Goal: Contribute content: Contribute content

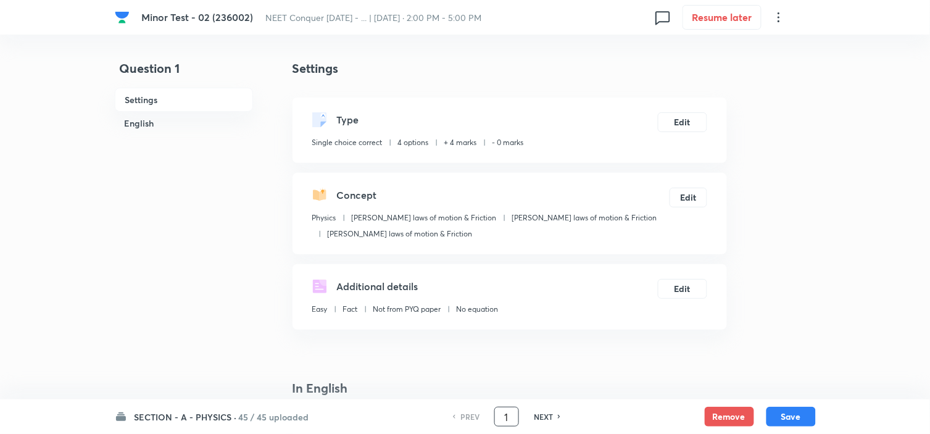
click at [515, 414] on input "1" at bounding box center [506, 417] width 23 height 22
type input "55"
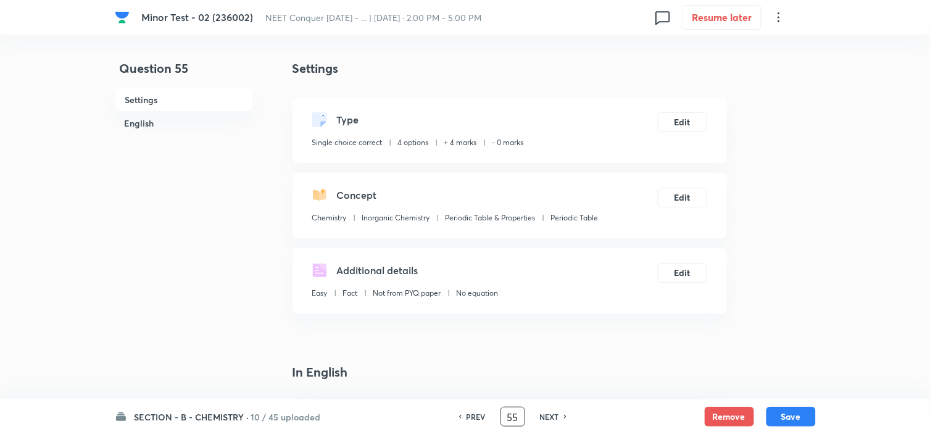
checkbox input "false"
checkbox input "true"
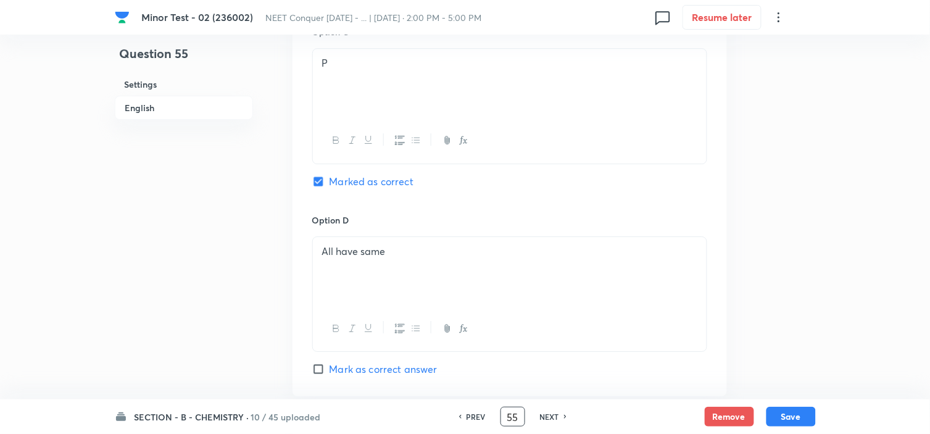
scroll to position [1097, 0]
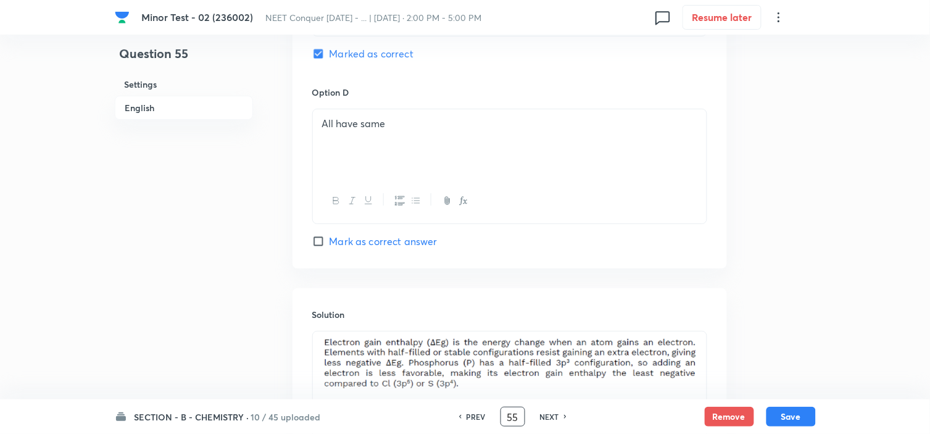
click at [546, 417] on h6 "NEXT" at bounding box center [549, 416] width 19 height 11
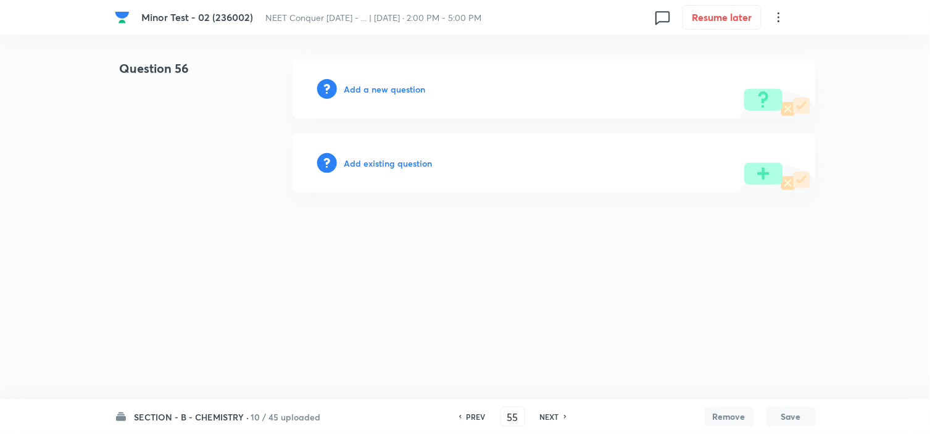
type input "56"
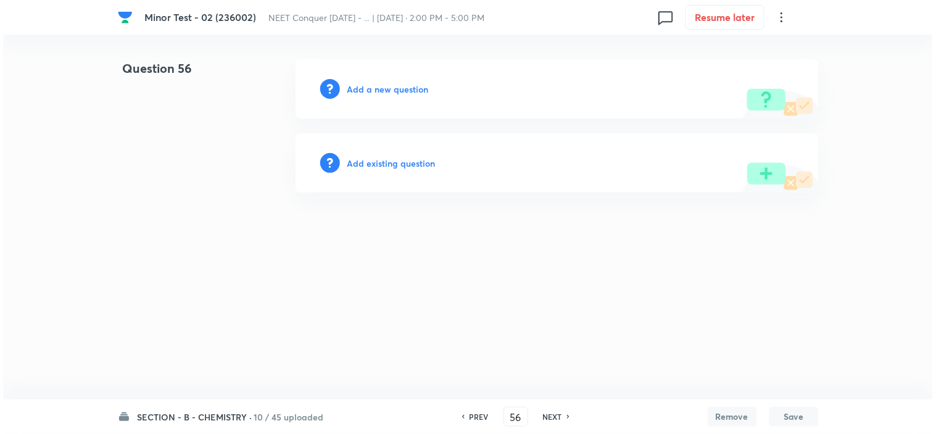
scroll to position [0, 0]
click at [377, 82] on div "Add a new question" at bounding box center [557, 88] width 523 height 59
click at [377, 85] on h6 "Add a new question" at bounding box center [388, 89] width 81 height 13
click at [421, 93] on h6 "Choose a question type" at bounding box center [395, 89] width 95 height 13
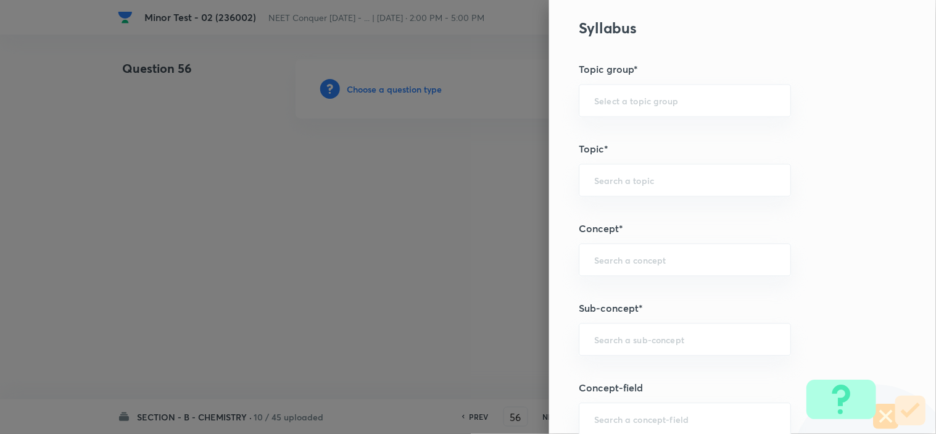
scroll to position [754, 0]
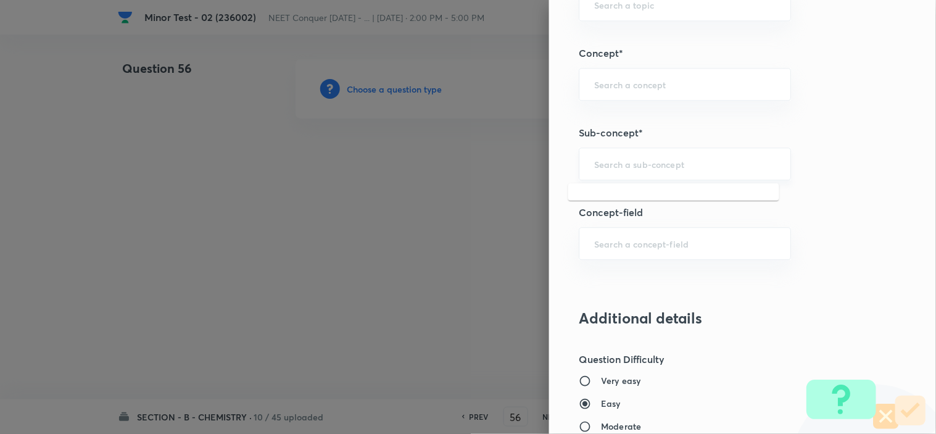
click at [630, 165] on input "text" at bounding box center [684, 164] width 181 height 12
paste input "Periodic Table"
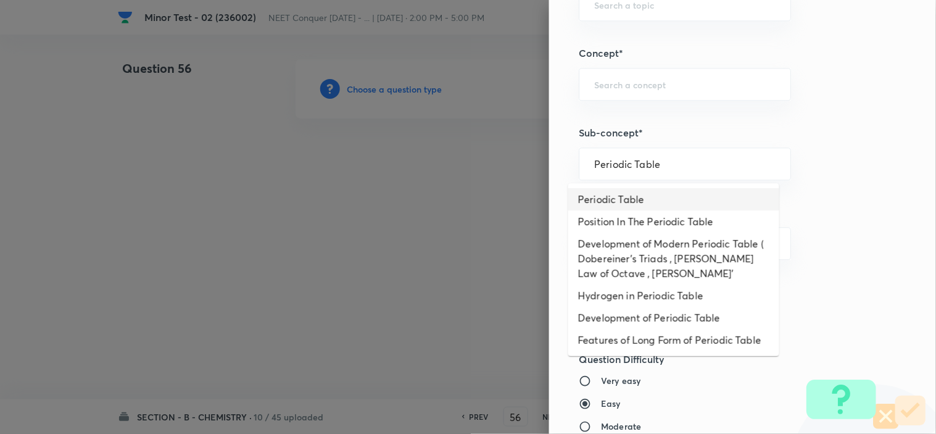
click at [652, 198] on li "Periodic Table" at bounding box center [674, 199] width 211 height 22
type input "Periodic Table"
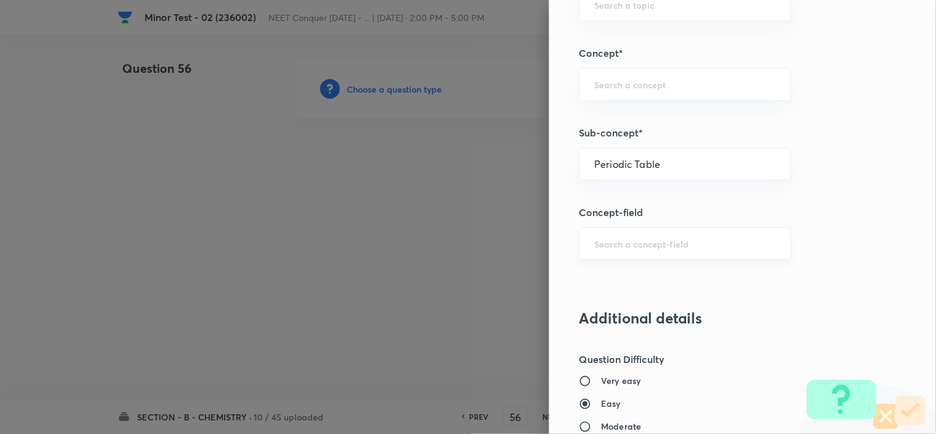
type input "Chemistry"
type input "Inorganic Chemistry"
type input "Periodic Table & Properties"
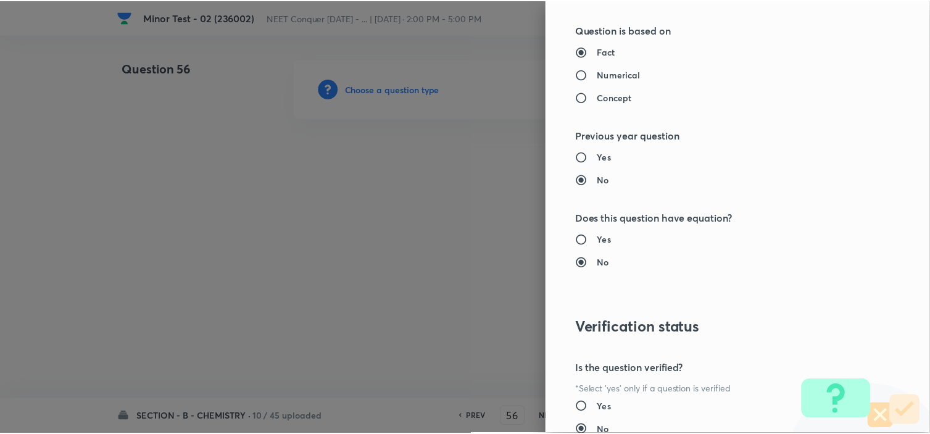
scroll to position [1332, 0]
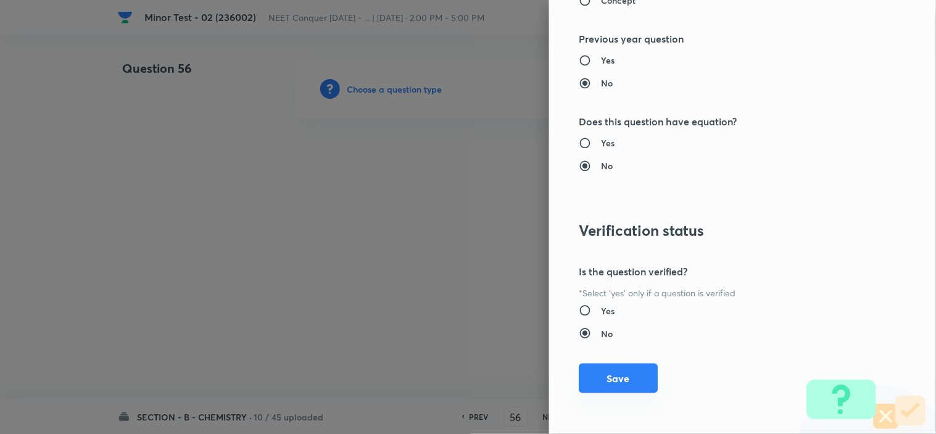
click at [599, 375] on button "Save" at bounding box center [618, 379] width 79 height 30
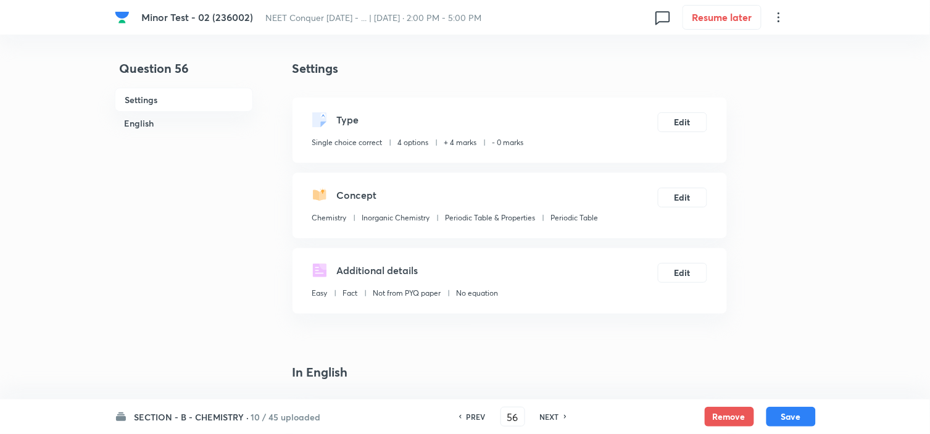
scroll to position [343, 0]
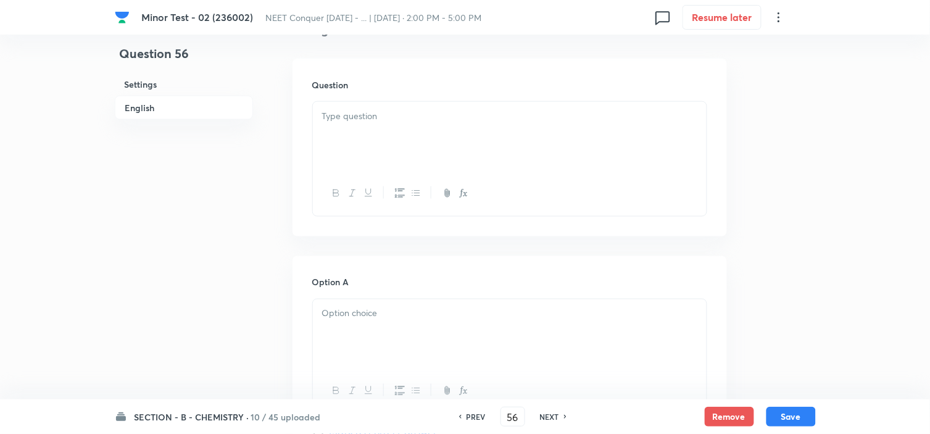
click at [456, 140] on div at bounding box center [510, 136] width 394 height 69
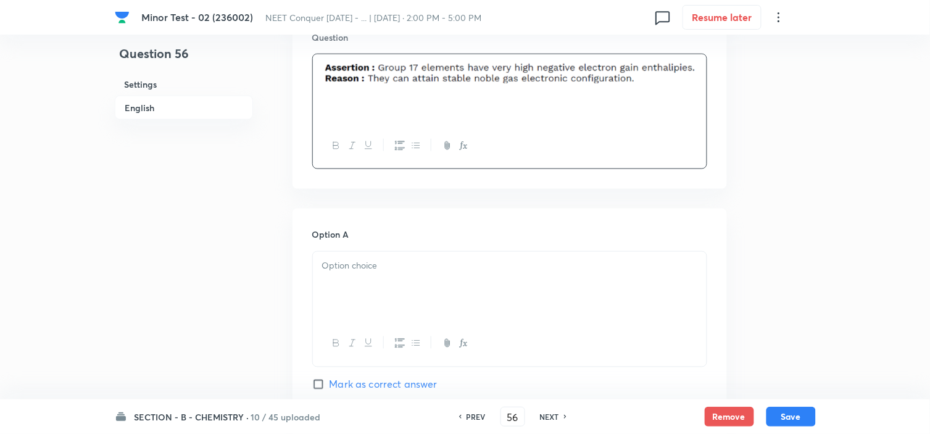
scroll to position [411, 0]
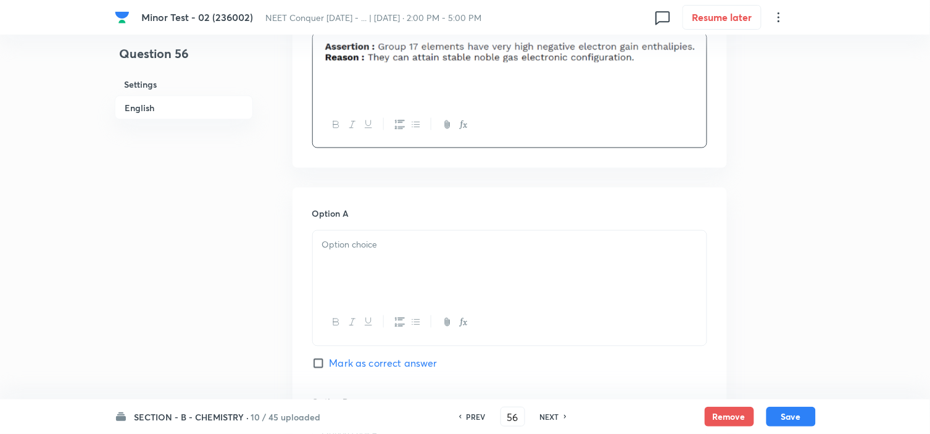
click at [379, 263] on div at bounding box center [510, 265] width 394 height 69
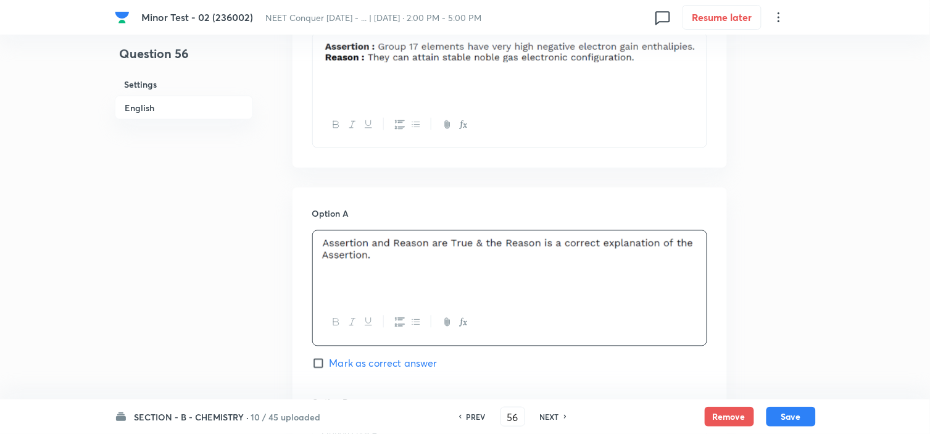
scroll to position [548, 0]
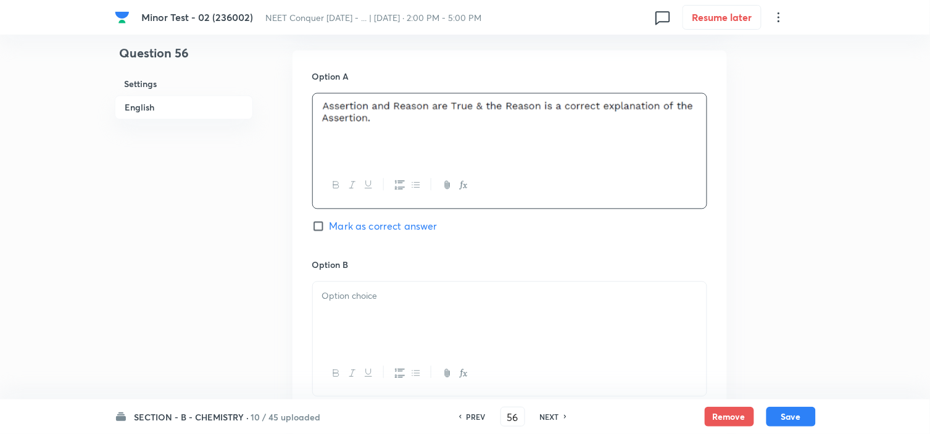
click at [403, 291] on p at bounding box center [509, 297] width 375 height 14
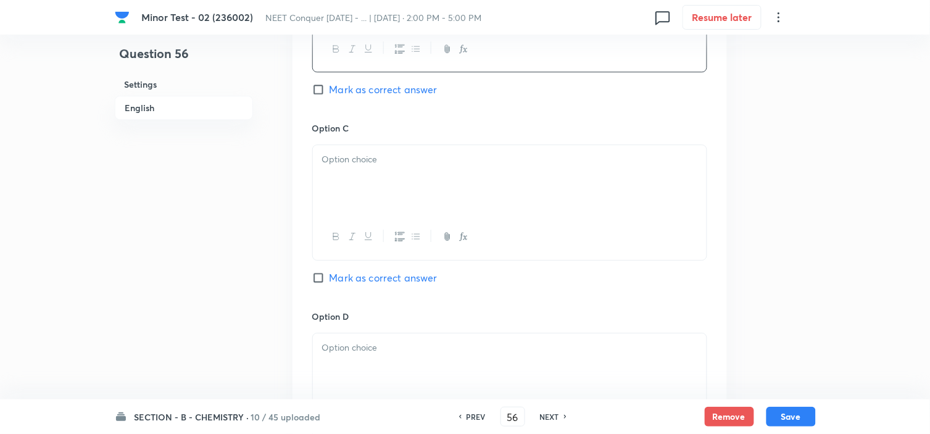
scroll to position [891, 0]
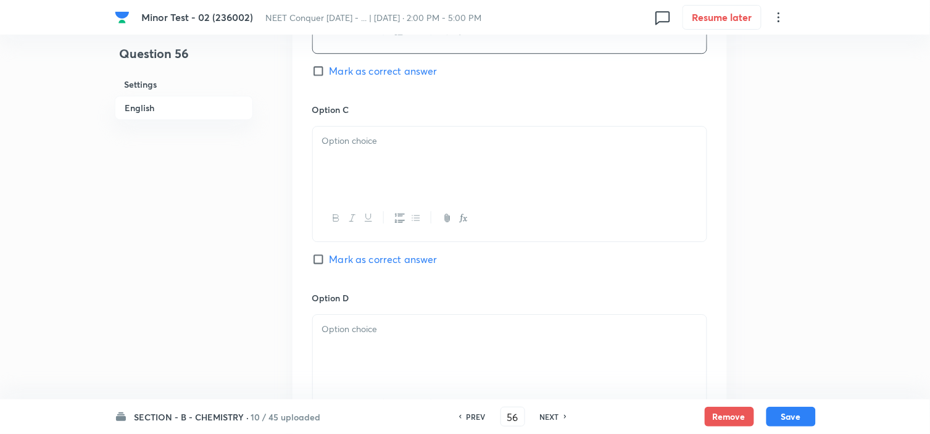
click at [391, 165] on div at bounding box center [510, 161] width 394 height 69
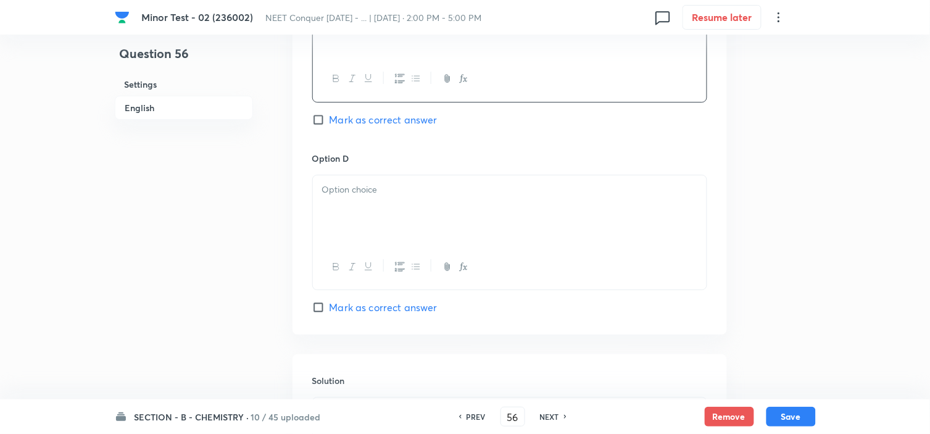
scroll to position [1097, 0]
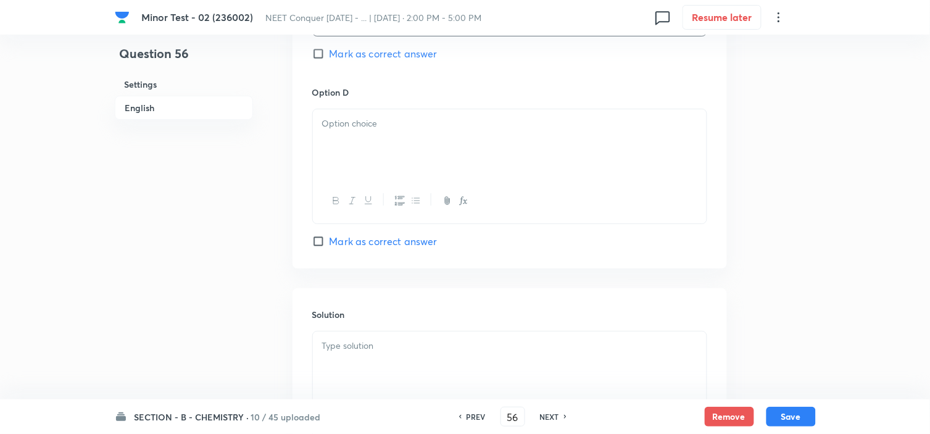
click at [383, 159] on div at bounding box center [510, 143] width 394 height 69
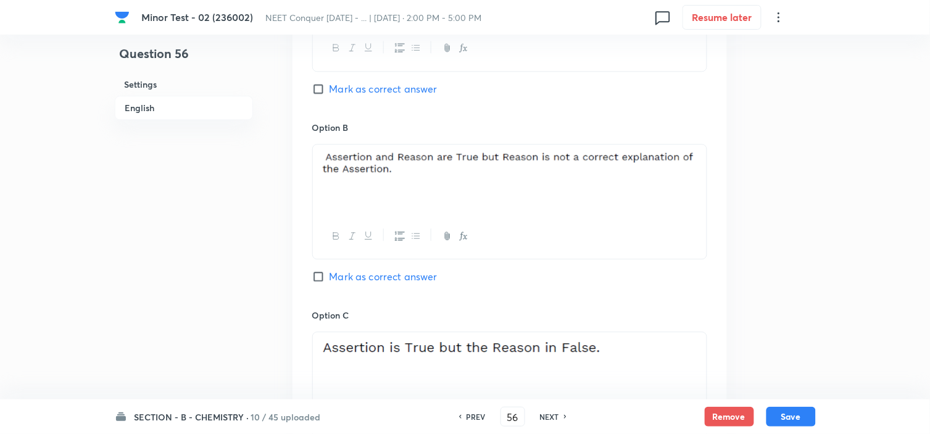
scroll to position [548, 0]
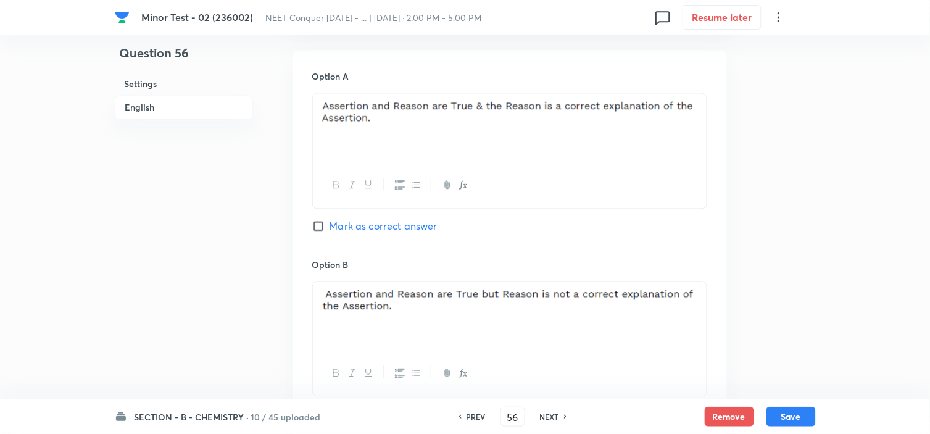
click at [321, 221] on input "Mark as correct answer" at bounding box center [320, 226] width 17 height 12
checkbox input "true"
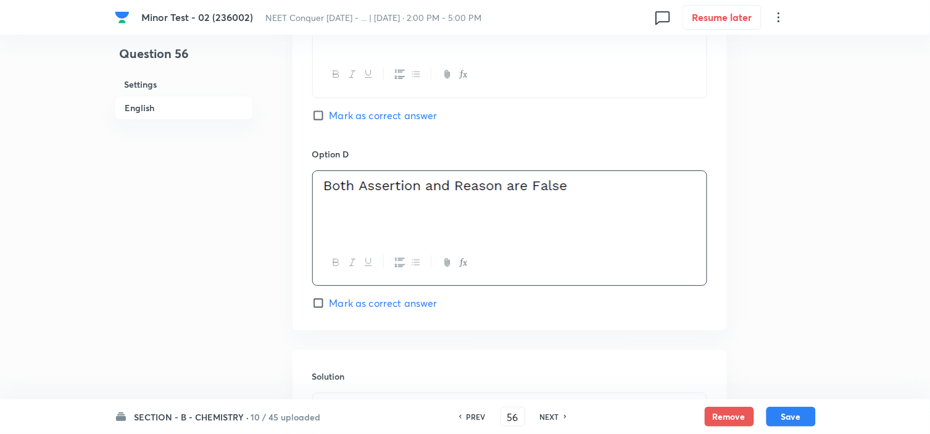
scroll to position [1235, 0]
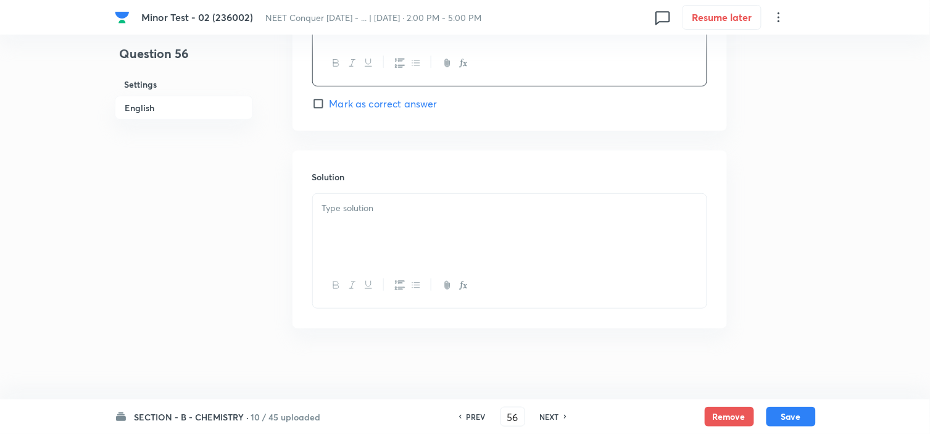
click at [371, 235] on div at bounding box center [510, 228] width 394 height 69
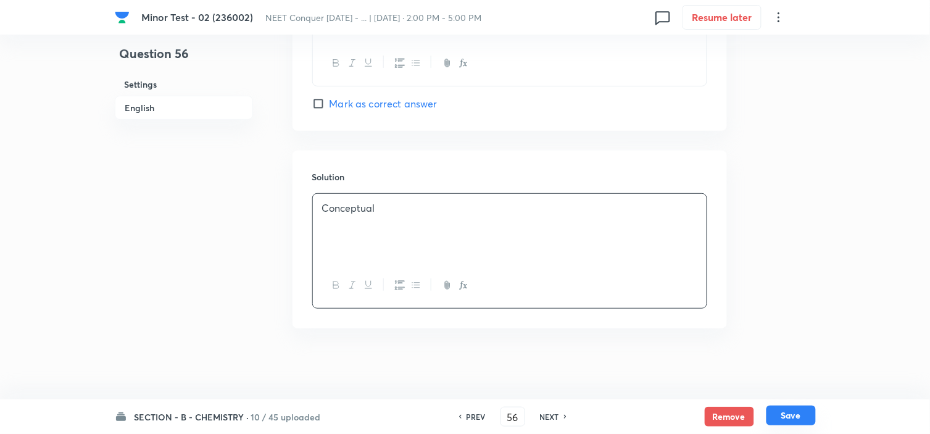
click at [801, 414] on button "Save" at bounding box center [791, 416] width 49 height 20
type input "57"
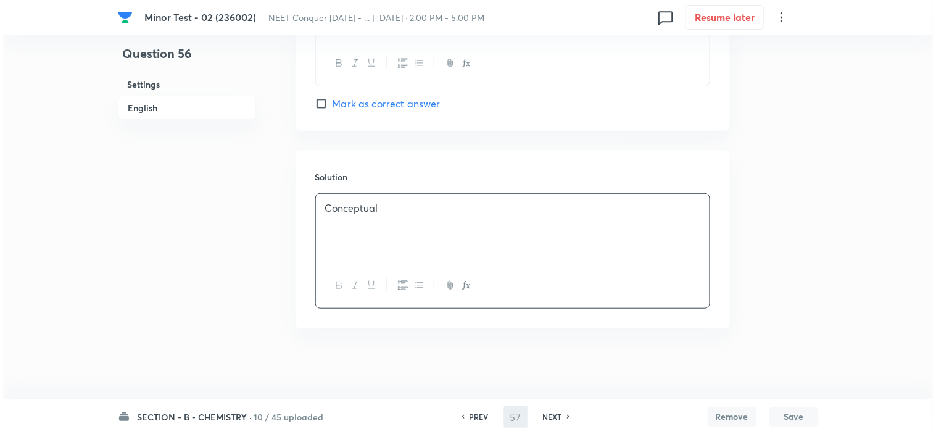
scroll to position [0, 0]
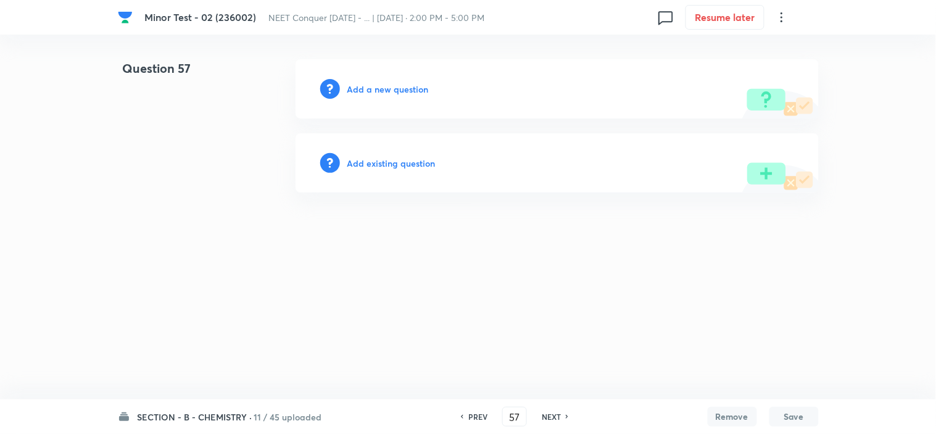
click at [396, 83] on h6 "Add a new question" at bounding box center [388, 89] width 81 height 13
click at [398, 89] on h6 "Choose a question type" at bounding box center [395, 89] width 95 height 13
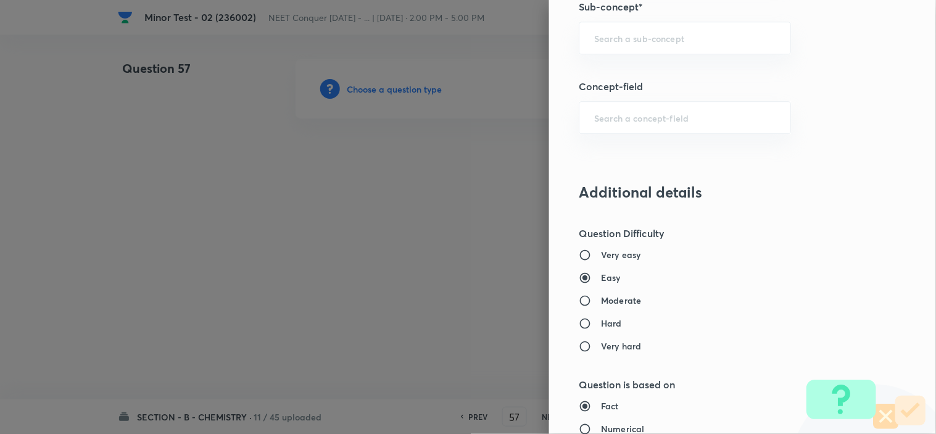
scroll to position [754, 0]
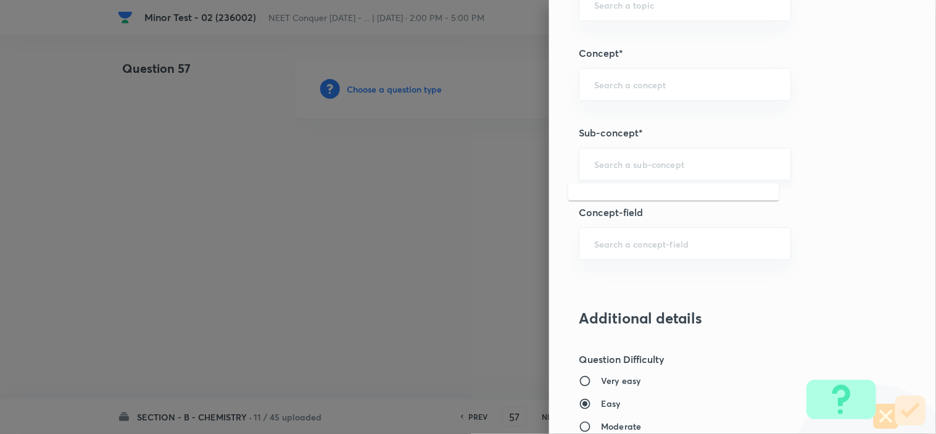
click at [599, 163] on input "text" at bounding box center [684, 164] width 181 height 12
paste input "Periodic Table"
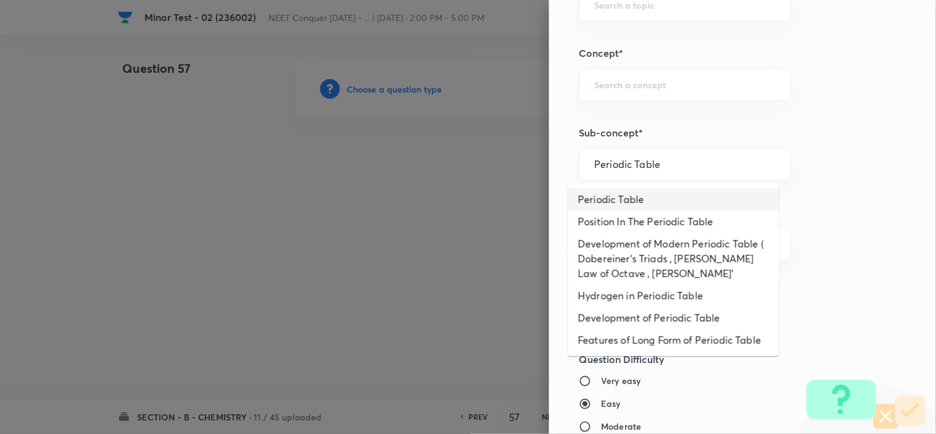
click at [622, 196] on li "Periodic Table" at bounding box center [674, 199] width 211 height 22
type input "Periodic Table"
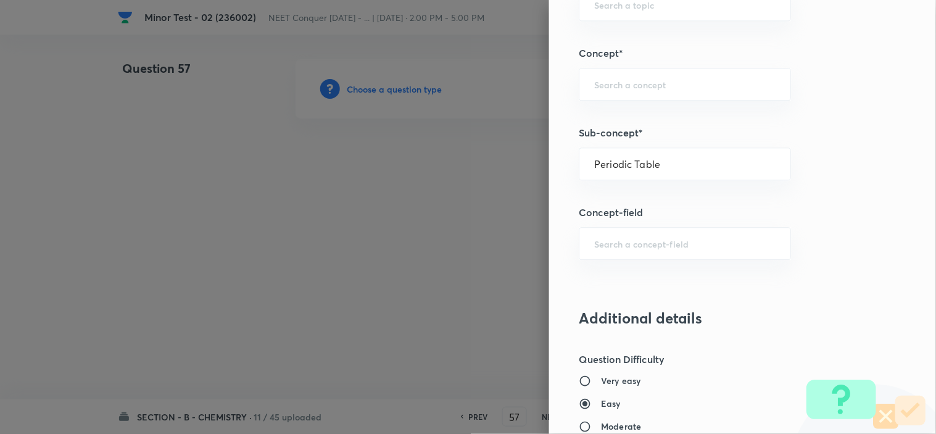
type input "Chemistry"
type input "Inorganic Chemistry"
type input "Periodic Table & Properties"
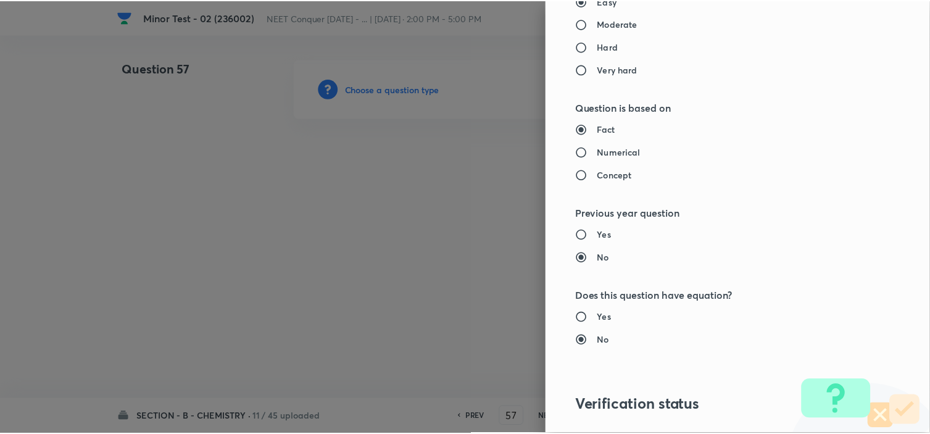
scroll to position [1332, 0]
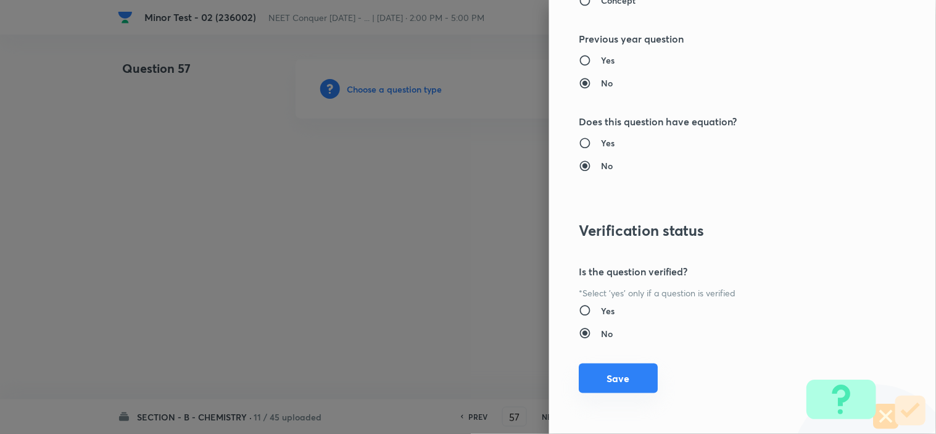
click at [599, 369] on button "Save" at bounding box center [618, 379] width 79 height 30
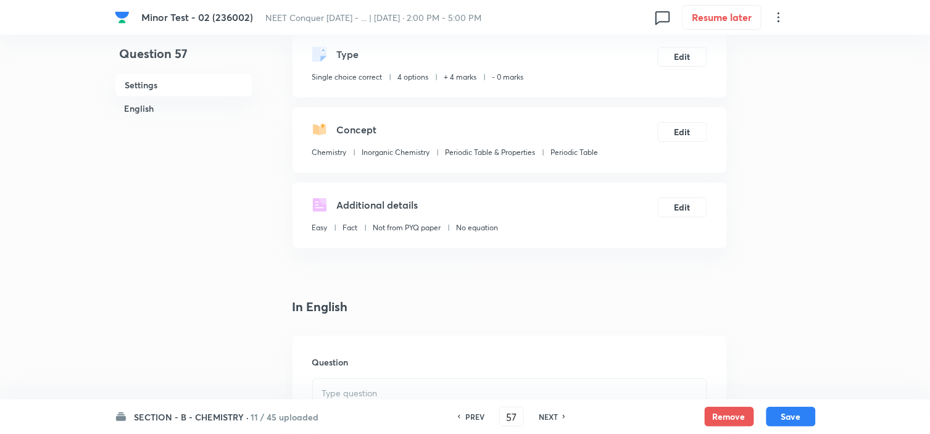
scroll to position [137, 0]
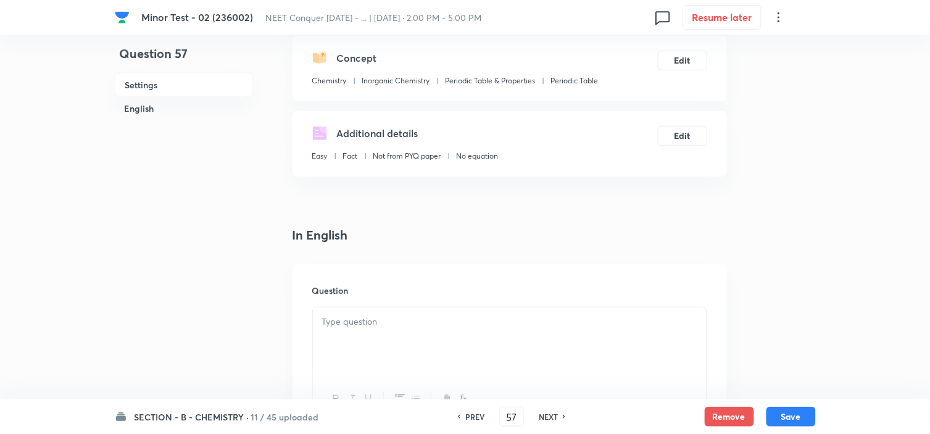
click at [389, 323] on p at bounding box center [509, 322] width 375 height 14
click at [423, 315] on p "xx" at bounding box center [509, 322] width 375 height 14
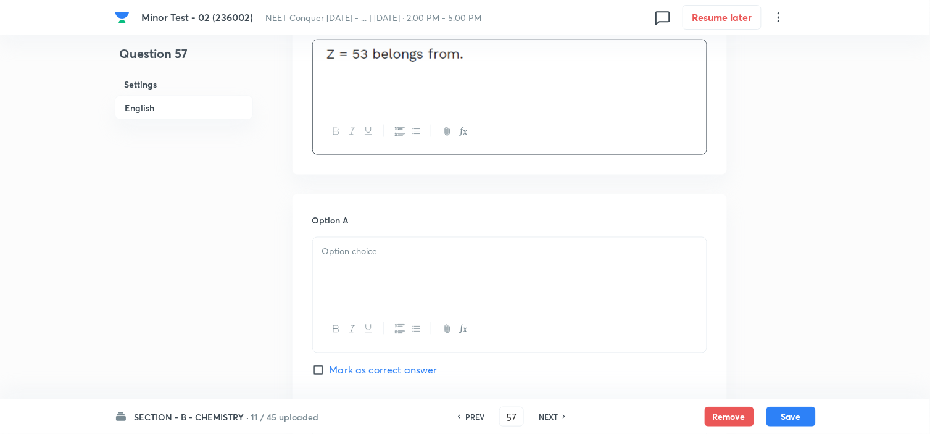
scroll to position [411, 0]
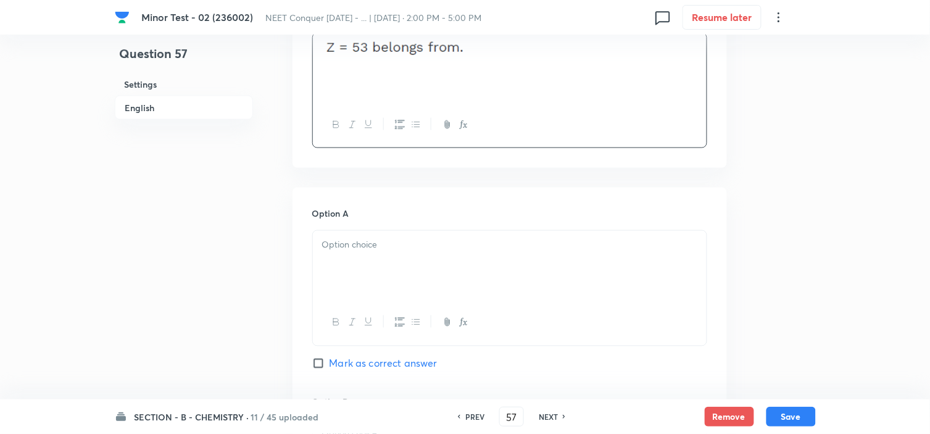
click at [362, 257] on div at bounding box center [510, 265] width 394 height 69
click at [361, 248] on p at bounding box center [509, 245] width 375 height 14
click at [381, 276] on div at bounding box center [510, 265] width 394 height 69
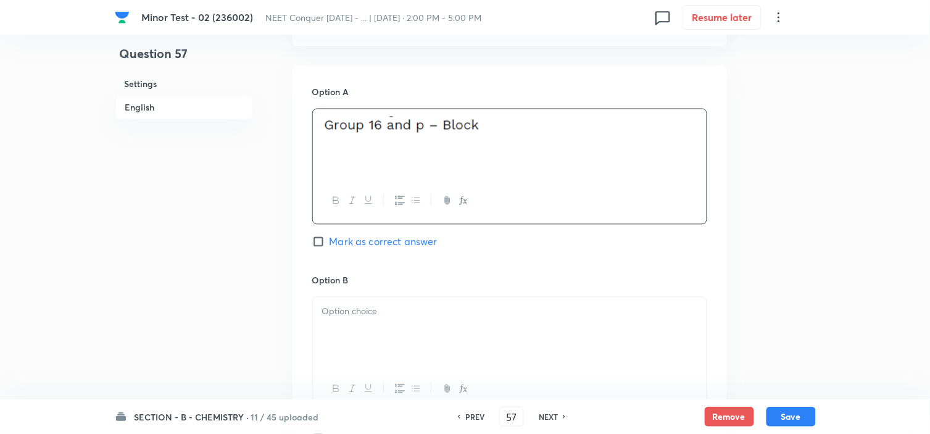
scroll to position [548, 0]
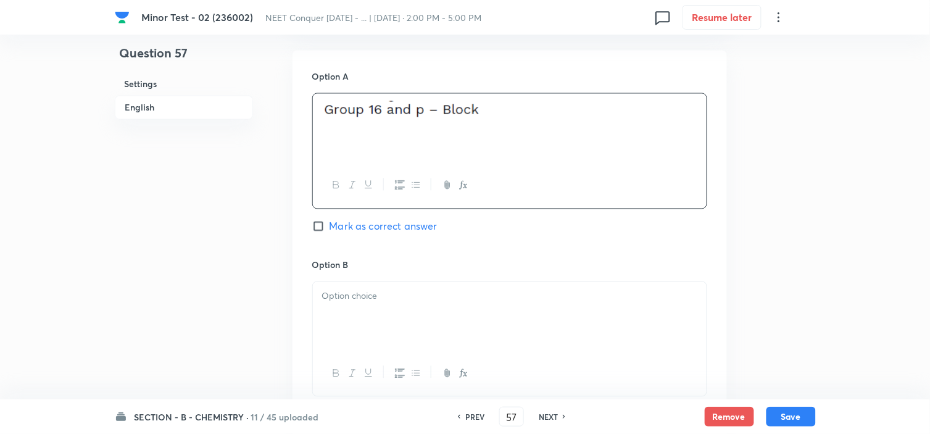
click at [379, 300] on p at bounding box center [509, 297] width 375 height 14
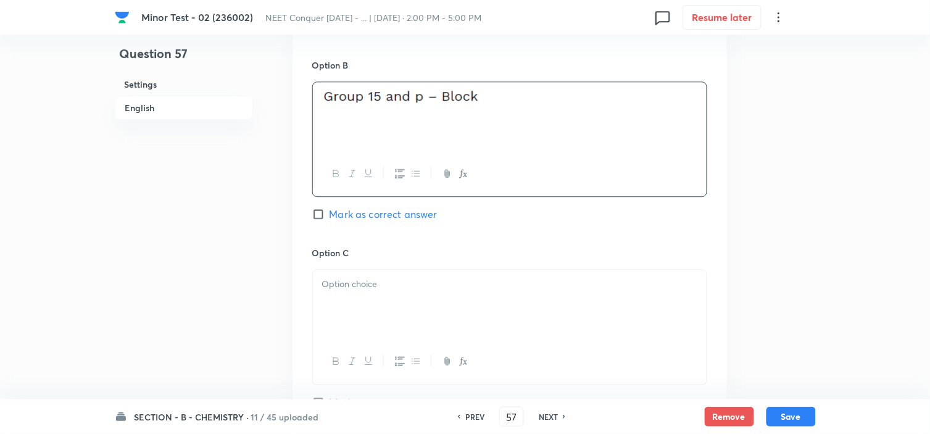
scroll to position [891, 0]
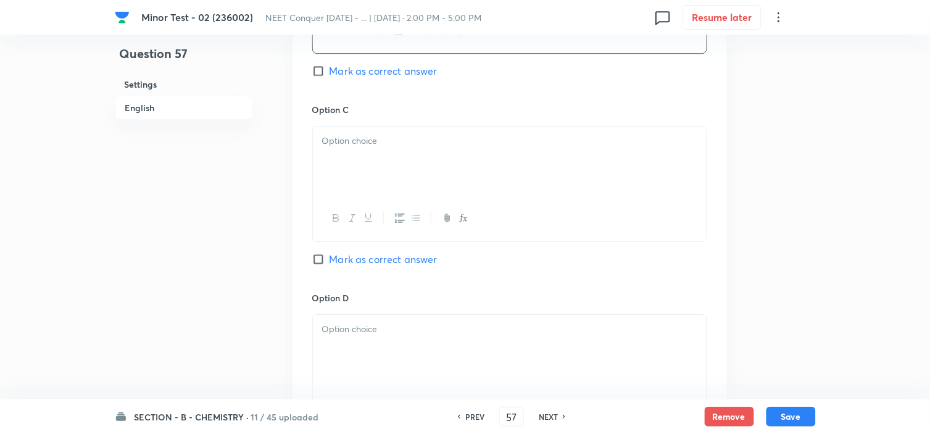
click at [386, 163] on div at bounding box center [510, 161] width 394 height 69
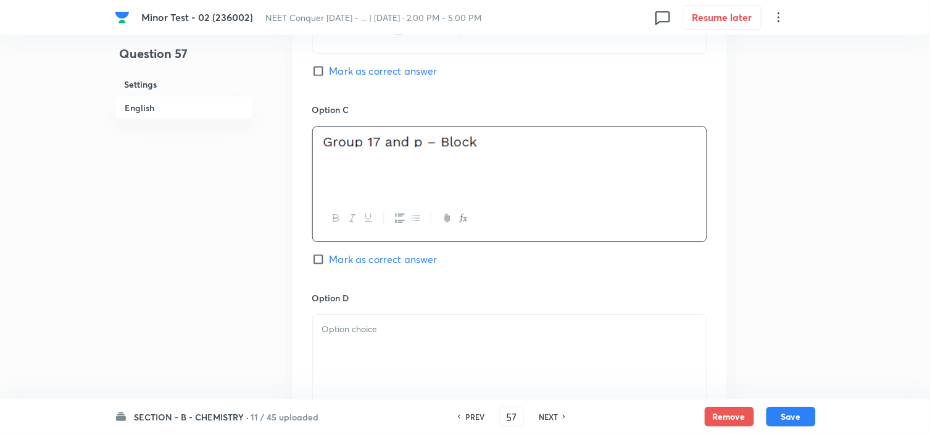
click at [322, 261] on input "Mark as correct answer" at bounding box center [320, 259] width 17 height 12
checkbox input "true"
click at [362, 338] on div at bounding box center [510, 349] width 394 height 69
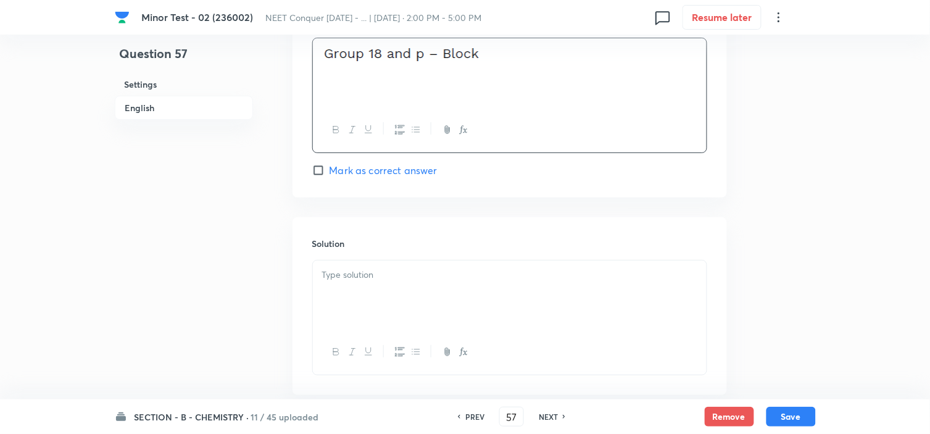
scroll to position [1240, 0]
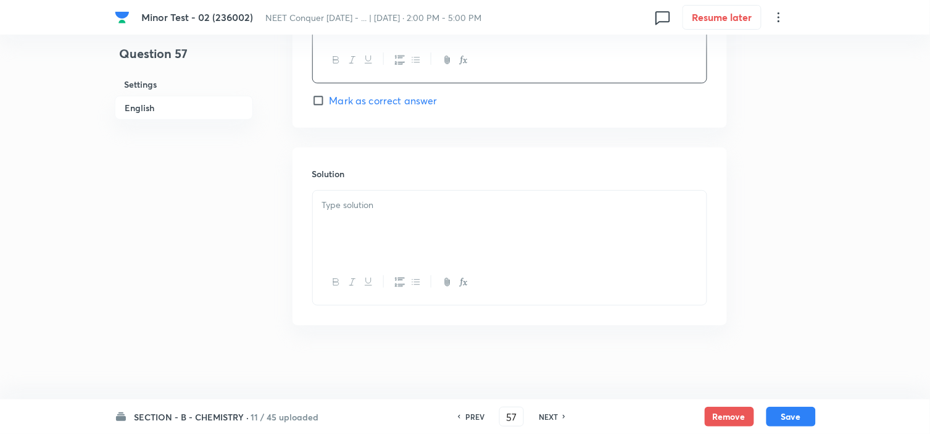
click at [412, 212] on div at bounding box center [510, 225] width 394 height 69
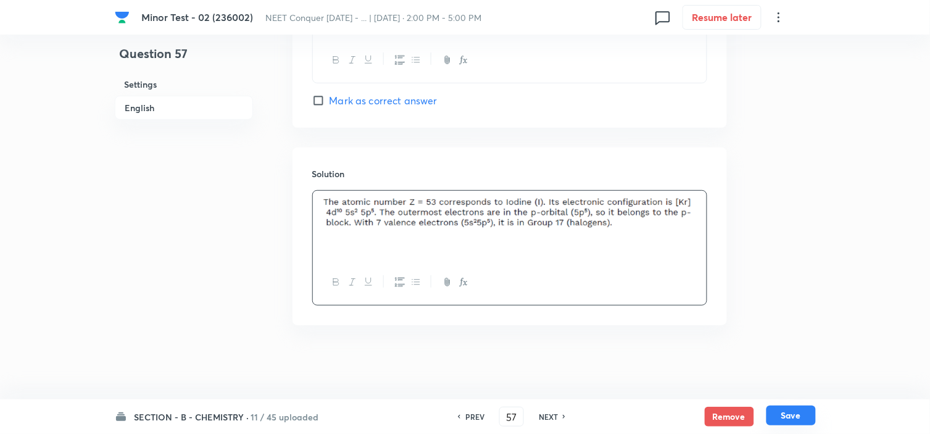
click at [791, 411] on button "Save" at bounding box center [791, 416] width 49 height 20
type input "58"
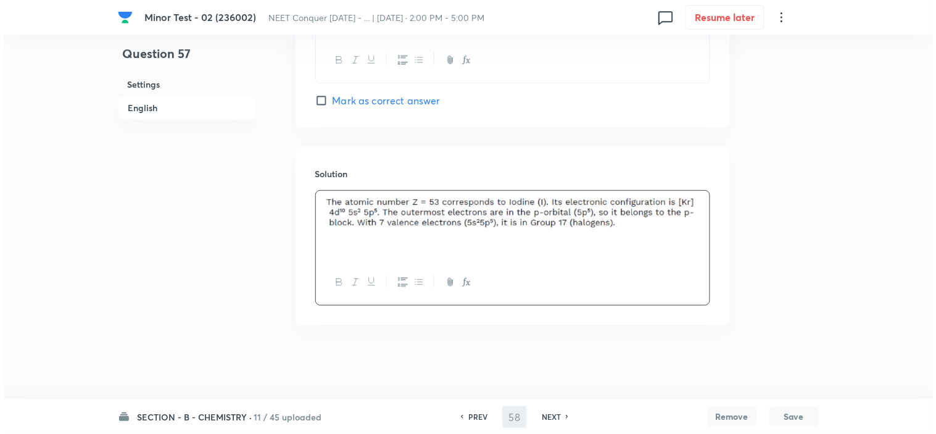
scroll to position [0, 0]
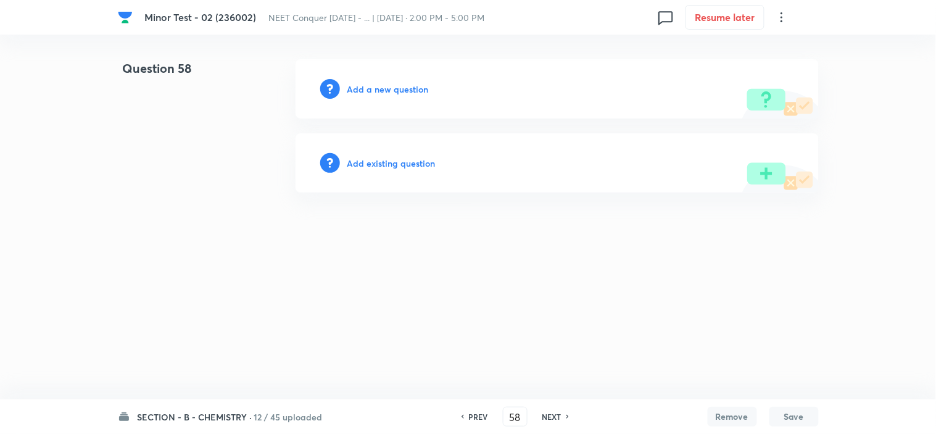
click at [393, 83] on h6 "Add a new question" at bounding box center [388, 89] width 81 height 13
click at [393, 83] on h6 "Choose a question type" at bounding box center [395, 89] width 95 height 13
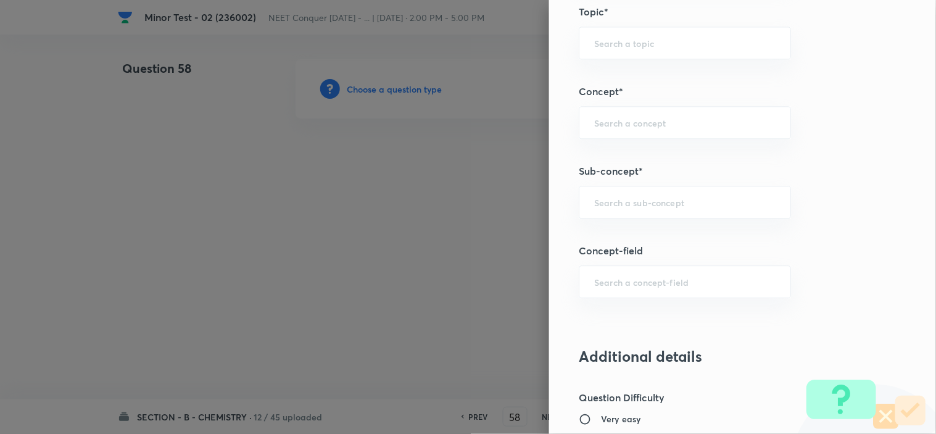
scroll to position [891, 0]
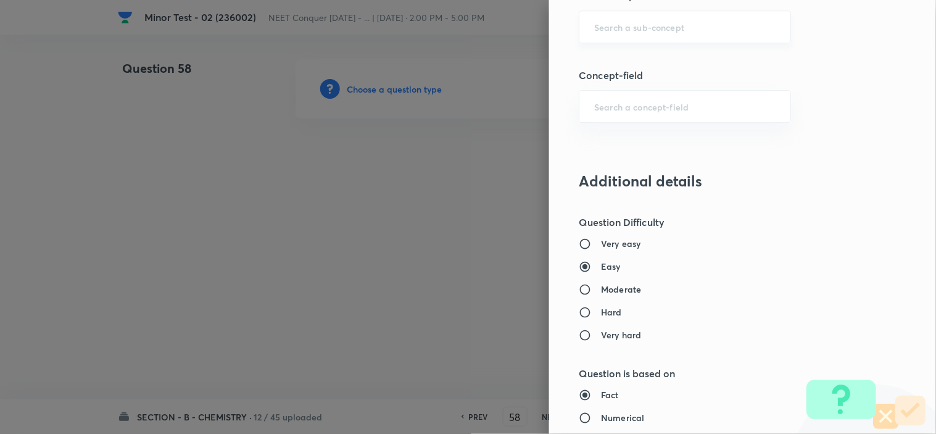
click at [632, 29] on input "text" at bounding box center [684, 27] width 181 height 12
paste input "Atomic Structure"
click at [634, 52] on li "Atomic Structure" at bounding box center [674, 62] width 211 height 22
type input "Atomic Structure"
type input "Chemistry"
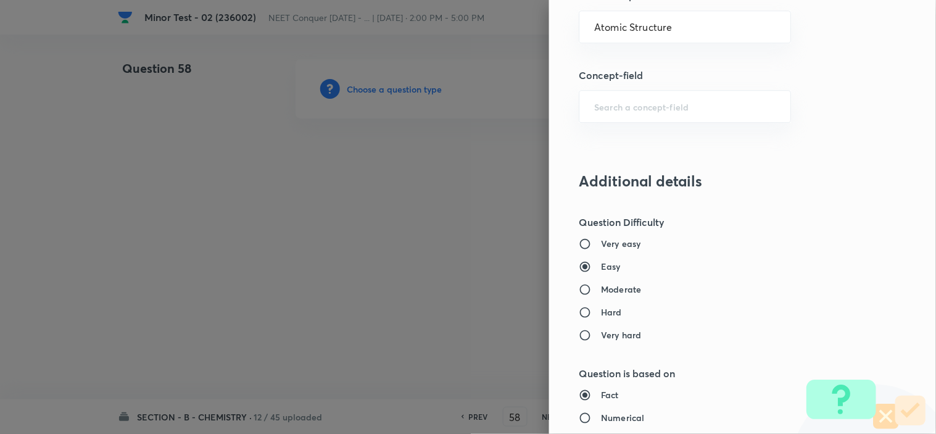
type input "Organic Chemistry"
type input "Basic Principles"
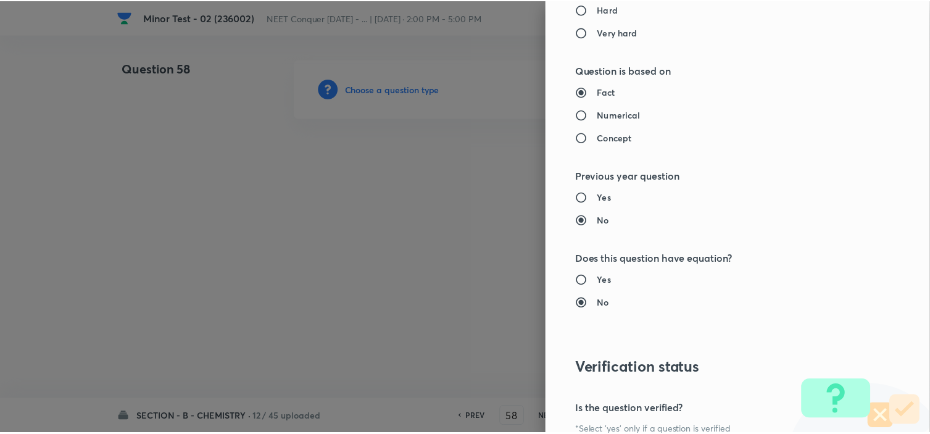
scroll to position [1332, 0]
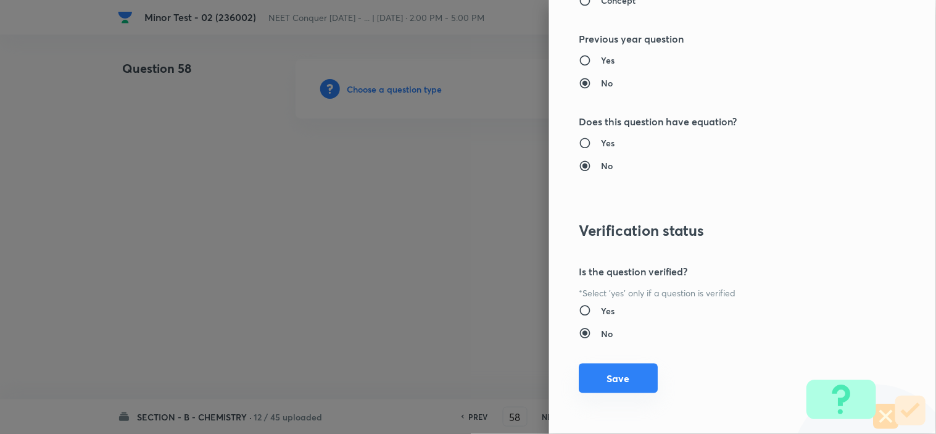
click at [597, 380] on button "Save" at bounding box center [618, 379] width 79 height 30
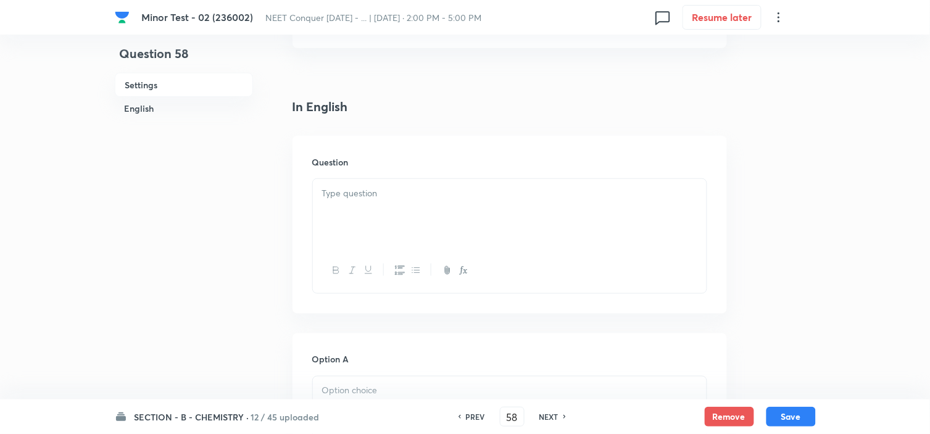
scroll to position [274, 0]
click at [373, 186] on p at bounding box center [509, 185] width 375 height 14
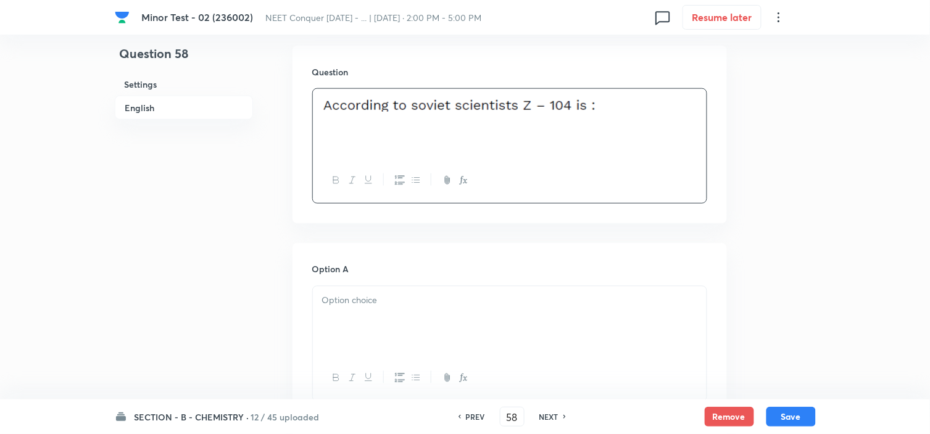
scroll to position [480, 0]
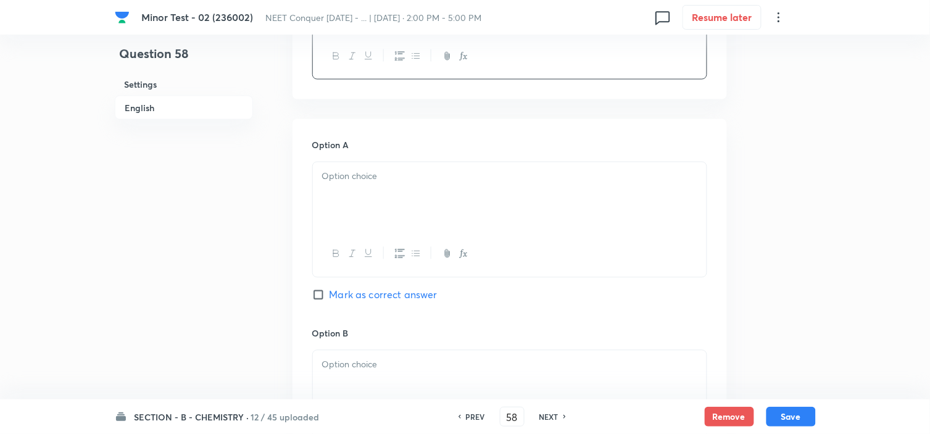
click at [442, 192] on div at bounding box center [510, 196] width 394 height 69
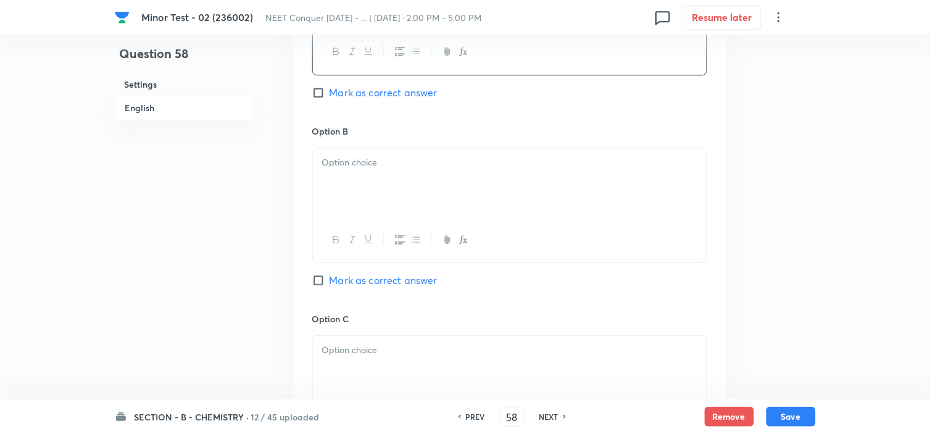
scroll to position [686, 0]
click at [400, 182] on div at bounding box center [510, 178] width 394 height 69
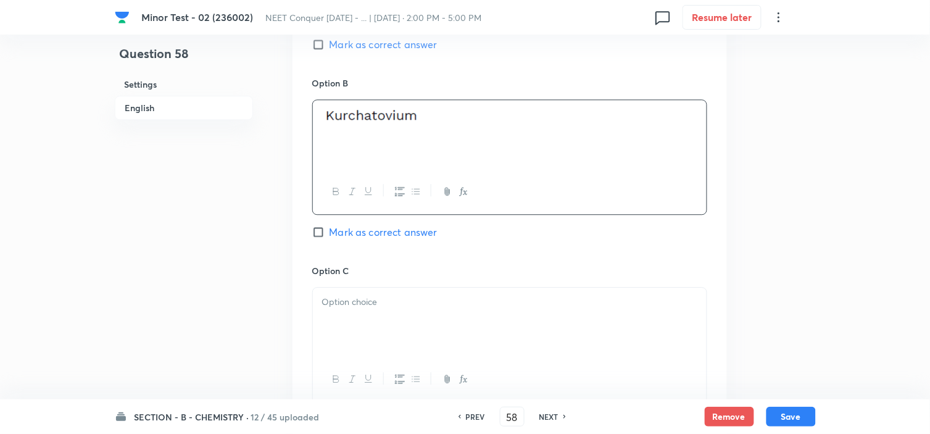
scroll to position [754, 0]
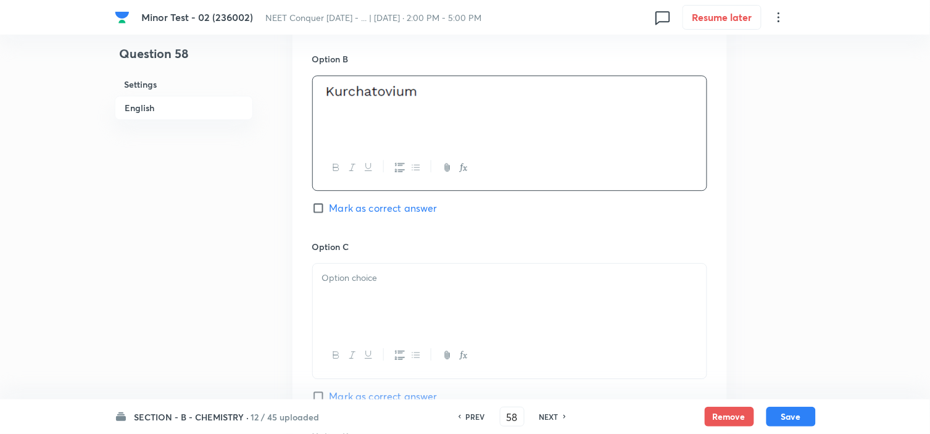
click at [392, 287] on div at bounding box center [510, 298] width 394 height 69
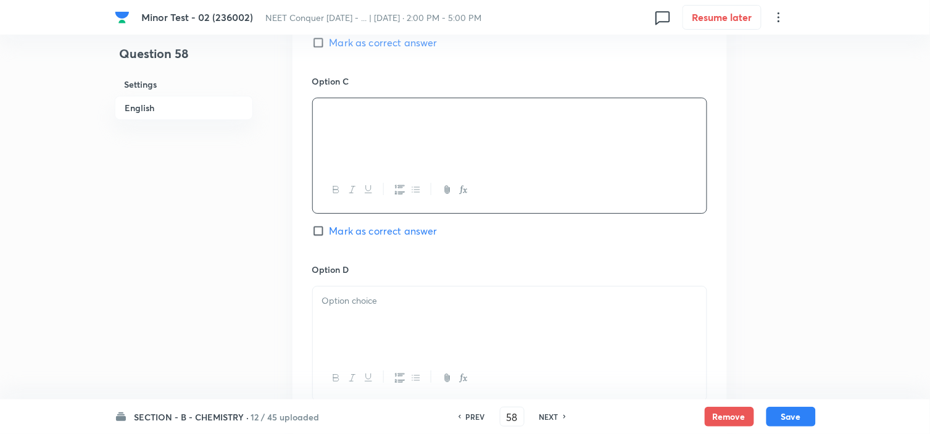
scroll to position [960, 0]
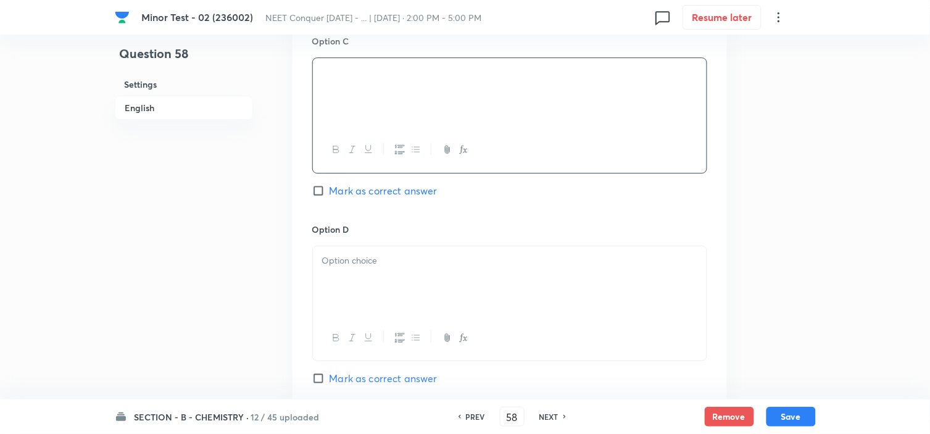
click at [364, 287] on div at bounding box center [510, 280] width 394 height 69
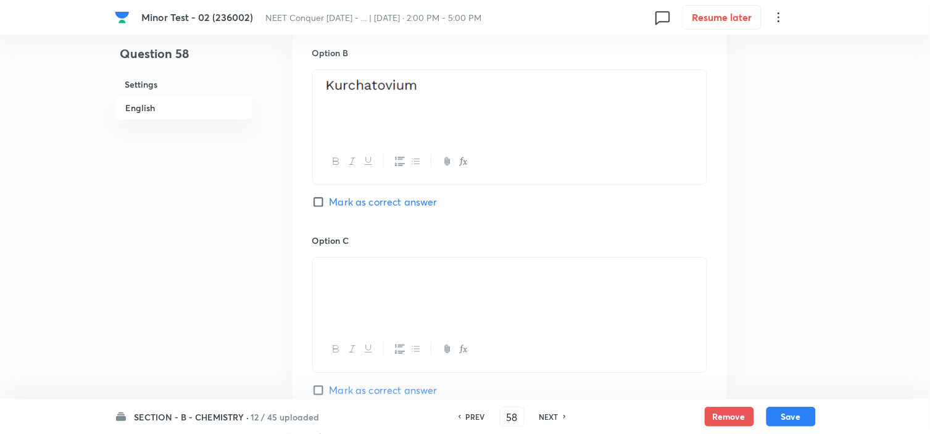
scroll to position [754, 0]
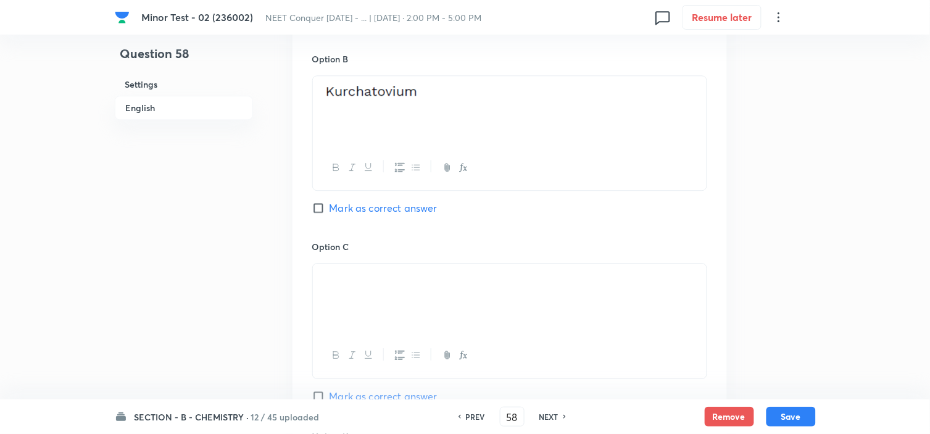
click at [313, 206] on input "Mark as correct answer" at bounding box center [320, 208] width 17 height 12
checkbox input "true"
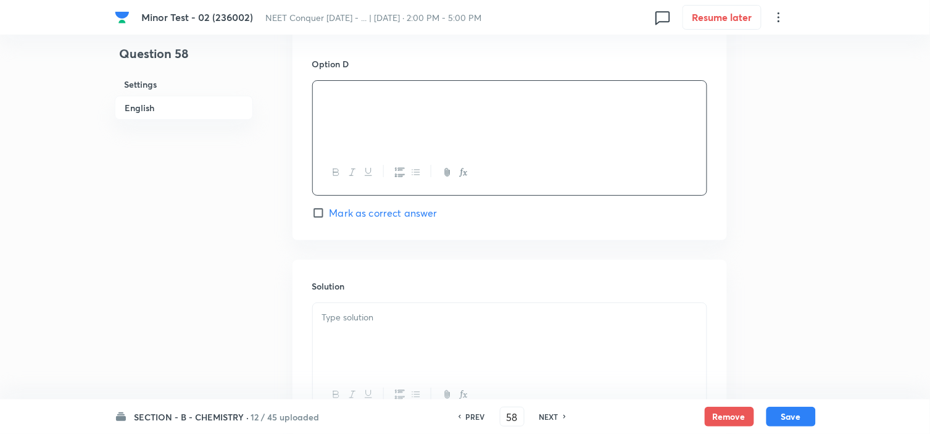
scroll to position [1166, 0]
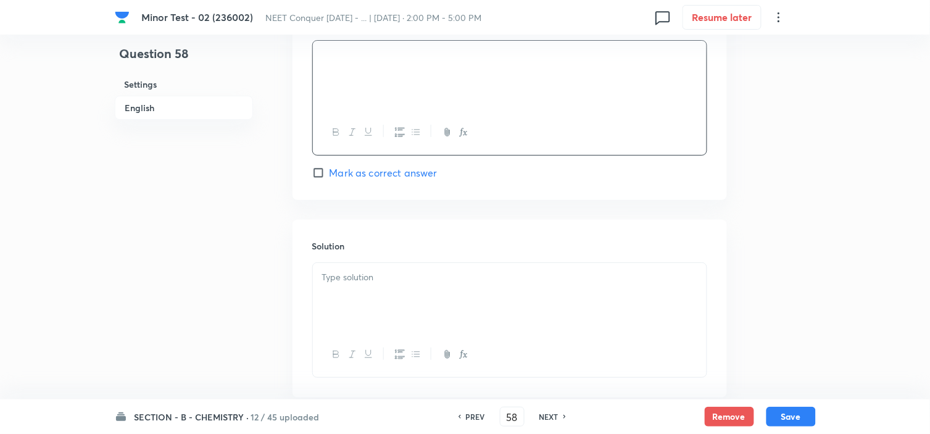
click at [362, 303] on div at bounding box center [510, 297] width 394 height 69
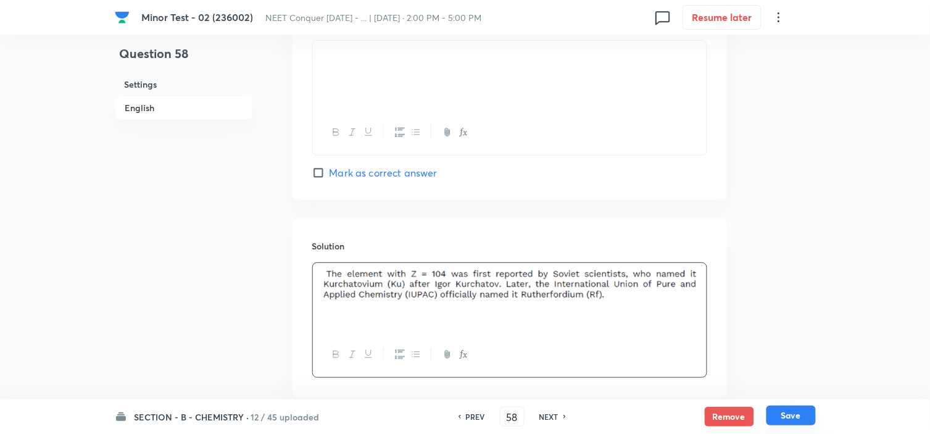
click at [805, 419] on button "Save" at bounding box center [791, 416] width 49 height 20
type input "59"
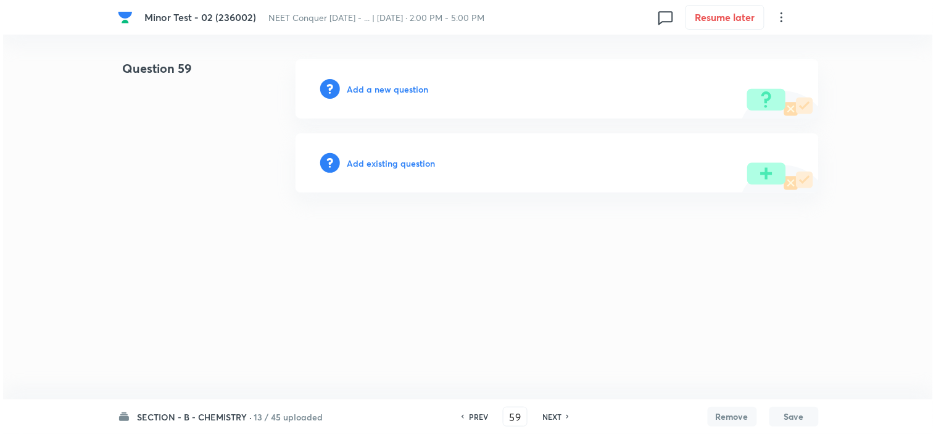
scroll to position [0, 0]
click at [368, 93] on h6 "Add a new question" at bounding box center [388, 89] width 81 height 13
click at [368, 93] on h6 "Choose a question type" at bounding box center [395, 89] width 95 height 13
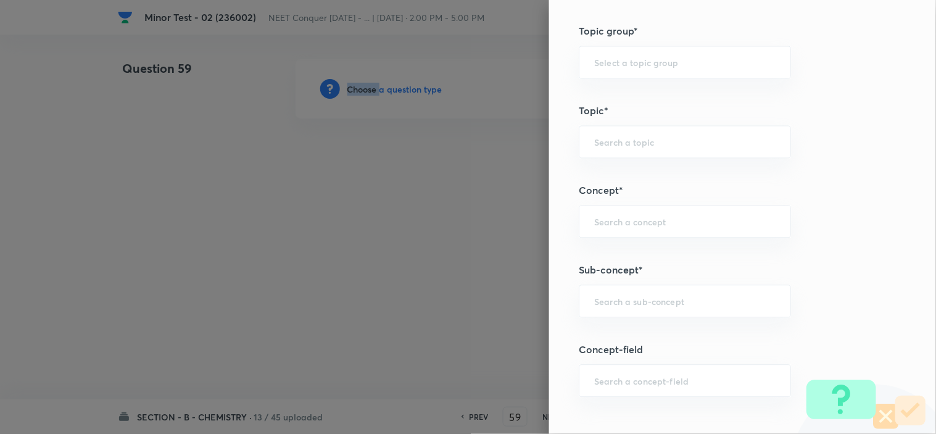
scroll to position [754, 0]
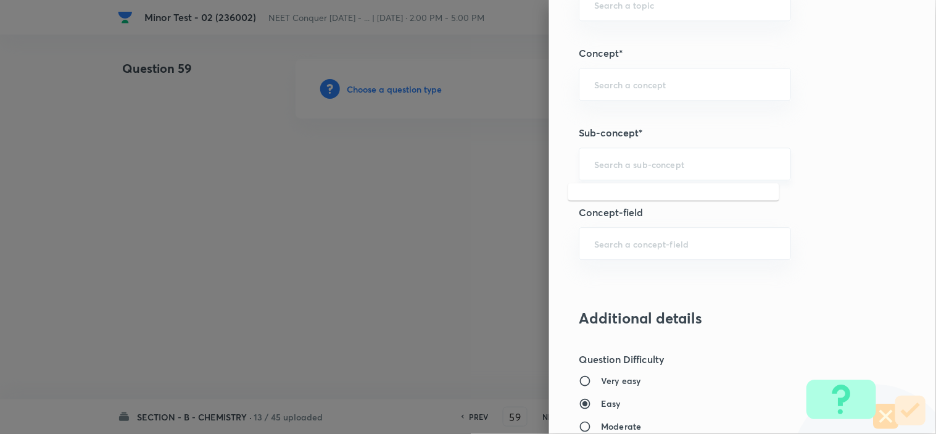
click at [599, 161] on input "text" at bounding box center [684, 164] width 181 height 12
click at [628, 196] on li "Atomic Structure" at bounding box center [674, 199] width 211 height 22
type input "Atomic Structure"
type input "Chemistry"
type input "Organic Chemistry"
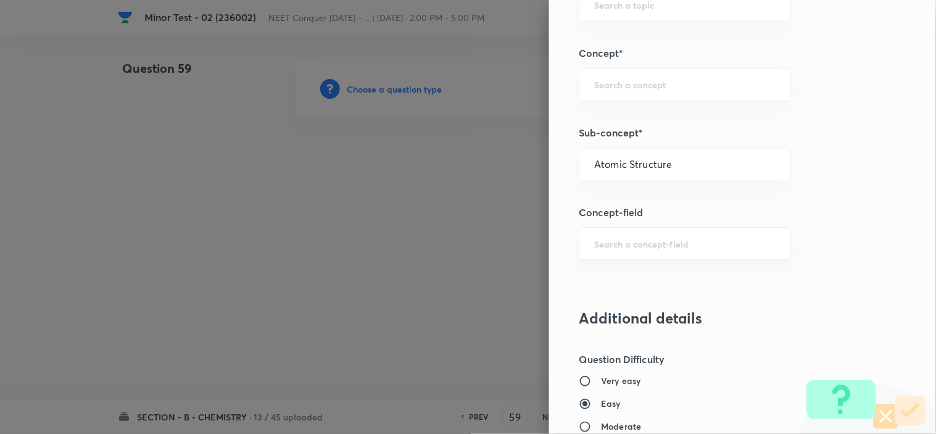
type input "Basic Principles"
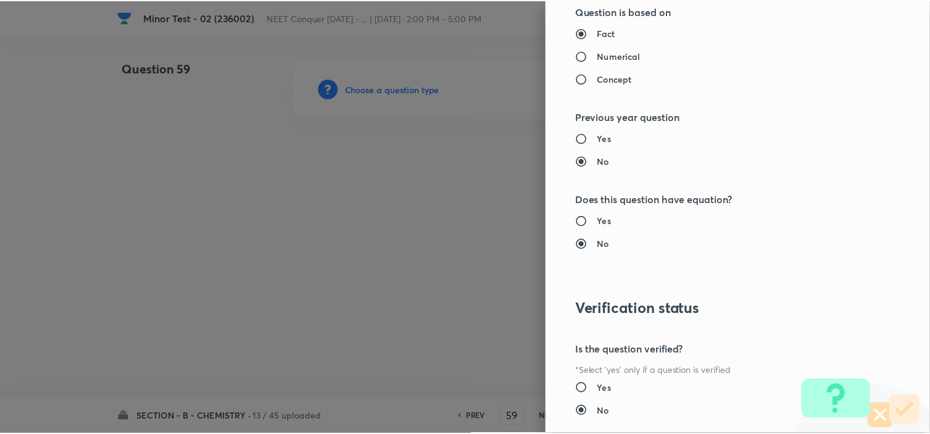
scroll to position [1332, 0]
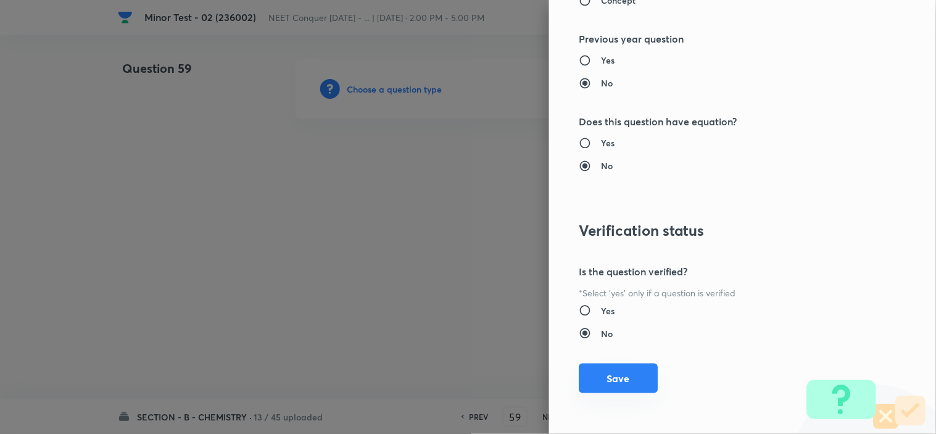
click at [595, 366] on button "Save" at bounding box center [618, 379] width 79 height 30
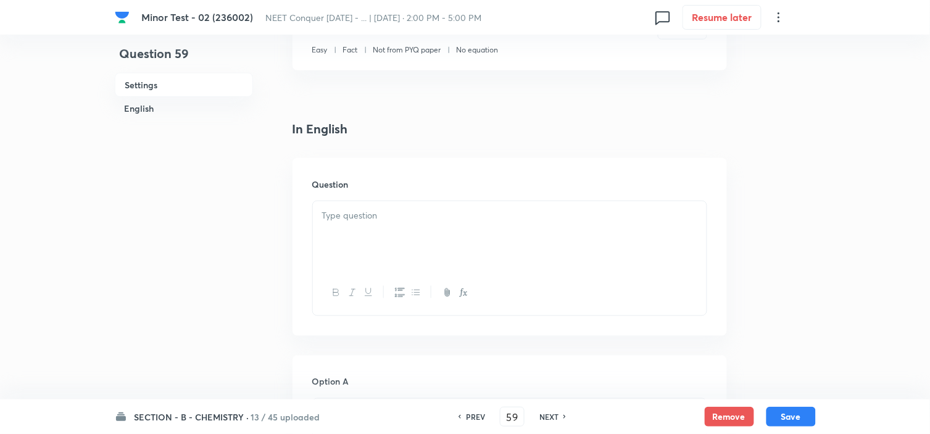
scroll to position [274, 0]
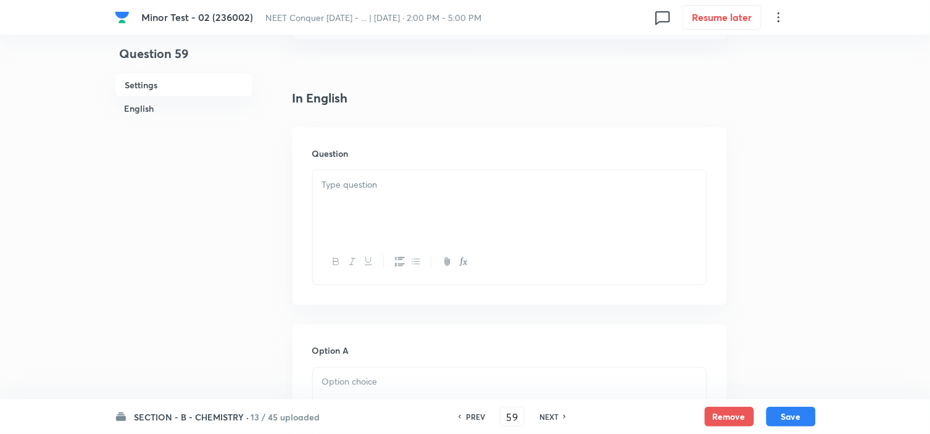
click at [403, 195] on div at bounding box center [510, 204] width 394 height 69
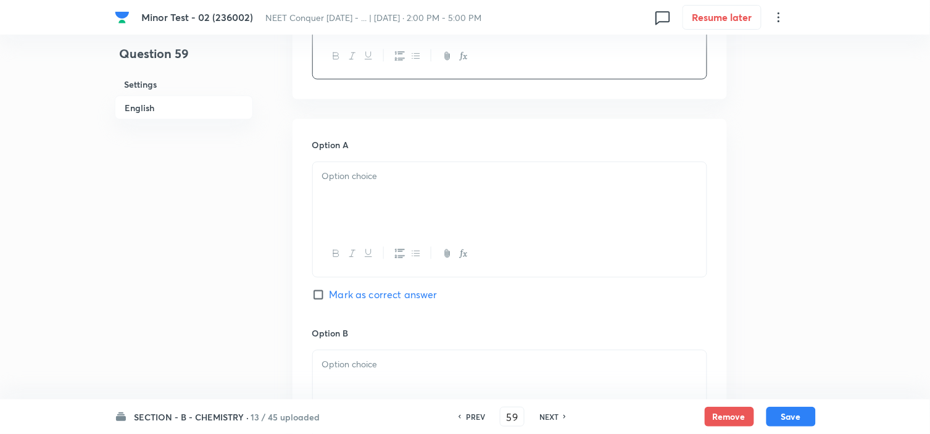
click at [380, 206] on div at bounding box center [510, 196] width 394 height 69
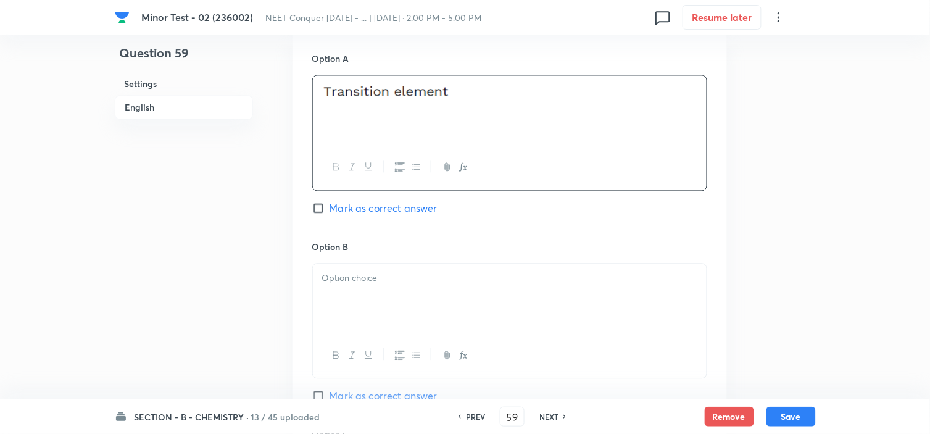
scroll to position [686, 0]
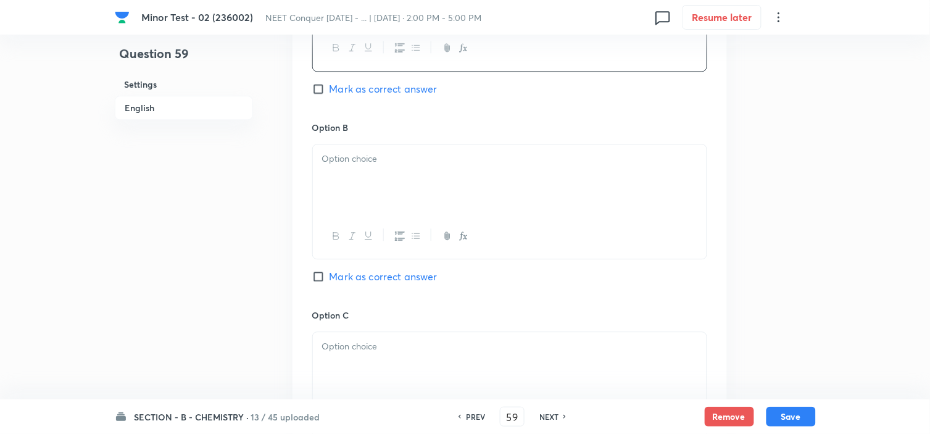
click at [386, 159] on p at bounding box center [509, 159] width 375 height 14
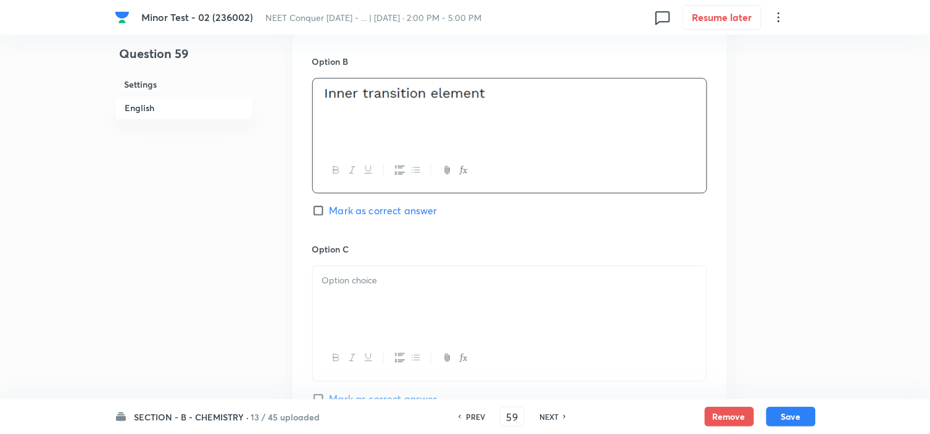
scroll to position [891, 0]
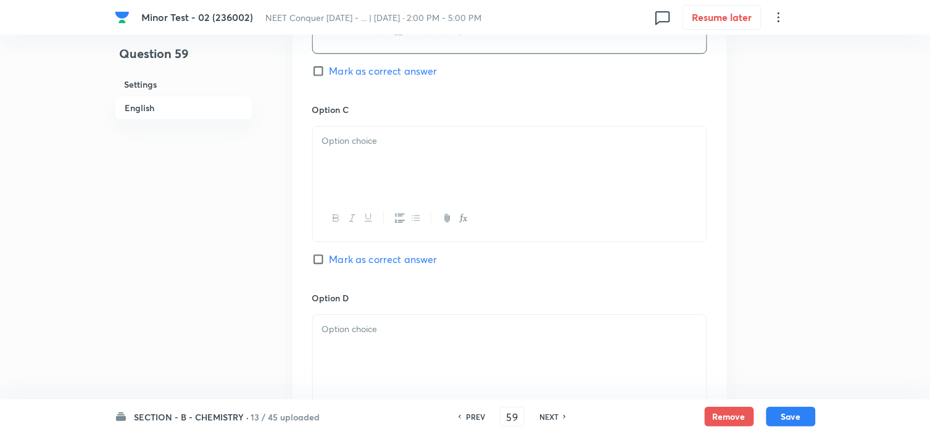
click at [410, 159] on div at bounding box center [510, 161] width 394 height 69
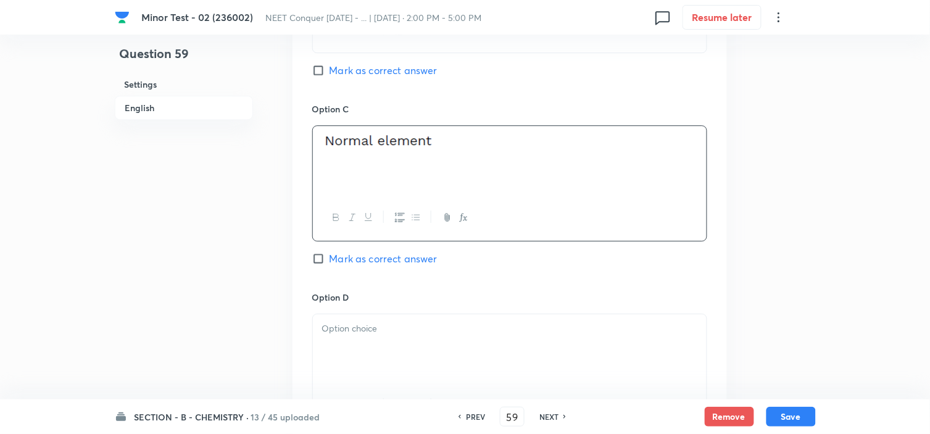
scroll to position [960, 0]
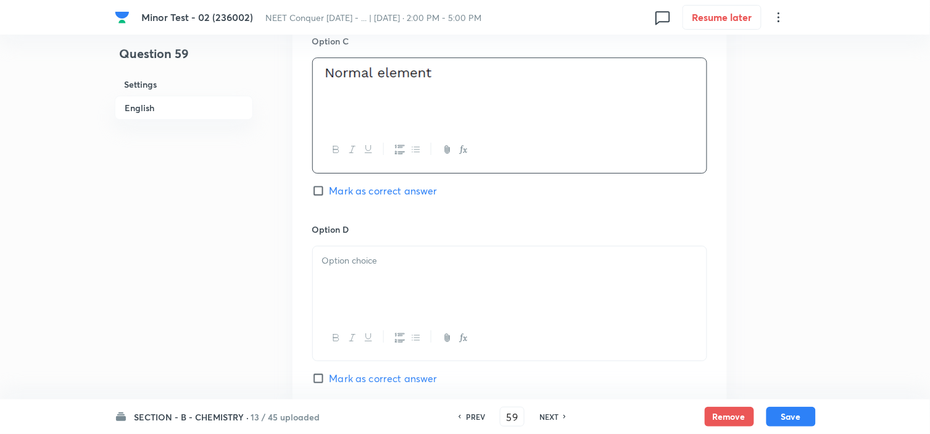
click at [358, 264] on p at bounding box center [509, 261] width 375 height 14
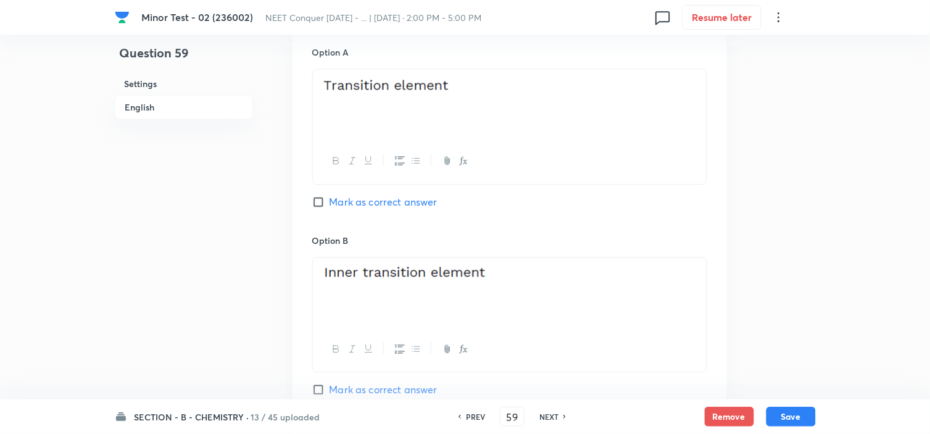
scroll to position [548, 0]
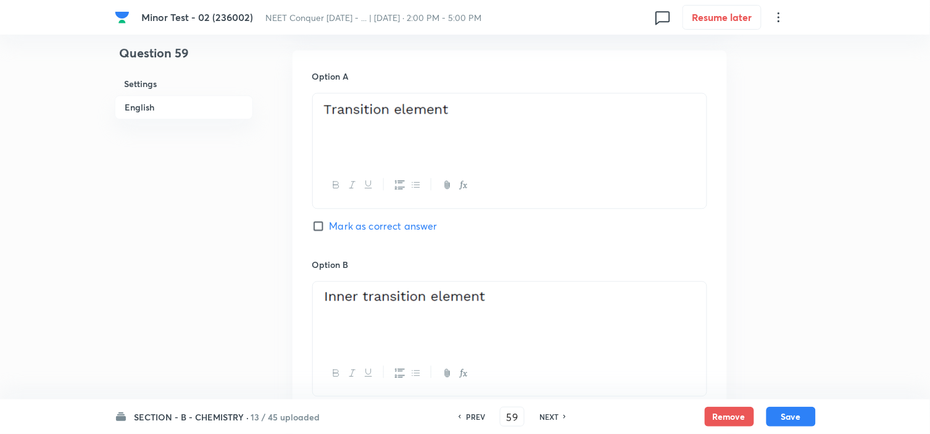
click at [322, 237] on div "Option A Mark as correct answer" at bounding box center [509, 164] width 395 height 188
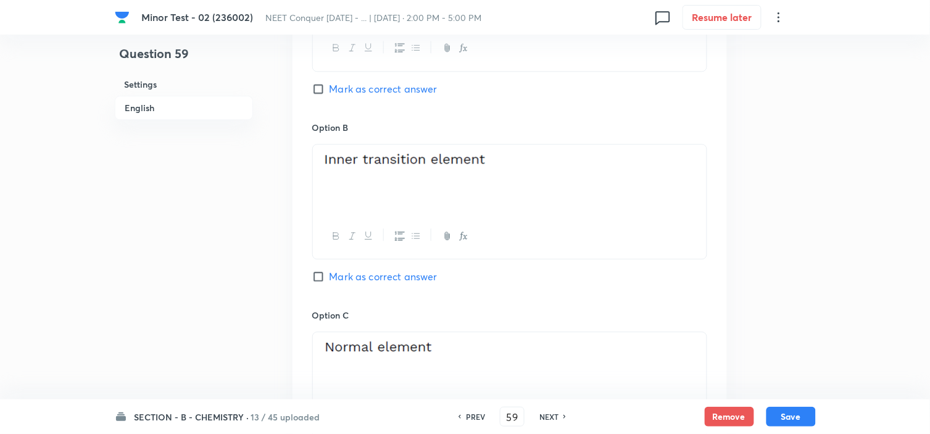
click at [321, 277] on input "Mark as correct answer" at bounding box center [320, 276] width 17 height 12
checkbox input "true"
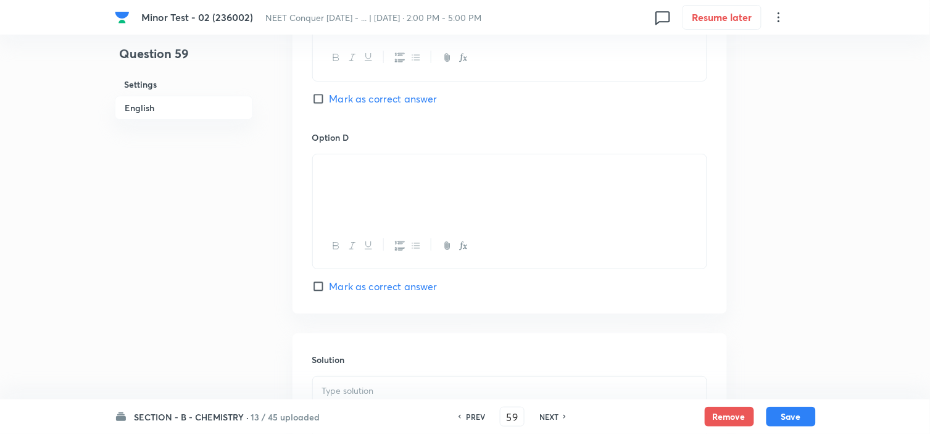
scroll to position [1097, 0]
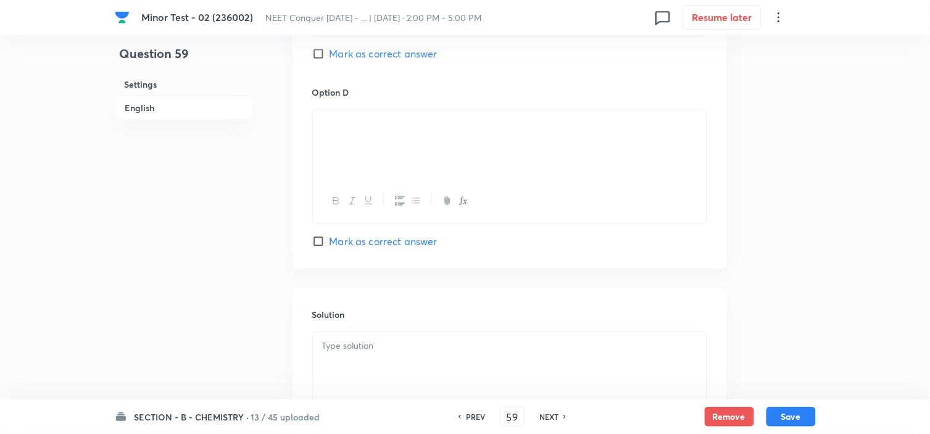
click at [368, 361] on div at bounding box center [510, 366] width 394 height 69
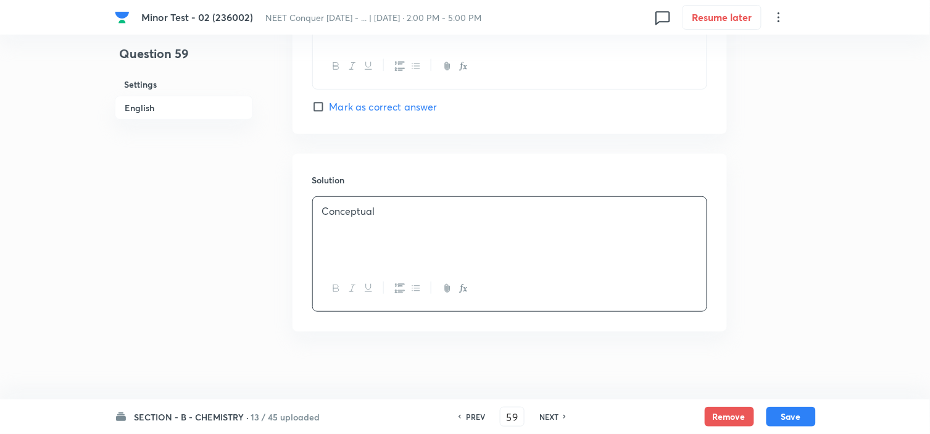
scroll to position [1240, 0]
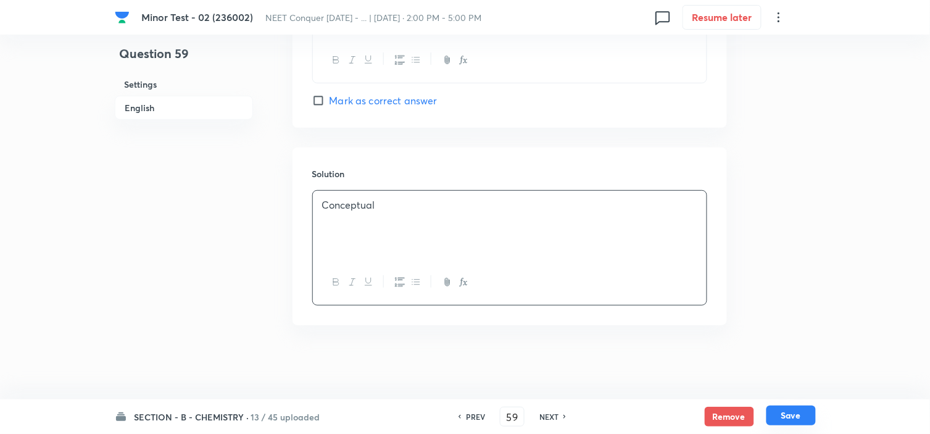
click at [801, 420] on button "Save" at bounding box center [791, 416] width 49 height 20
type input "60"
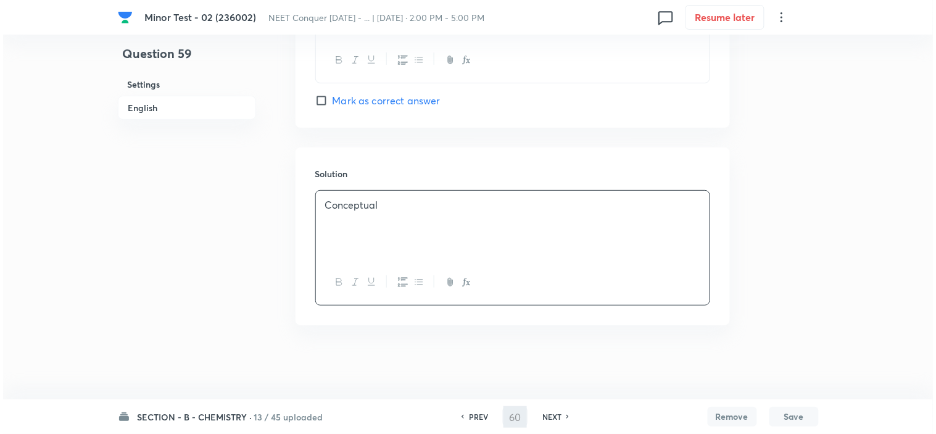
scroll to position [0, 0]
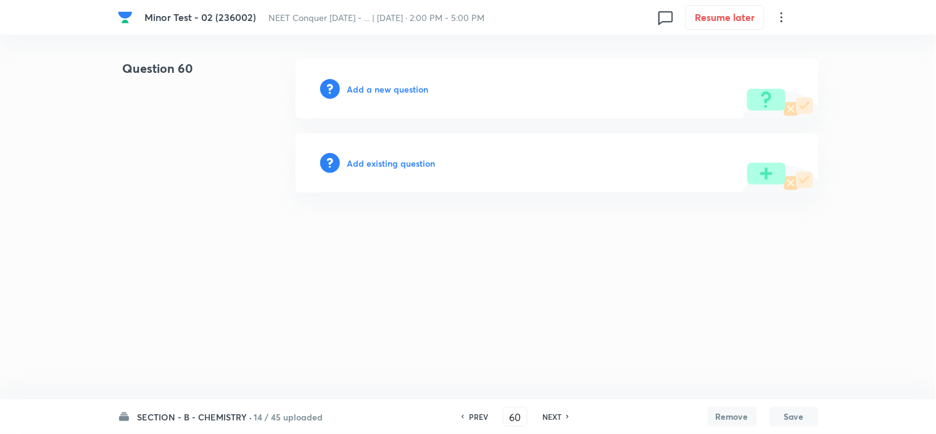
click at [381, 83] on h6 "Add a new question" at bounding box center [388, 89] width 81 height 13
click at [381, 83] on h6 "Choose a question type" at bounding box center [395, 89] width 95 height 13
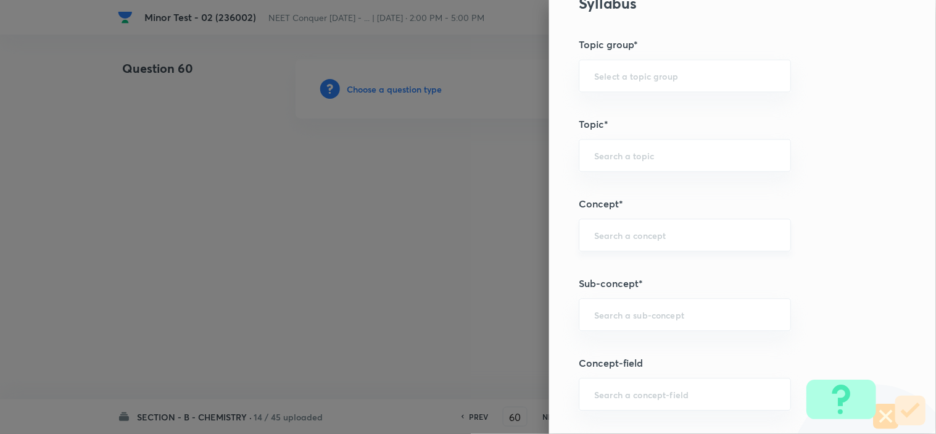
scroll to position [686, 0]
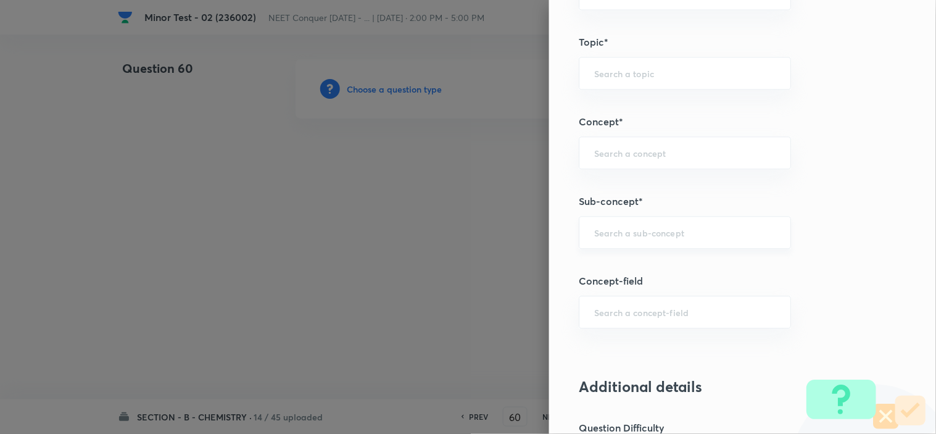
click at [631, 227] on input "text" at bounding box center [684, 233] width 181 height 12
paste input "Atomic Structure"
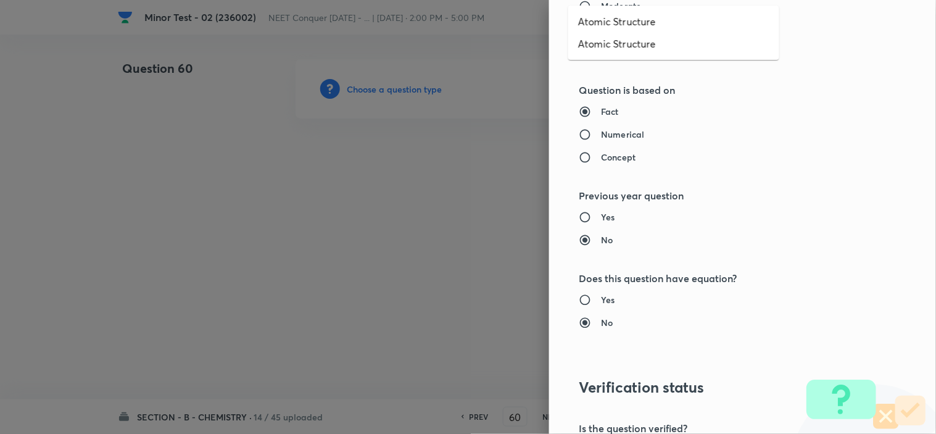
scroll to position [1332, 0]
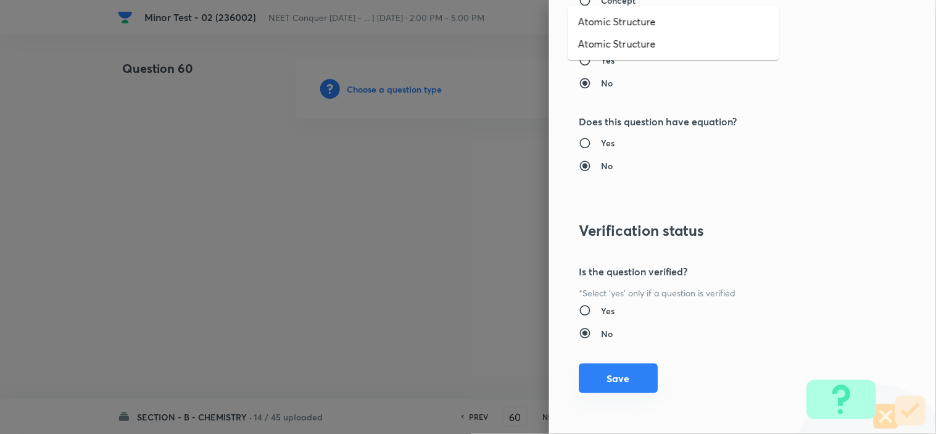
type input "Atomic Structure"
click at [596, 377] on button "Save" at bounding box center [618, 379] width 79 height 30
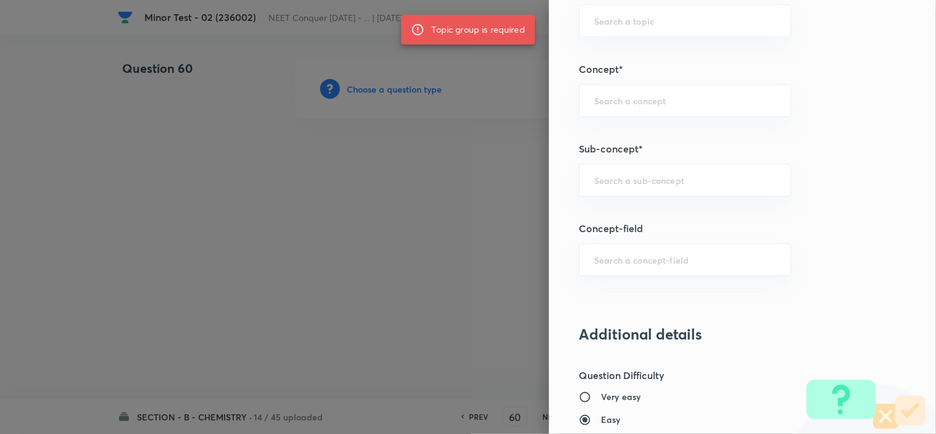
scroll to position [714, 0]
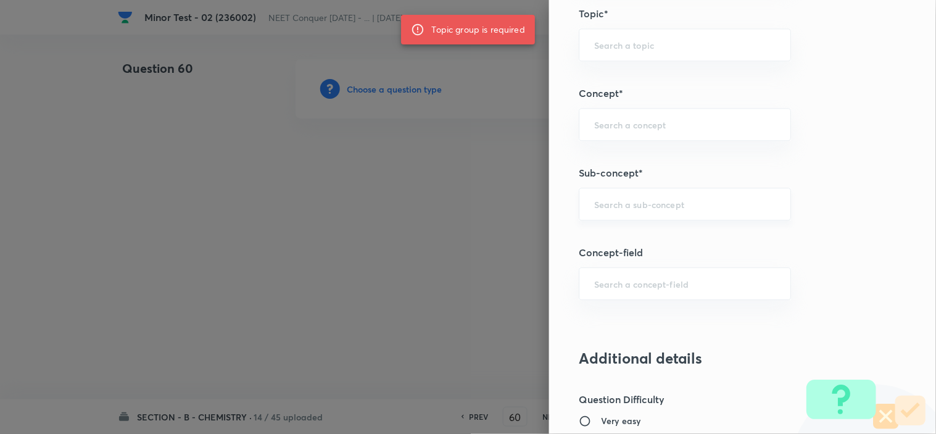
click at [625, 217] on div "​" at bounding box center [685, 204] width 212 height 33
paste input "Atomic Structure"
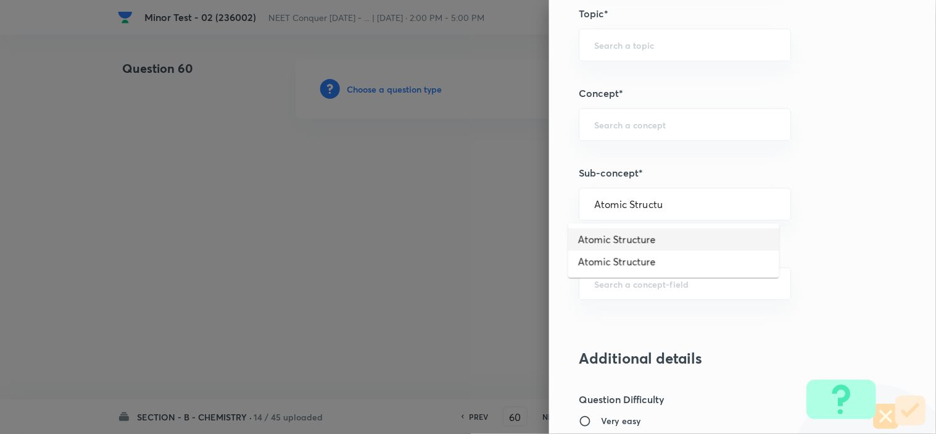
type input "Atomic Structu"
click at [661, 206] on input "text" at bounding box center [684, 204] width 181 height 12
paste input "Atomic Structure"
drag, startPoint x: 643, startPoint y: 226, endPoint x: 641, endPoint y: 241, distance: 15.5
click at [641, 241] on ul "Atomic Structure Atomic Structure" at bounding box center [674, 250] width 211 height 54
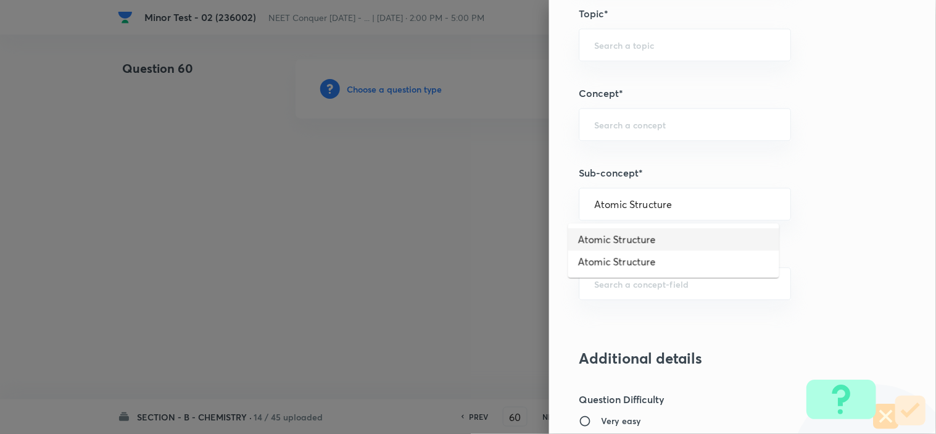
click at [641, 241] on li "Atomic Structure" at bounding box center [674, 239] width 211 height 22
type input "Atomic Structure"
type input "Chemistry"
type input "Organic Chemistry"
type input "Basic Principles"
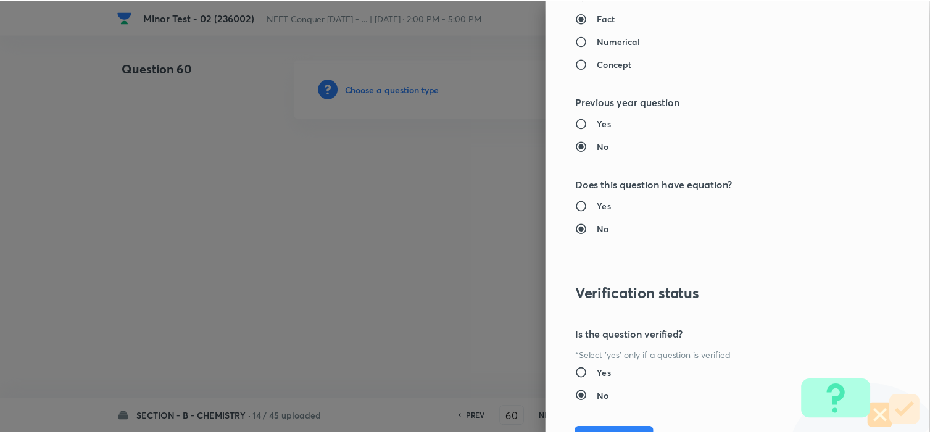
scroll to position [1332, 0]
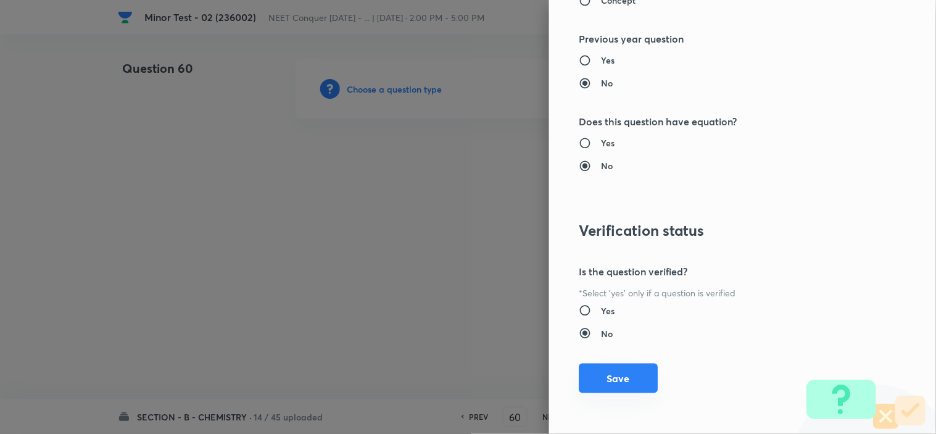
click at [599, 386] on button "Save" at bounding box center [618, 379] width 79 height 30
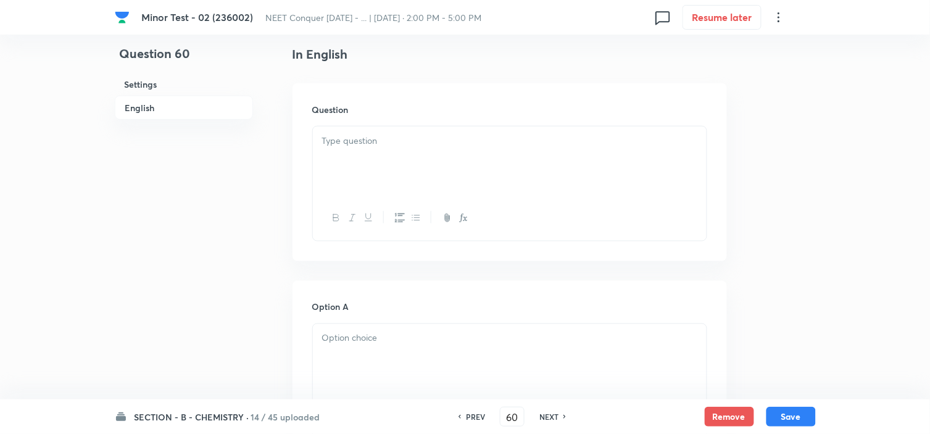
scroll to position [274, 0]
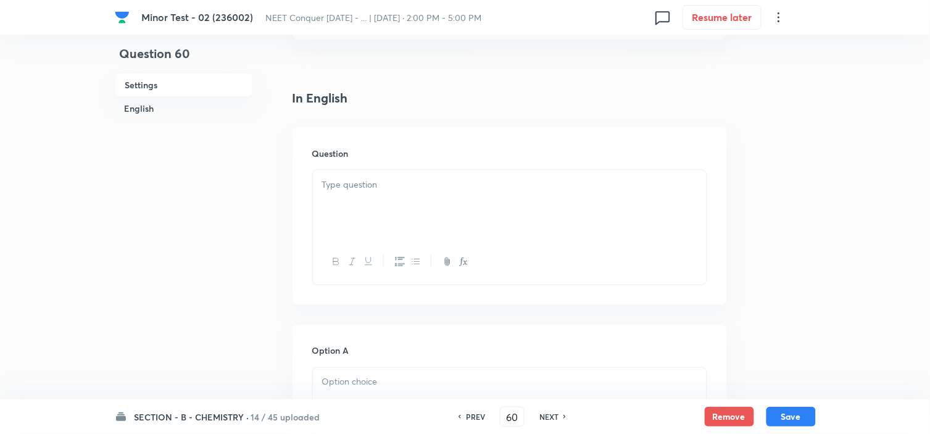
click at [403, 201] on div at bounding box center [510, 204] width 394 height 69
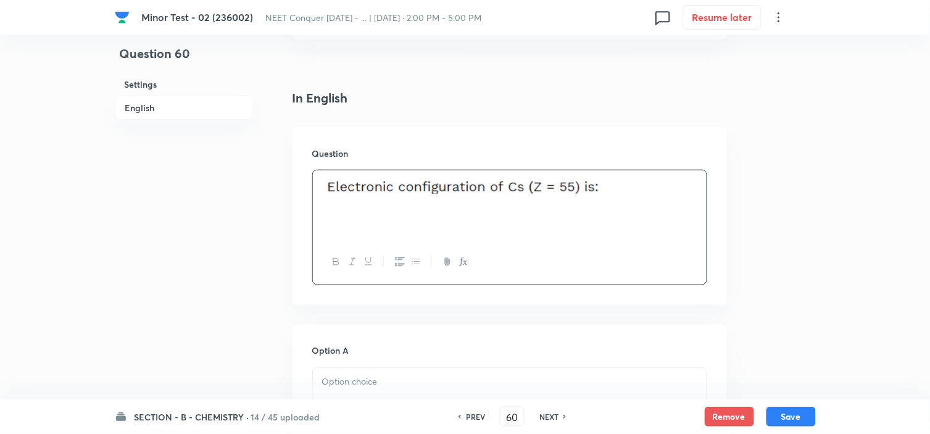
scroll to position [411, 0]
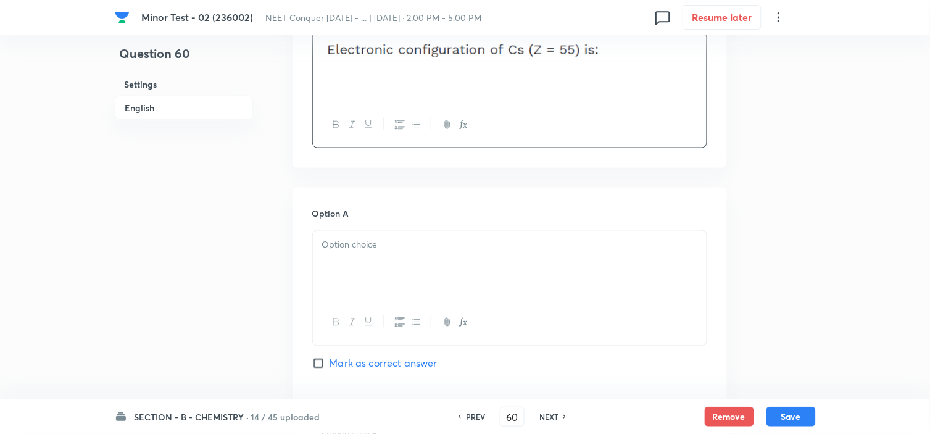
click at [373, 243] on p at bounding box center [509, 245] width 375 height 14
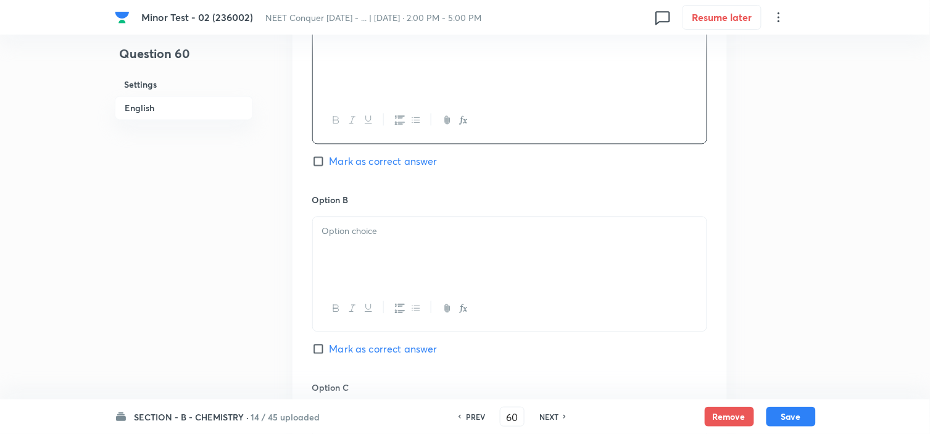
scroll to position [617, 0]
click at [353, 258] on div at bounding box center [510, 247] width 394 height 69
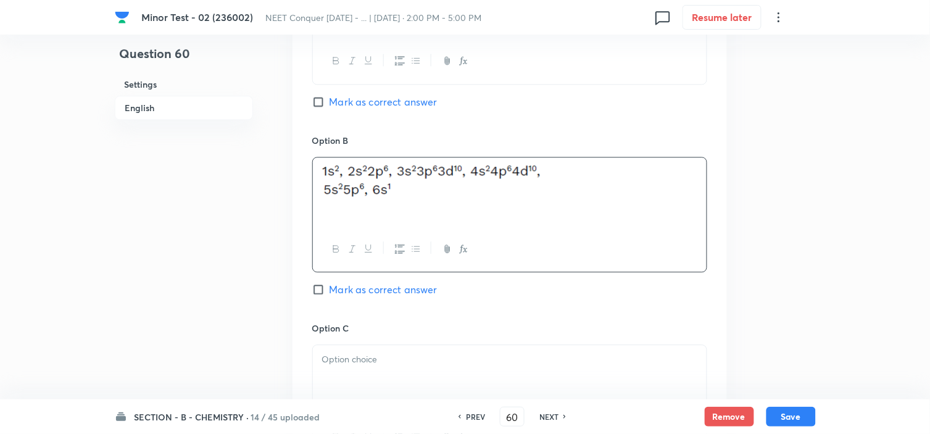
scroll to position [754, 0]
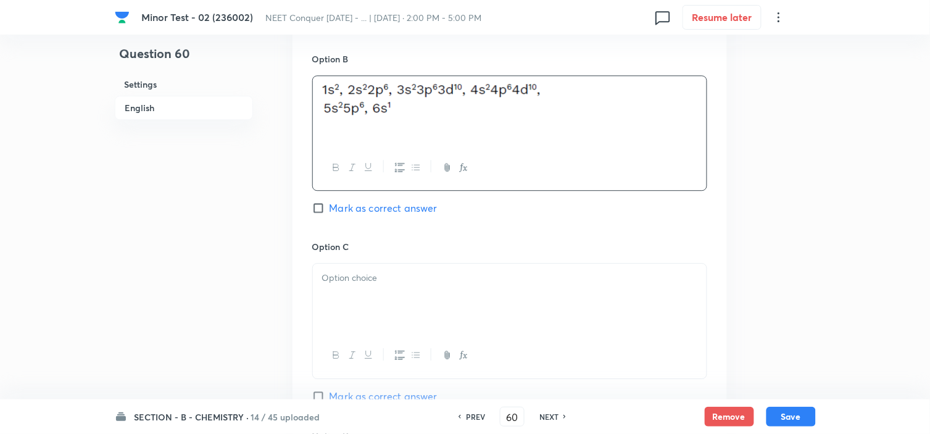
click at [352, 278] on p at bounding box center [509, 278] width 375 height 14
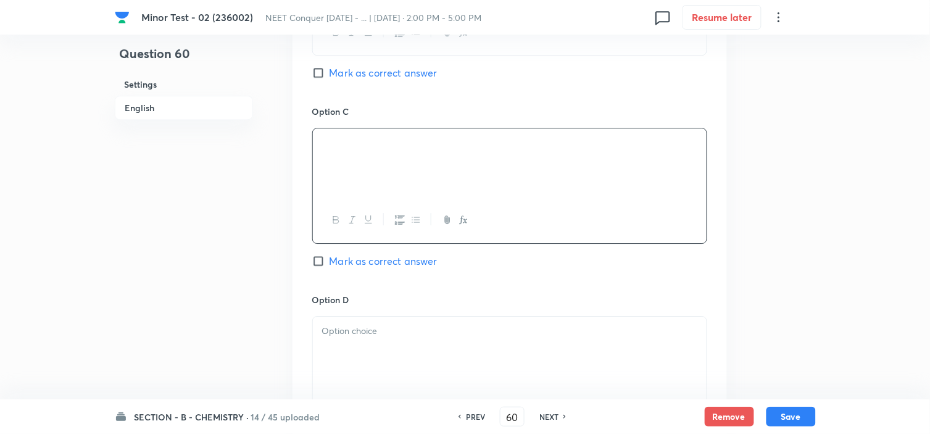
scroll to position [891, 0]
click at [375, 311] on div "Option D [PERSON_NAME] as correct answer" at bounding box center [509, 372] width 395 height 163
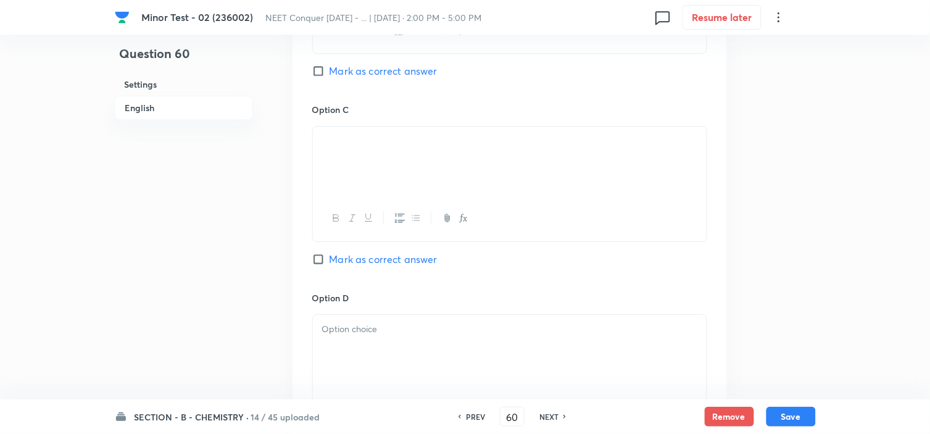
click at [354, 341] on div at bounding box center [510, 349] width 394 height 69
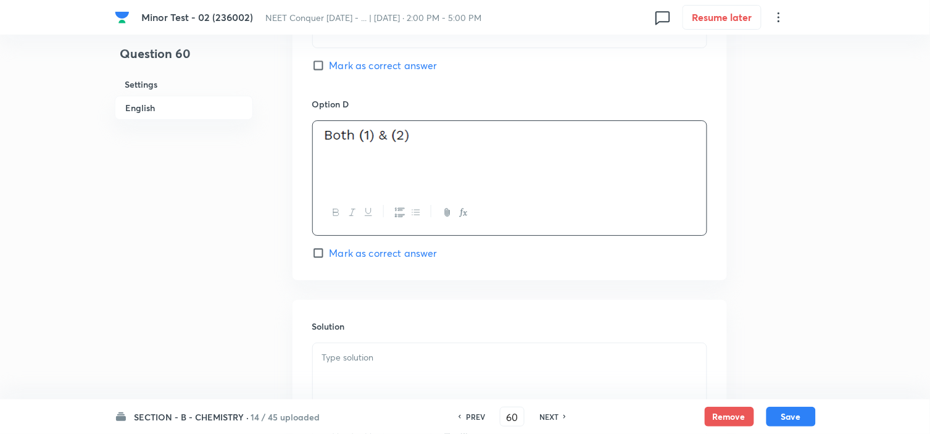
scroll to position [1097, 0]
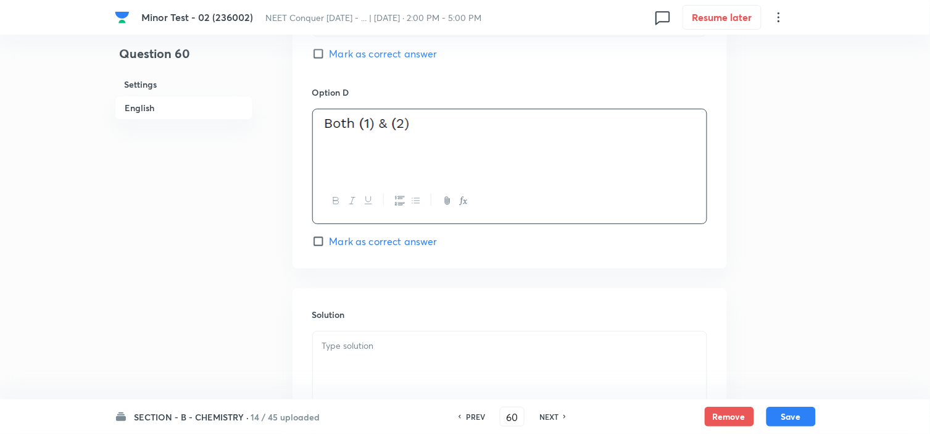
click at [325, 249] on label "Mark as correct answer" at bounding box center [374, 241] width 125 height 15
click at [325, 248] on input "Mark as correct answer" at bounding box center [320, 241] width 17 height 12
checkbox input "true"
click at [347, 344] on p at bounding box center [509, 346] width 375 height 14
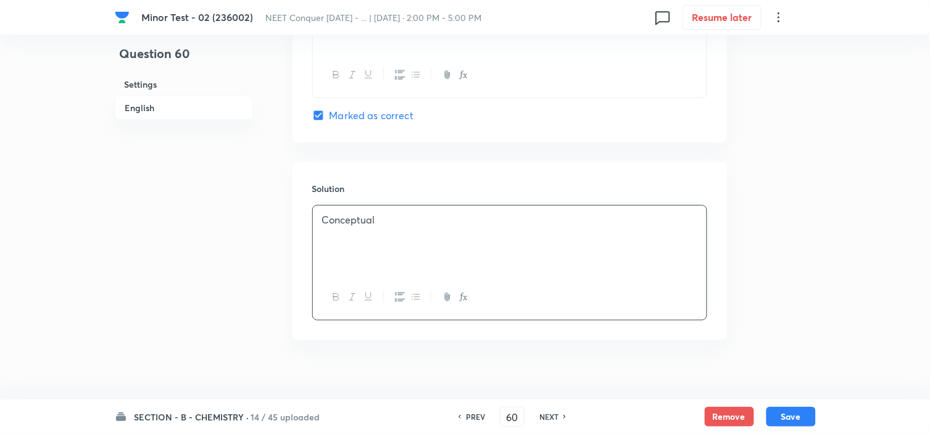
scroll to position [1240, 0]
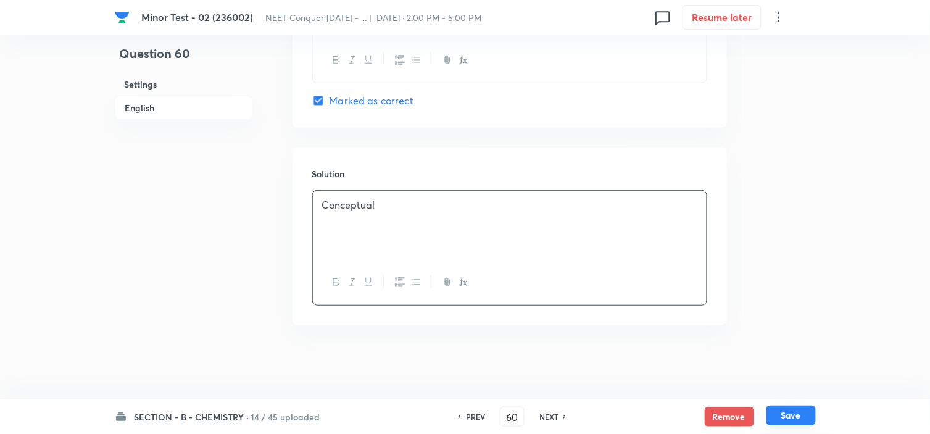
click at [795, 412] on button "Save" at bounding box center [791, 416] width 49 height 20
type input "61"
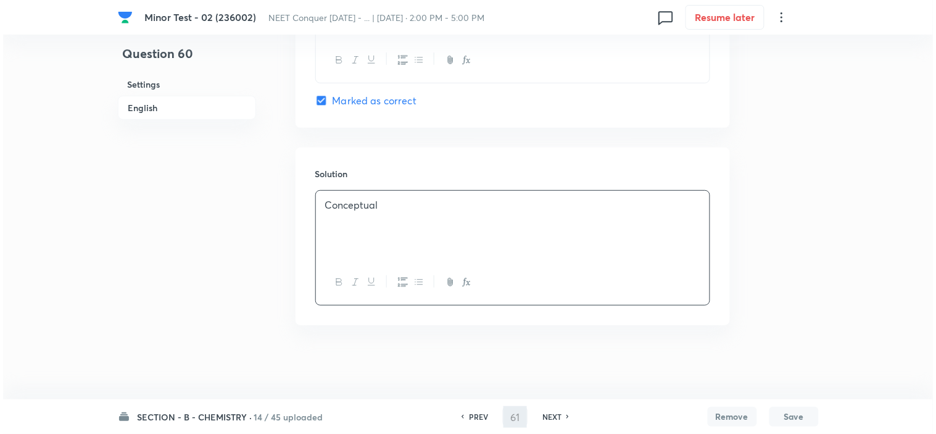
scroll to position [0, 0]
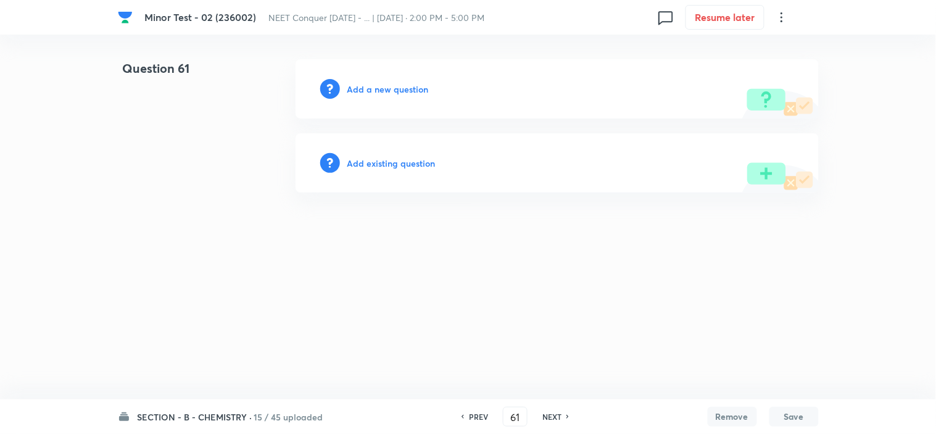
click at [378, 87] on h6 "Add a new question" at bounding box center [388, 89] width 81 height 13
click at [395, 88] on h6 "Choose a question type" at bounding box center [395, 89] width 95 height 13
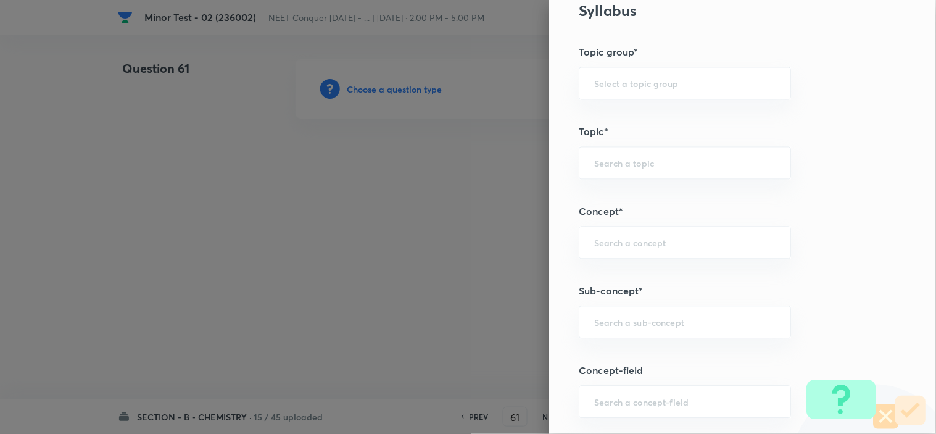
scroll to position [617, 0]
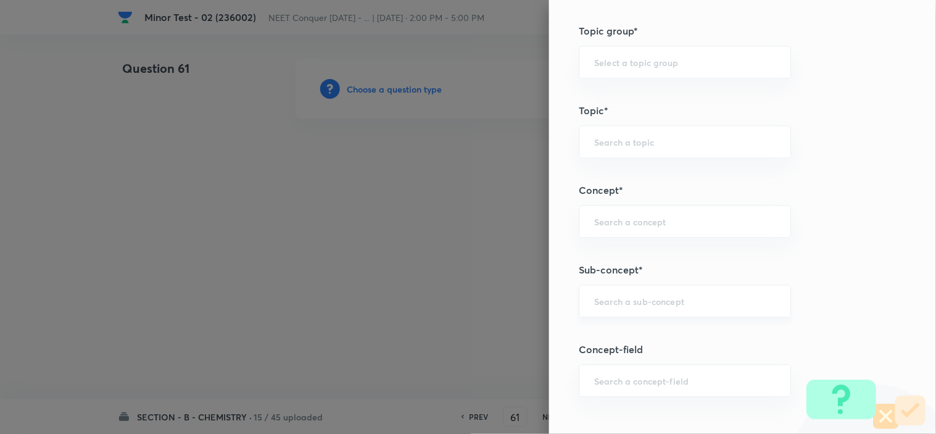
click at [624, 299] on input "text" at bounding box center [684, 301] width 181 height 12
paste input "atomic structure"
click at [686, 341] on li "Atomic Structure" at bounding box center [674, 337] width 211 height 22
type input "Atomic Structure"
type input "Chemistry"
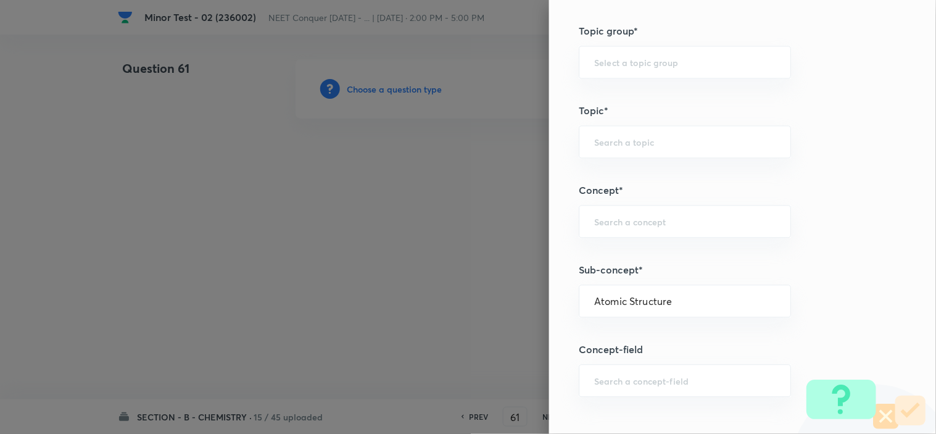
type input "Organic Chemistry"
type input "Basic Principles"
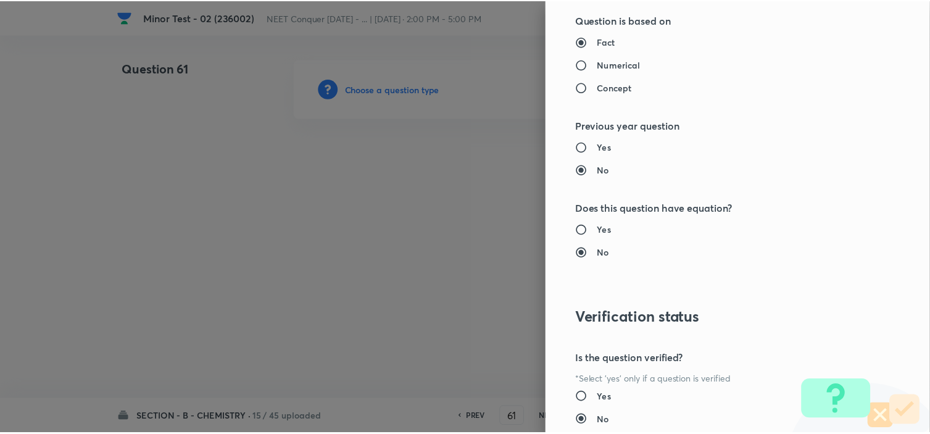
scroll to position [1332, 0]
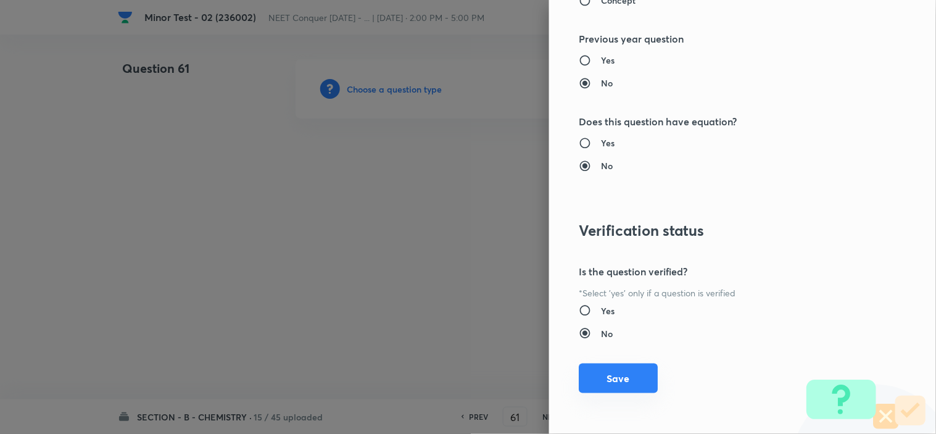
click at [604, 375] on button "Save" at bounding box center [618, 379] width 79 height 30
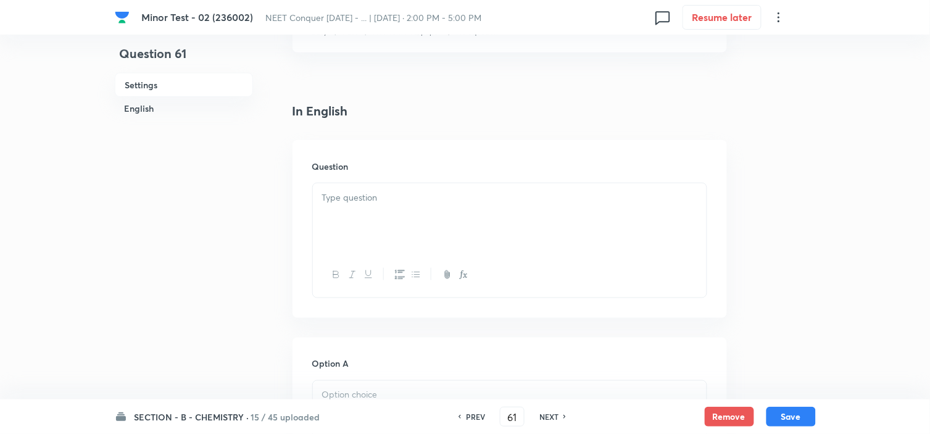
scroll to position [274, 0]
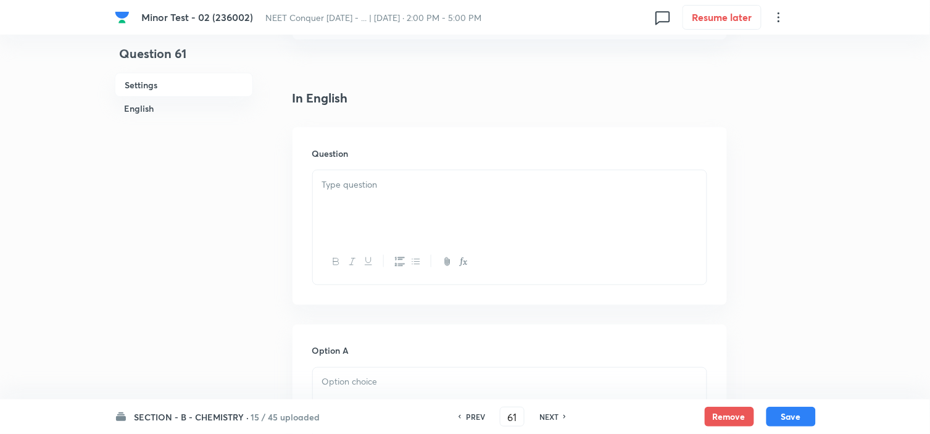
click at [373, 181] on p at bounding box center [509, 185] width 375 height 14
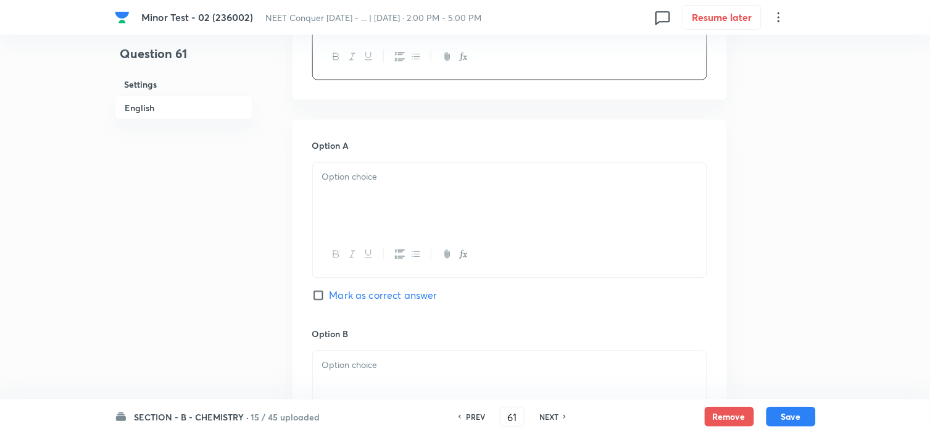
scroll to position [480, 0]
click at [373, 174] on p at bounding box center [509, 177] width 375 height 14
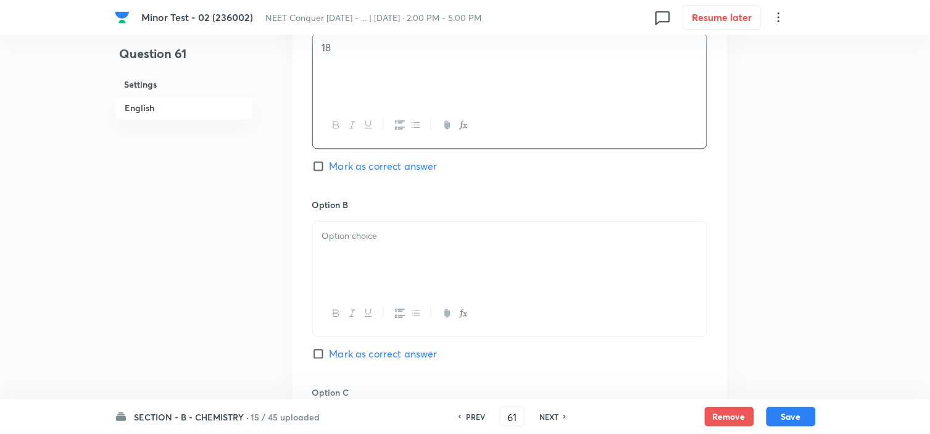
scroll to position [617, 0]
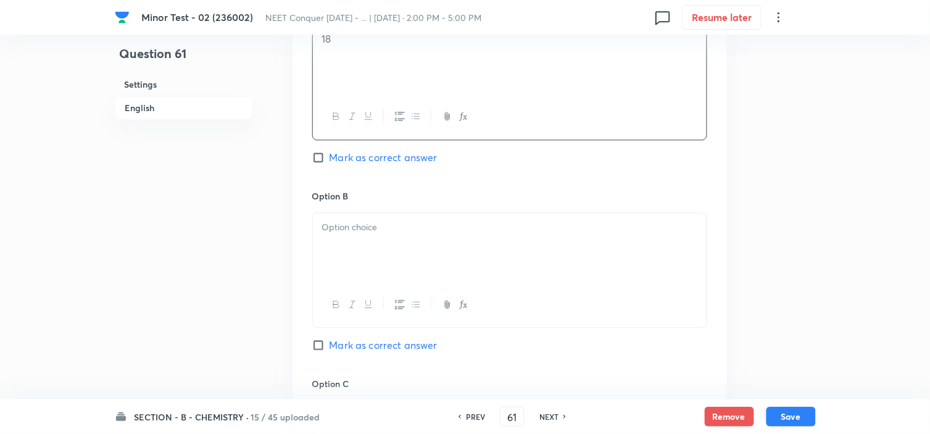
drag, startPoint x: 429, startPoint y: 250, endPoint x: 414, endPoint y: 241, distance: 18.0
click at [429, 249] on div at bounding box center [510, 247] width 394 height 69
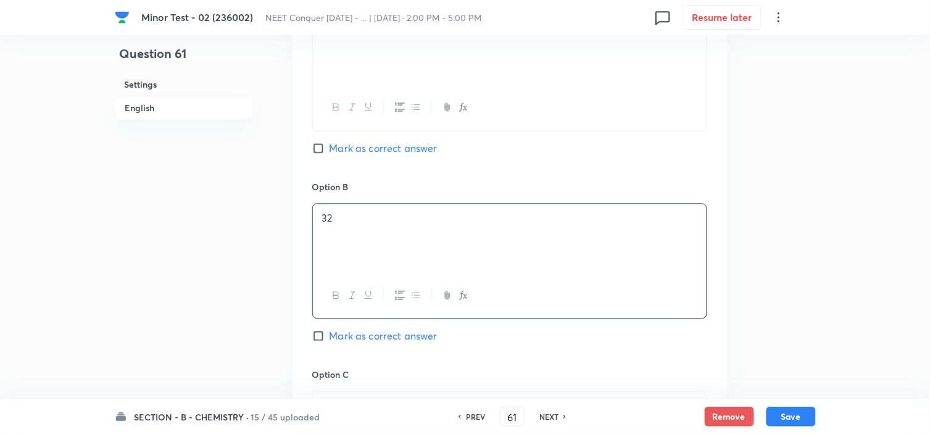
scroll to position [823, 0]
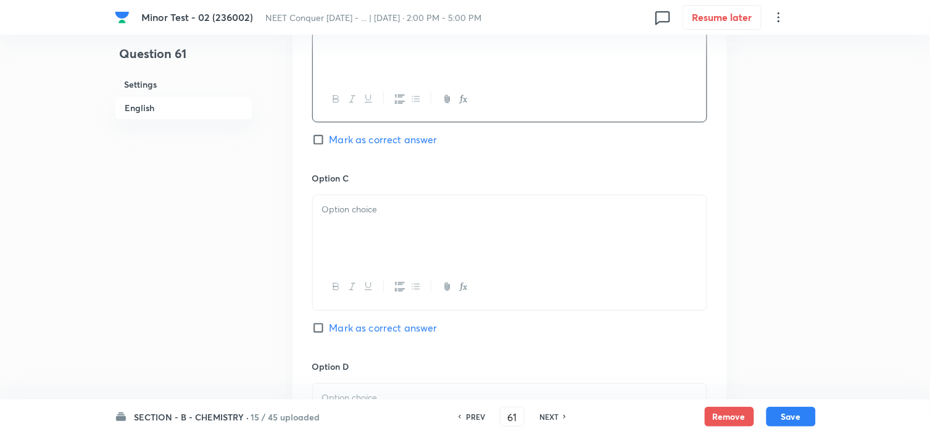
drag, startPoint x: 377, startPoint y: 228, endPoint x: 375, endPoint y: 218, distance: 10.6
click at [377, 227] on div at bounding box center [510, 229] width 394 height 69
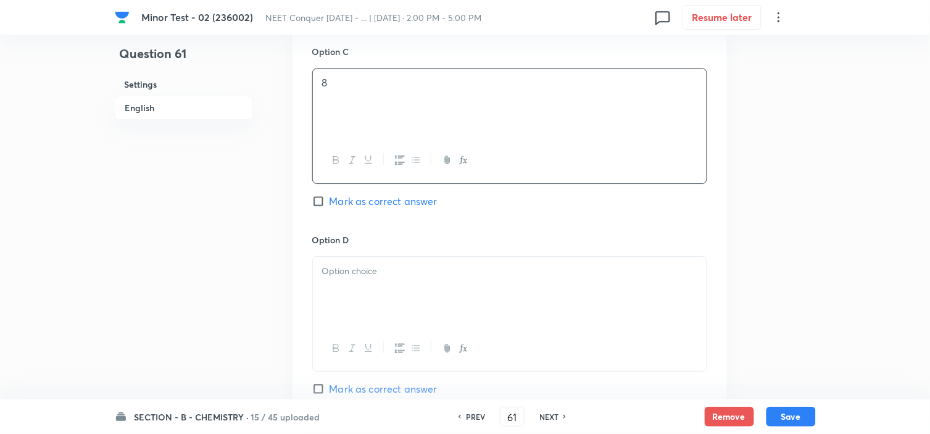
scroll to position [960, 0]
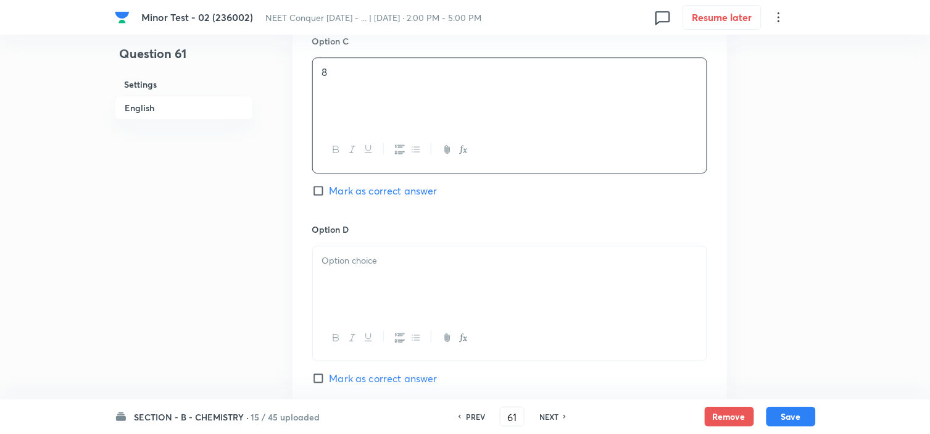
click at [338, 268] on div at bounding box center [510, 280] width 394 height 69
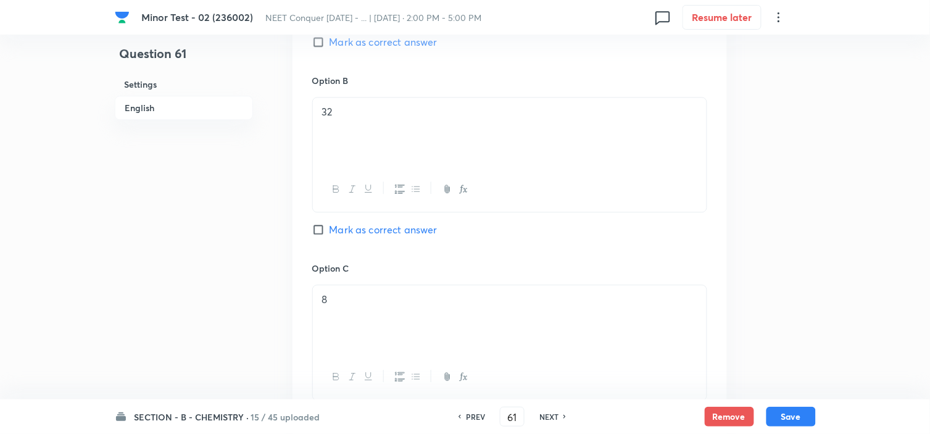
scroll to position [686, 0]
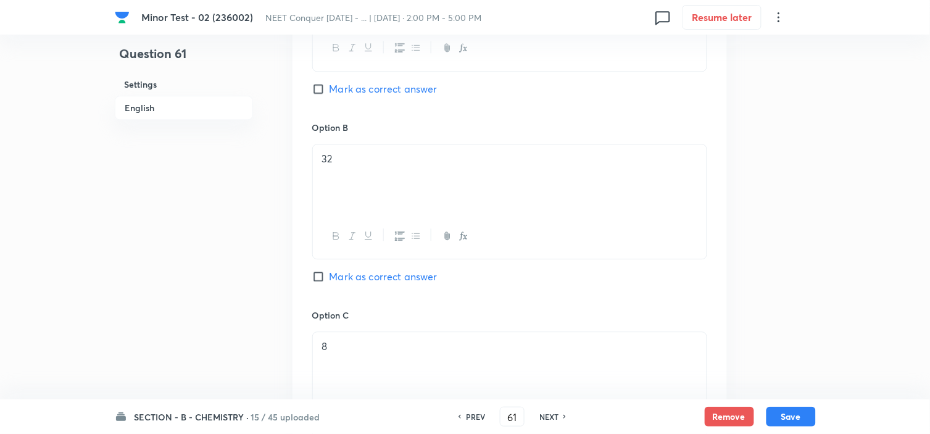
click at [323, 284] on label "Mark as correct answer" at bounding box center [374, 276] width 125 height 15
click at [323, 283] on input "Mark as correct answer" at bounding box center [320, 276] width 17 height 12
checkbox input "true"
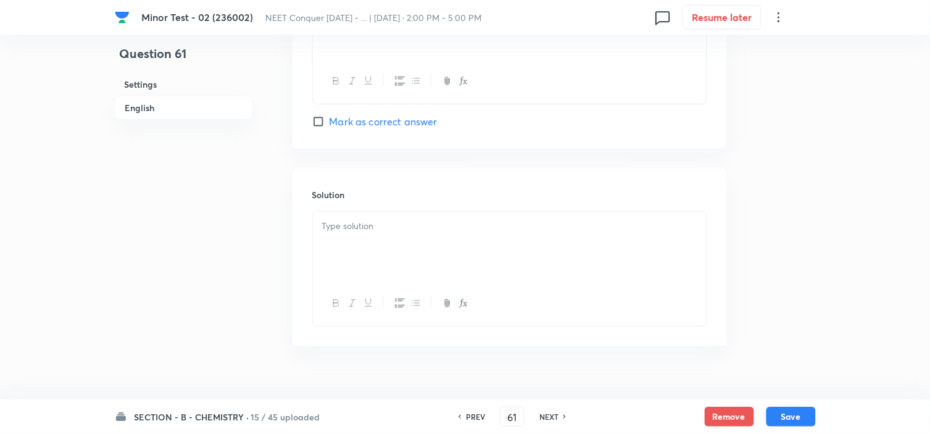
scroll to position [1240, 0]
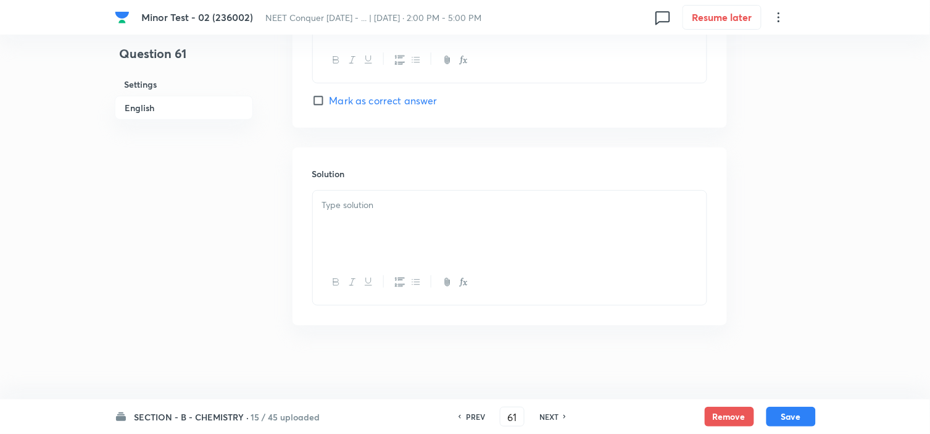
click at [423, 229] on div at bounding box center [510, 225] width 394 height 69
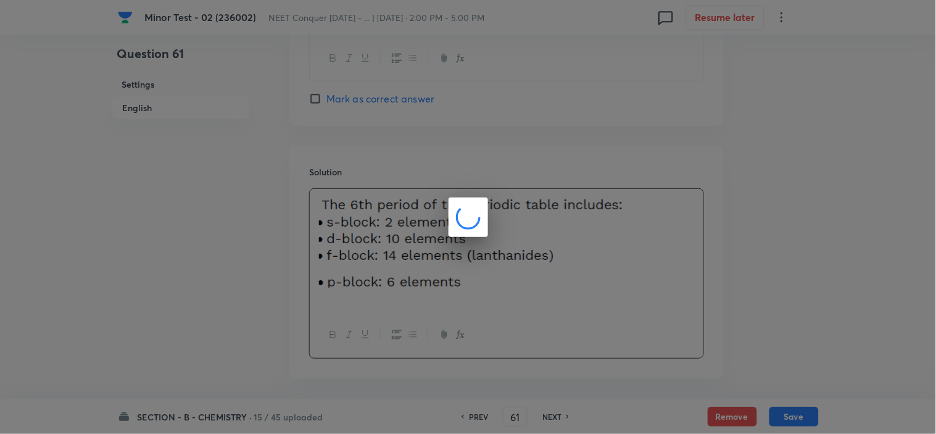
click at [395, 296] on div at bounding box center [468, 217] width 936 height 434
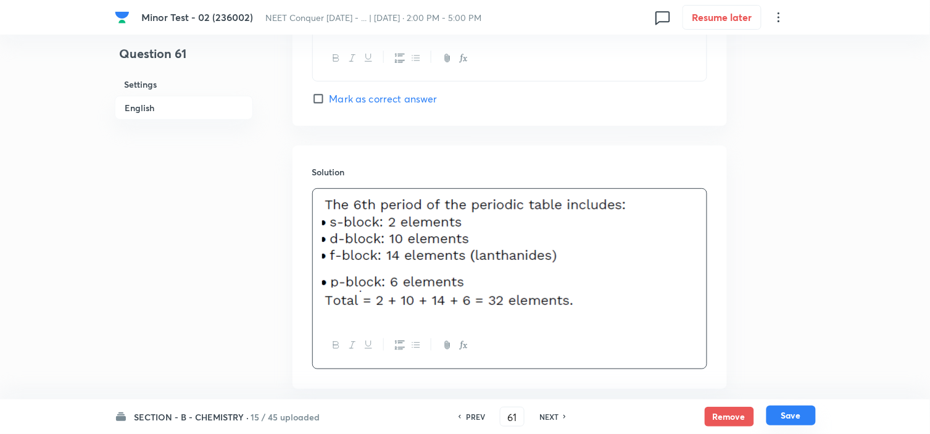
click at [780, 411] on button "Save" at bounding box center [791, 416] width 49 height 20
type input "62"
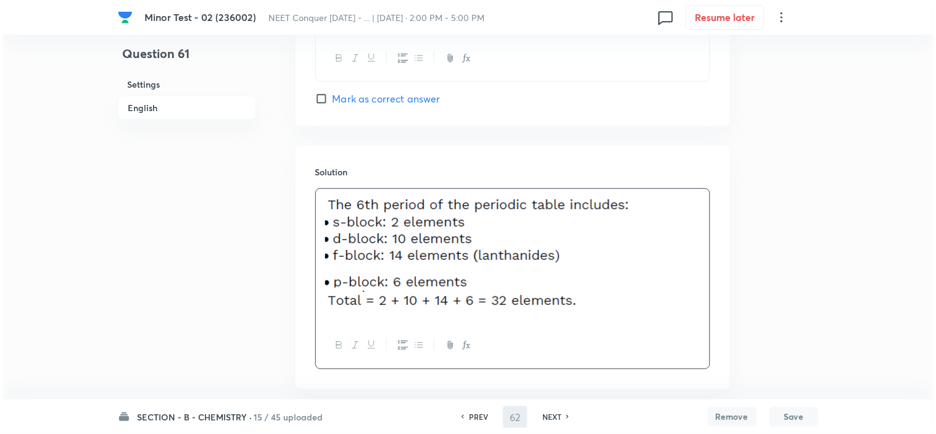
scroll to position [0, 0]
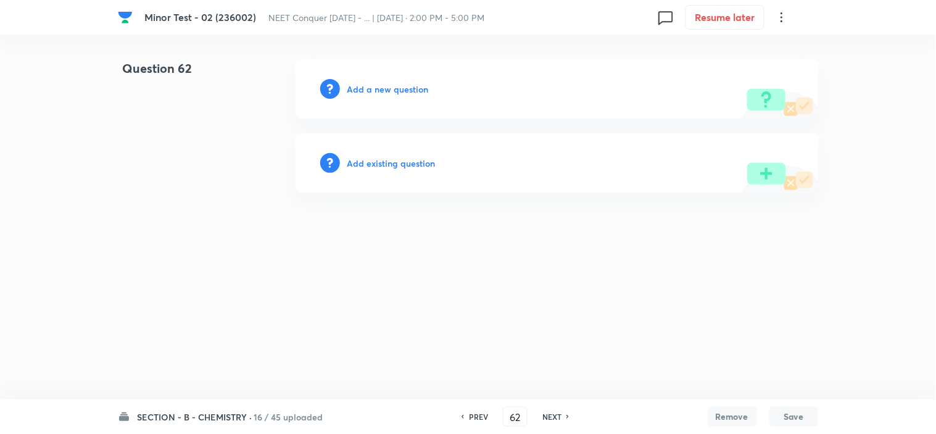
click at [380, 87] on h6 "Add a new question" at bounding box center [388, 89] width 81 height 13
click at [380, 86] on h6 "Choose a question type" at bounding box center [395, 89] width 95 height 13
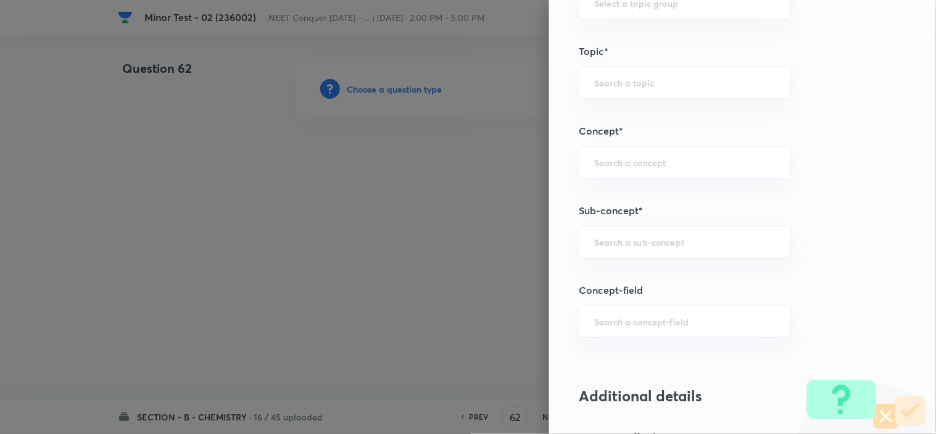
scroll to position [754, 0]
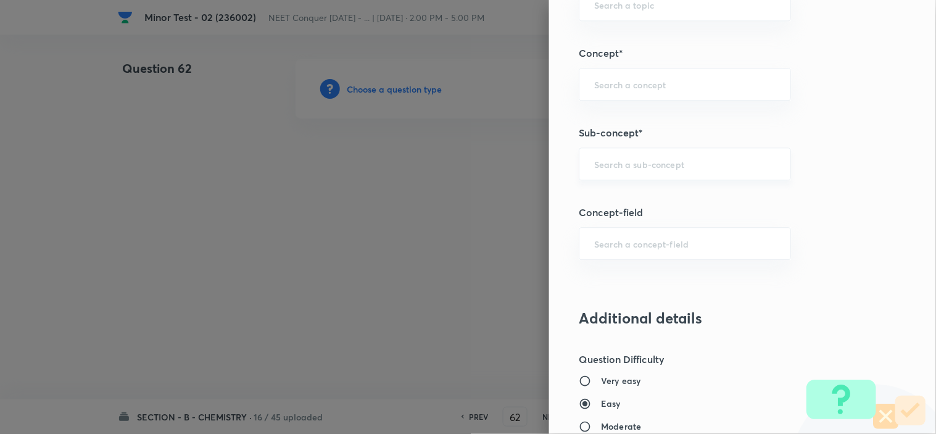
click at [627, 162] on input "text" at bounding box center [684, 164] width 181 height 12
paste input "atomic structure"
click at [628, 195] on li "Atomic Structure" at bounding box center [674, 199] width 211 height 22
type input "Atomic Structure"
type input "Chemistry"
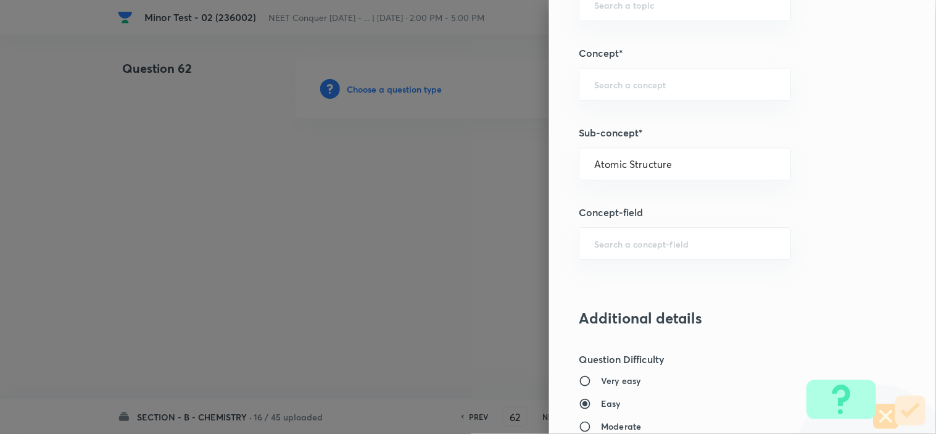
type input "Organic Chemistry"
type input "Basic Principles"
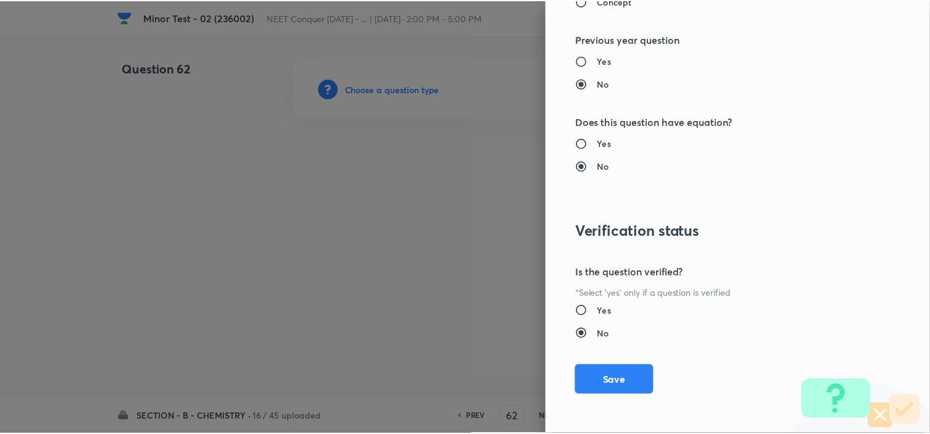
scroll to position [1332, 0]
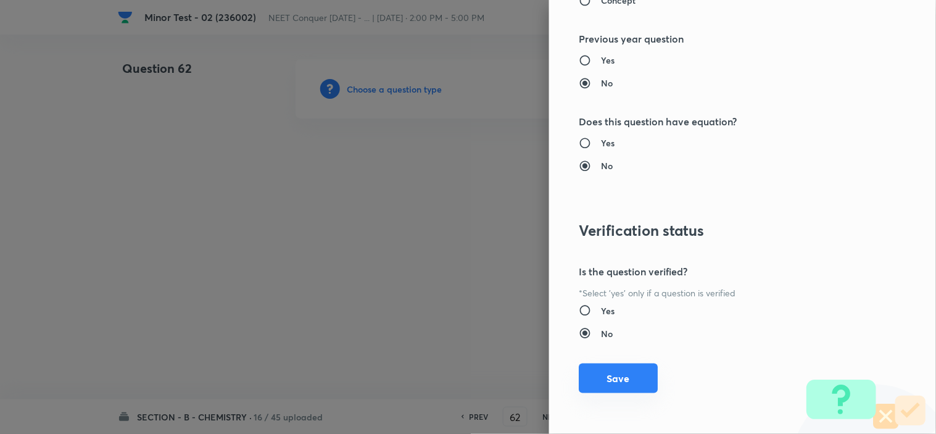
click at [591, 382] on button "Save" at bounding box center [618, 379] width 79 height 30
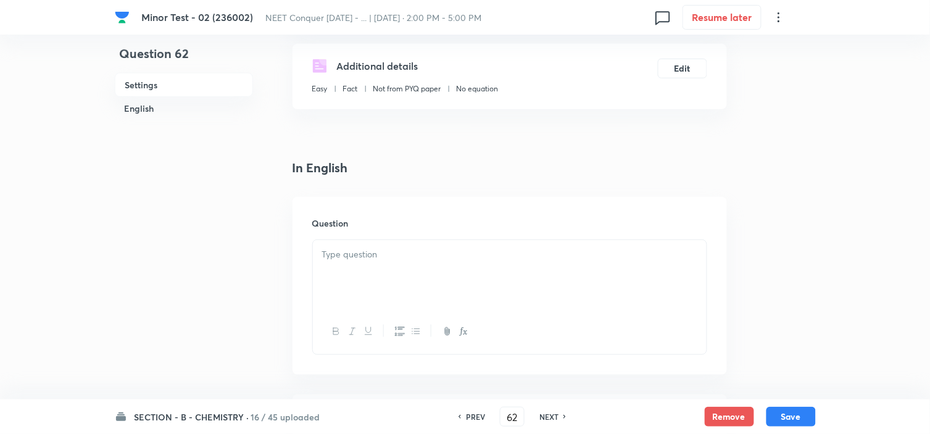
scroll to position [206, 0]
click at [359, 251] on p at bounding box center [509, 253] width 375 height 14
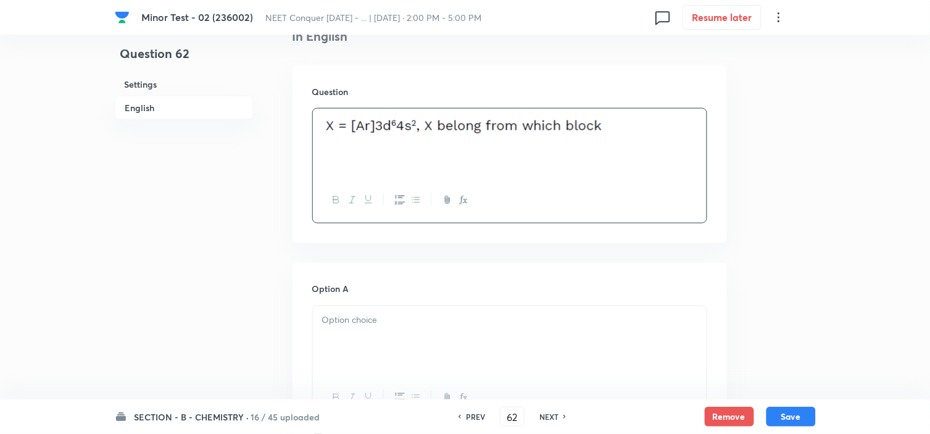
scroll to position [548, 0]
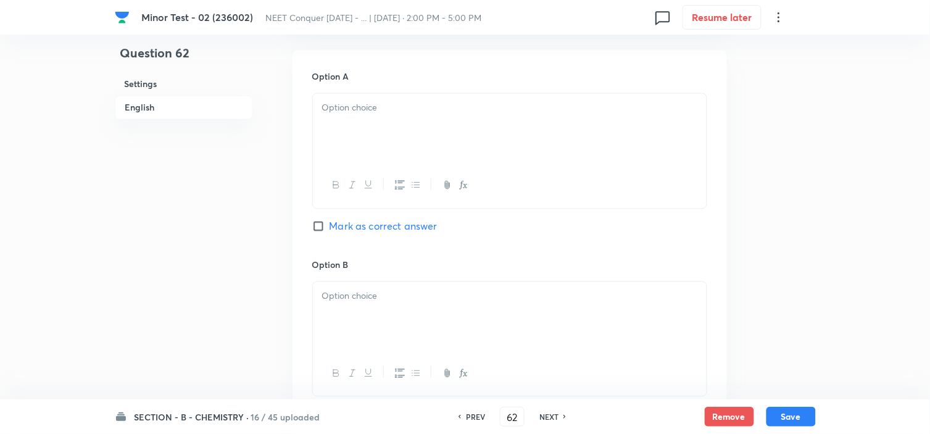
click at [383, 125] on div at bounding box center [510, 128] width 394 height 69
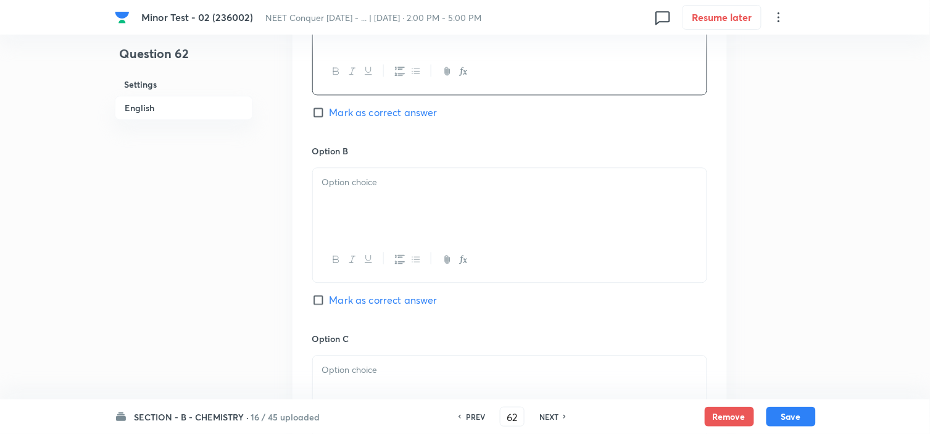
scroll to position [686, 0]
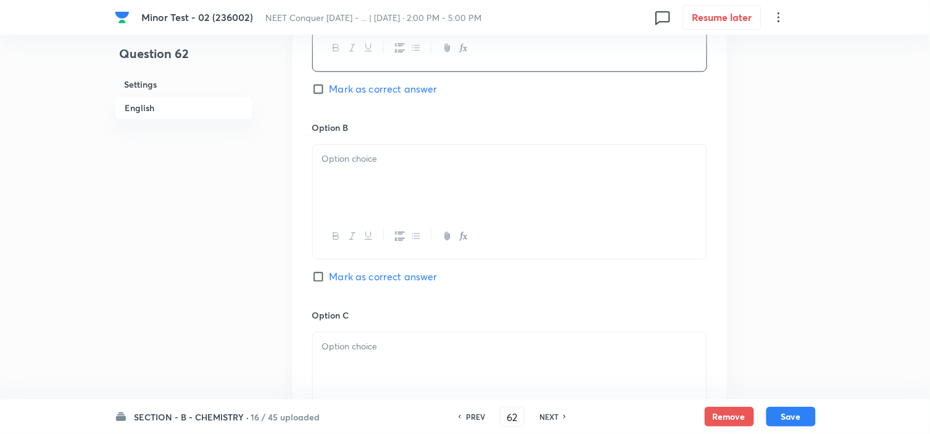
click at [379, 163] on p at bounding box center [509, 159] width 375 height 14
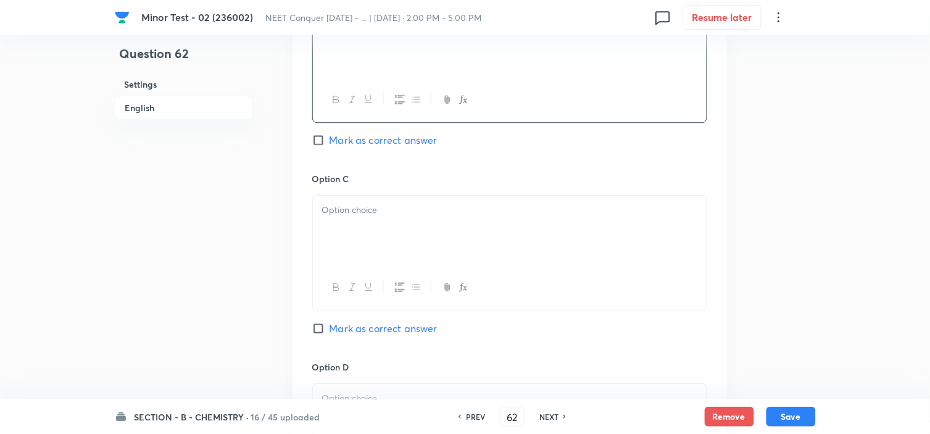
scroll to position [823, 0]
click at [352, 238] on div at bounding box center [510, 229] width 394 height 69
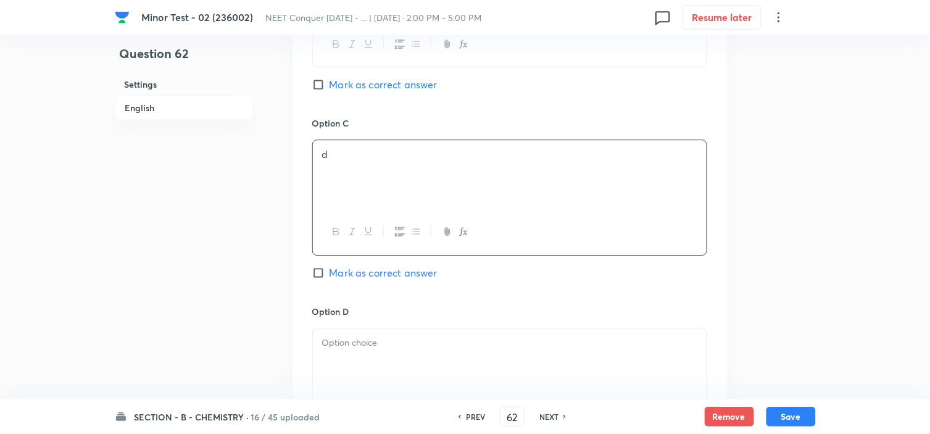
scroll to position [960, 0]
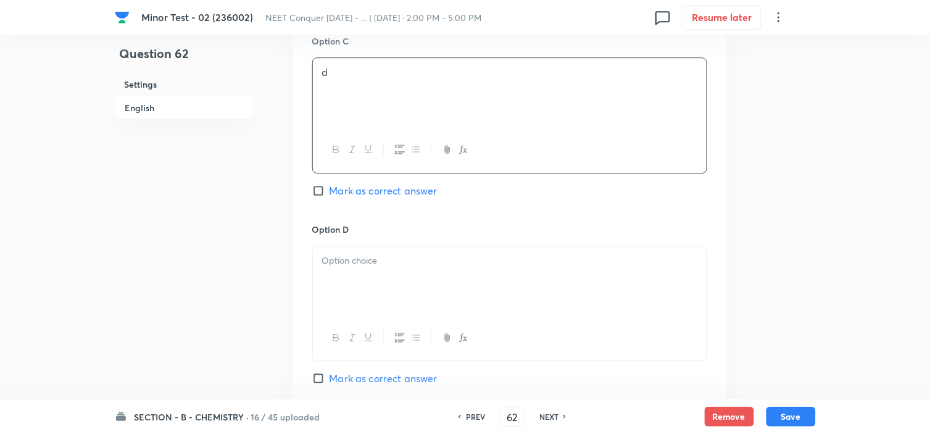
click at [346, 276] on div at bounding box center [510, 280] width 394 height 69
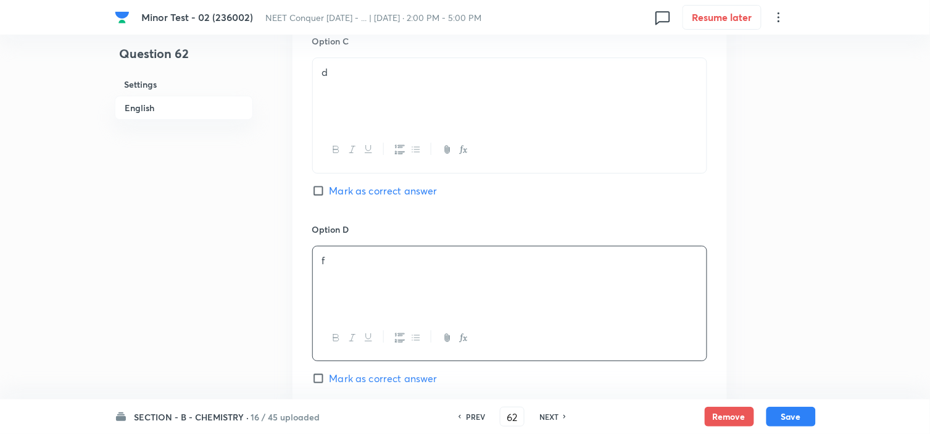
click at [311, 196] on div "Option A s [PERSON_NAME] as correct answer Option B p [PERSON_NAME] as correct …" at bounding box center [510, 22] width 435 height 767
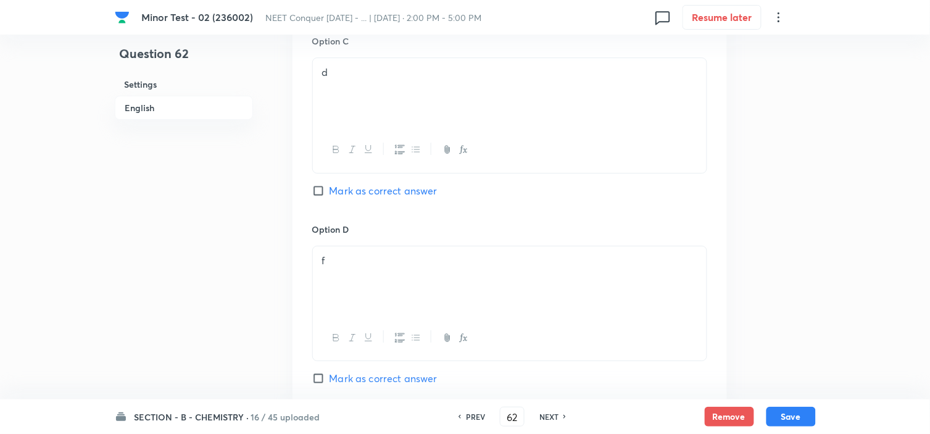
click at [319, 193] on input "Mark as correct answer" at bounding box center [320, 191] width 17 height 12
checkbox input "true"
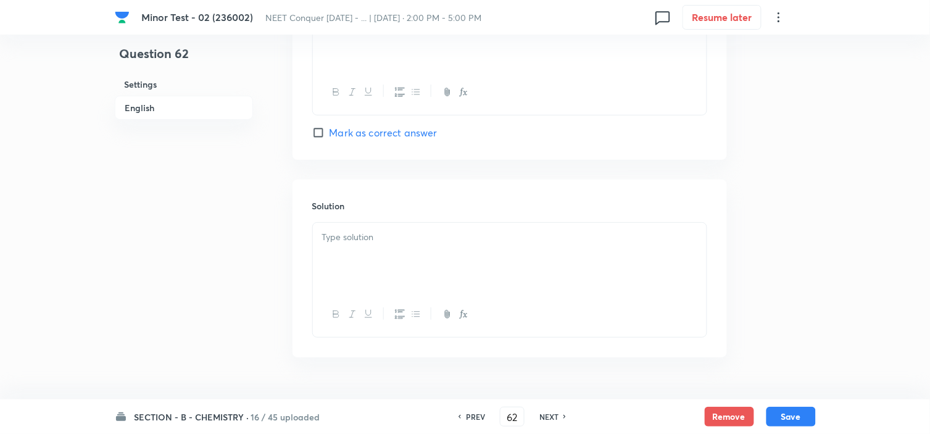
scroll to position [1235, 0]
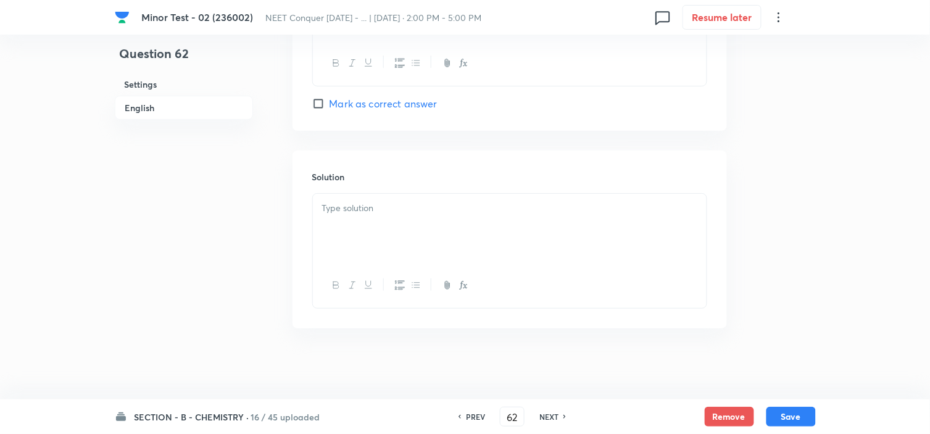
click at [373, 219] on div at bounding box center [510, 228] width 394 height 69
click at [800, 412] on button "Save" at bounding box center [791, 416] width 49 height 20
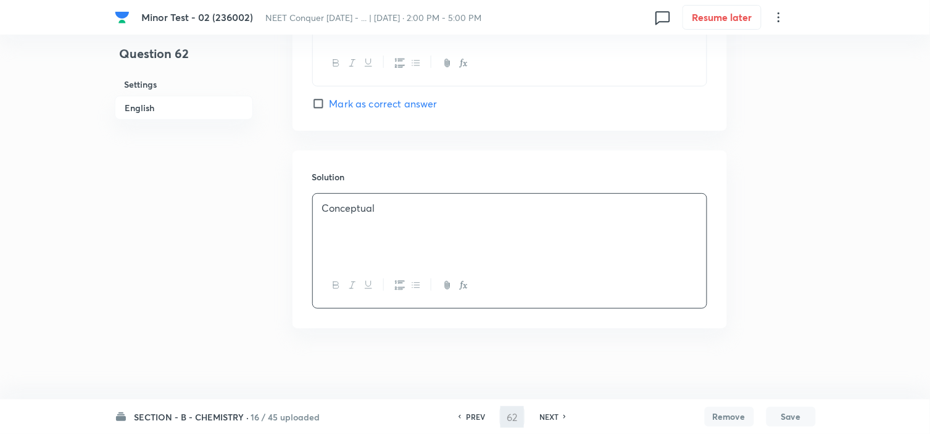
type input "63"
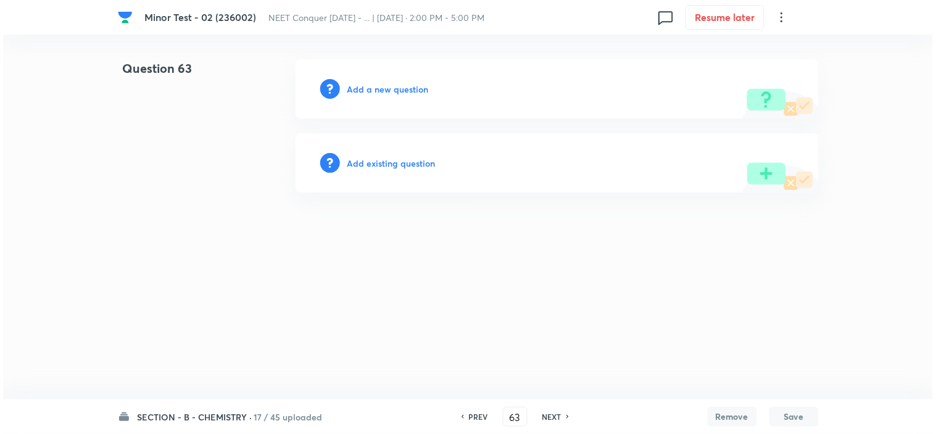
scroll to position [0, 0]
click at [387, 96] on div "Add a new question" at bounding box center [557, 88] width 523 height 59
click at [388, 93] on h6 "Add a new question" at bounding box center [388, 89] width 81 height 13
click at [388, 91] on h6 "Choose a question type" at bounding box center [395, 89] width 95 height 13
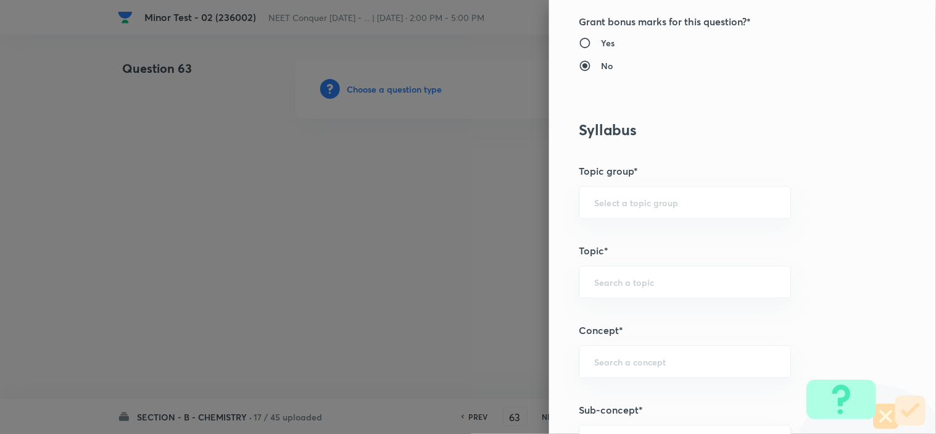
scroll to position [754, 0]
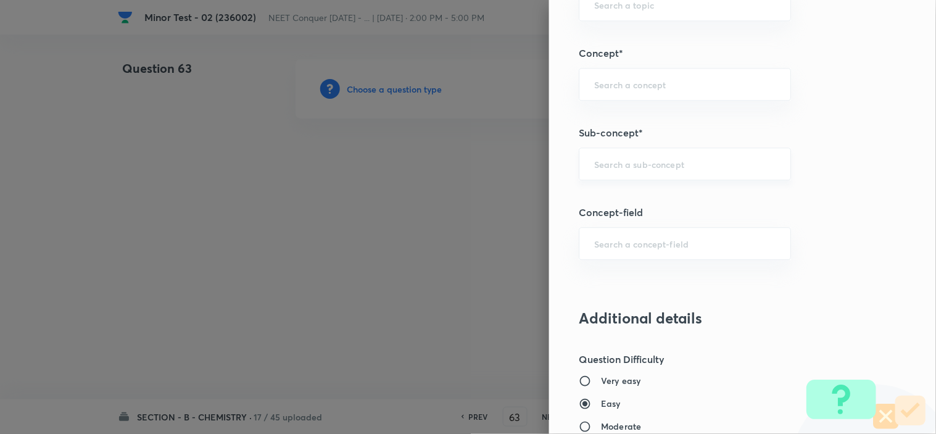
click at [628, 167] on input "text" at bounding box center [684, 164] width 181 height 12
paste input "Periodic Table"
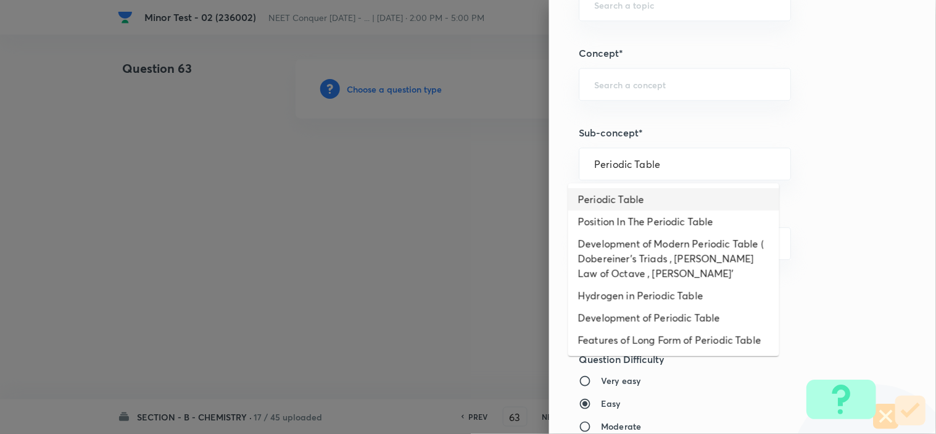
click at [635, 199] on li "Periodic Table" at bounding box center [674, 199] width 211 height 22
type input "Periodic Table"
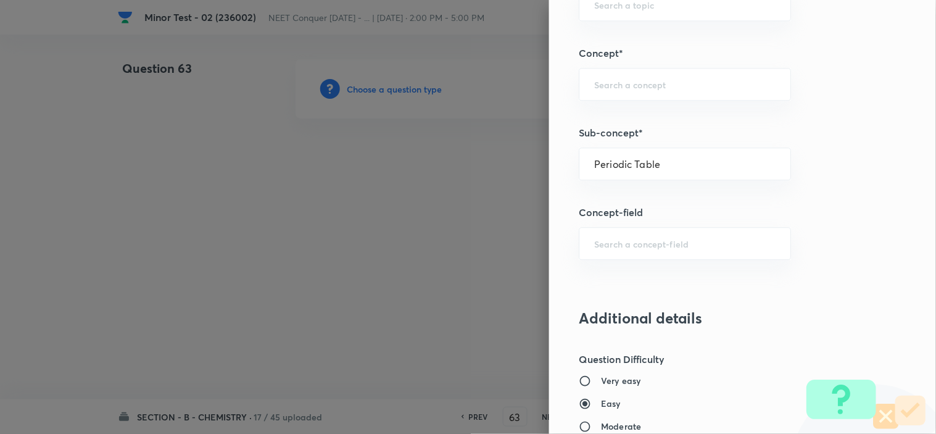
type input "Chemistry"
type input "Inorganic Chemistry"
type input "Periodic Table & Properties"
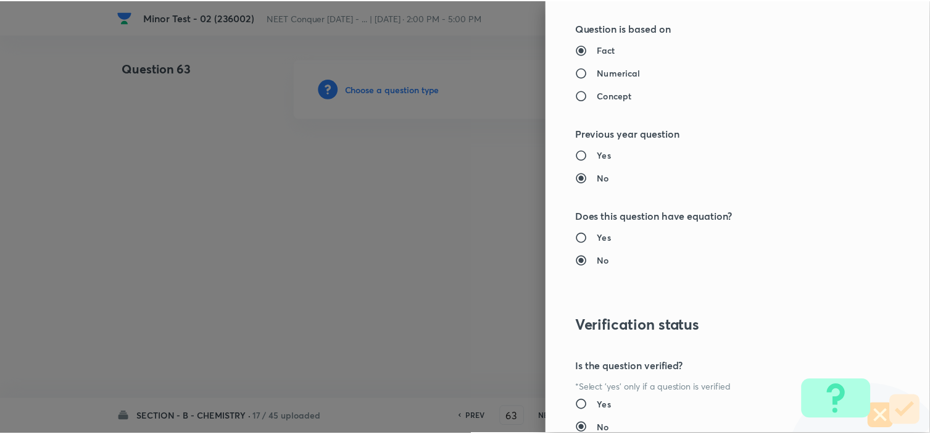
scroll to position [1332, 0]
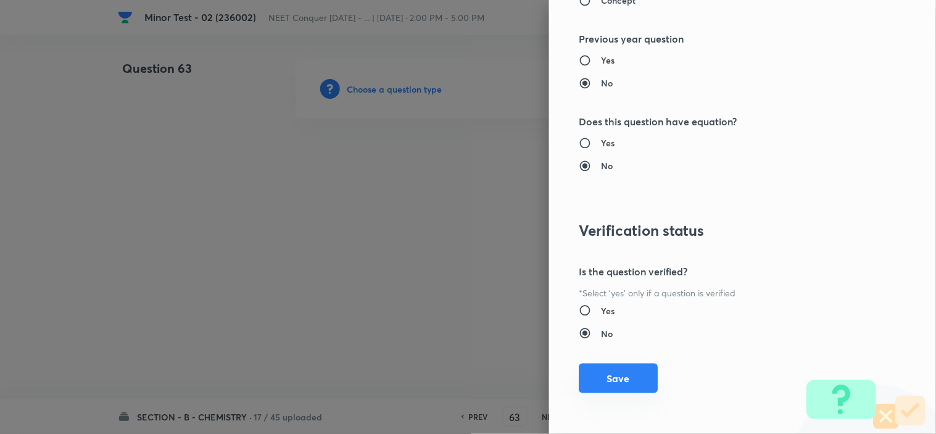
click at [612, 368] on button "Save" at bounding box center [618, 379] width 79 height 30
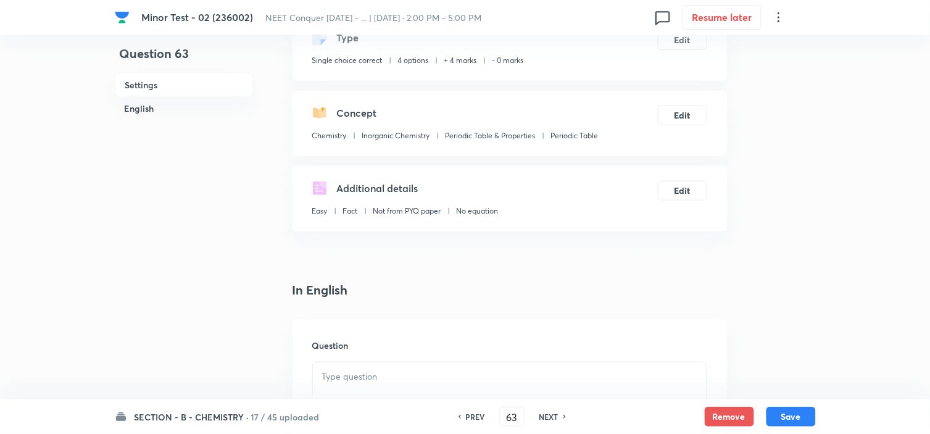
scroll to position [206, 0]
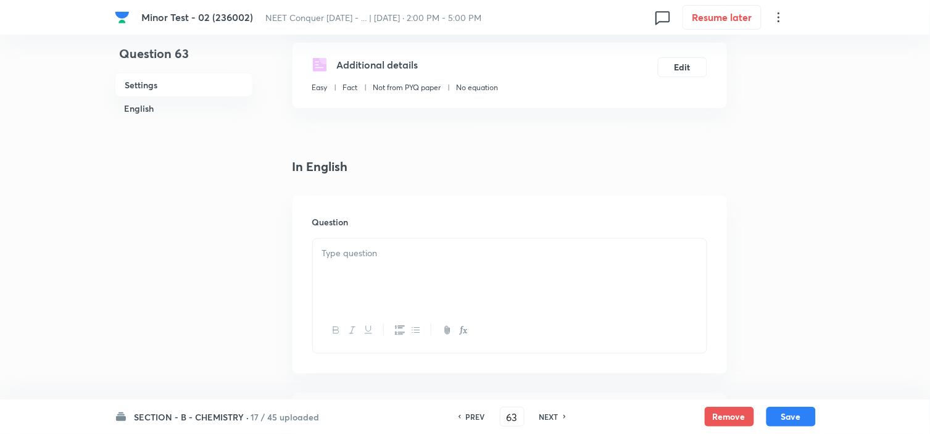
click at [414, 247] on p at bounding box center [509, 253] width 375 height 14
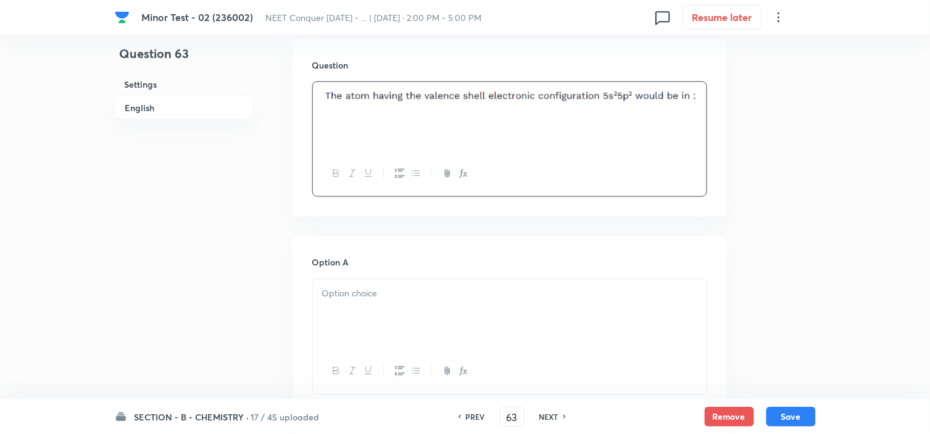
scroll to position [411, 0]
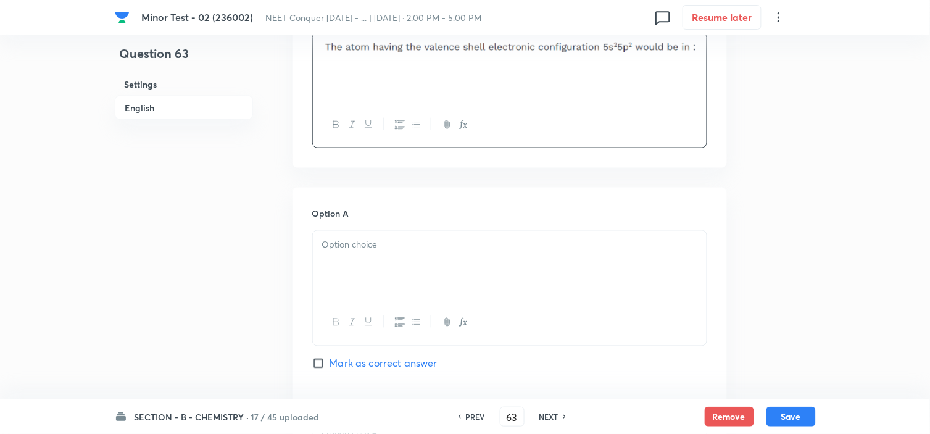
click at [358, 250] on p at bounding box center [509, 245] width 375 height 14
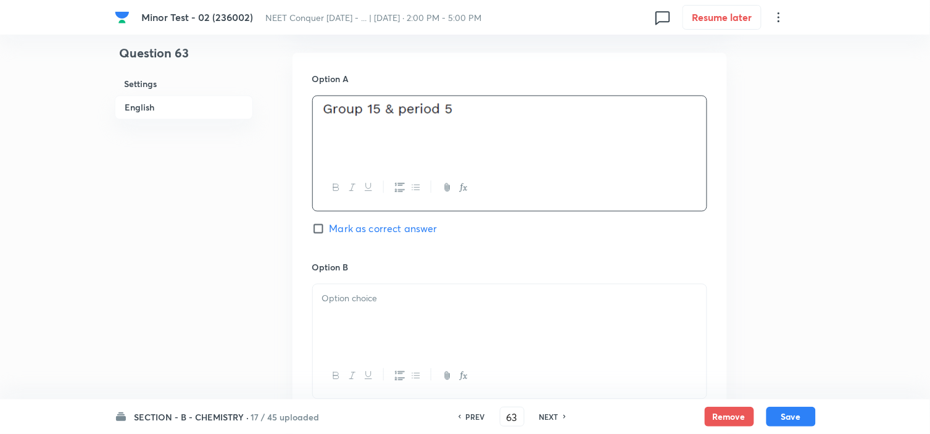
scroll to position [548, 0]
click at [356, 293] on p at bounding box center [509, 297] width 375 height 14
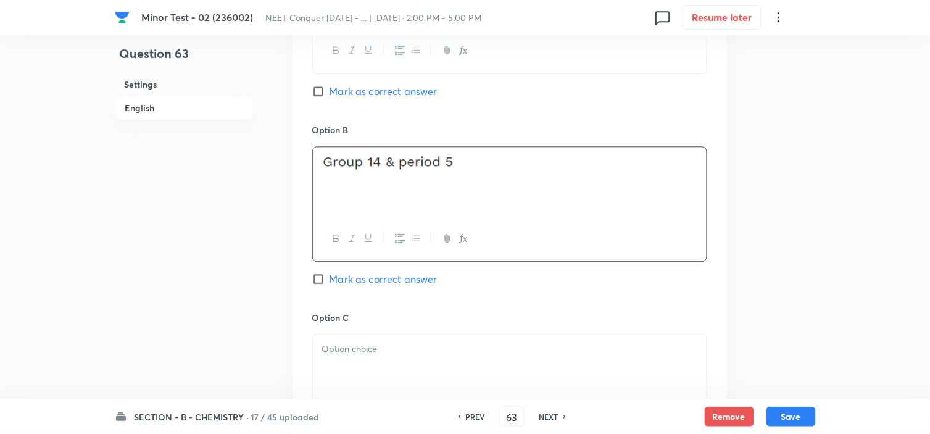
scroll to position [686, 0]
click at [371, 359] on div at bounding box center [510, 366] width 394 height 69
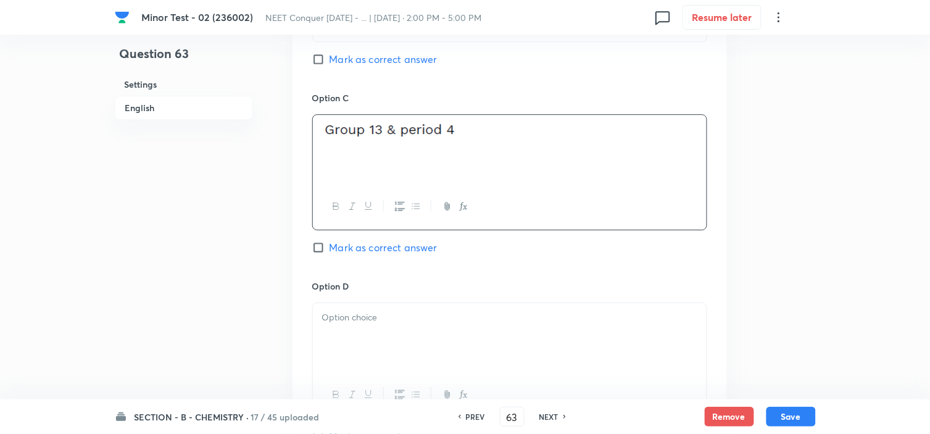
scroll to position [1097, 0]
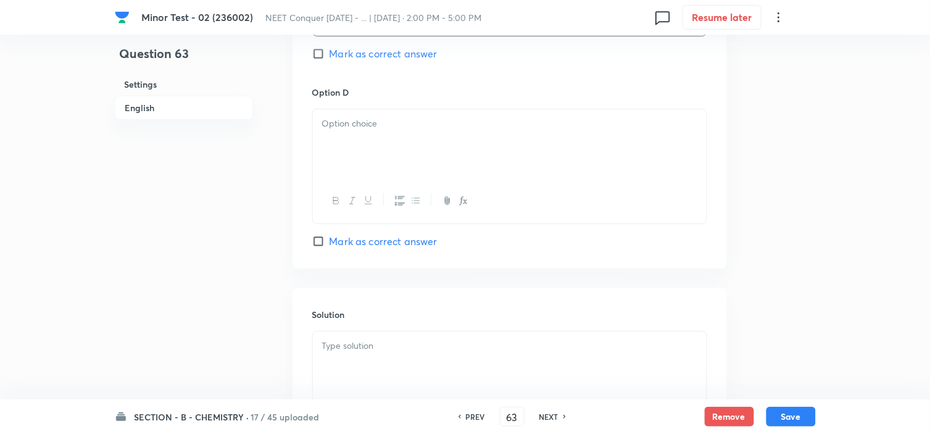
click at [374, 151] on div at bounding box center [510, 143] width 394 height 69
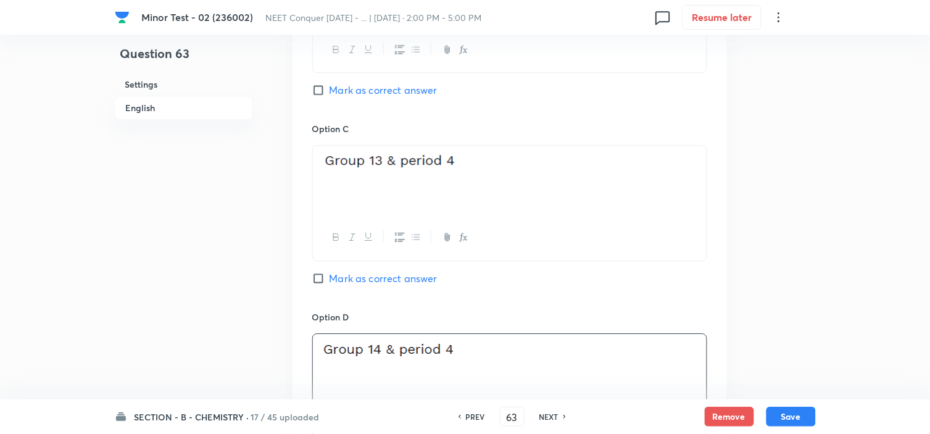
scroll to position [823, 0]
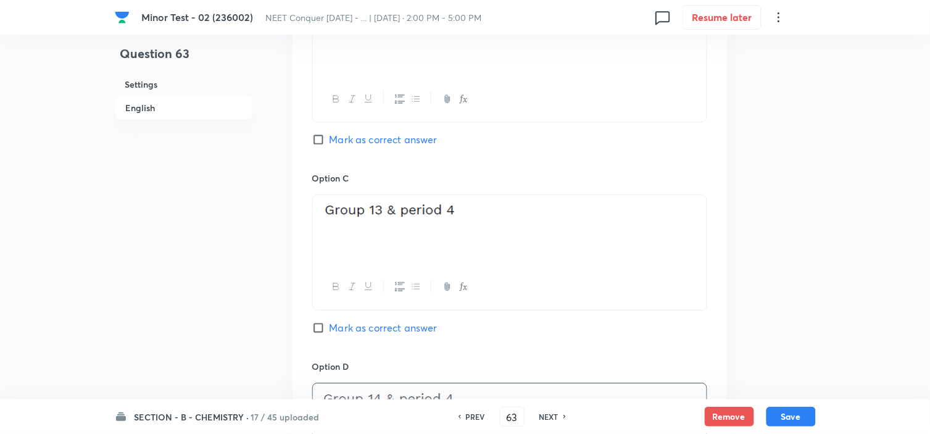
click at [315, 138] on input "Mark as correct answer" at bounding box center [320, 139] width 17 height 12
checkbox input "true"
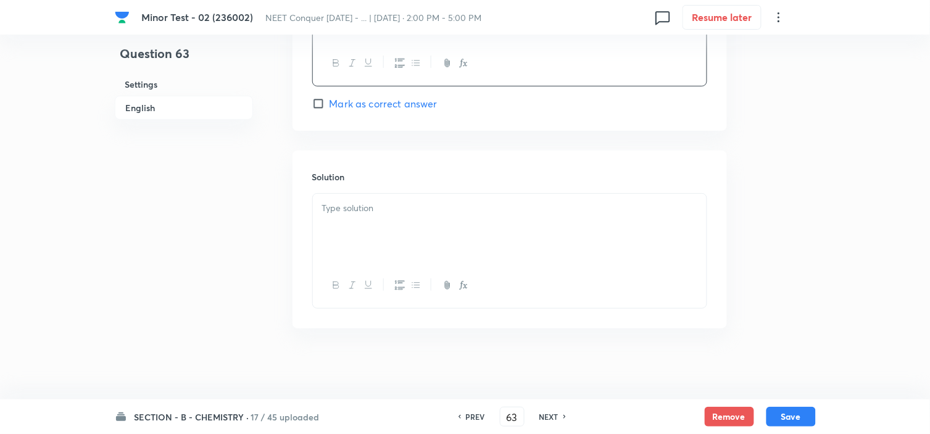
scroll to position [1240, 0]
click at [352, 225] on div at bounding box center [510, 225] width 394 height 69
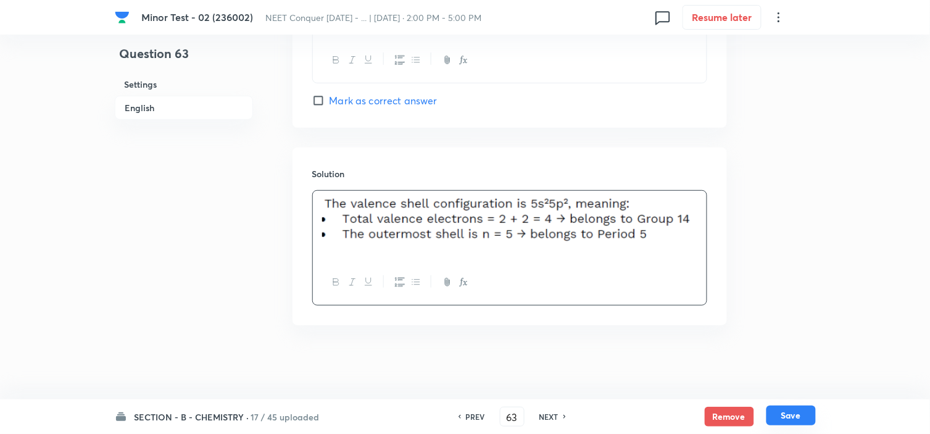
click at [798, 415] on button "Save" at bounding box center [791, 416] width 49 height 20
type input "64"
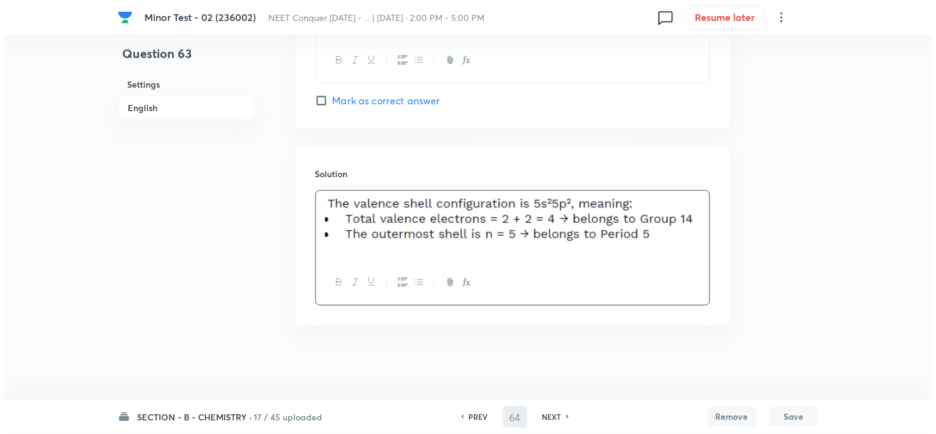
scroll to position [0, 0]
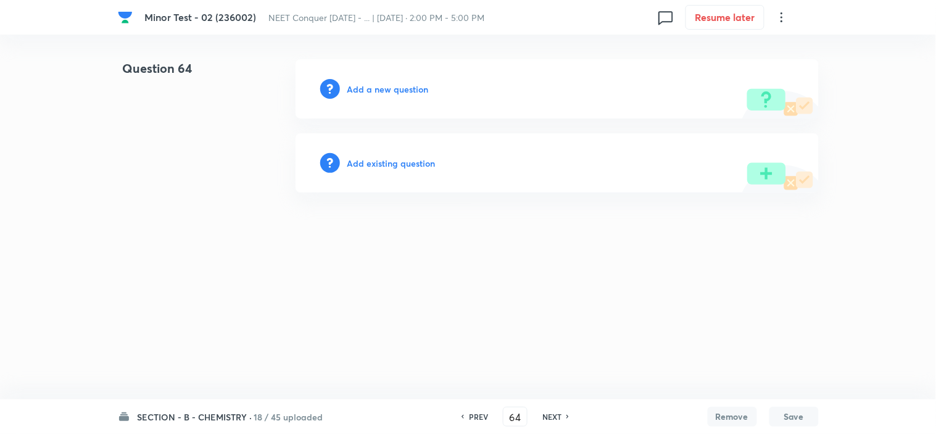
click at [378, 83] on h6 "Add a new question" at bounding box center [388, 89] width 81 height 13
click at [378, 83] on h6 "Choose a question type" at bounding box center [395, 89] width 95 height 13
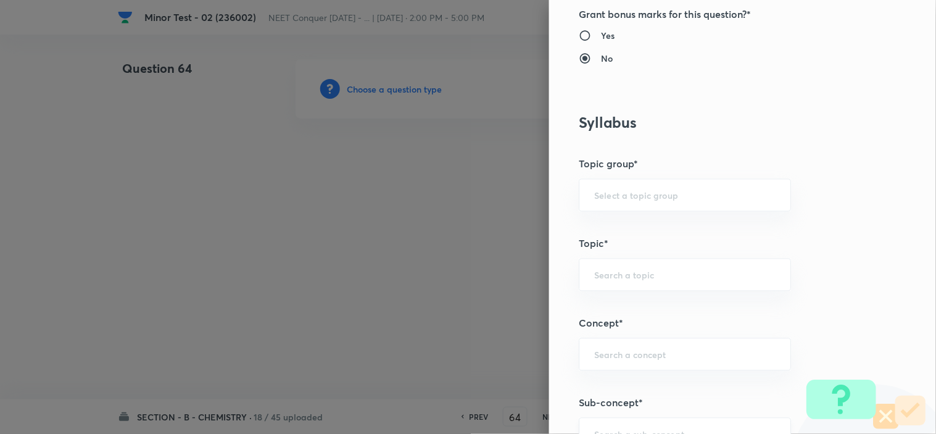
scroll to position [617, 0]
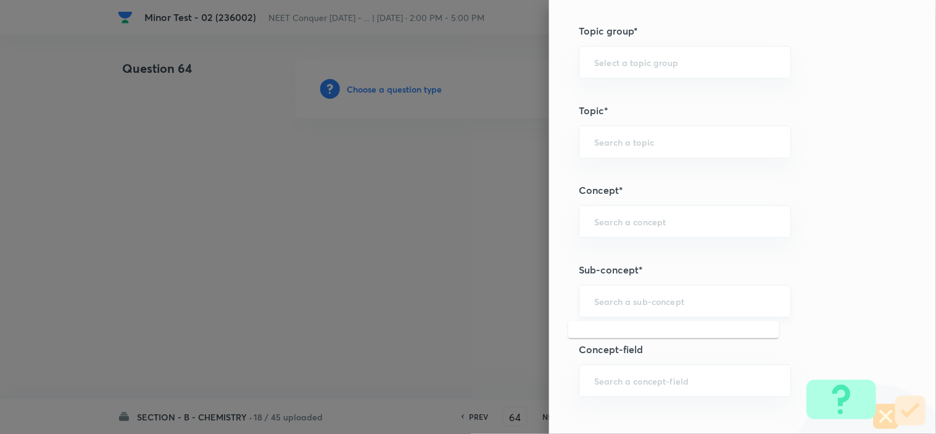
click at [608, 297] on input "text" at bounding box center [684, 301] width 181 height 12
paste input "atomic structure"
click at [616, 330] on li "Atomic Structure" at bounding box center [674, 337] width 211 height 22
type input "Atomic Structure"
type input "Chemistry"
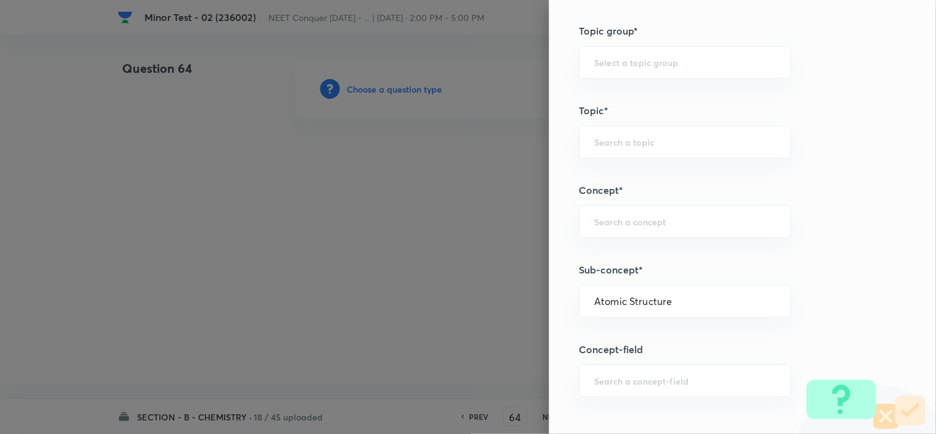
type input "Organic Chemistry"
type input "Basic Principles"
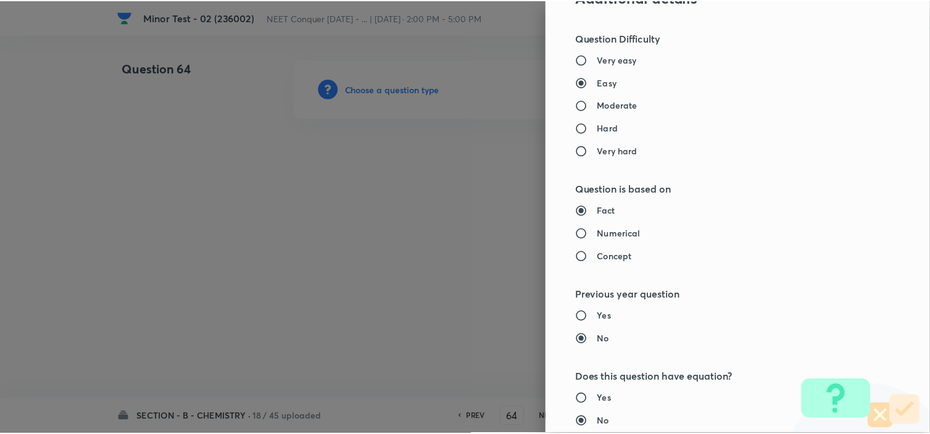
scroll to position [1332, 0]
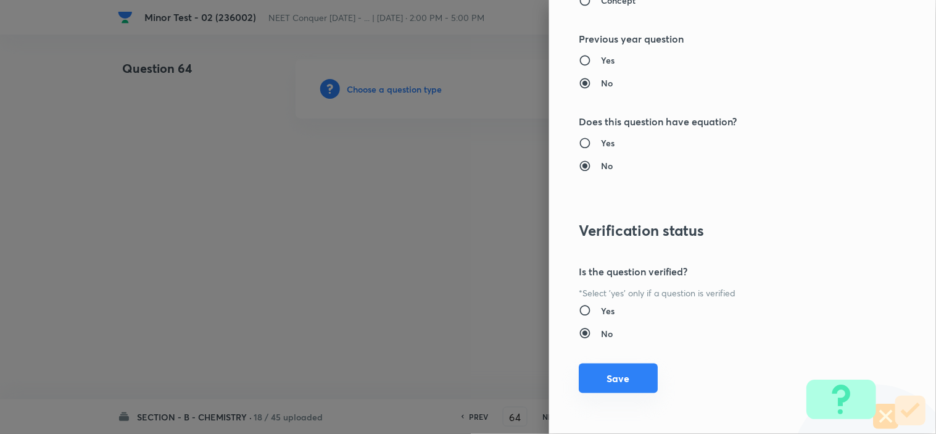
click at [614, 383] on button "Save" at bounding box center [618, 379] width 79 height 30
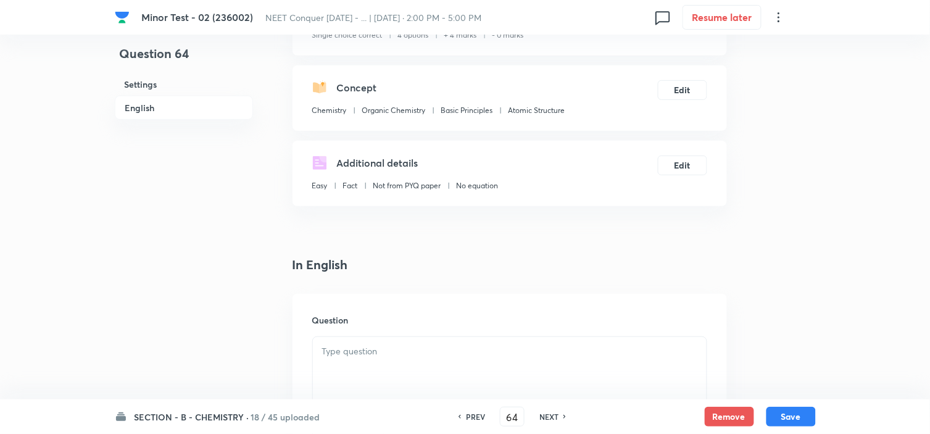
scroll to position [274, 0]
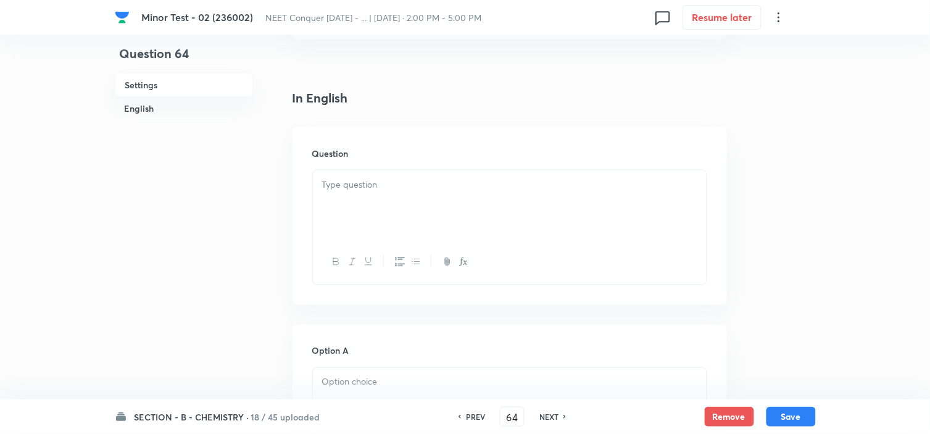
click at [390, 182] on p at bounding box center [509, 185] width 375 height 14
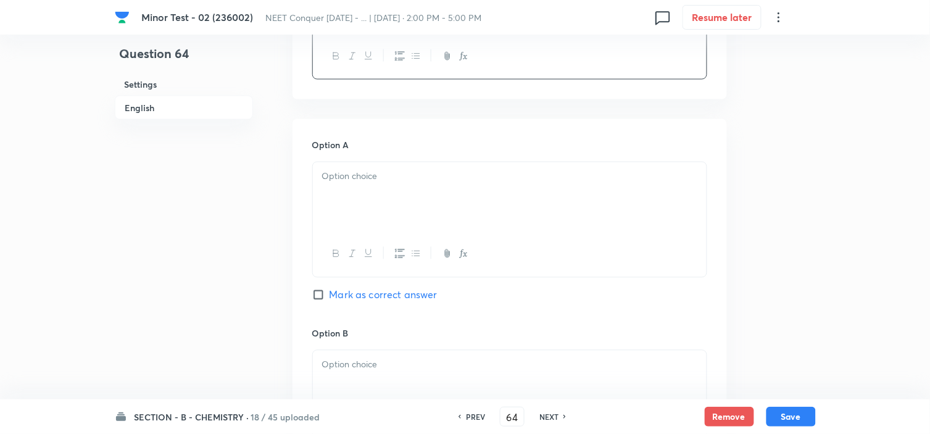
click at [390, 181] on p at bounding box center [509, 177] width 375 height 14
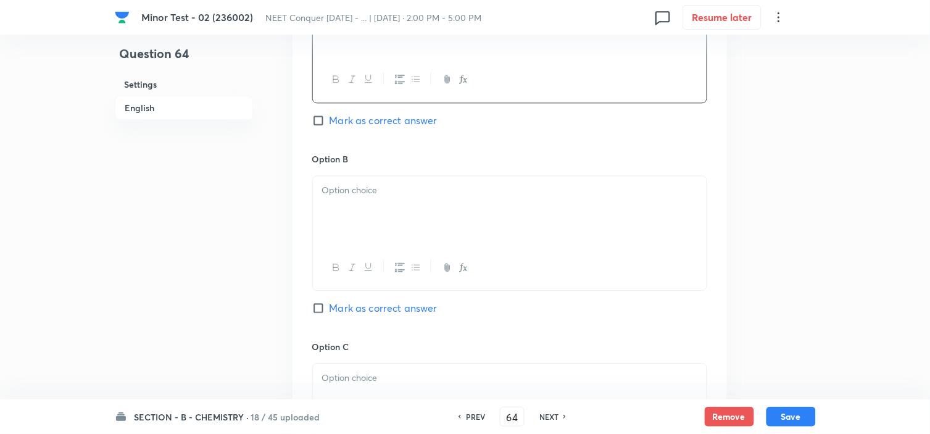
scroll to position [686, 0]
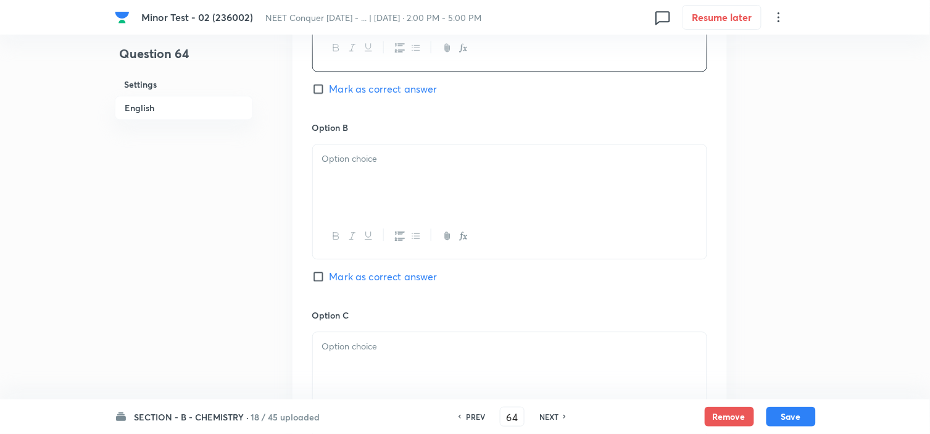
click at [384, 169] on div at bounding box center [510, 178] width 394 height 69
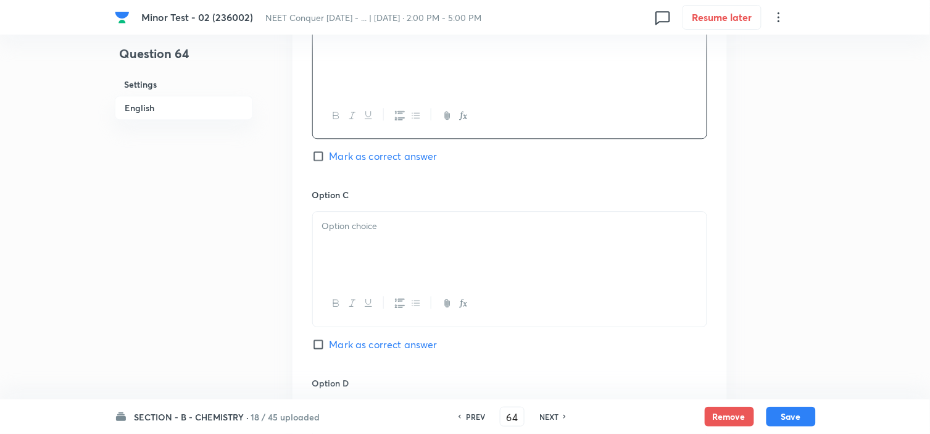
scroll to position [823, 0]
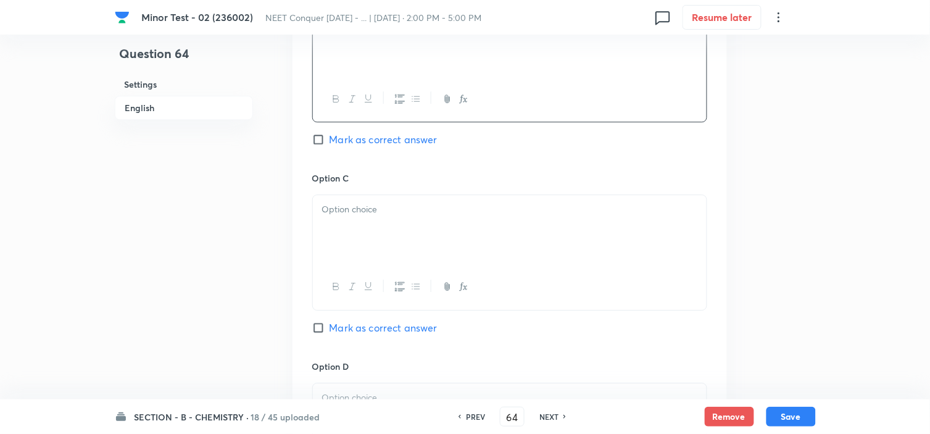
click at [349, 226] on div at bounding box center [510, 229] width 394 height 69
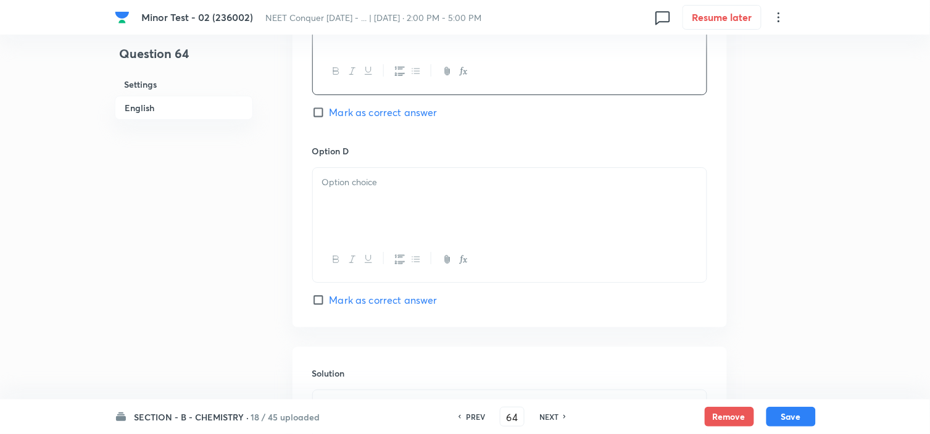
scroll to position [1097, 0]
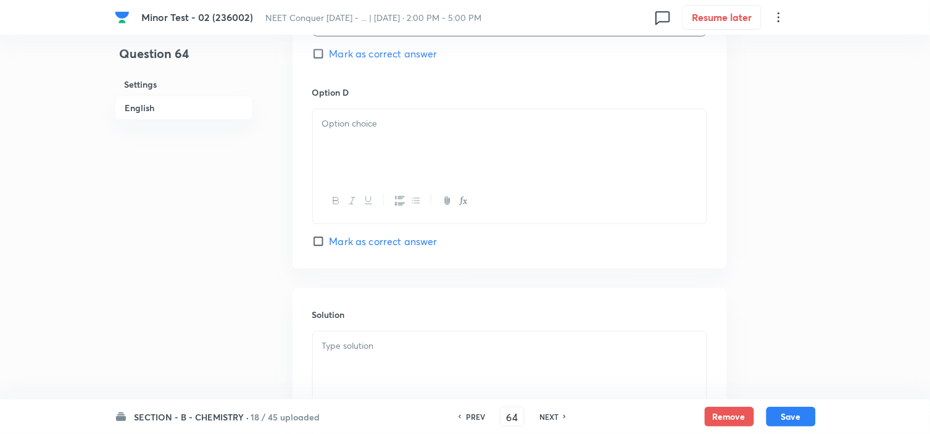
click at [420, 130] on p at bounding box center [509, 124] width 375 height 14
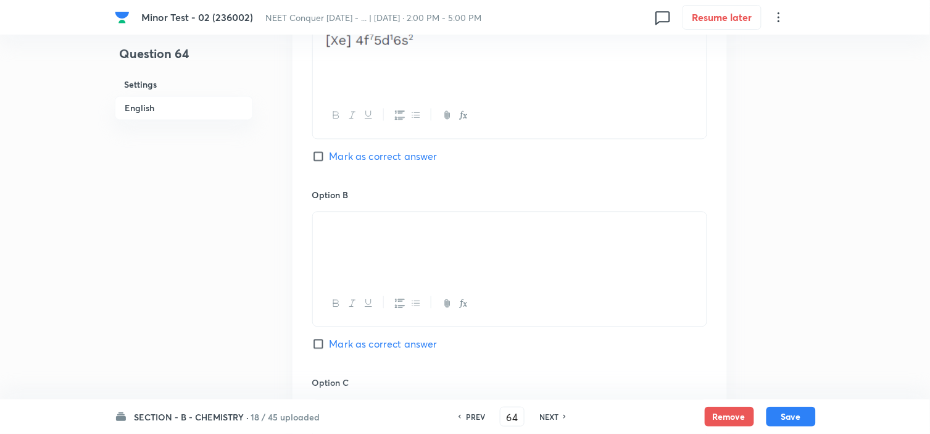
scroll to position [617, 0]
click at [322, 164] on label "Mark as correct answer" at bounding box center [374, 157] width 125 height 15
click at [322, 164] on input "Mark as correct answer" at bounding box center [320, 157] width 17 height 12
checkbox input "true"
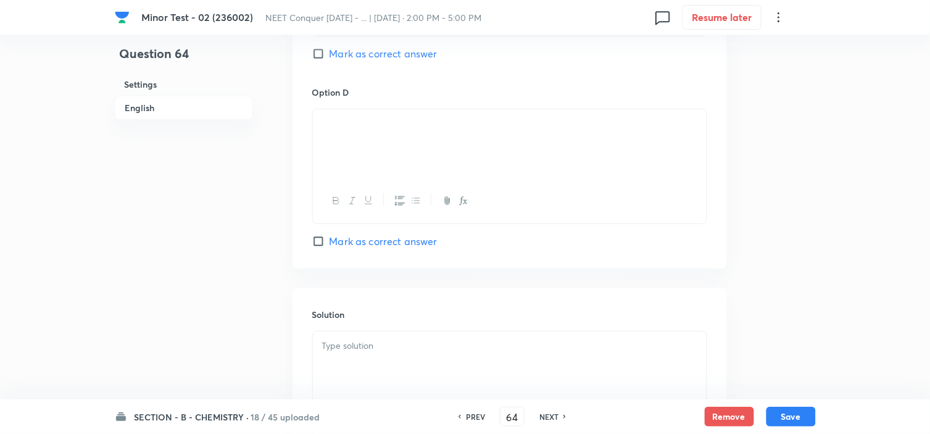
scroll to position [1240, 0]
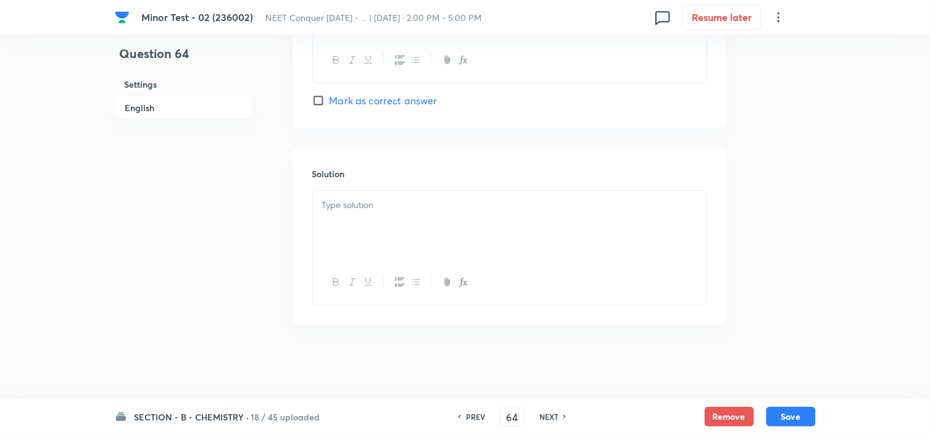
click at [346, 204] on p at bounding box center [509, 205] width 375 height 14
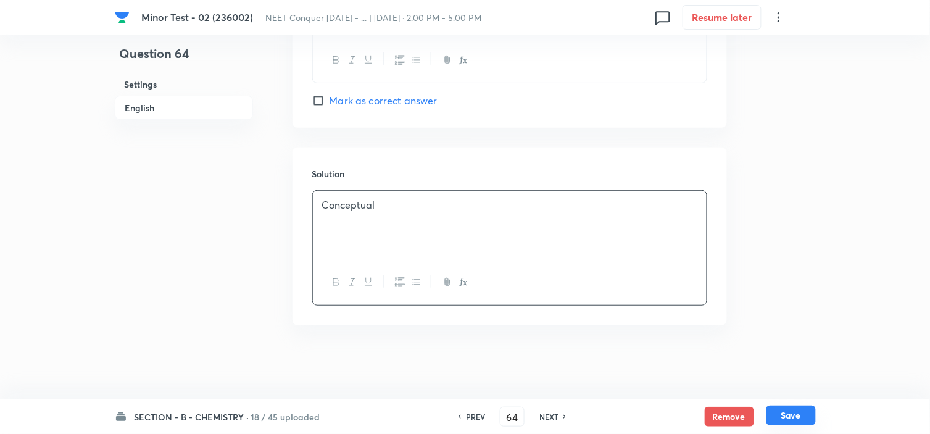
click at [780, 414] on button "Save" at bounding box center [791, 416] width 49 height 20
type input "65"
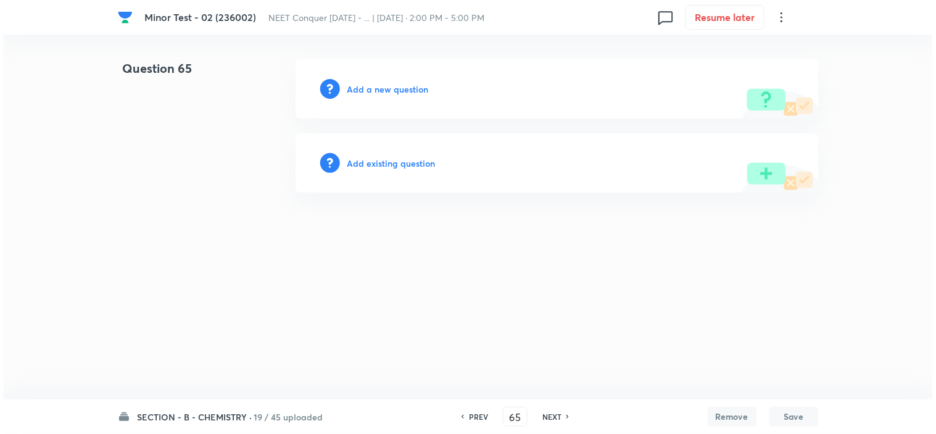
scroll to position [0, 0]
click at [382, 89] on h6 "Add a new question" at bounding box center [388, 89] width 81 height 13
click at [382, 88] on h6 "Choose a question type" at bounding box center [395, 89] width 95 height 13
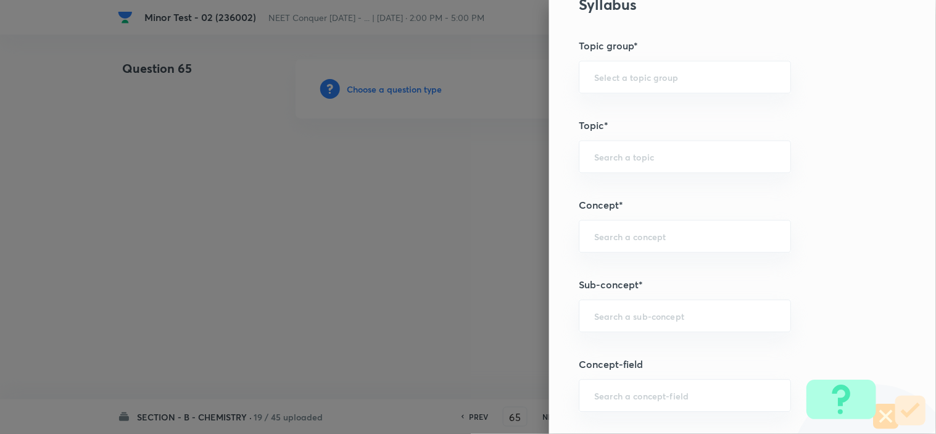
scroll to position [754, 0]
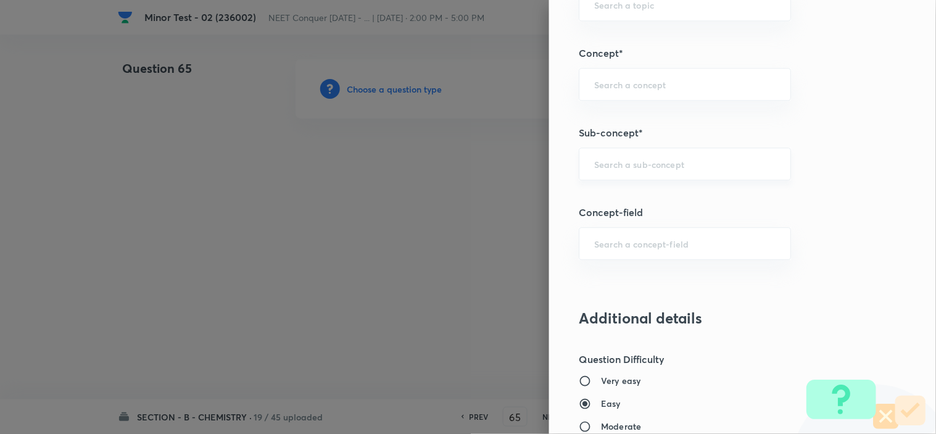
click at [627, 162] on input "text" at bounding box center [684, 164] width 181 height 12
paste input "atomic structure"
click at [625, 200] on li "Atomic Structure" at bounding box center [674, 199] width 211 height 22
type input "Atomic Structure"
type input "Chemistry"
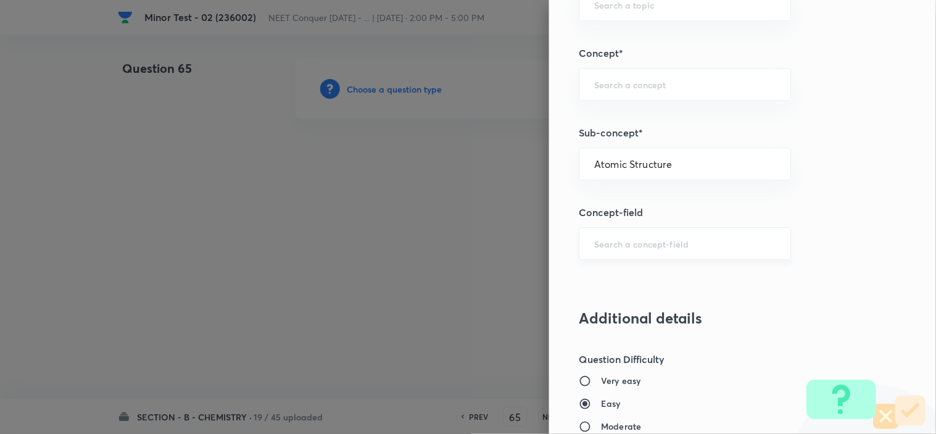
type input "Organic Chemistry"
type input "Basic Principles"
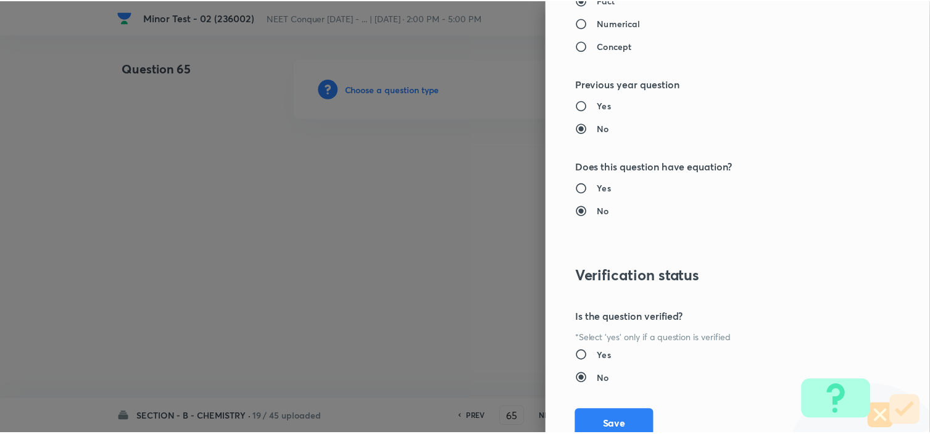
scroll to position [1332, 0]
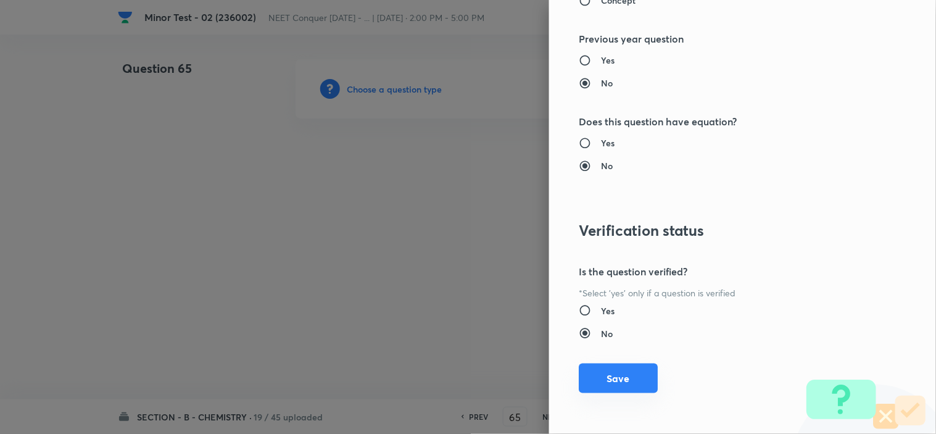
click at [598, 380] on button "Save" at bounding box center [618, 379] width 79 height 30
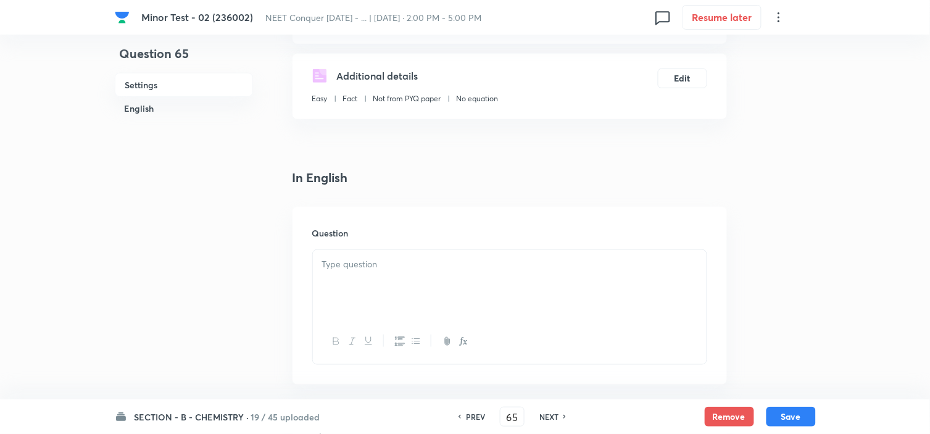
scroll to position [206, 0]
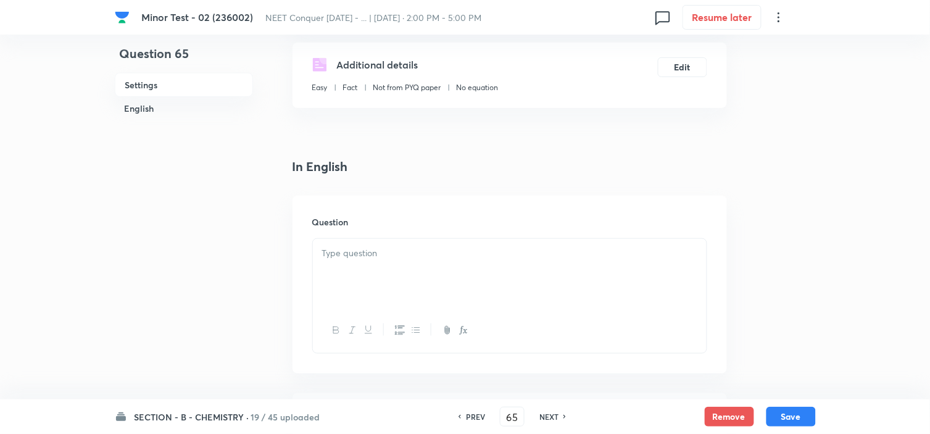
click at [383, 278] on div at bounding box center [510, 273] width 394 height 69
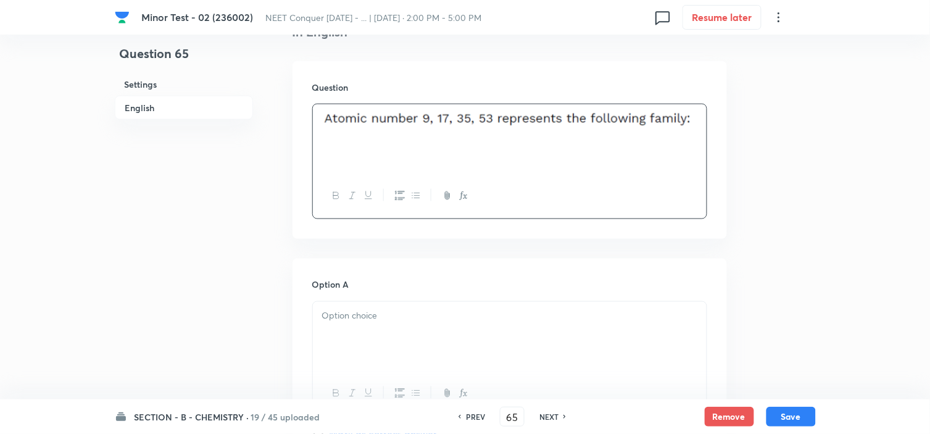
scroll to position [343, 0]
click at [431, 320] on p at bounding box center [509, 314] width 375 height 14
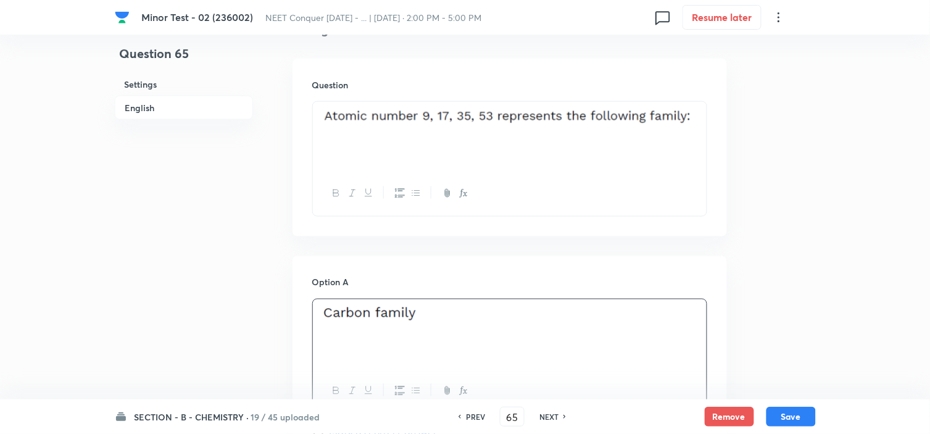
scroll to position [480, 0]
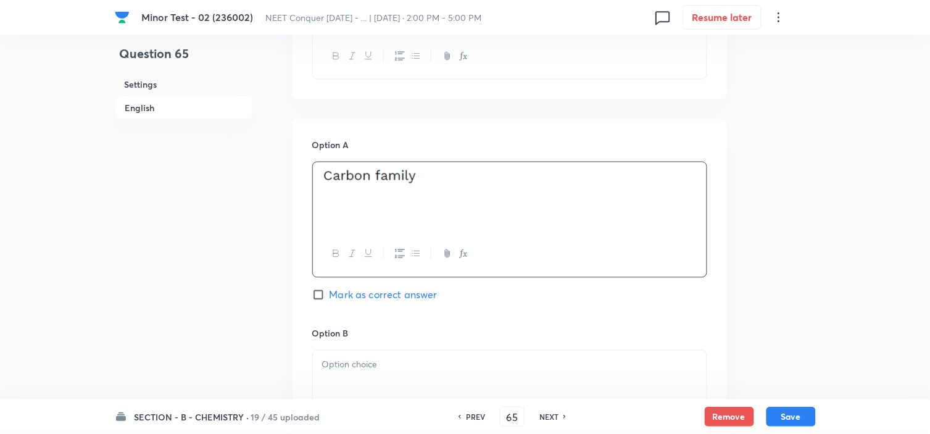
click at [375, 356] on div at bounding box center [510, 385] width 394 height 69
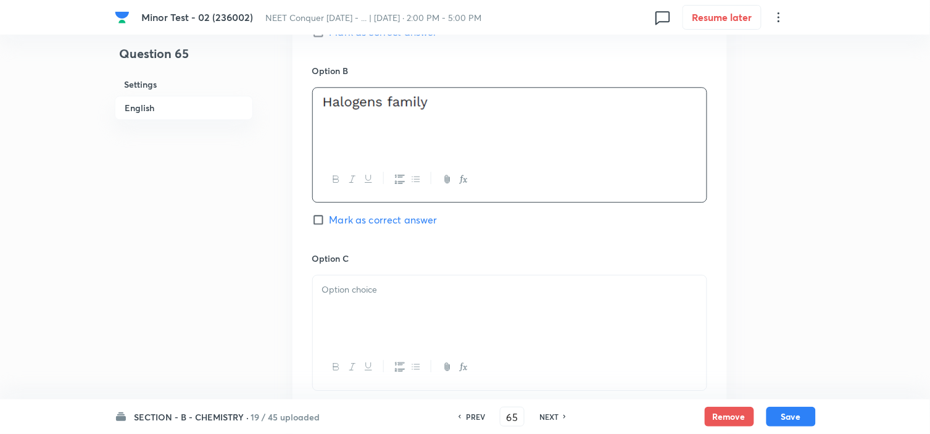
scroll to position [823, 0]
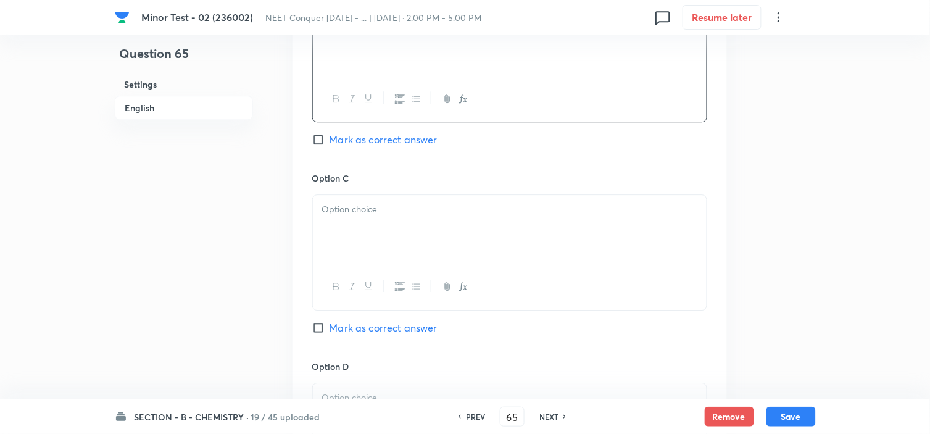
click at [400, 190] on div "Option C Mark as correct answer" at bounding box center [509, 266] width 395 height 188
click at [399, 206] on p at bounding box center [509, 209] width 375 height 14
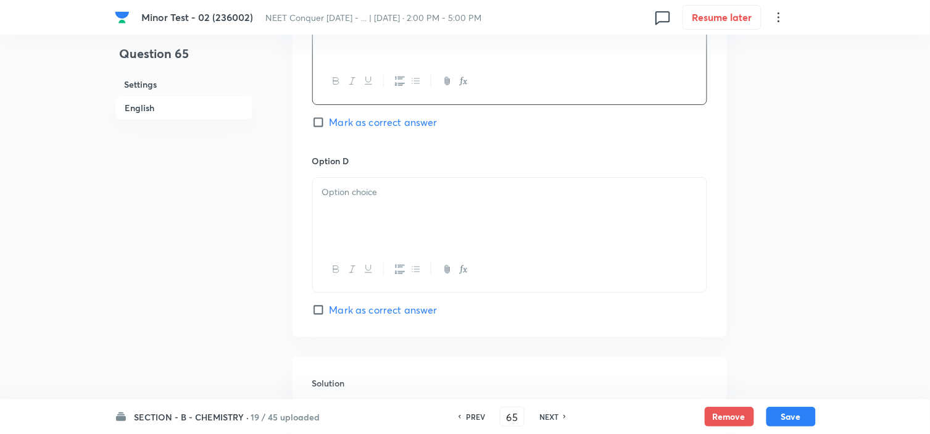
click at [396, 190] on p at bounding box center [509, 192] width 375 height 14
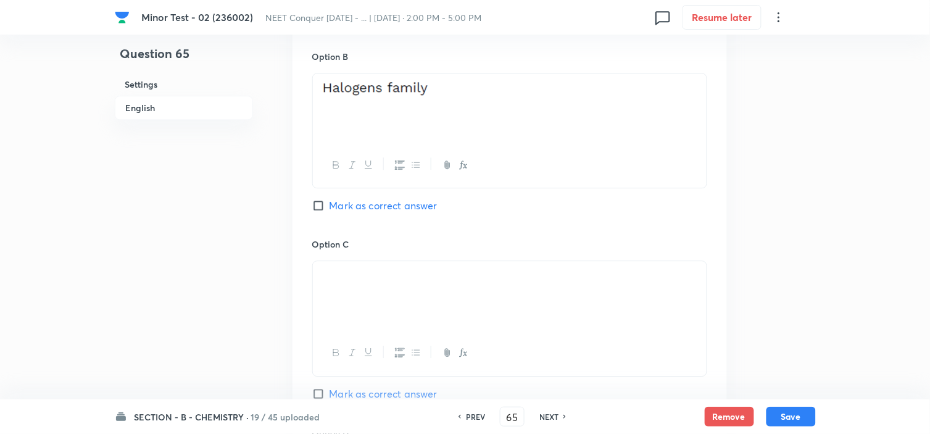
scroll to position [754, 0]
click at [319, 207] on input "Mark as correct answer" at bounding box center [320, 208] width 17 height 12
checkbox input "true"
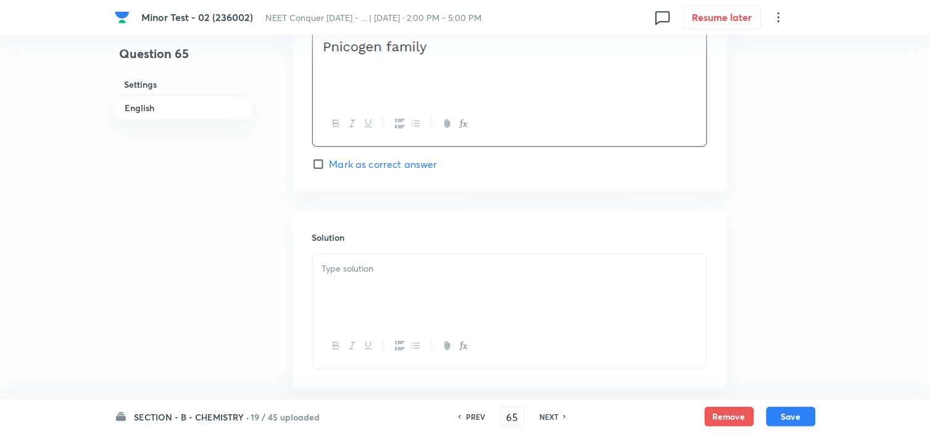
scroll to position [1240, 0]
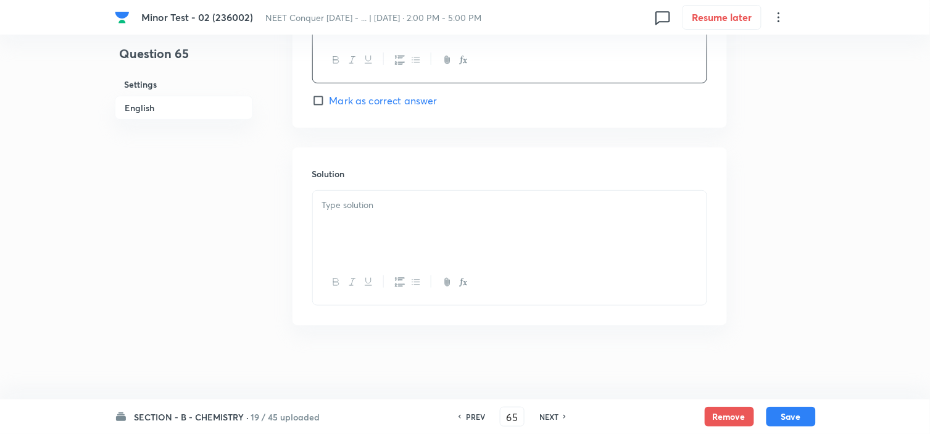
click at [391, 219] on div at bounding box center [510, 225] width 394 height 69
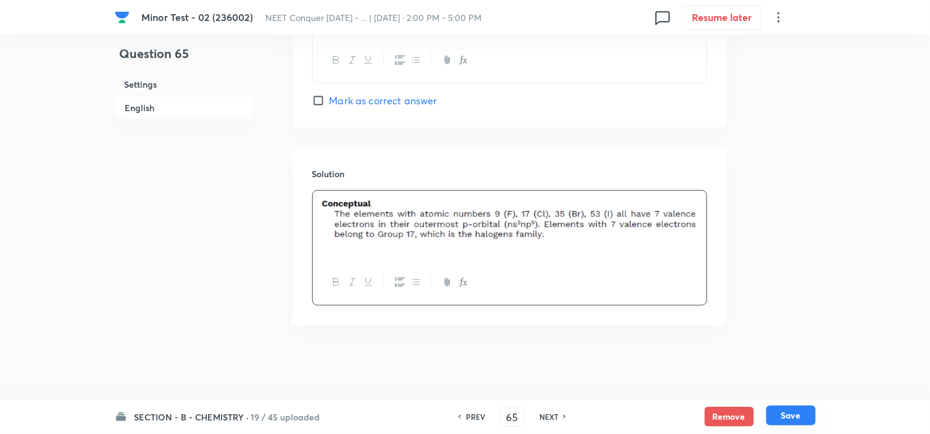
click at [803, 415] on button "Save" at bounding box center [791, 416] width 49 height 20
type input "66"
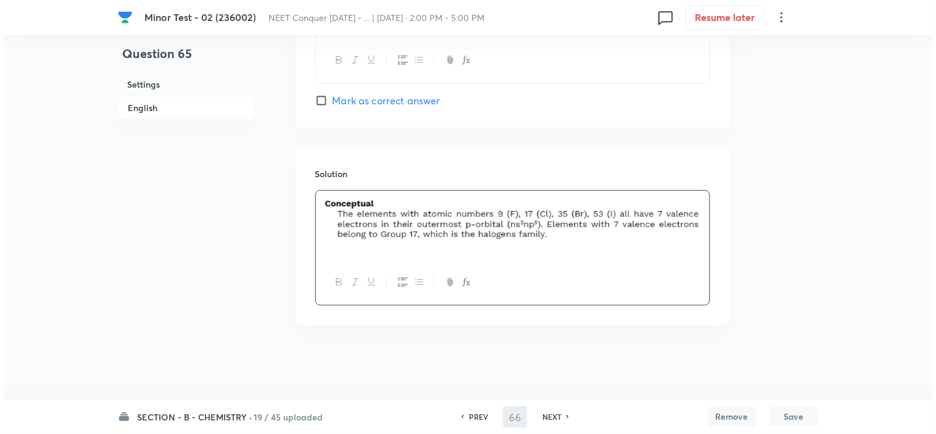
scroll to position [0, 0]
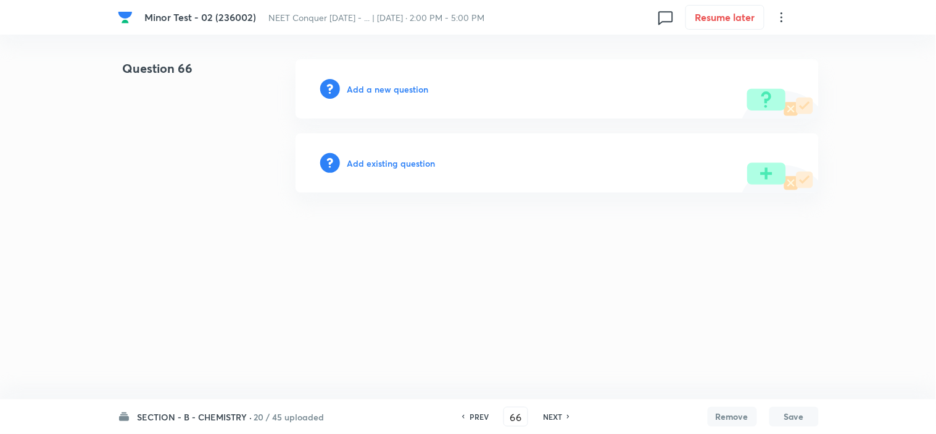
click at [365, 77] on div "Add a new question" at bounding box center [557, 88] width 523 height 59
click at [365, 88] on h6 "Add a new question" at bounding box center [388, 89] width 81 height 13
drag, startPoint x: 448, startPoint y: 82, endPoint x: 340, endPoint y: 149, distance: 126.4
click at [340, 149] on html "Minor Test - 02 (236002) NEET Conquer [DATE] - ... | [DATE] · 2:00 PM - 5:00 PM…" at bounding box center [468, 89] width 936 height 178
click at [388, 90] on h6 "Choose a question type" at bounding box center [395, 89] width 95 height 13
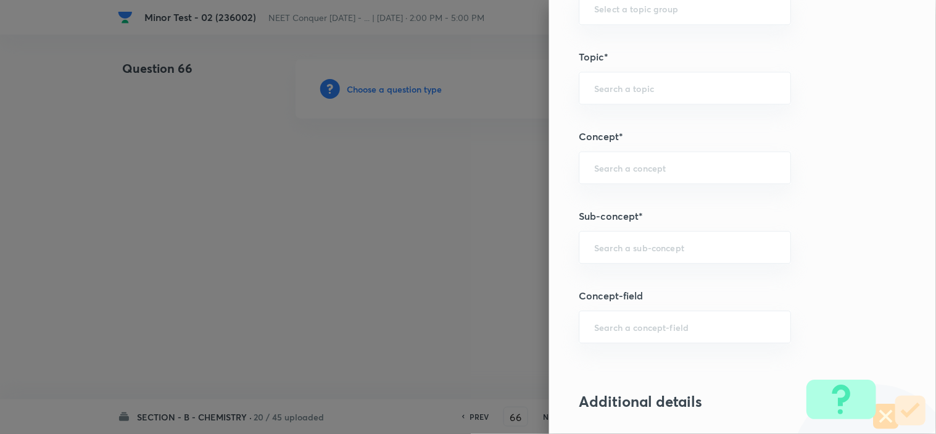
scroll to position [673, 0]
click at [662, 243] on input "text" at bounding box center [684, 246] width 181 height 12
paste input "atomic structure"
click at [659, 286] on li "Atomic Structure" at bounding box center [674, 281] width 211 height 22
type input "Atomic Structure"
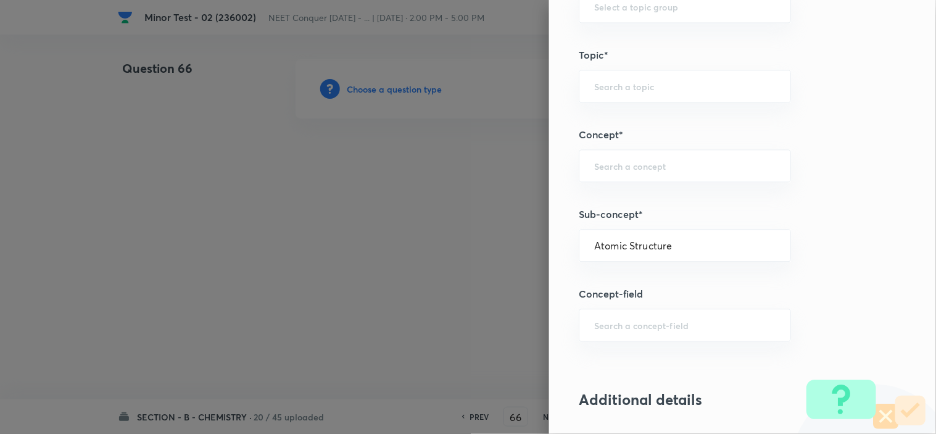
type input "Chemistry"
type input "Organic Chemistry"
type input "Basic Principles"
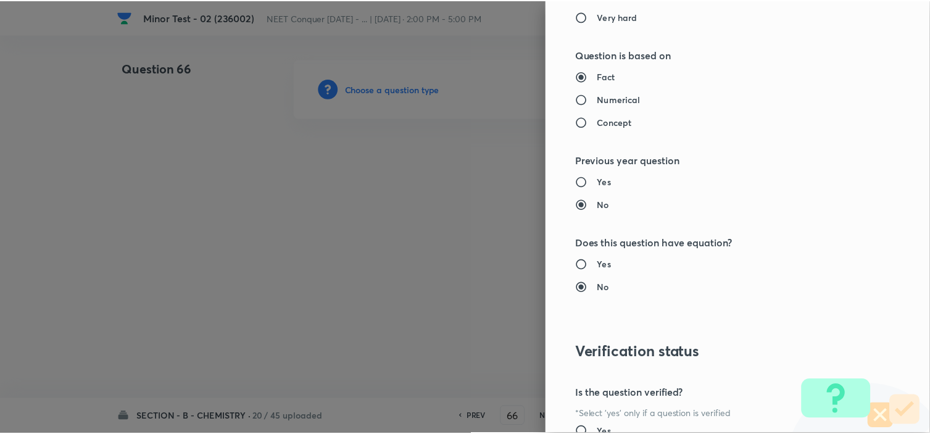
scroll to position [1332, 0]
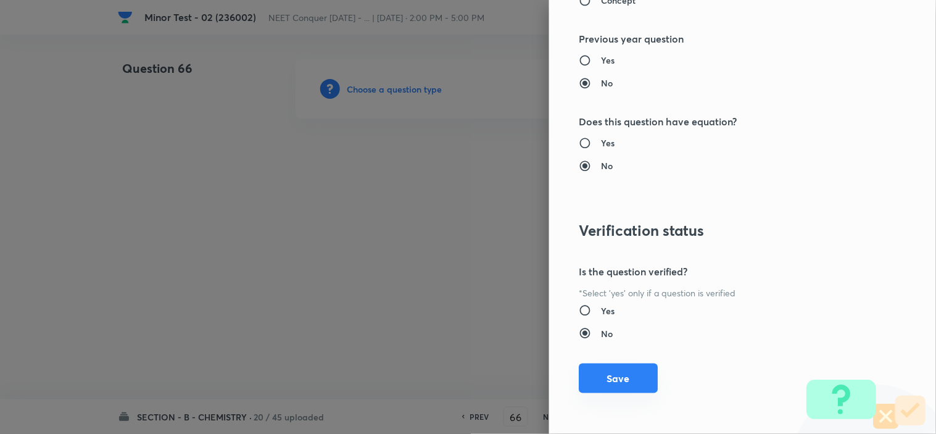
click at [615, 370] on button "Save" at bounding box center [618, 379] width 79 height 30
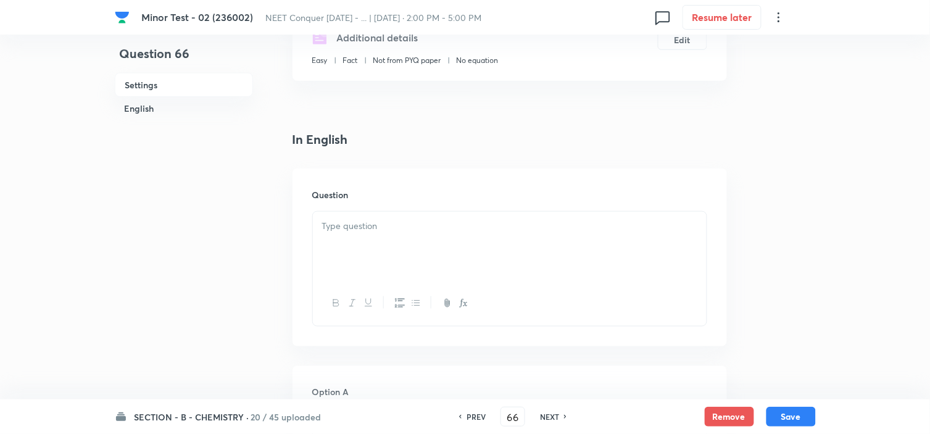
scroll to position [233, 0]
click at [433, 223] on p at bounding box center [509, 226] width 375 height 14
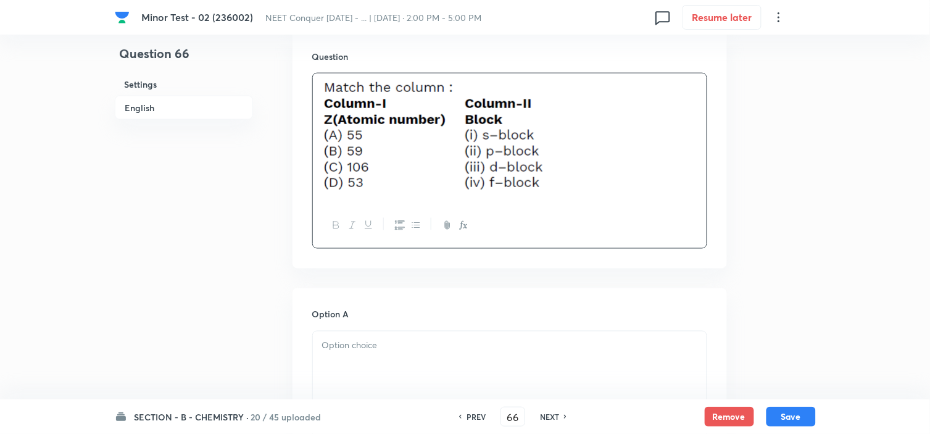
scroll to position [374, 0]
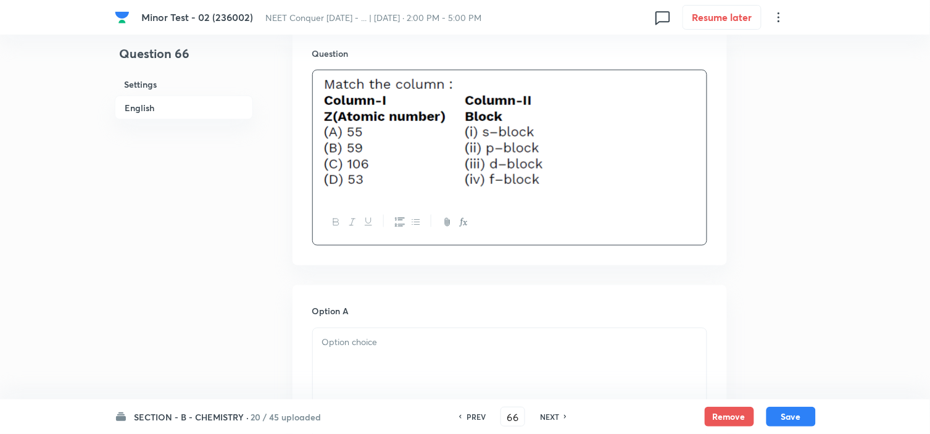
click at [470, 359] on div at bounding box center [510, 362] width 394 height 69
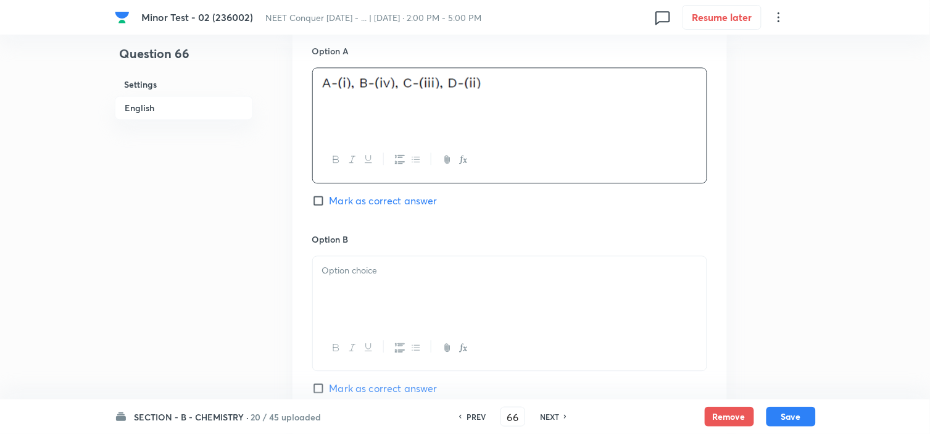
scroll to position [637, 0]
click at [365, 263] on p at bounding box center [509, 268] width 375 height 14
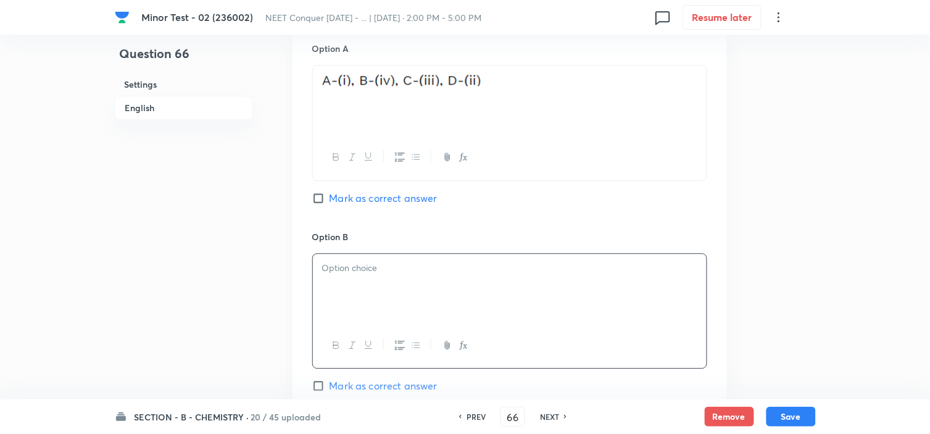
click at [315, 202] on input "Mark as correct answer" at bounding box center [320, 198] width 17 height 12
checkbox input "true"
click at [354, 261] on div at bounding box center [510, 288] width 394 height 69
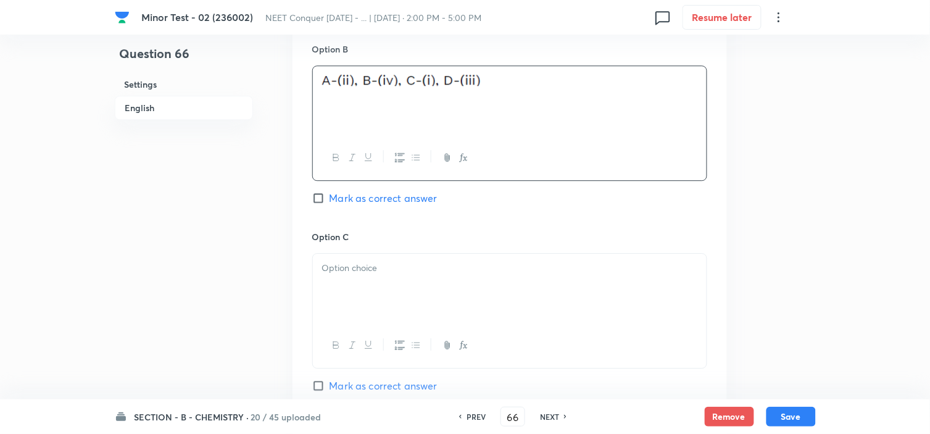
scroll to position [825, 0]
click at [375, 276] on div at bounding box center [510, 287] width 394 height 69
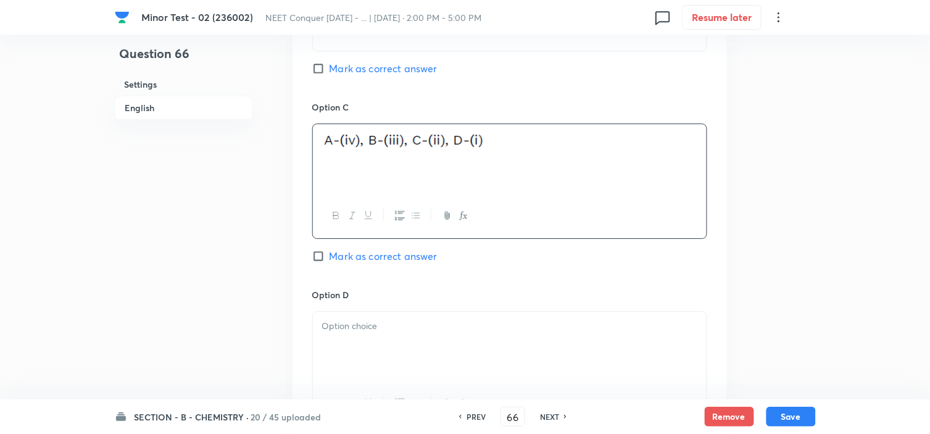
scroll to position [956, 0]
click at [359, 331] on p at bounding box center [509, 325] width 375 height 14
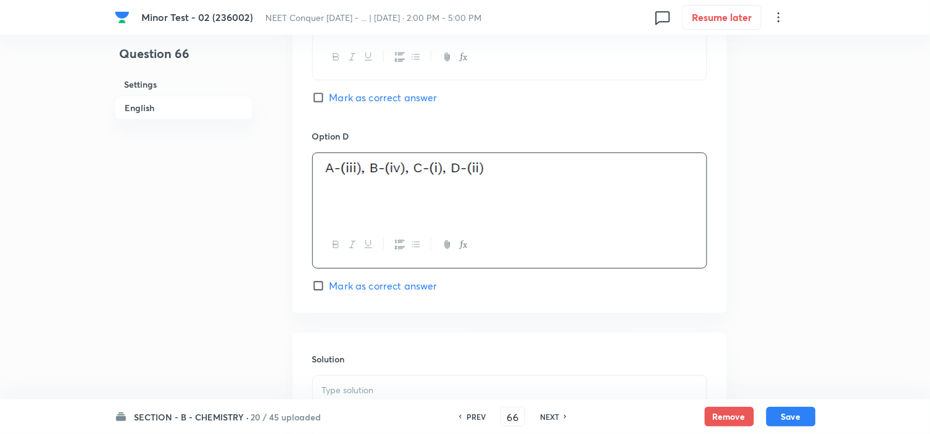
scroll to position [1220, 0]
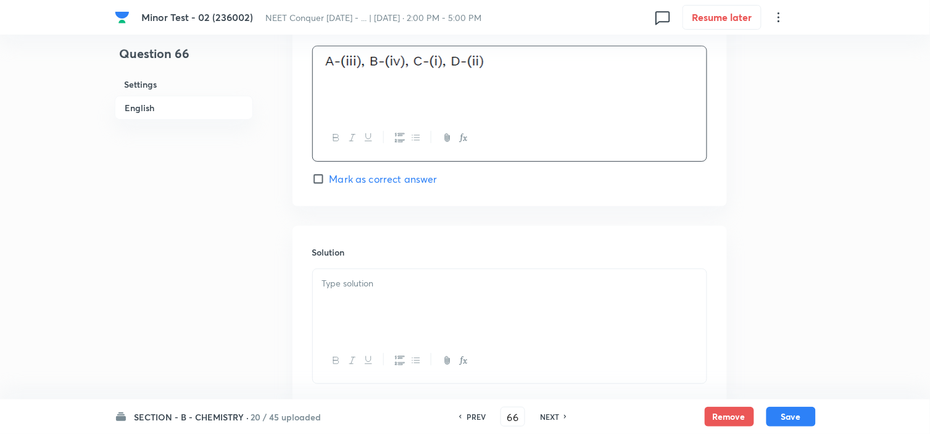
click at [399, 299] on div at bounding box center [510, 303] width 394 height 69
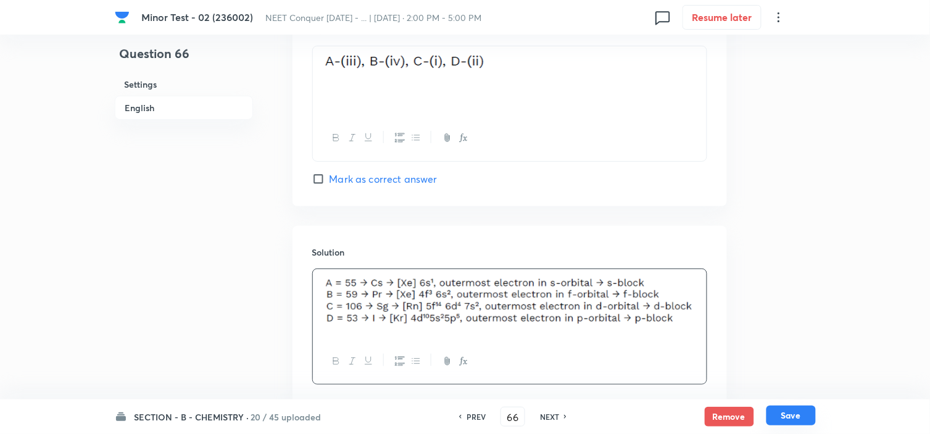
click at [783, 420] on button "Save" at bounding box center [791, 416] width 49 height 20
type input "67"
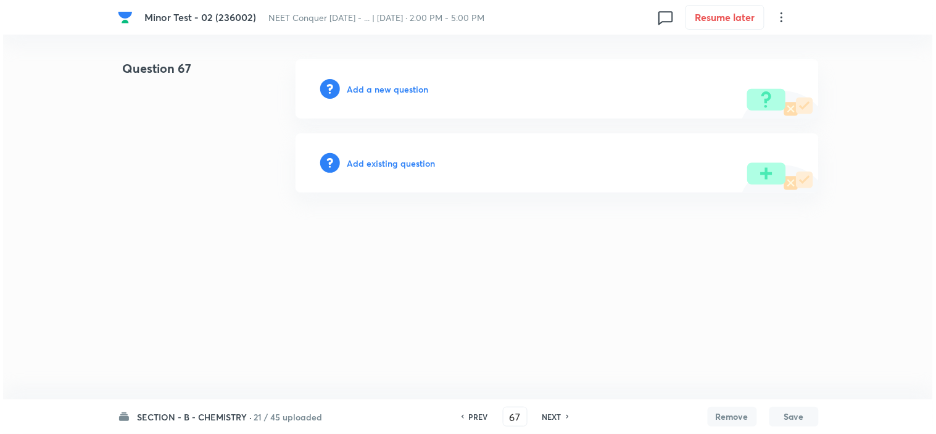
scroll to position [0, 0]
click at [394, 90] on h6 "Add a new question" at bounding box center [388, 89] width 81 height 13
click at [394, 90] on h6 "Choose a question type" at bounding box center [395, 89] width 95 height 13
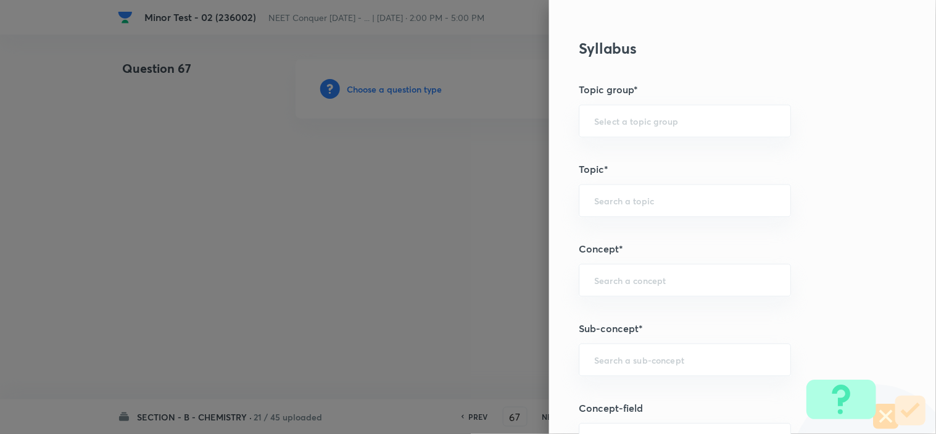
scroll to position [558, 0]
click at [609, 361] on input "text" at bounding box center [684, 360] width 181 height 12
paste input "atomic structure"
click at [642, 294] on li "Atomic Structure" at bounding box center [674, 304] width 211 height 22
type input "Atomic Structure"
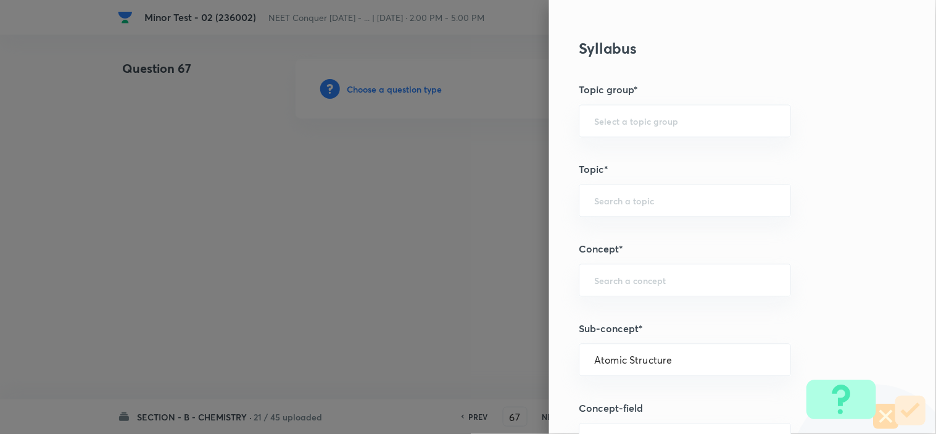
type input "Chemistry"
type input "Organic Chemistry"
type input "Basic Principles"
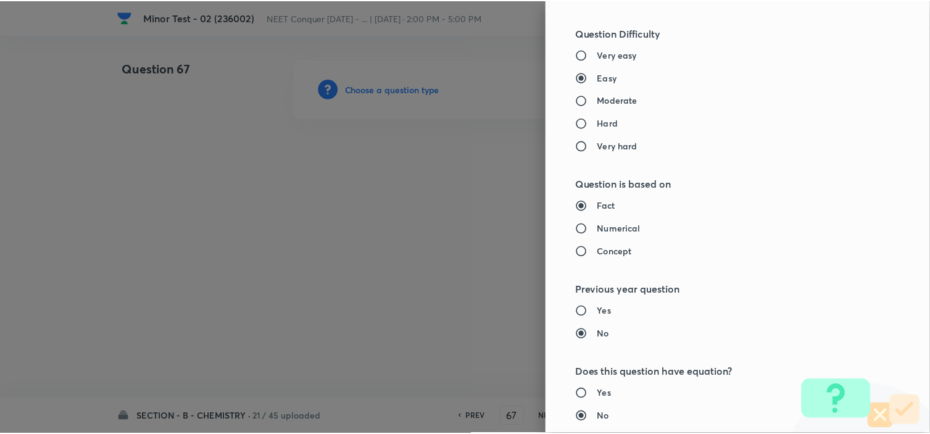
scroll to position [1332, 0]
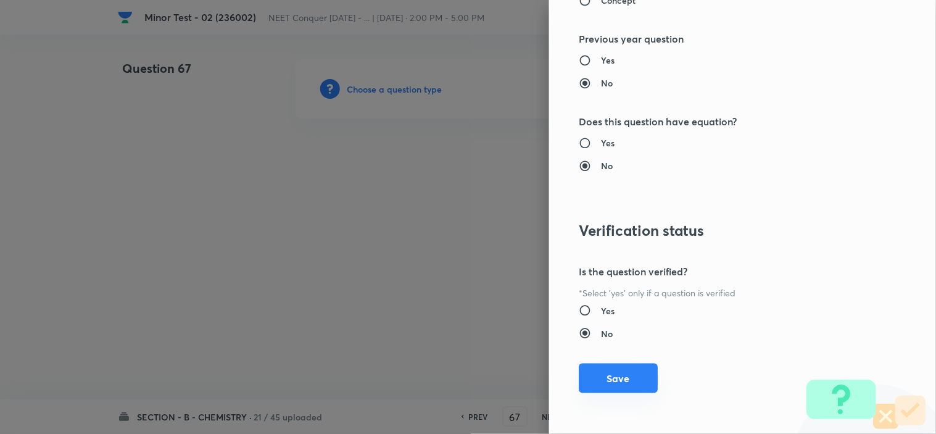
click at [609, 387] on button "Save" at bounding box center [618, 379] width 79 height 30
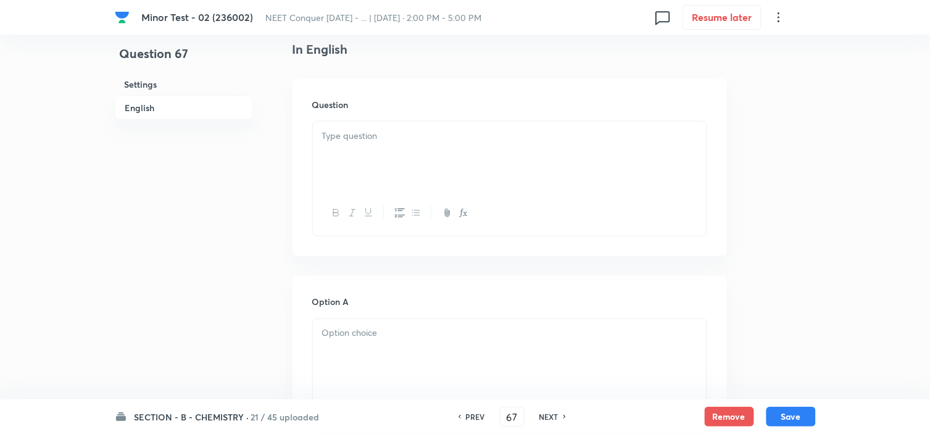
scroll to position [323, 0]
click at [546, 153] on div at bounding box center [510, 155] width 394 height 69
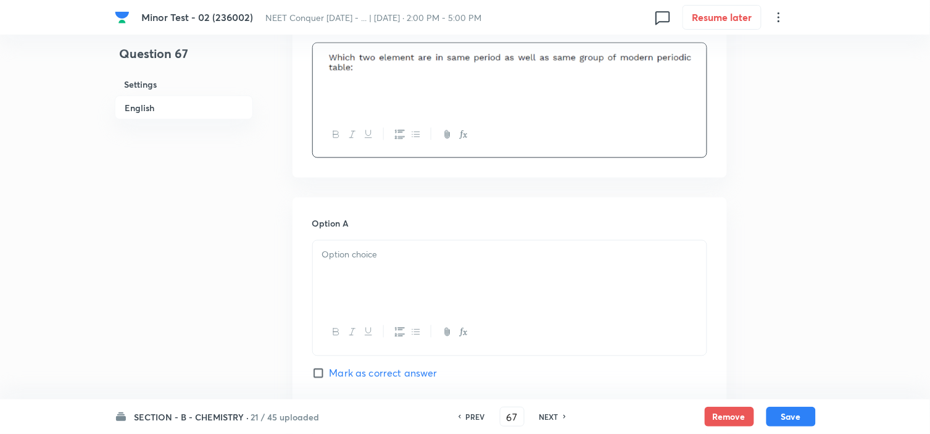
scroll to position [402, 0]
click at [397, 259] on p at bounding box center [509, 255] width 375 height 14
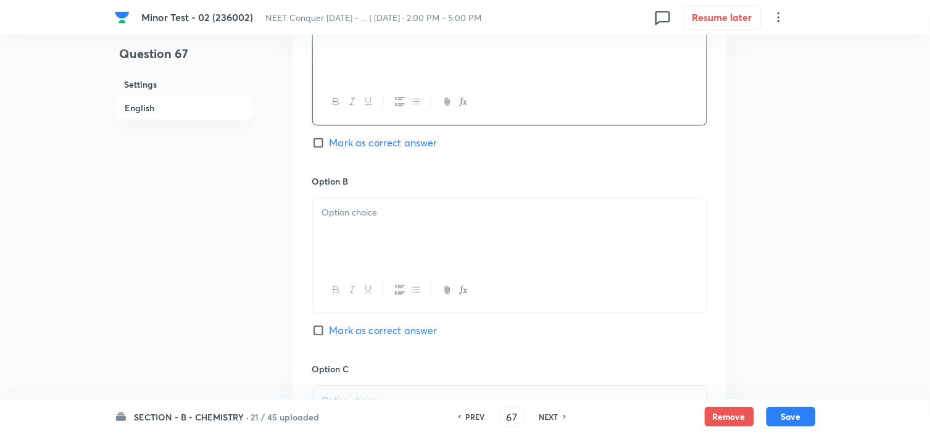
scroll to position [633, 0]
click at [359, 248] on div at bounding box center [510, 232] width 394 height 69
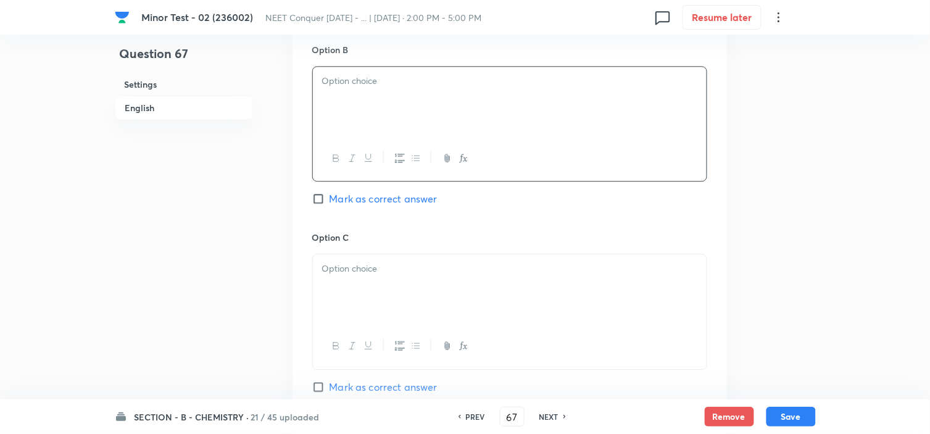
scroll to position [764, 0]
click at [371, 273] on body "Minor Test - 02 (236002) NEET Conquer [DATE] - ... | [DATE] · 2:00 PM - 5:00 PM…" at bounding box center [465, 71] width 930 height 1553
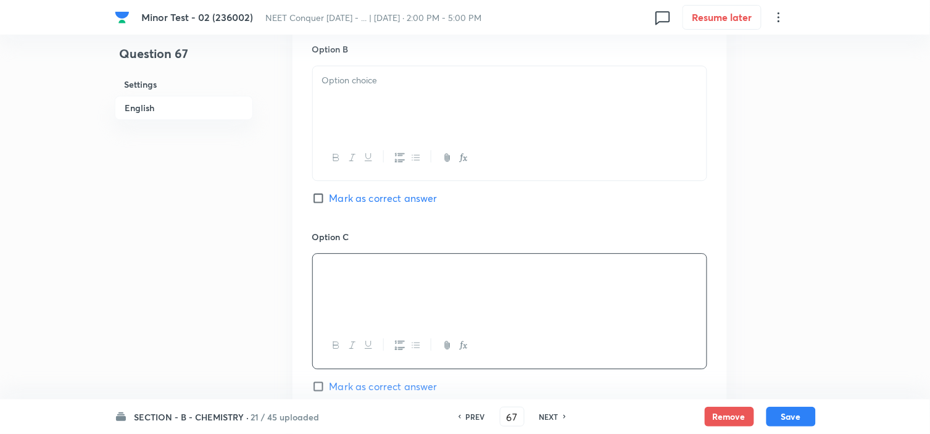
click at [457, 123] on div at bounding box center [510, 100] width 394 height 69
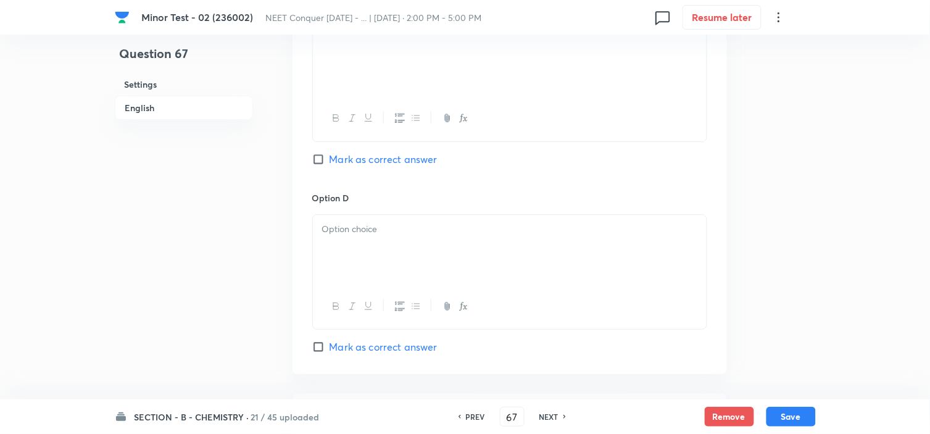
scroll to position [992, 0]
click at [410, 257] on div at bounding box center [510, 248] width 394 height 69
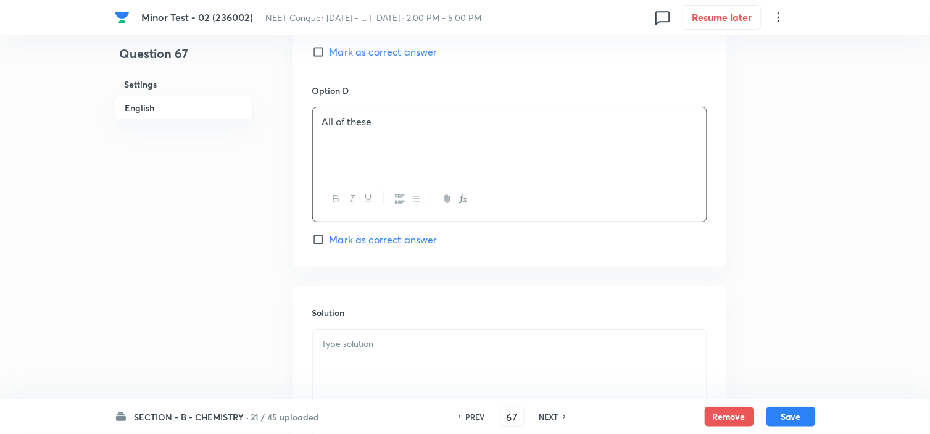
scroll to position [1128, 0]
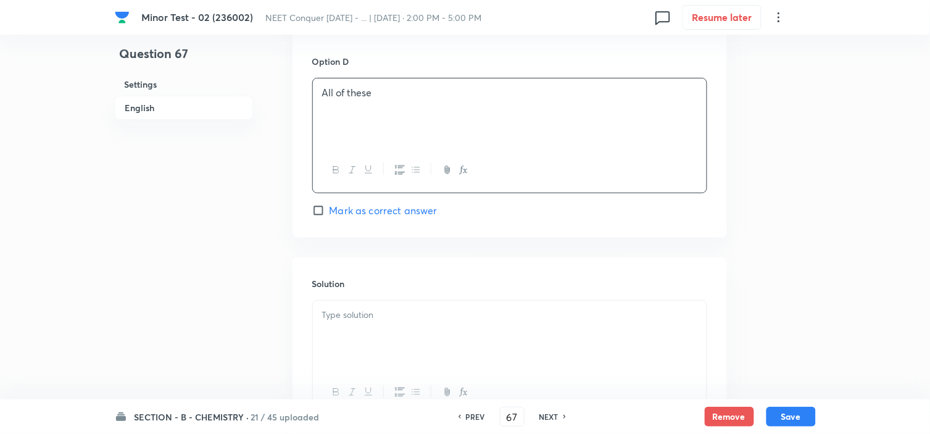
click at [325, 210] on input "Mark as correct answer" at bounding box center [320, 210] width 17 height 12
checkbox input "true"
click at [369, 328] on div at bounding box center [510, 335] width 394 height 69
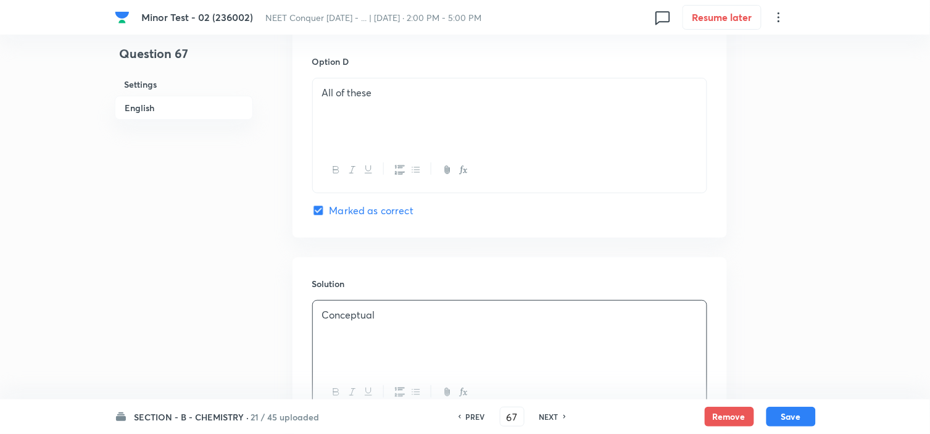
scroll to position [1240, 0]
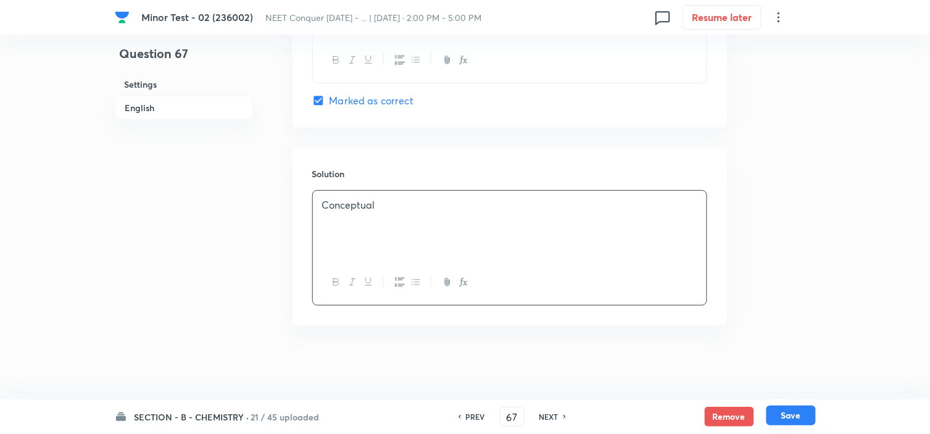
click at [785, 408] on button "Save" at bounding box center [791, 416] width 49 height 20
type input "68"
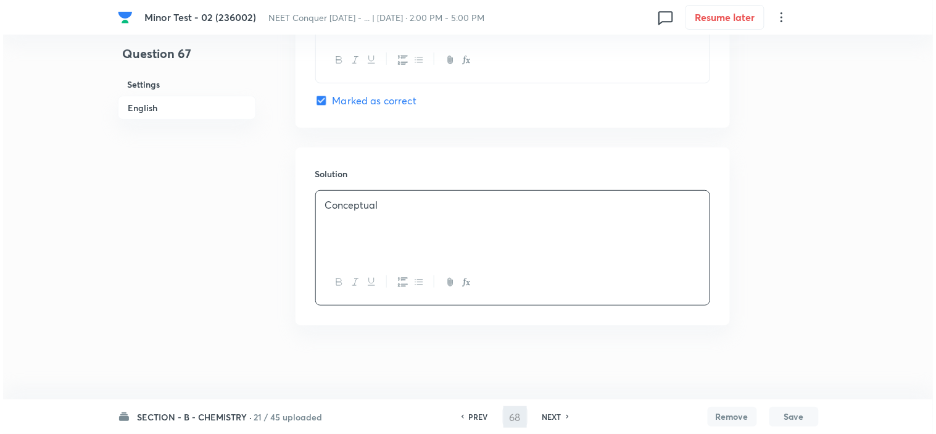
scroll to position [0, 0]
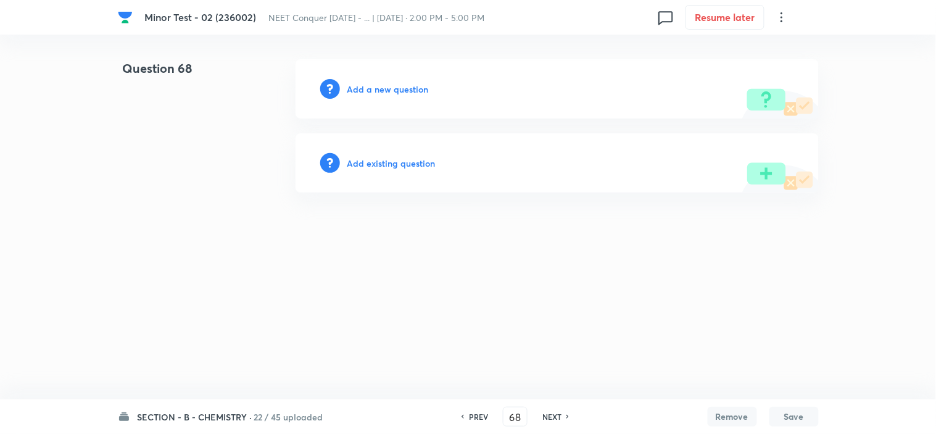
click at [387, 88] on h6 "Add a new question" at bounding box center [388, 89] width 81 height 13
click at [374, 94] on h6 "Choose a question type" at bounding box center [395, 89] width 95 height 13
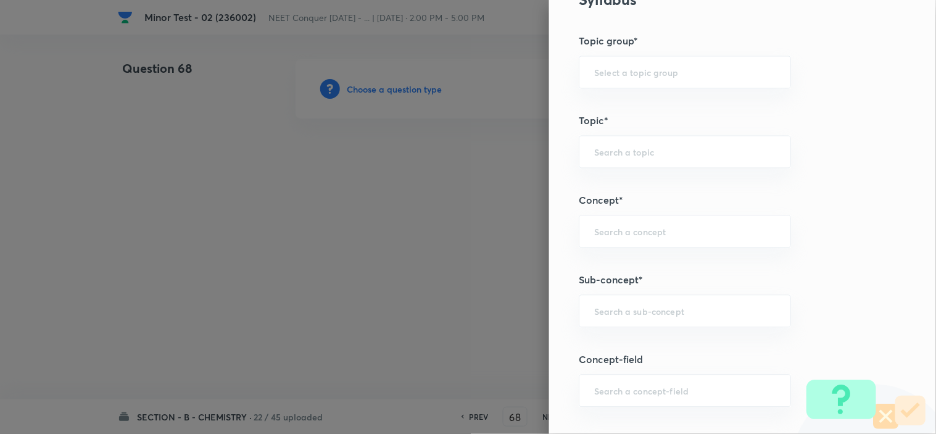
scroll to position [608, 0]
click at [637, 311] on input "text" at bounding box center [684, 310] width 181 height 12
paste input "Periodic Table"
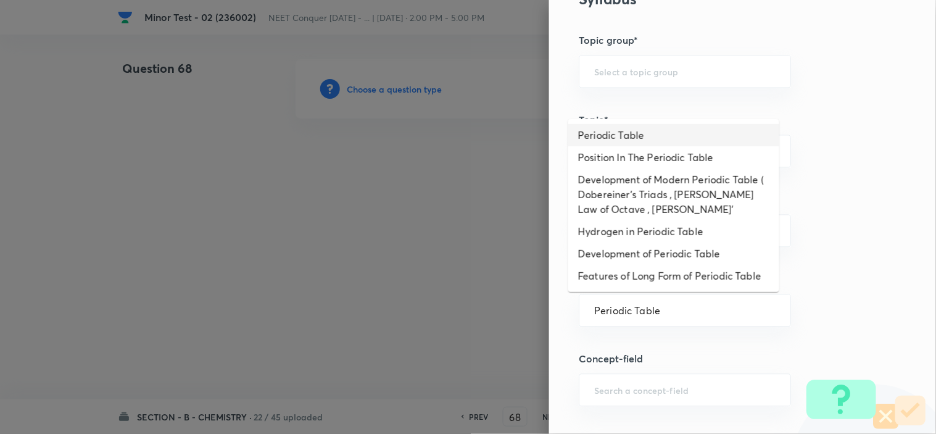
click at [684, 135] on li "Periodic Table" at bounding box center [674, 135] width 211 height 22
type input "Periodic Table"
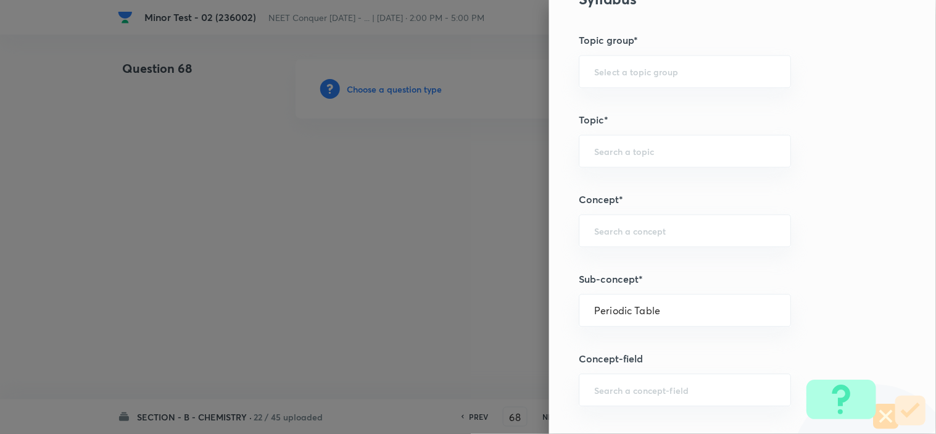
type input "Chemistry"
type input "Inorganic Chemistry"
type input "Periodic Table & Properties"
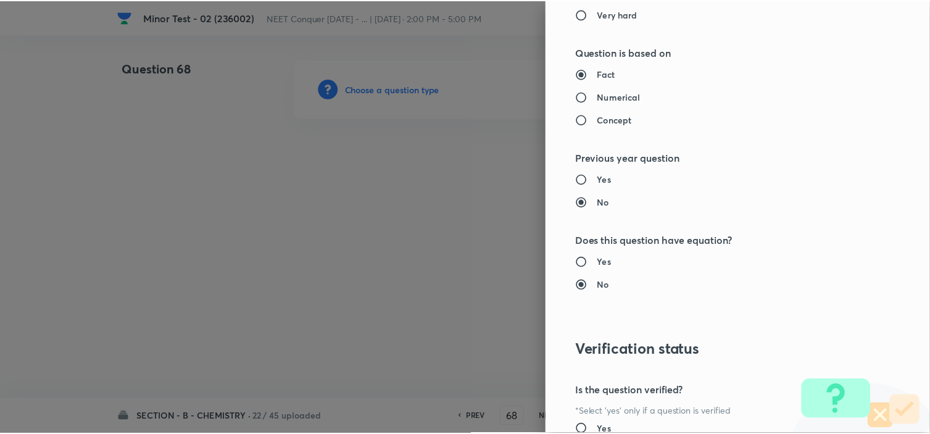
scroll to position [1332, 0]
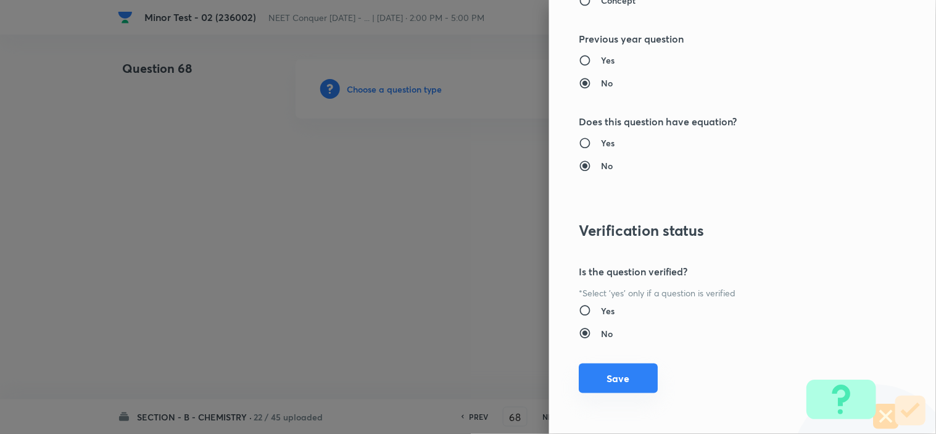
click at [605, 380] on button "Save" at bounding box center [618, 379] width 79 height 30
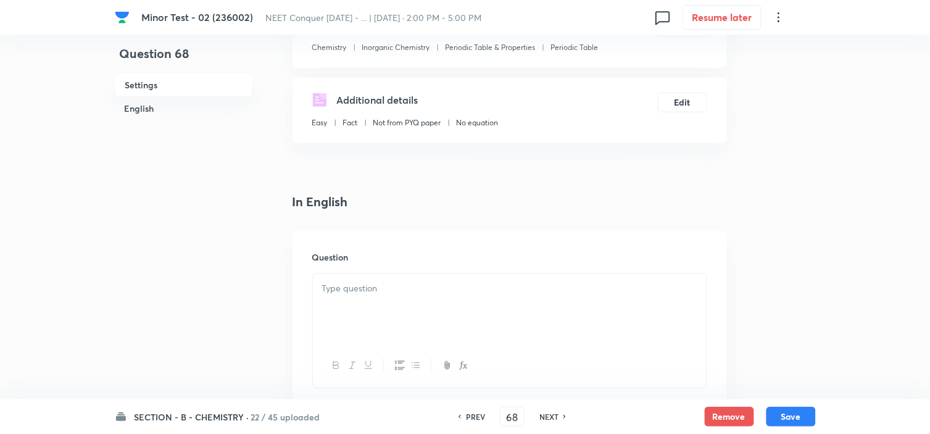
scroll to position [172, 0]
click at [357, 286] on p at bounding box center [509, 287] width 375 height 14
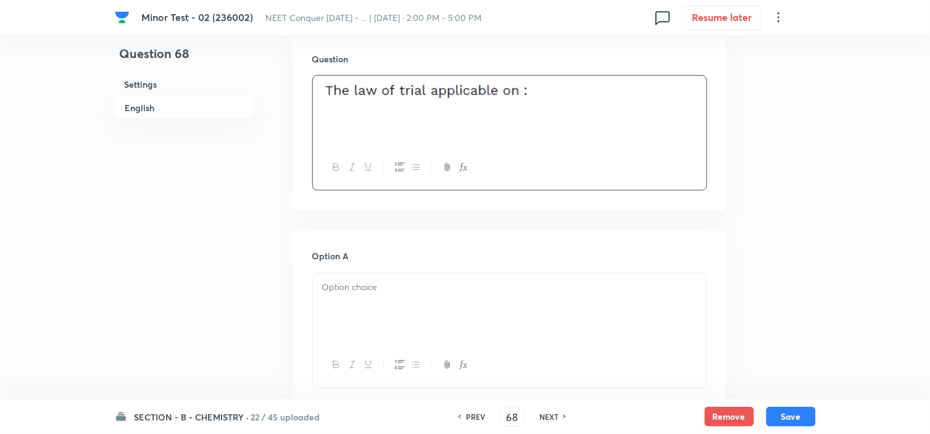
scroll to position [369, 0]
click at [387, 278] on div at bounding box center [510, 307] width 394 height 69
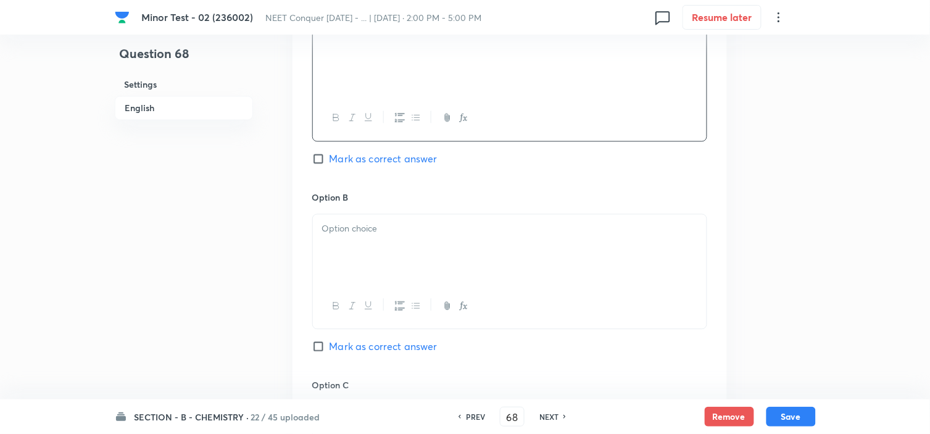
scroll to position [617, 0]
click at [395, 220] on p at bounding box center [509, 227] width 375 height 14
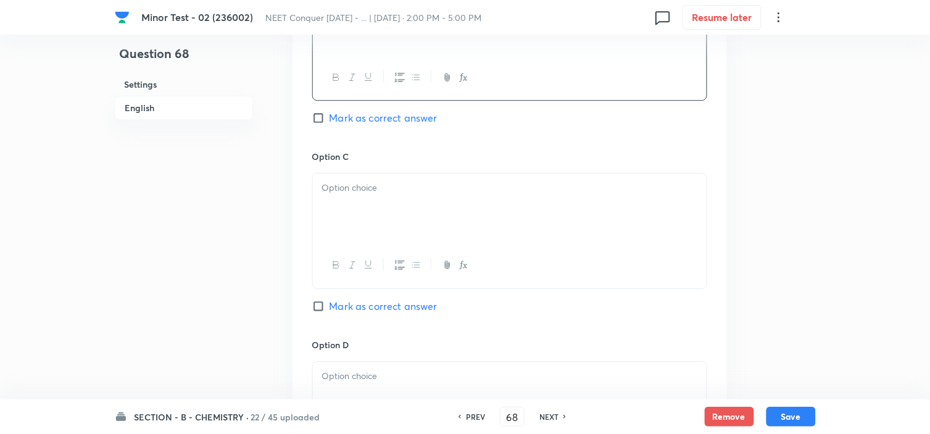
scroll to position [849, 0]
click at [343, 200] on div at bounding box center [510, 203] width 394 height 69
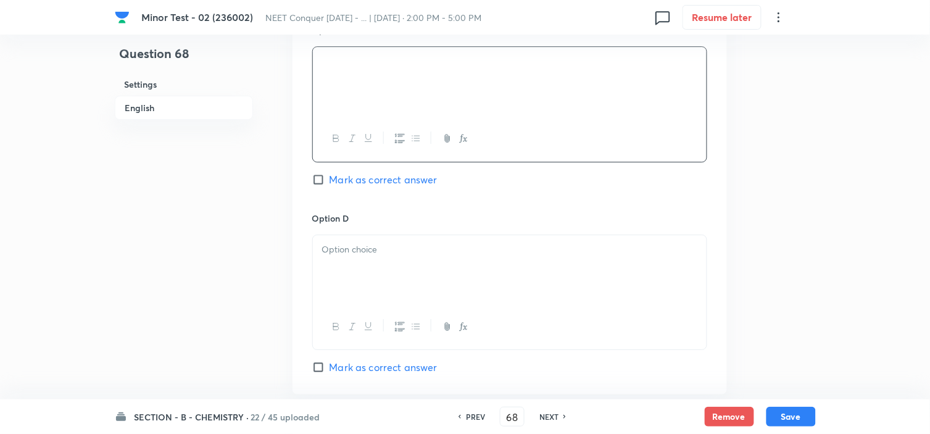
scroll to position [1004, 0]
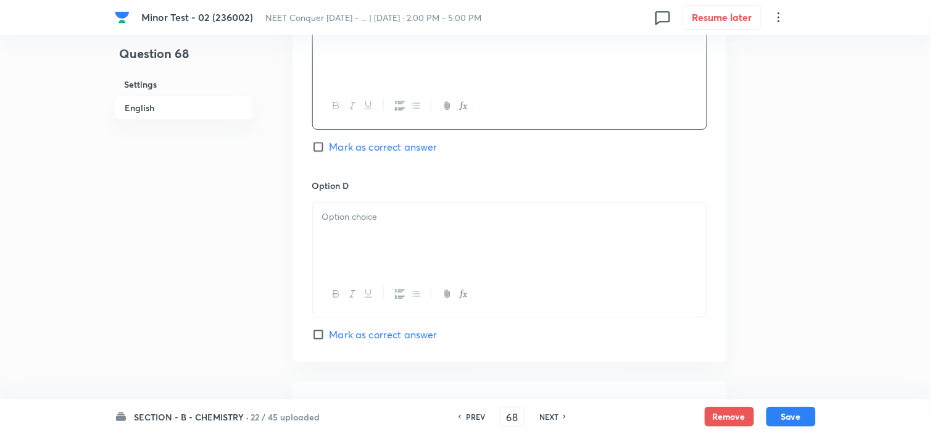
click at [372, 218] on p at bounding box center [509, 217] width 375 height 14
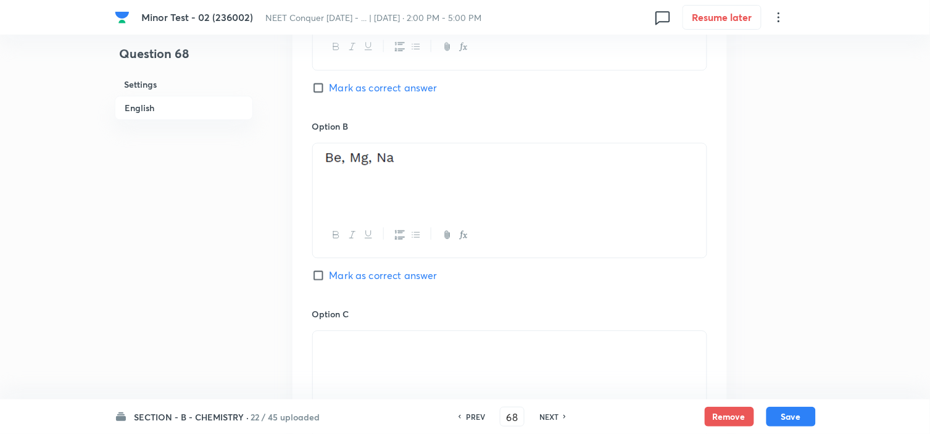
scroll to position [686, 0]
click at [322, 90] on input "Mark as correct answer" at bounding box center [320, 88] width 17 height 12
checkbox input "true"
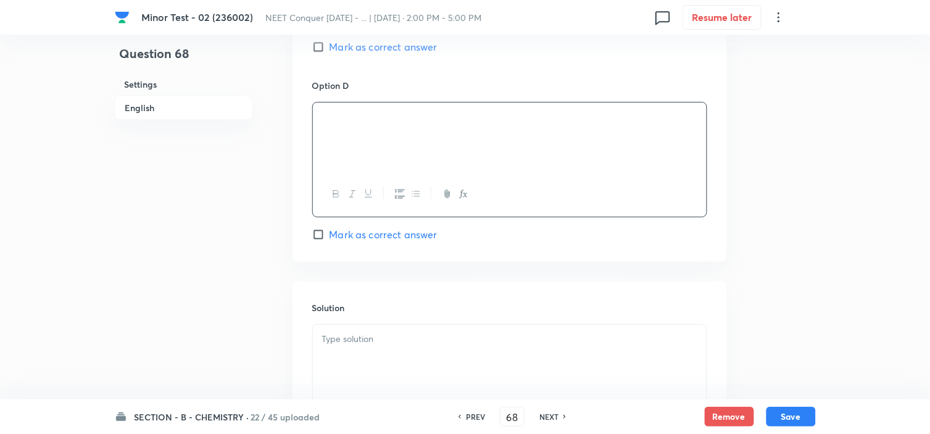
scroll to position [1240, 0]
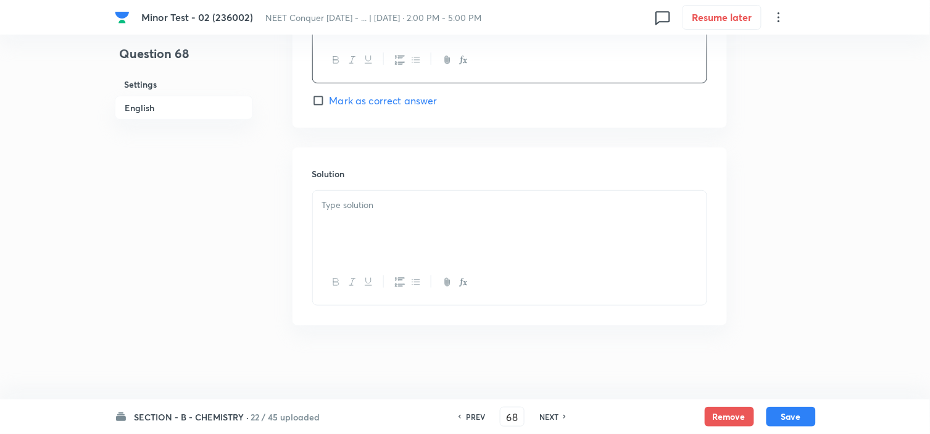
click at [344, 198] on p at bounding box center [509, 205] width 375 height 14
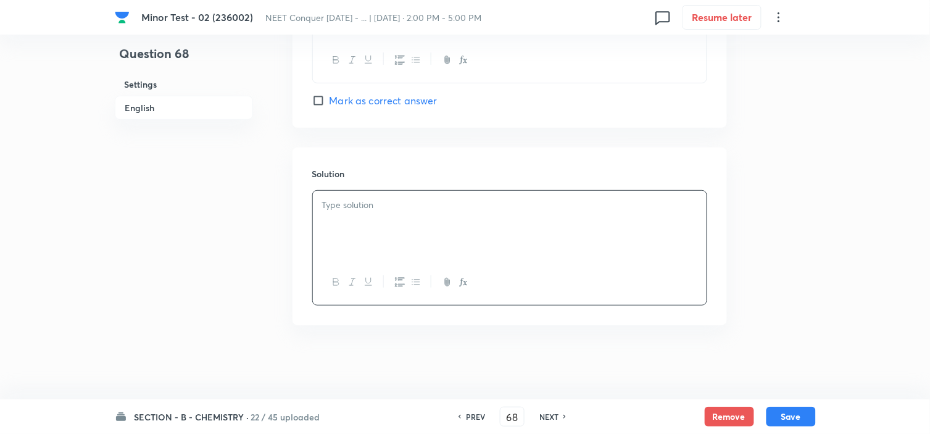
click at [519, 228] on div at bounding box center [510, 225] width 394 height 69
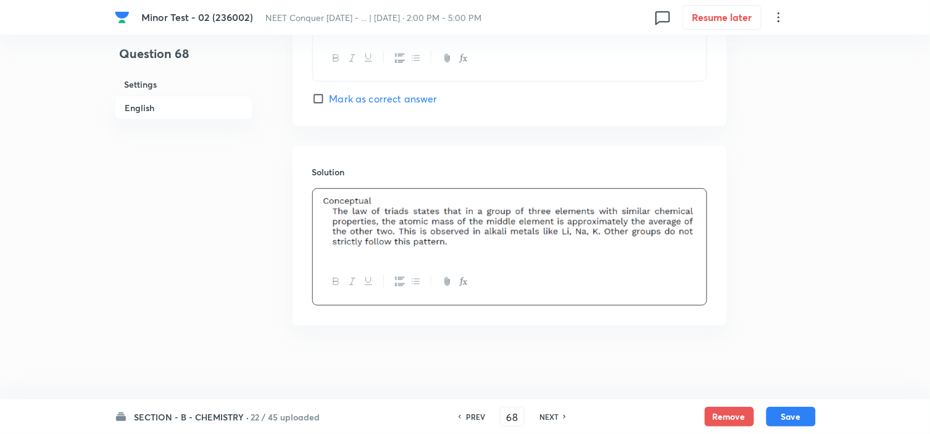
scroll to position [1241, 0]
click at [798, 414] on button "Save" at bounding box center [791, 416] width 49 height 20
type input "69"
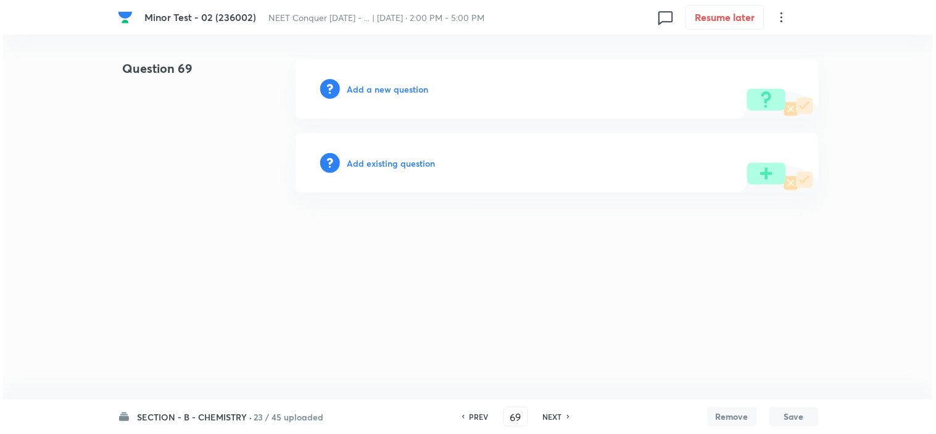
scroll to position [0, 0]
click at [365, 90] on h6 "Add a new question" at bounding box center [388, 89] width 81 height 13
click at [367, 94] on h6 "Choose a question type" at bounding box center [395, 89] width 95 height 13
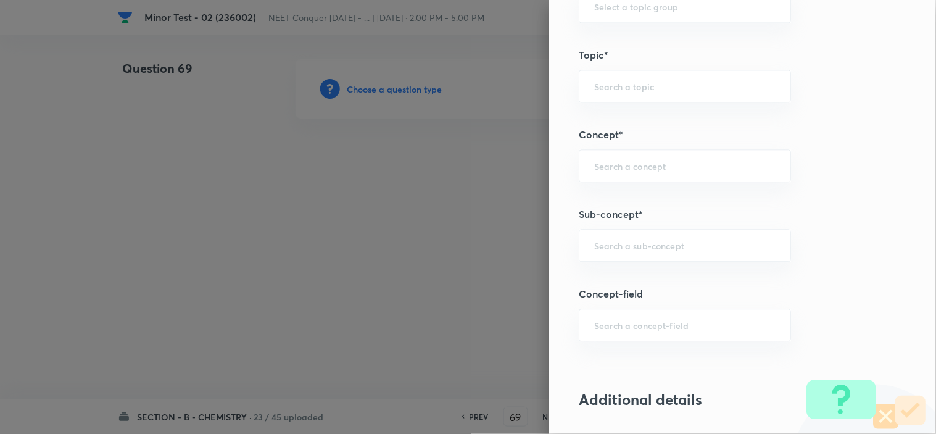
scroll to position [674, 0]
click at [643, 248] on input "text" at bounding box center [684, 245] width 181 height 12
paste input "atomic structure"
click at [640, 286] on li "Atomic Structure" at bounding box center [674, 280] width 211 height 22
type input "Atomic Structure"
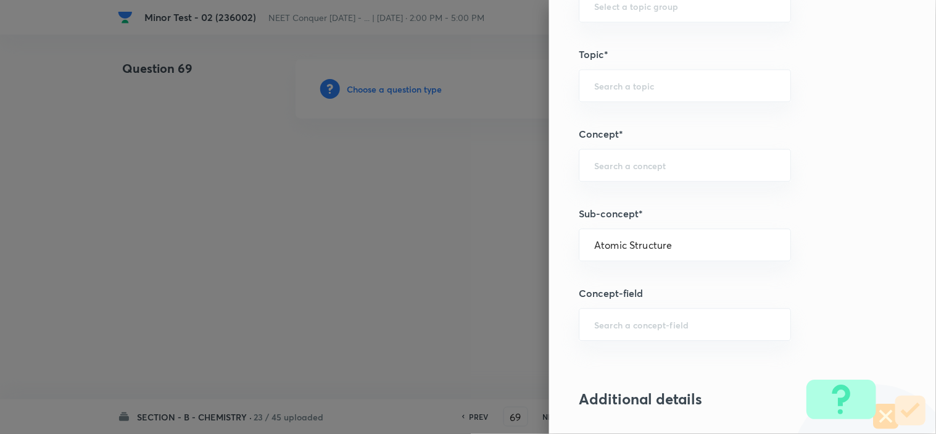
type input "Chemistry"
type input "Organic Chemistry"
type input "Basic Principles"
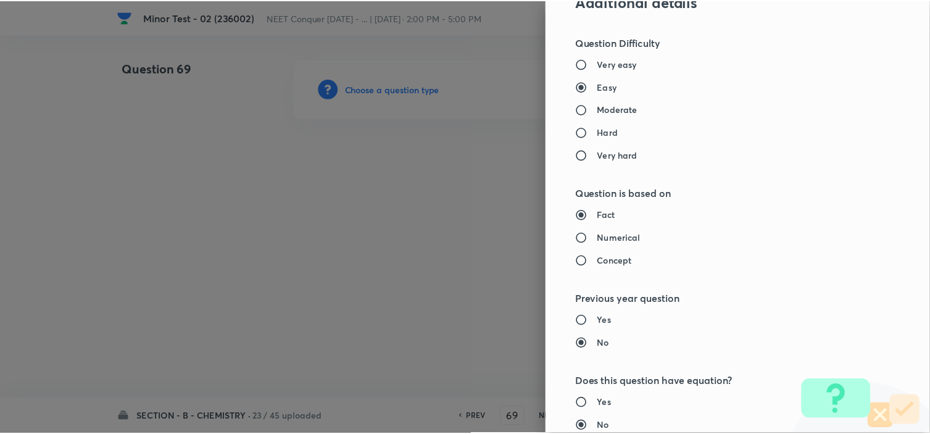
scroll to position [1332, 0]
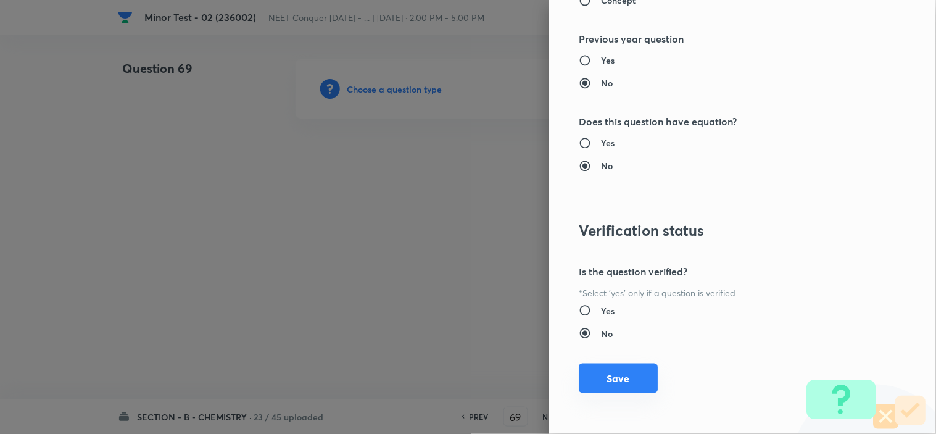
click at [603, 378] on button "Save" at bounding box center [618, 379] width 79 height 30
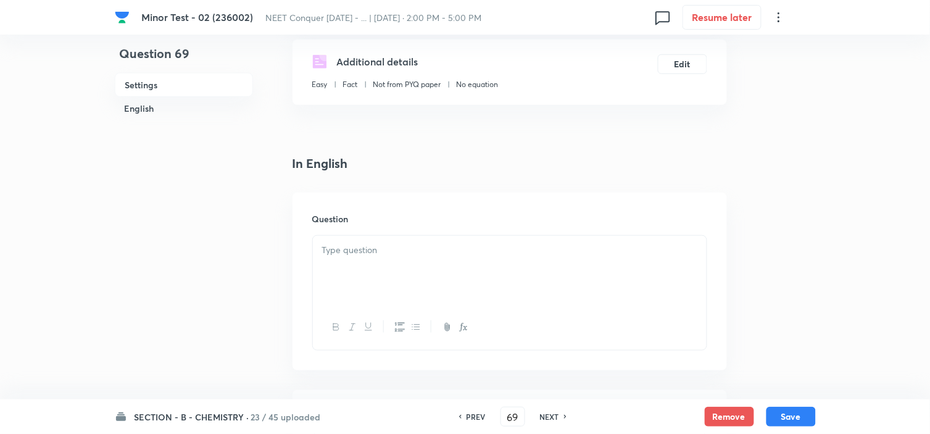
scroll to position [210, 0]
click at [448, 264] on div at bounding box center [510, 269] width 394 height 69
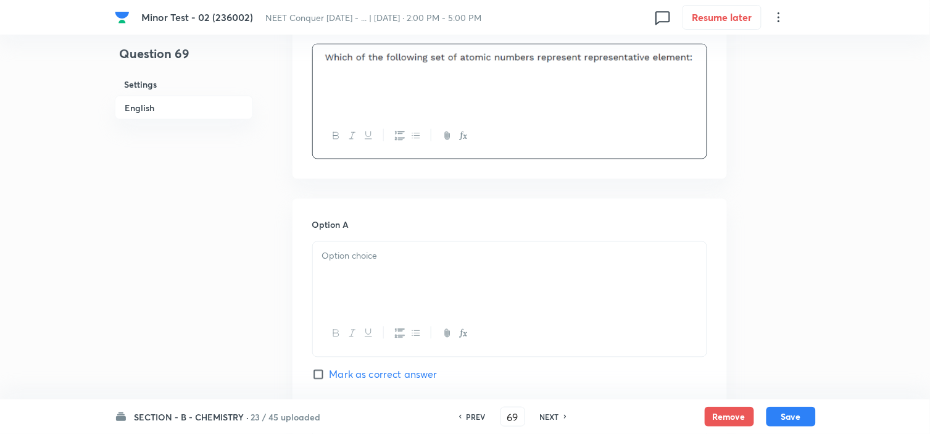
scroll to position [403, 0]
click at [396, 264] on div at bounding box center [510, 274] width 394 height 69
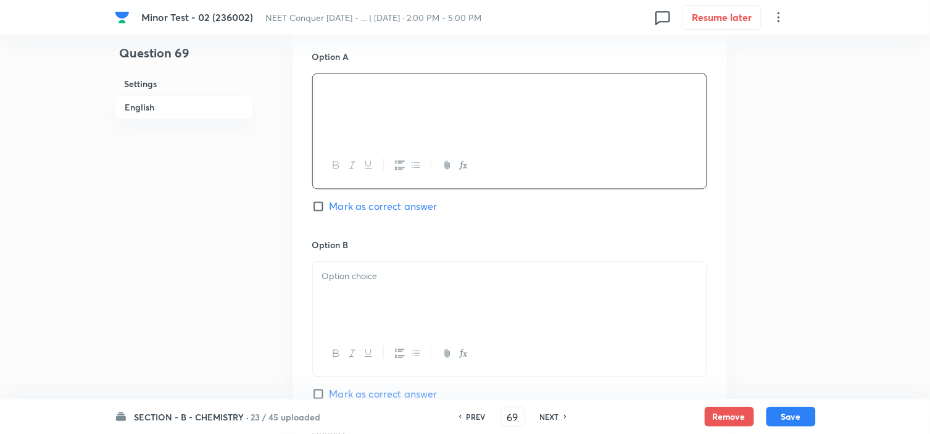
scroll to position [569, 0]
click at [373, 304] on div at bounding box center [510, 296] width 394 height 69
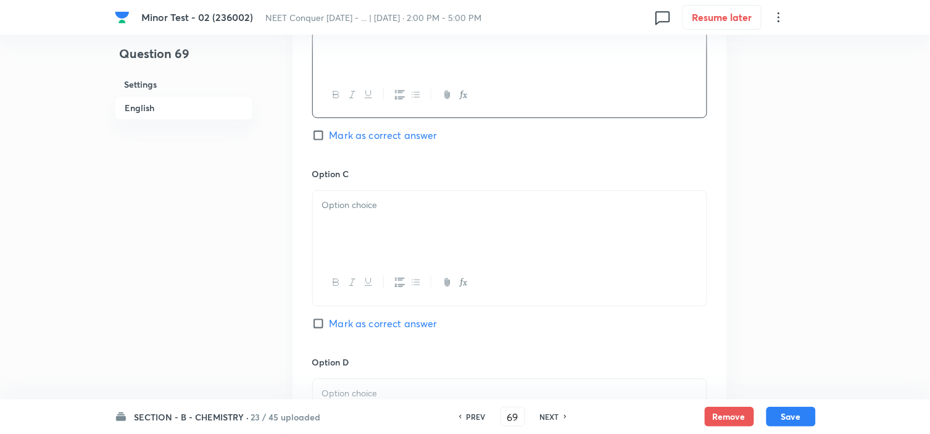
scroll to position [828, 0]
click at [375, 229] on div at bounding box center [510, 224] width 394 height 69
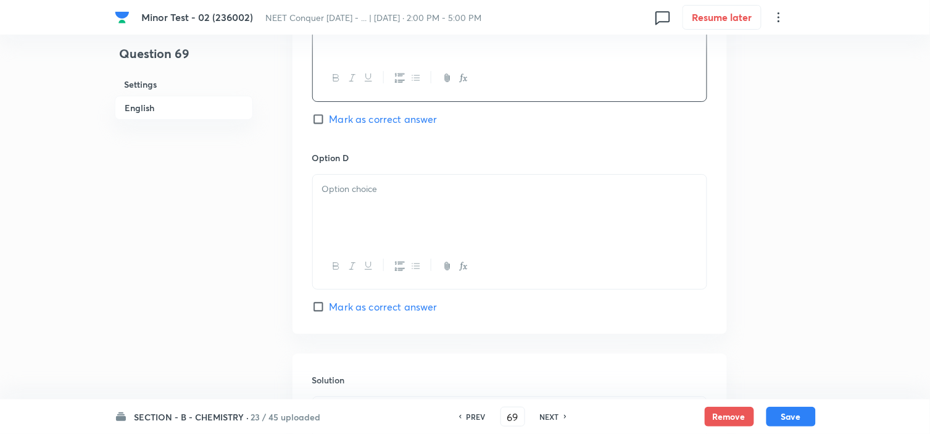
scroll to position [1032, 0]
click at [444, 198] on div at bounding box center [510, 208] width 394 height 69
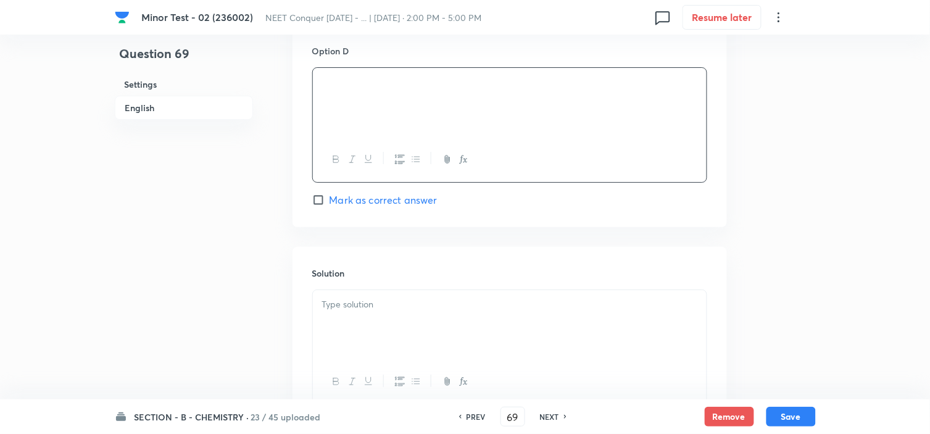
scroll to position [1139, 0]
click at [394, 309] on p at bounding box center [509, 304] width 375 height 14
click at [575, 349] on div at bounding box center [510, 324] width 394 height 69
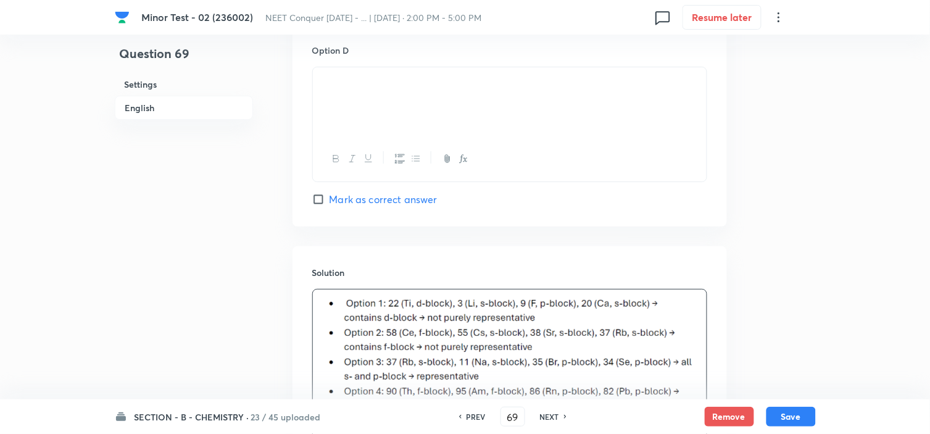
scroll to position [1306, 0]
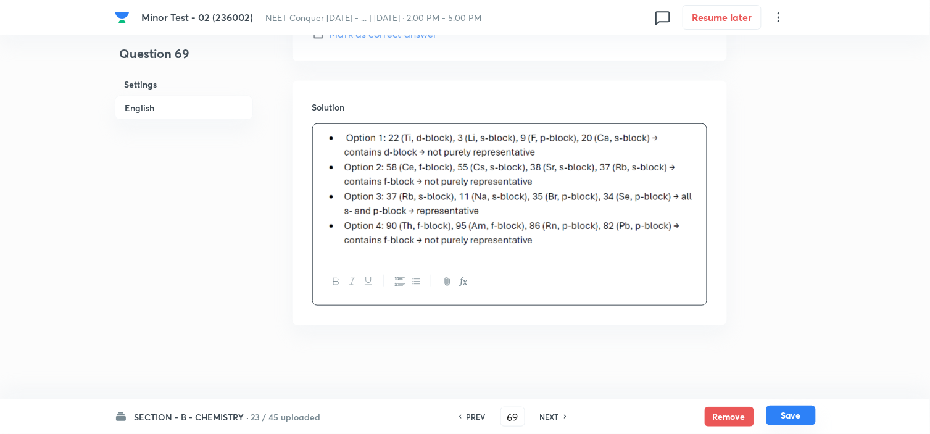
click at [786, 414] on button "Save" at bounding box center [791, 416] width 49 height 20
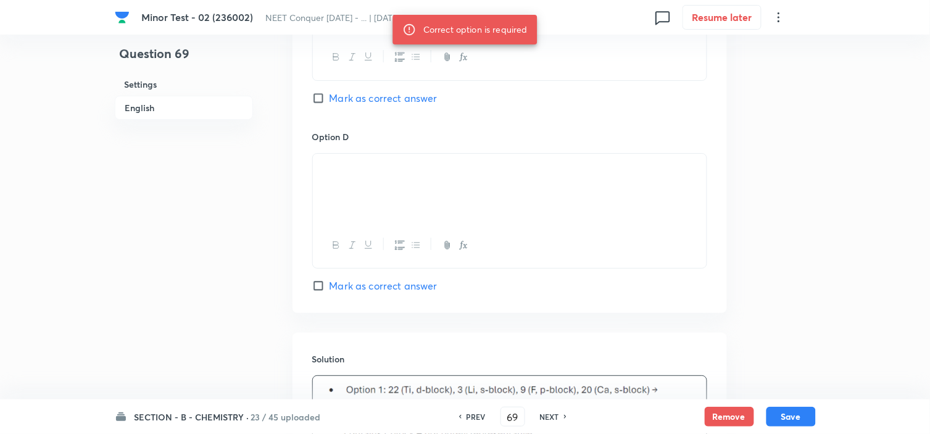
scroll to position [1052, 0]
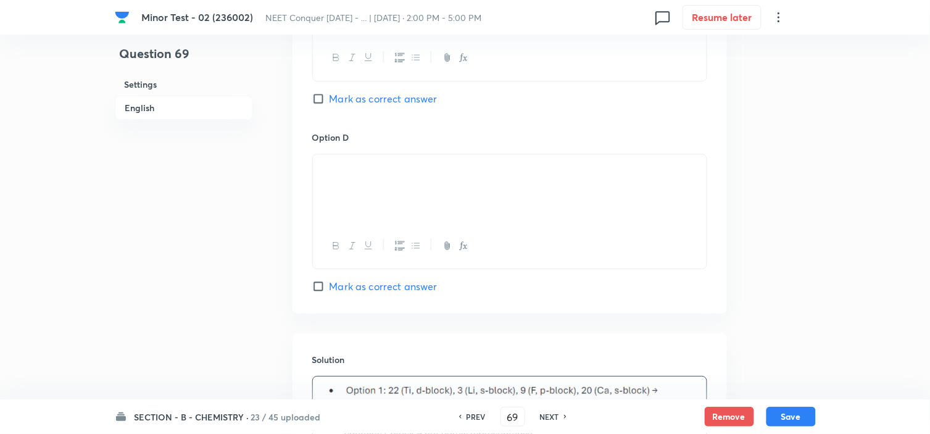
click at [323, 102] on input "Mark as correct answer" at bounding box center [320, 99] width 17 height 12
checkbox input "true"
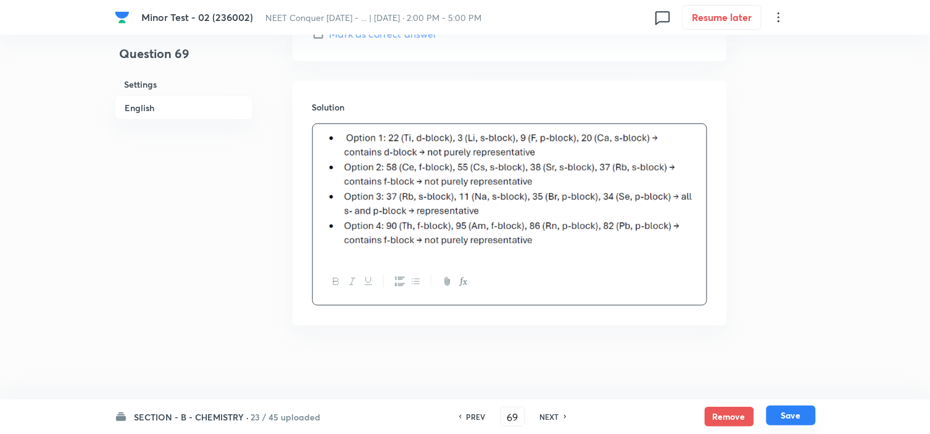
click at [793, 422] on button "Save" at bounding box center [791, 416] width 49 height 20
type input "70"
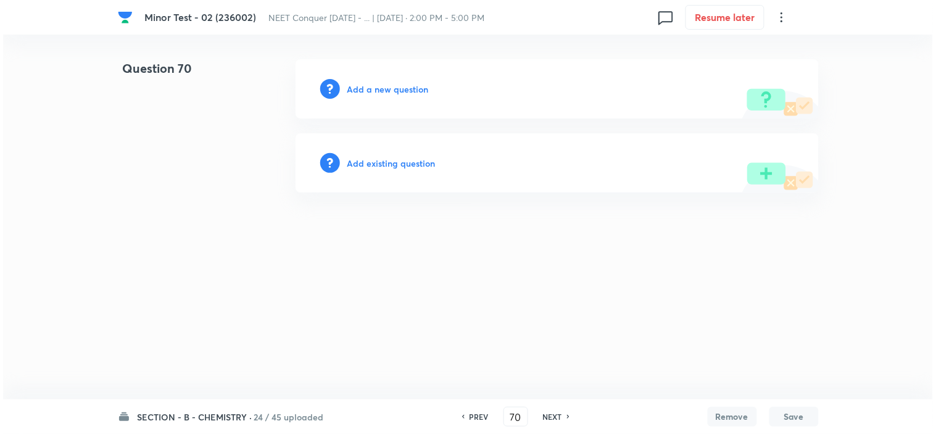
scroll to position [0, 0]
click at [412, 91] on h6 "Add a new question" at bounding box center [388, 89] width 81 height 13
click at [414, 91] on h6 "Choose a question type" at bounding box center [395, 89] width 95 height 13
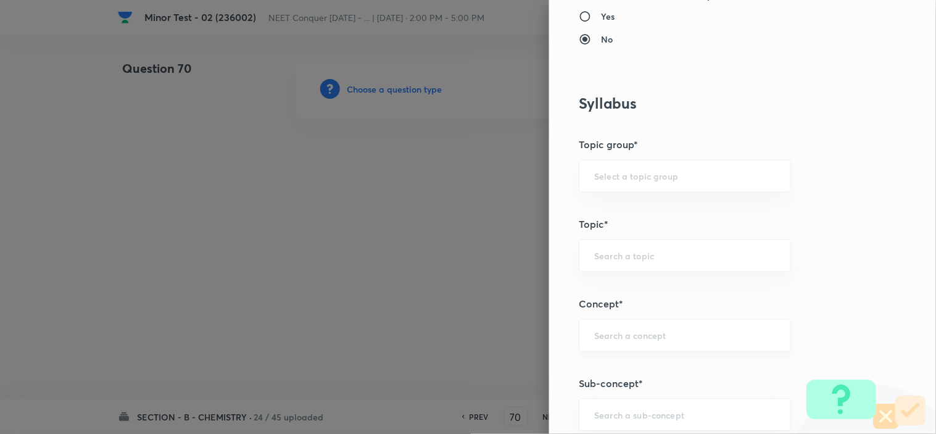
scroll to position [523, 0]
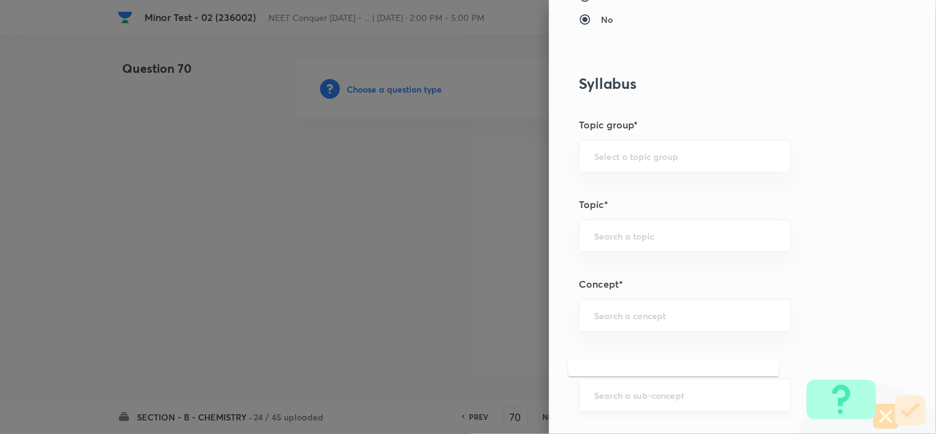
click at [624, 391] on input "text" at bounding box center [684, 396] width 181 height 12
paste input "atomic structure"
click at [643, 336] on li "Atomic Structure" at bounding box center [674, 338] width 211 height 22
type input "Atomic Structure"
type input "Chemistry"
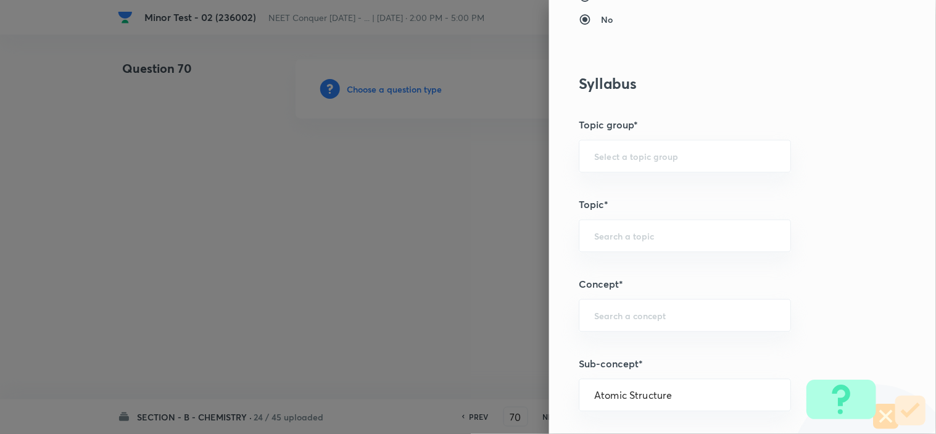
type input "Organic Chemistry"
type input "Basic Principles"
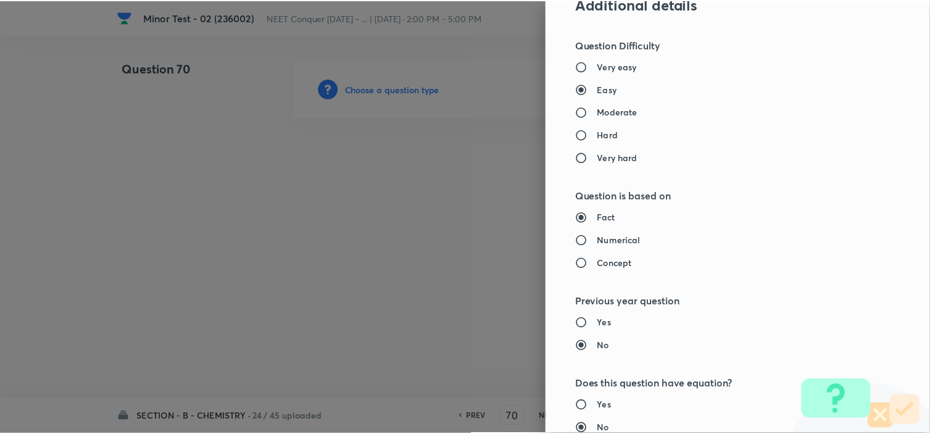
scroll to position [1332, 0]
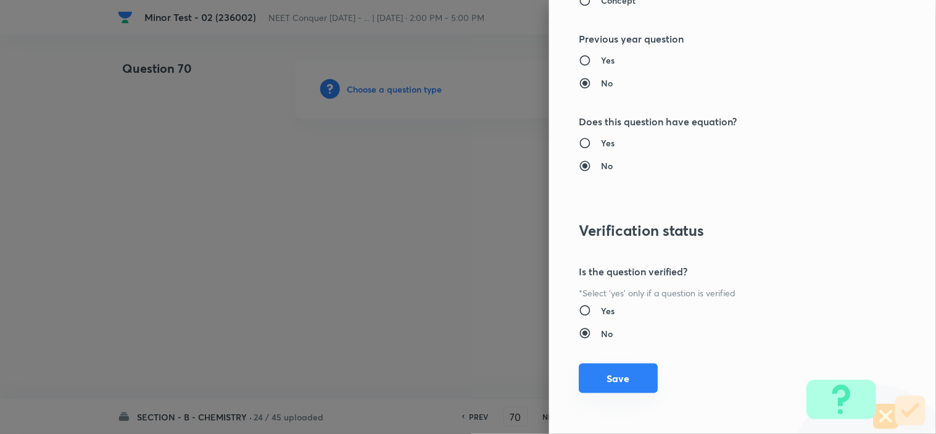
click at [606, 375] on button "Save" at bounding box center [618, 379] width 79 height 30
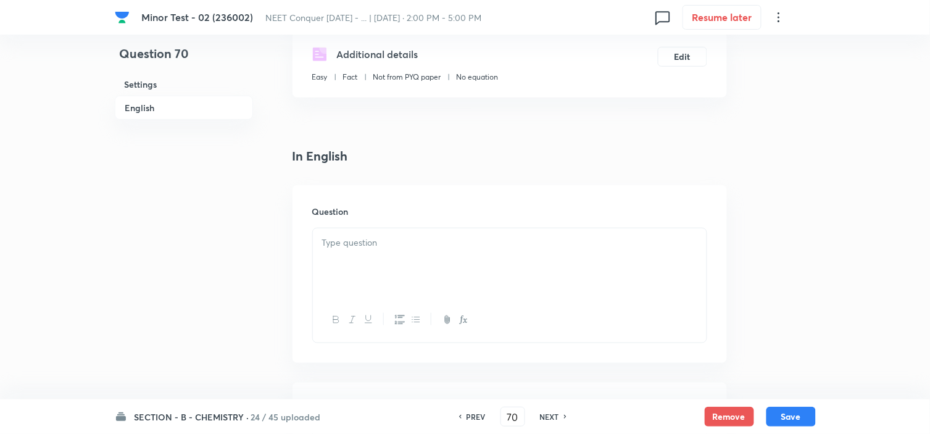
scroll to position [254, 0]
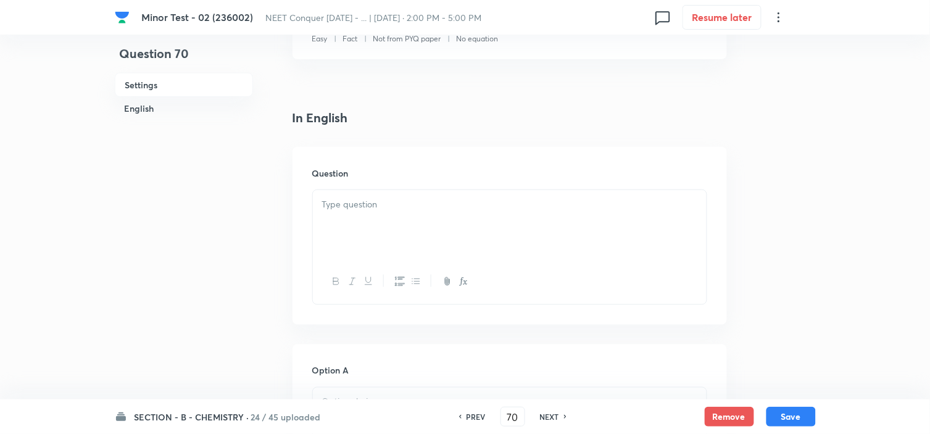
click at [390, 215] on div at bounding box center [510, 224] width 394 height 69
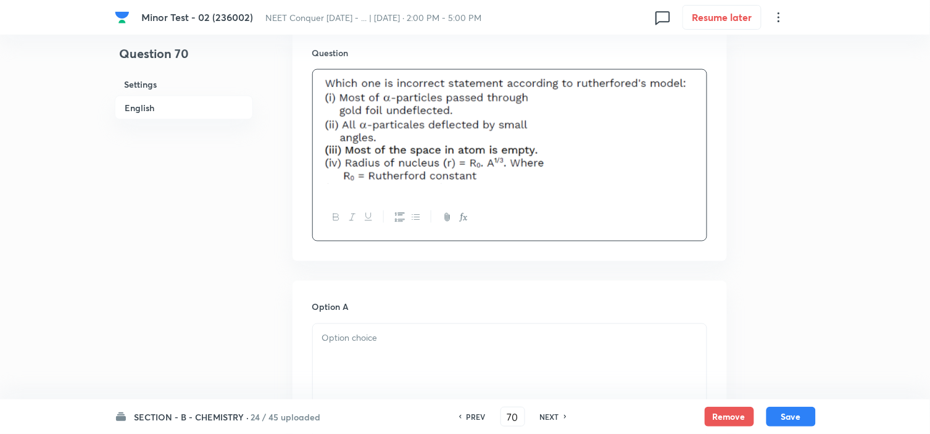
scroll to position [377, 0]
click at [371, 358] on div at bounding box center [510, 356] width 394 height 69
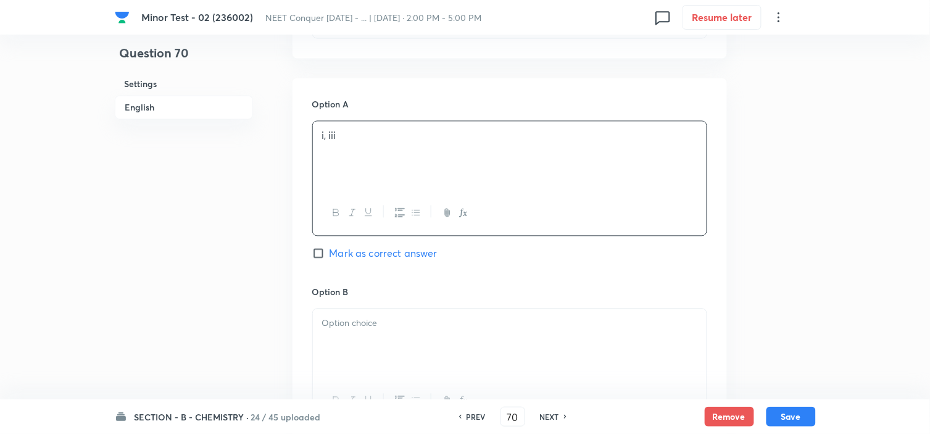
scroll to position [580, 0]
click at [377, 336] on div at bounding box center [510, 340] width 394 height 69
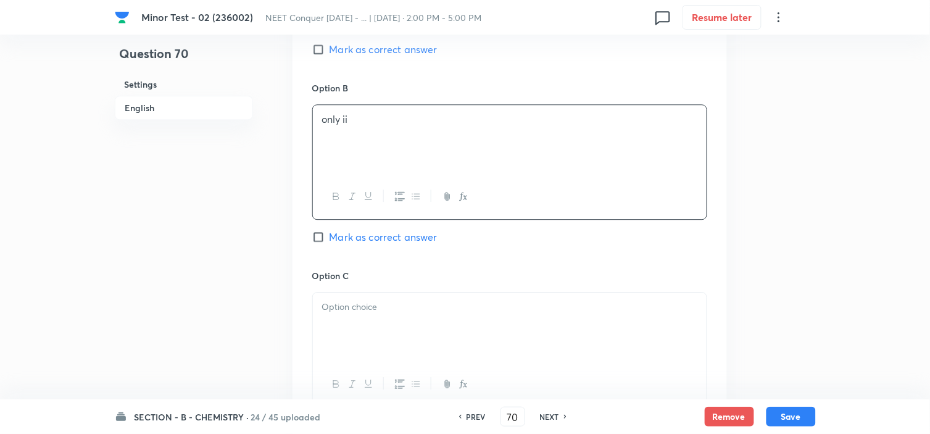
scroll to position [782, 0]
click at [377, 336] on div at bounding box center [510, 326] width 394 height 69
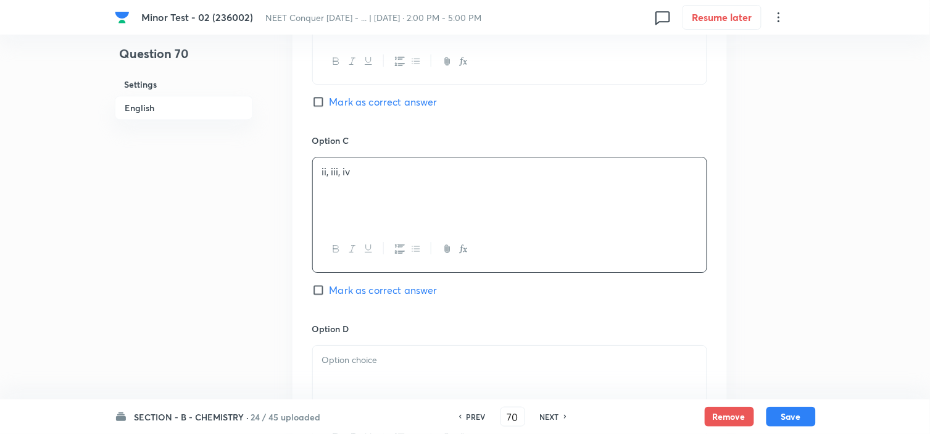
scroll to position [917, 0]
copy p "ii, iii, iv"
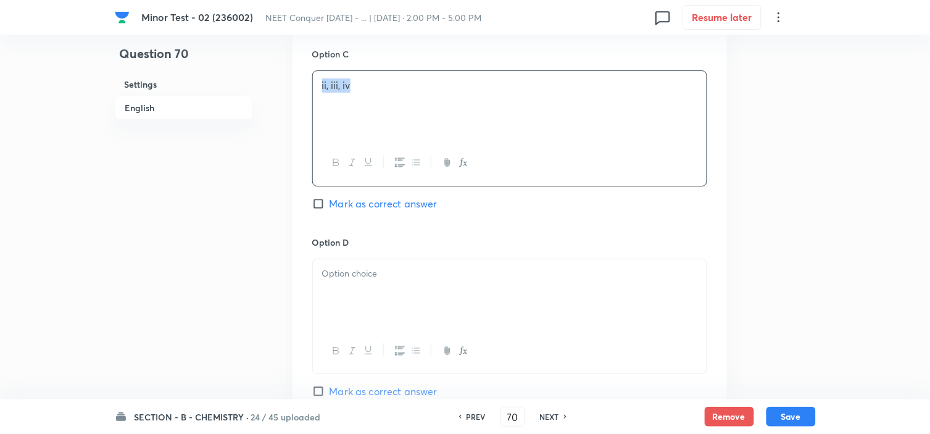
scroll to position [1004, 0]
click at [443, 280] on p at bounding box center [509, 273] width 375 height 14
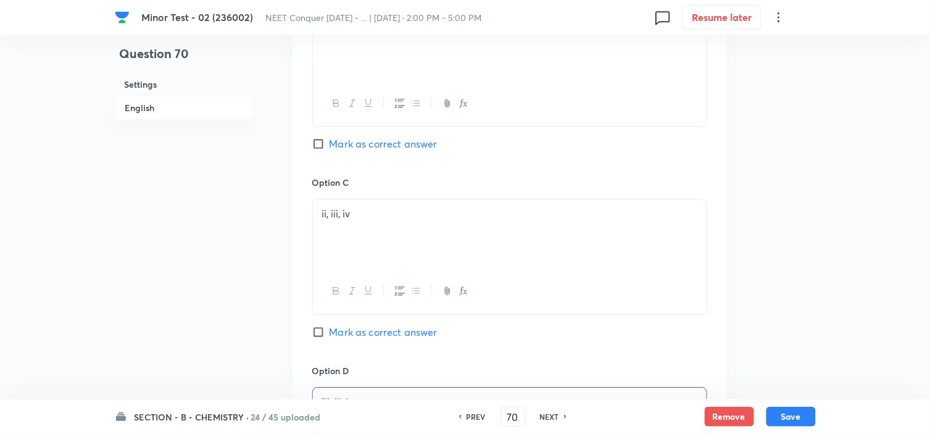
scroll to position [874, 0]
click at [318, 147] on input "Mark as correct answer" at bounding box center [320, 144] width 17 height 12
checkbox input "true"
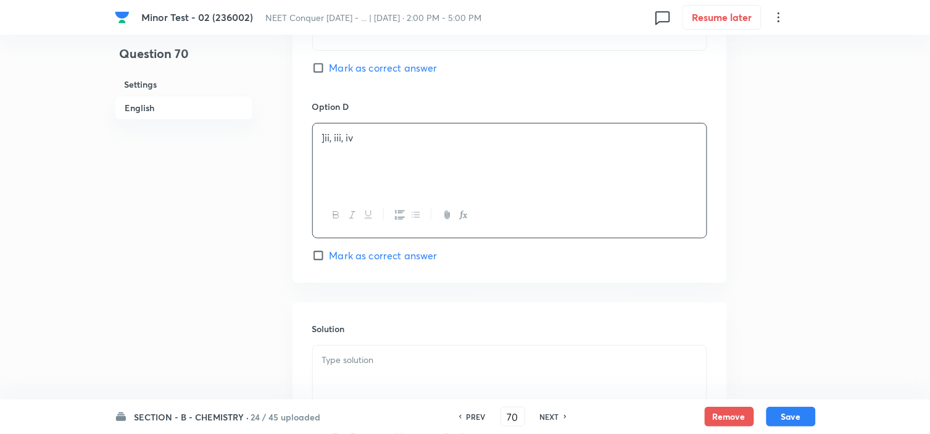
scroll to position [1141, 0]
click at [352, 155] on div "]ii, iii, iv" at bounding box center [510, 156] width 394 height 69
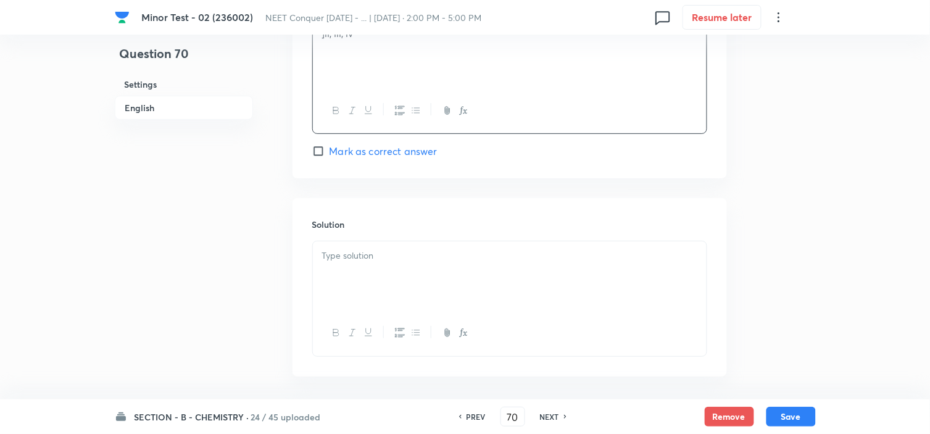
scroll to position [1245, 0]
click at [381, 255] on p at bounding box center [509, 255] width 375 height 14
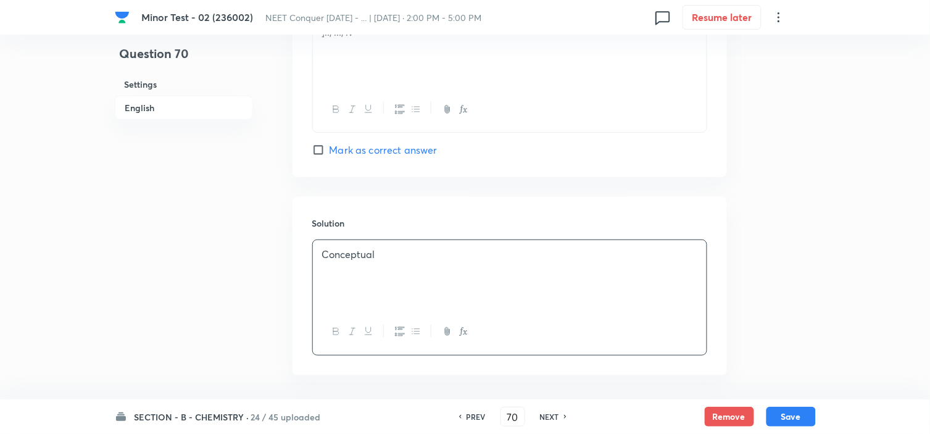
scroll to position [1297, 0]
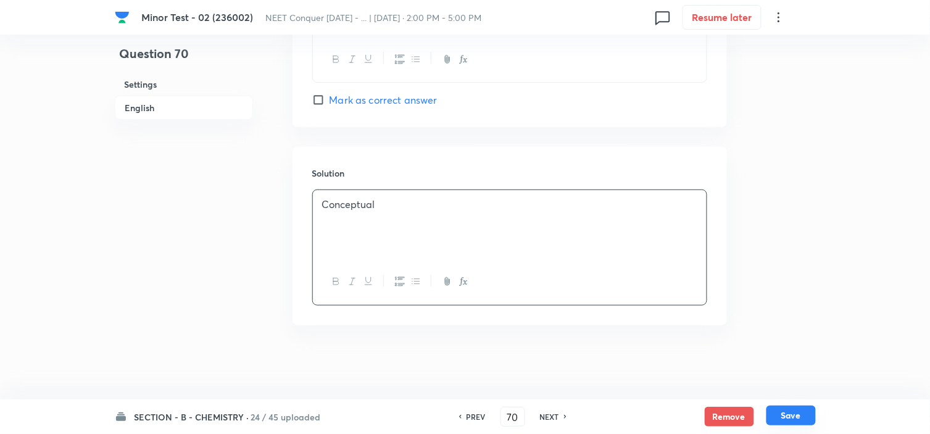
click at [799, 414] on button "Save" at bounding box center [791, 416] width 49 height 20
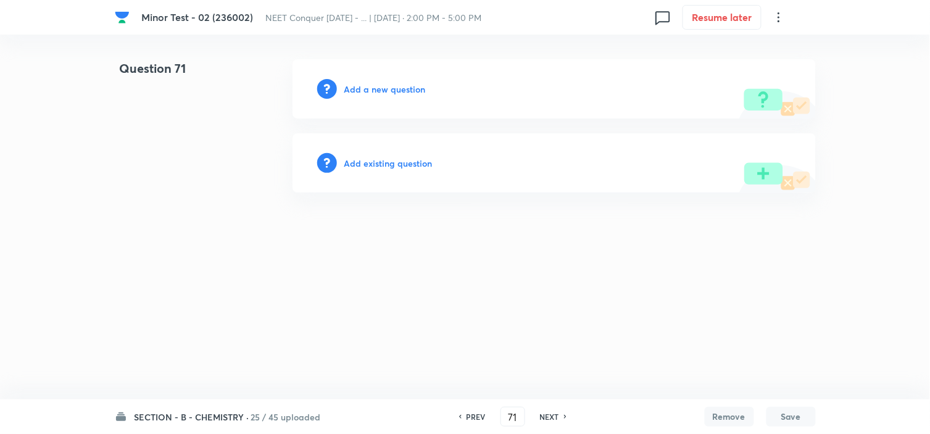
scroll to position [0, 0]
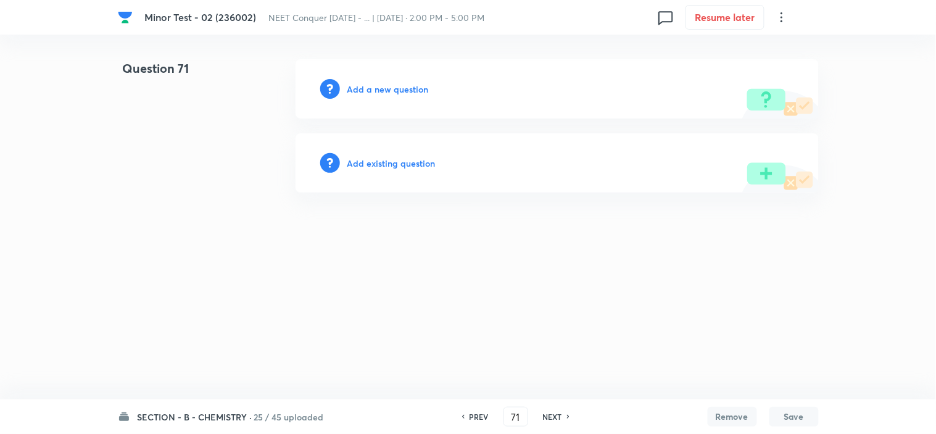
click at [405, 94] on h6 "Add a new question" at bounding box center [388, 89] width 81 height 13
click at [405, 94] on h6 "Choose a question type" at bounding box center [395, 89] width 95 height 13
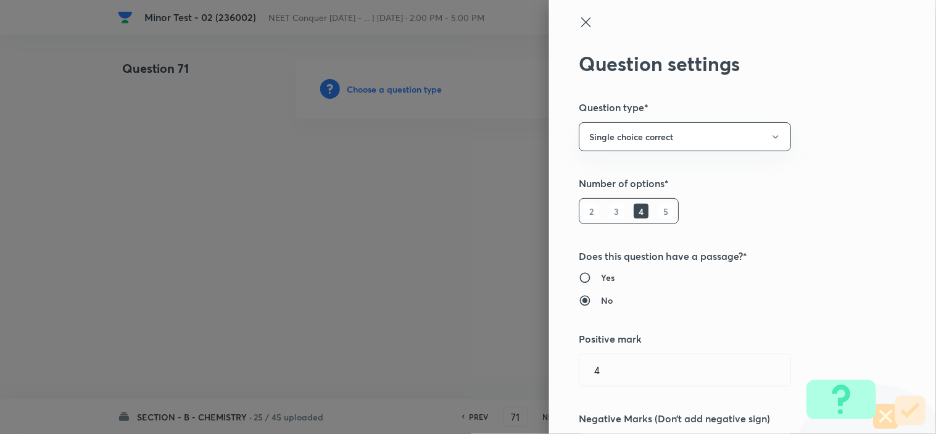
click at [579, 22] on icon at bounding box center [586, 22] width 15 height 15
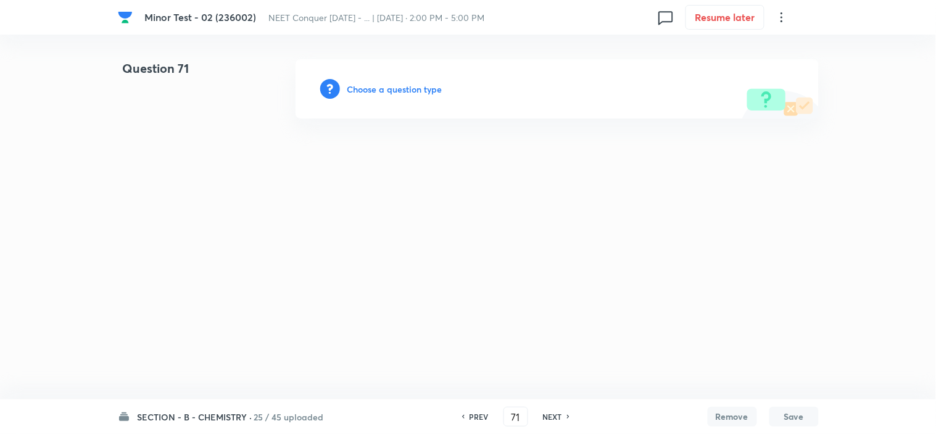
click at [490, 415] on div "PREV" at bounding box center [477, 416] width 33 height 11
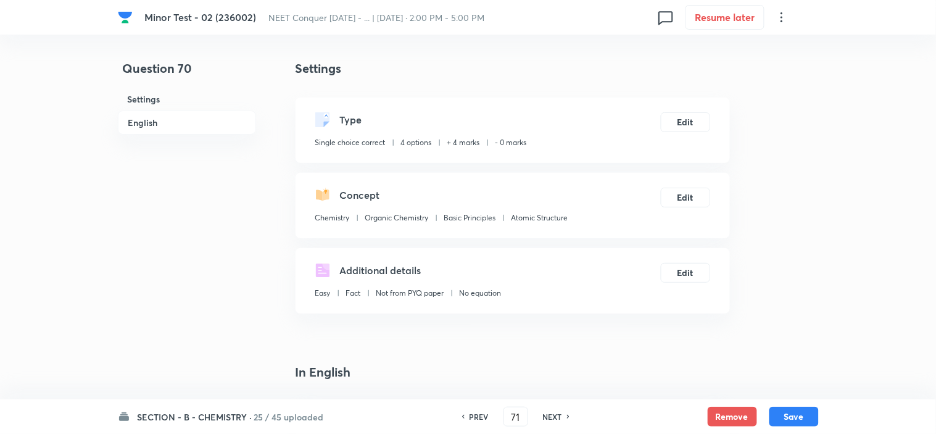
type input "70"
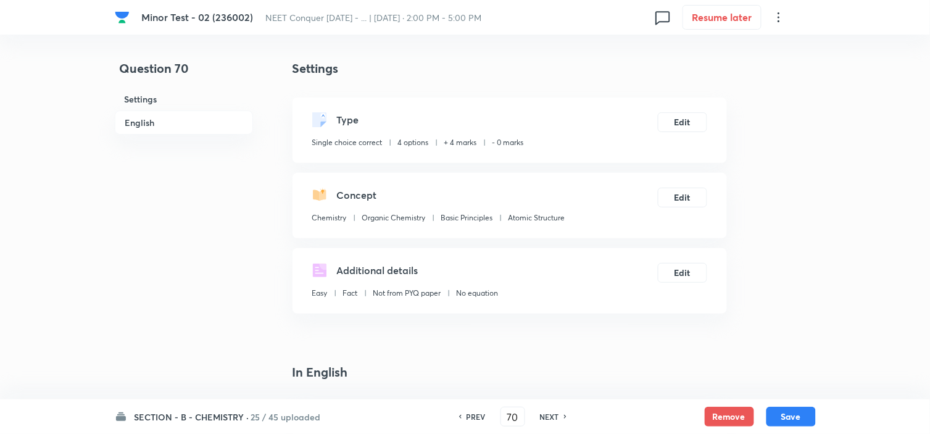
checkbox input "true"
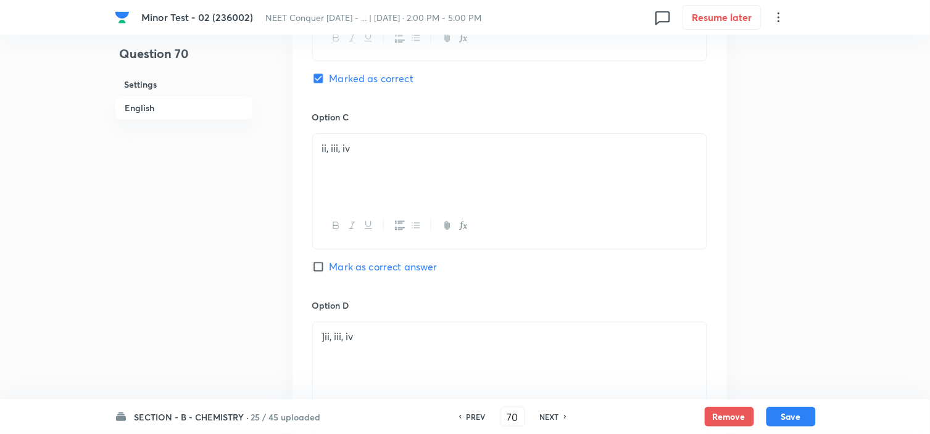
scroll to position [941, 0]
click at [780, 411] on button "Save" at bounding box center [791, 416] width 49 height 20
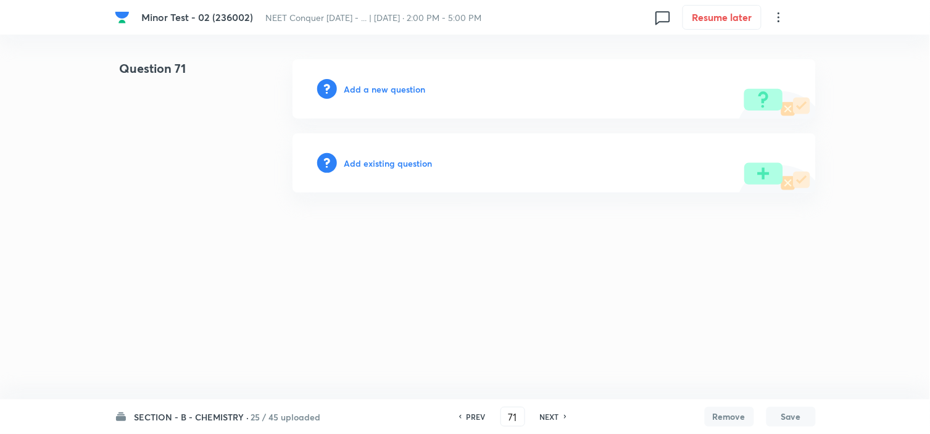
scroll to position [0, 0]
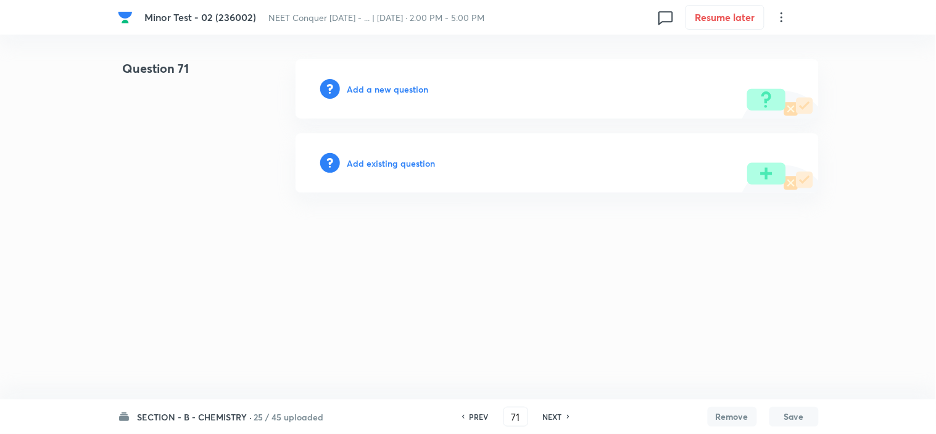
click at [477, 417] on h6 "PREV" at bounding box center [479, 416] width 19 height 11
type input "70"
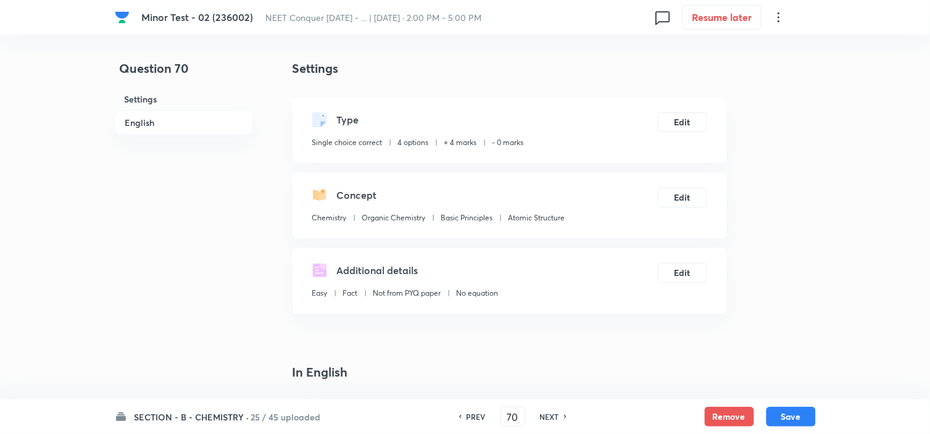
checkbox input "true"
click at [477, 417] on h6 "PREV" at bounding box center [476, 416] width 19 height 11
type input "69"
checkbox input "false"
checkbox input "true"
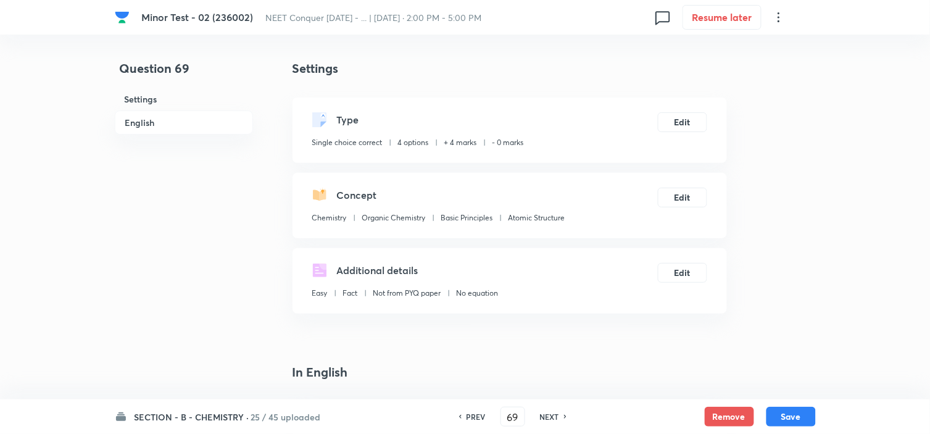
click at [477, 417] on h6 "PREV" at bounding box center [476, 416] width 19 height 11
type input "68"
checkbox input "false"
checkbox input "true"
click at [477, 417] on h6 "PREV" at bounding box center [476, 416] width 19 height 11
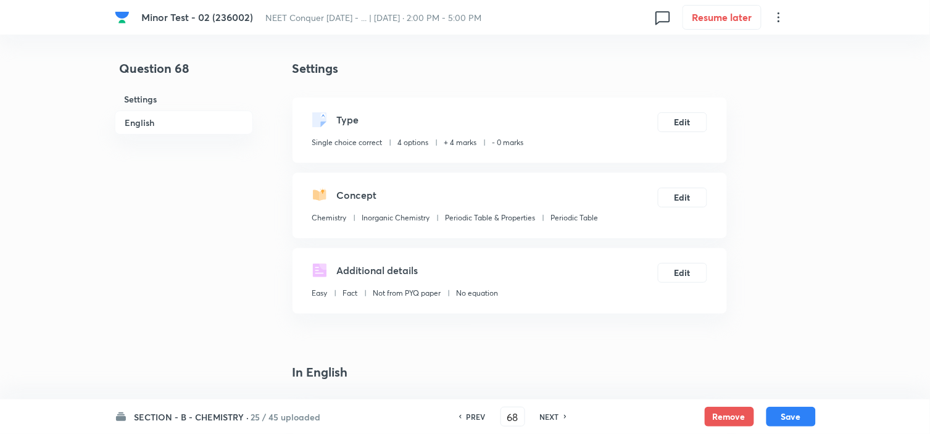
type input "67"
checkbox input "false"
checkbox input "true"
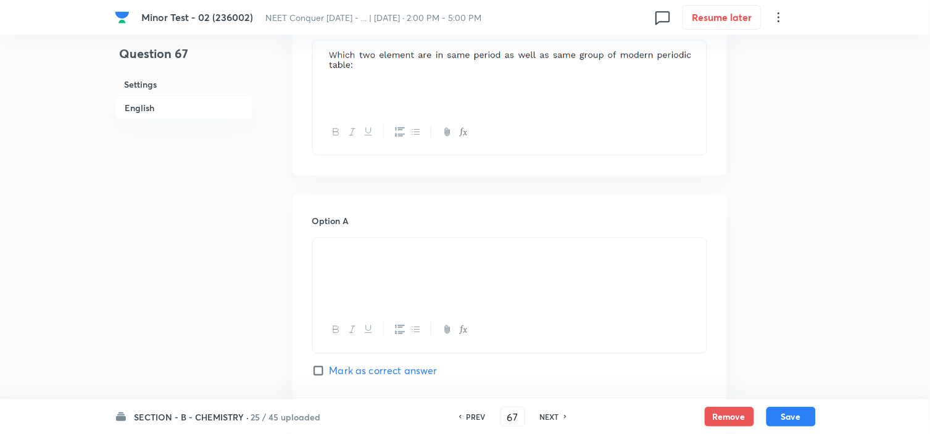
scroll to position [404, 0]
click at [788, 414] on button "Save" at bounding box center [791, 416] width 49 height 20
type input "68"
checkbox input "false"
checkbox input "true"
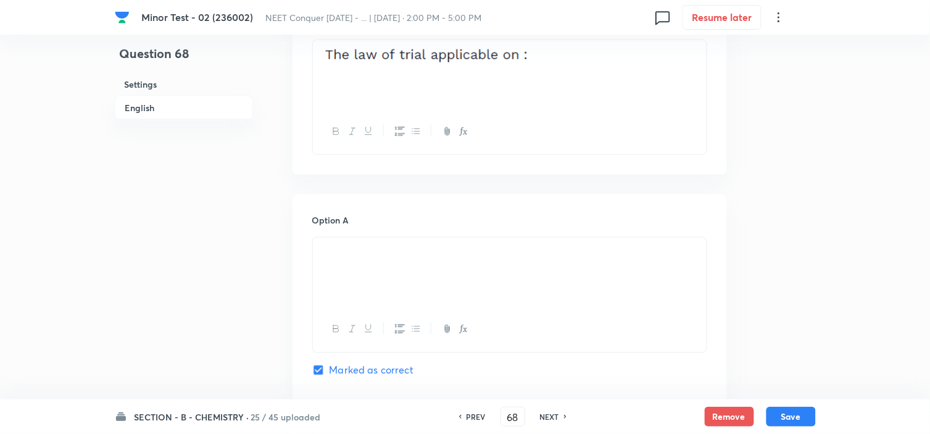
click at [556, 70] on div at bounding box center [510, 74] width 394 height 69
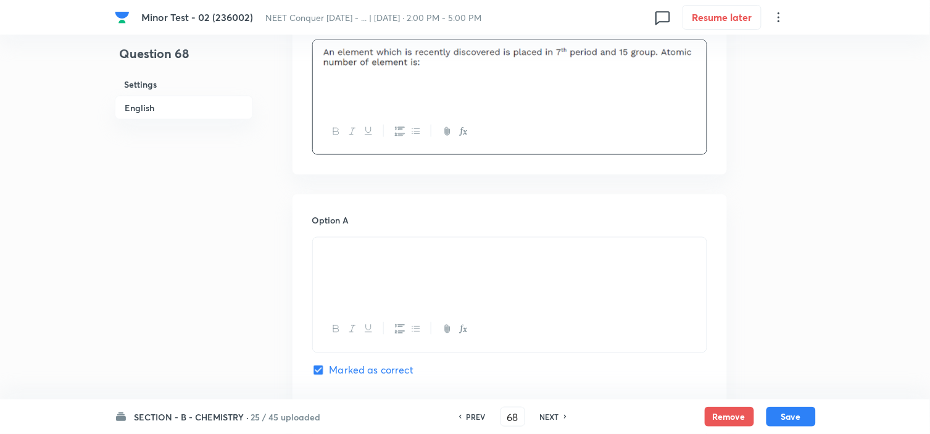
click at [389, 266] on div at bounding box center [510, 272] width 394 height 69
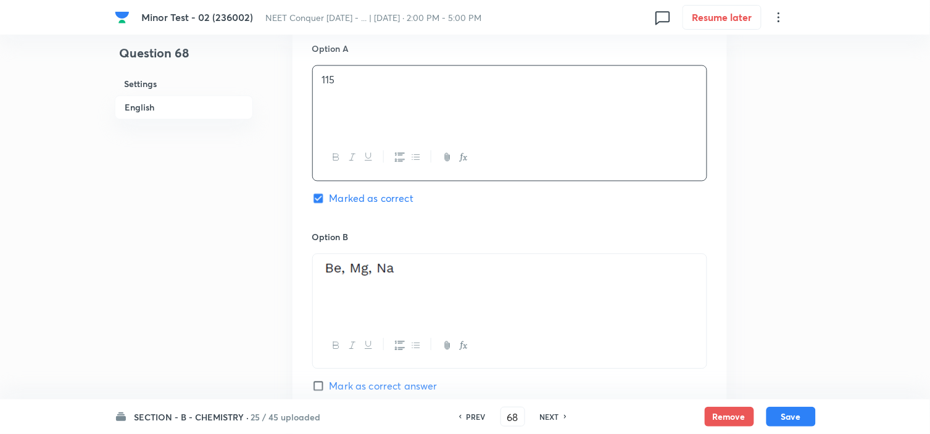
scroll to position [584, 0]
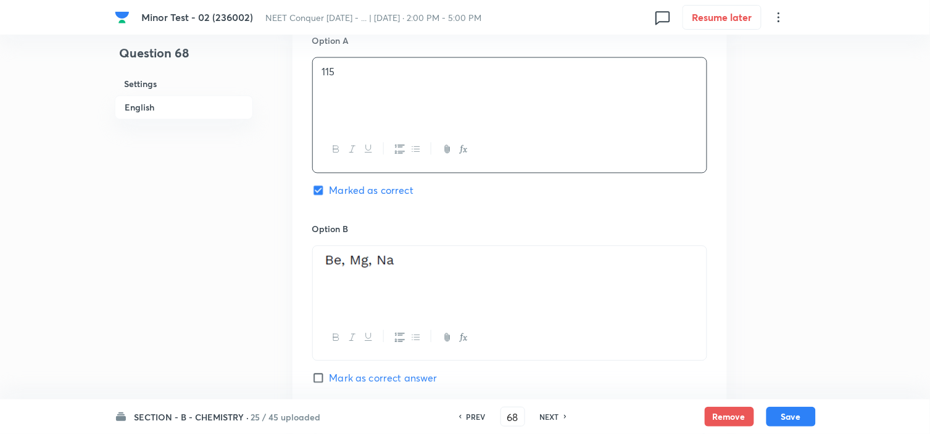
click at [389, 266] on img at bounding box center [359, 262] width 75 height 16
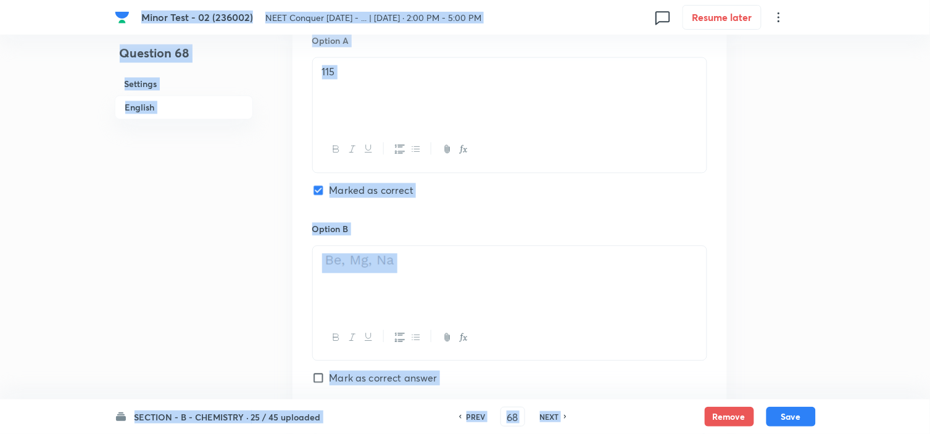
click at [389, 266] on img at bounding box center [359, 262] width 75 height 16
click at [433, 264] on p at bounding box center [509, 264] width 375 height 20
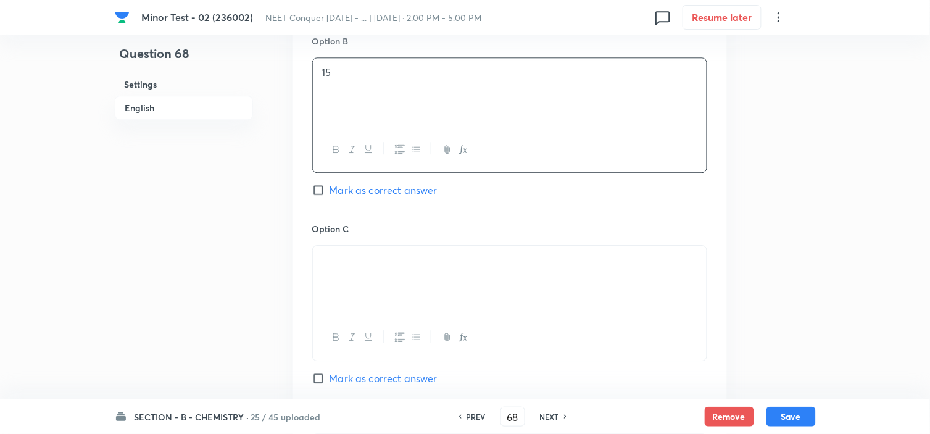
scroll to position [773, 0]
click at [433, 264] on p at bounding box center [509, 259] width 375 height 14
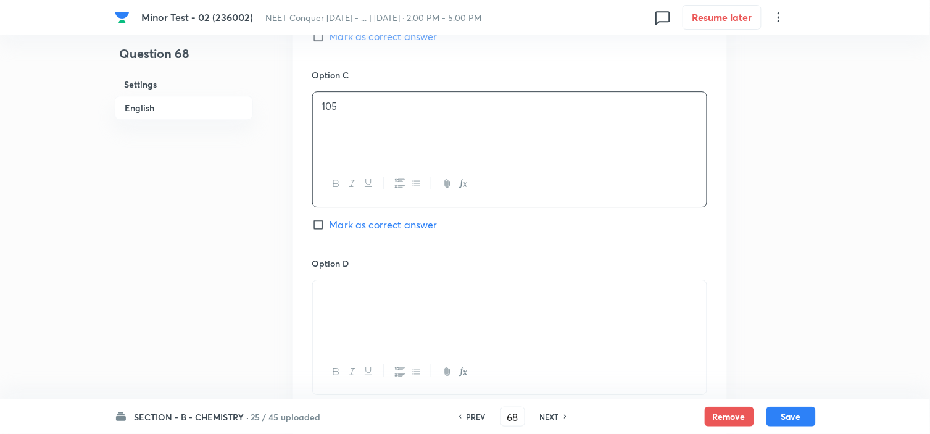
scroll to position [927, 0]
click at [426, 315] on div at bounding box center [510, 314] width 394 height 69
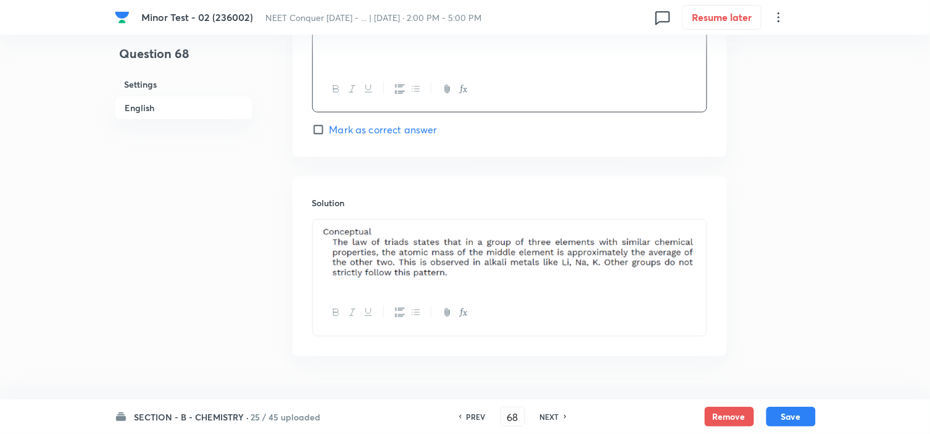
scroll to position [1241, 0]
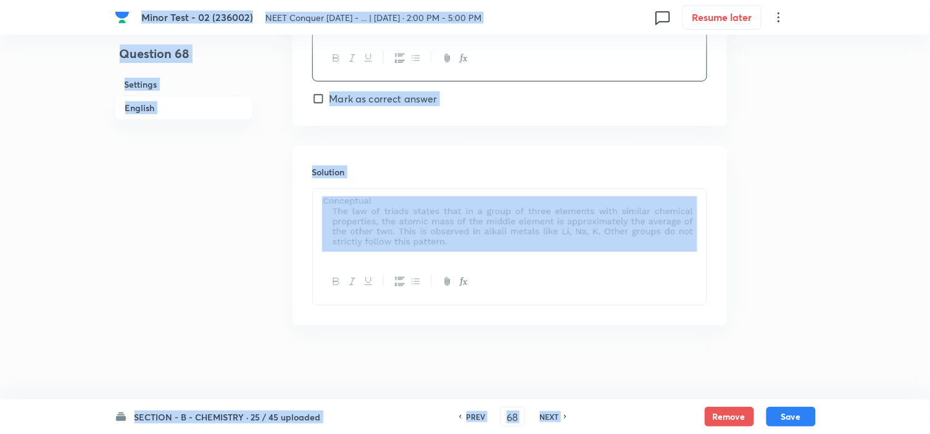
click at [401, 210] on img at bounding box center [509, 222] width 375 height 52
click at [442, 222] on img at bounding box center [509, 222] width 375 height 52
click at [509, 261] on div at bounding box center [510, 281] width 394 height 45
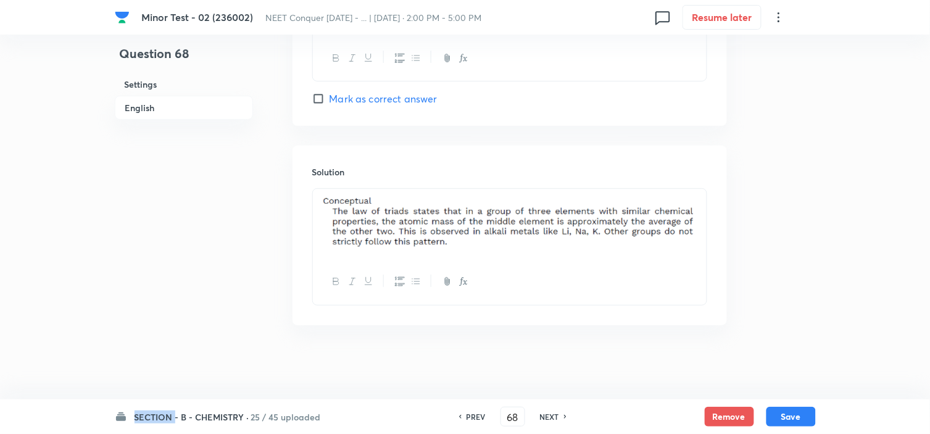
click at [509, 261] on div at bounding box center [510, 281] width 394 height 45
click at [511, 223] on img at bounding box center [509, 222] width 375 height 52
click at [705, 219] on div at bounding box center [510, 224] width 394 height 70
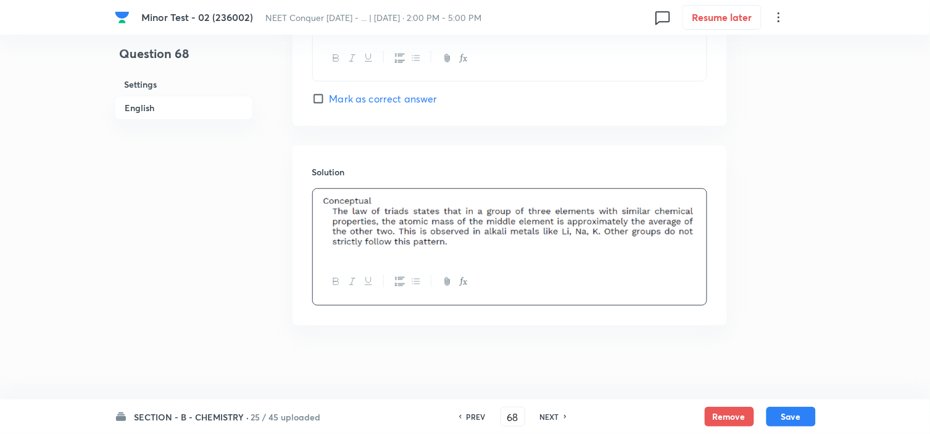
scroll to position [1240, 0]
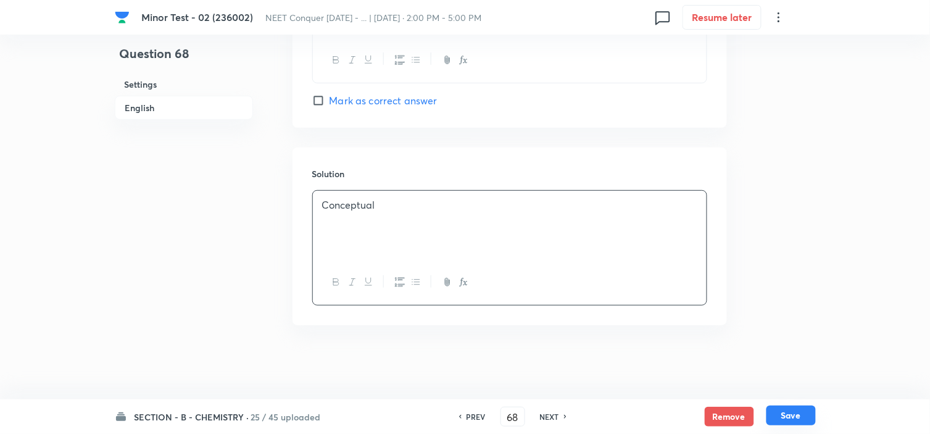
click at [800, 419] on button "Save" at bounding box center [791, 416] width 49 height 20
type input "69"
checkbox input "false"
checkbox input "true"
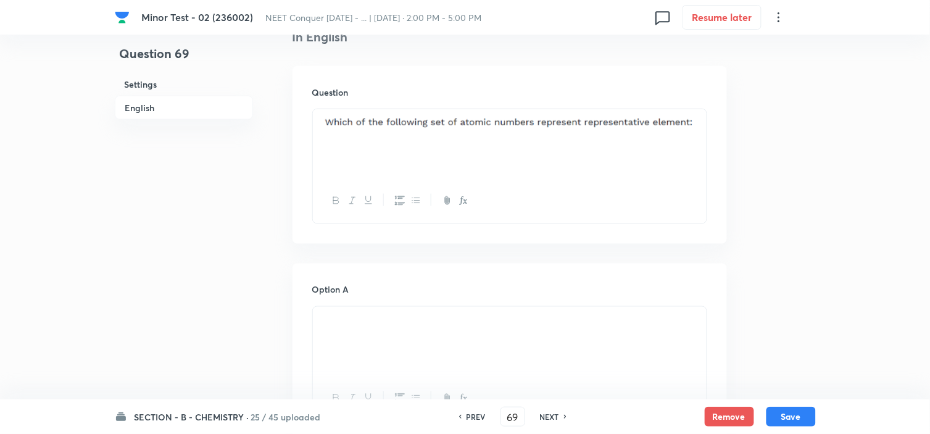
scroll to position [335, 0]
click at [430, 131] on p at bounding box center [509, 124] width 375 height 15
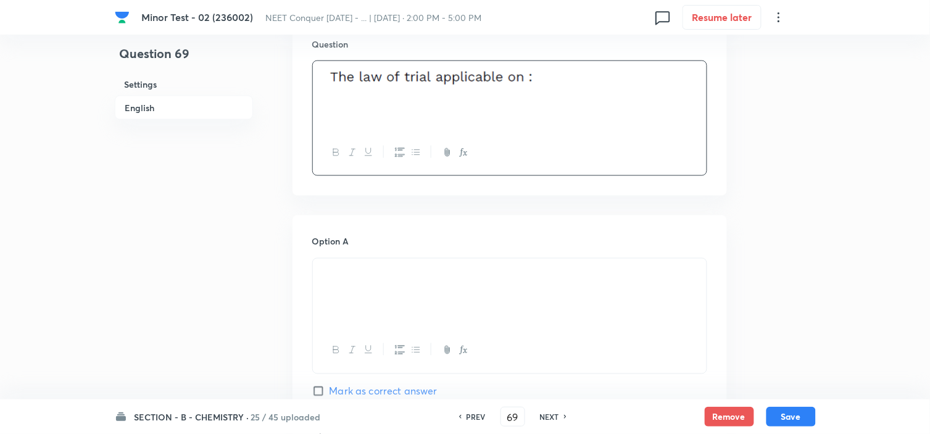
scroll to position [383, 0]
click at [462, 274] on p at bounding box center [509, 274] width 375 height 14
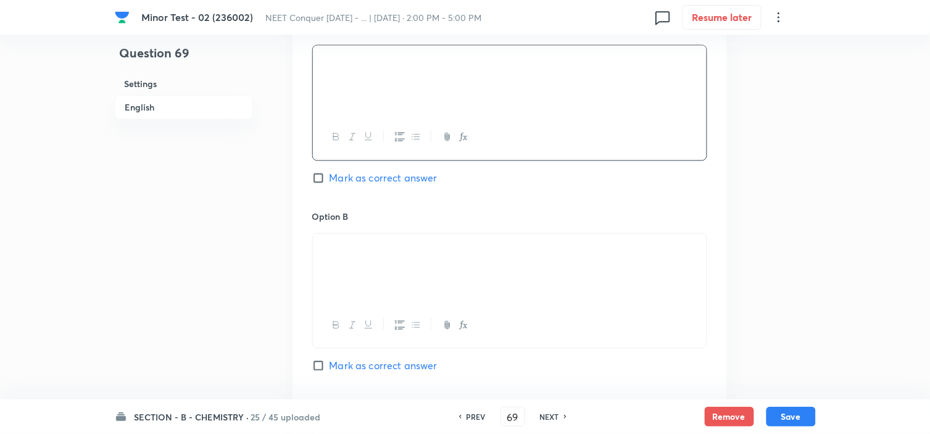
scroll to position [597, 0]
click at [422, 254] on p at bounding box center [509, 248] width 375 height 14
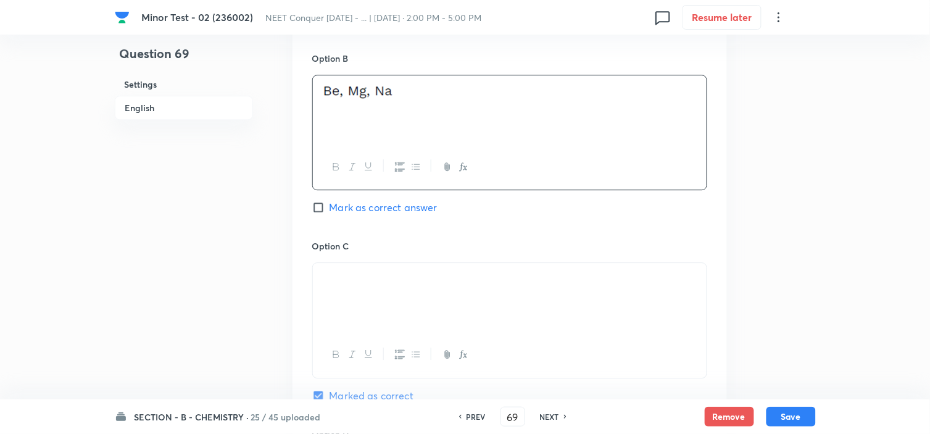
scroll to position [763, 0]
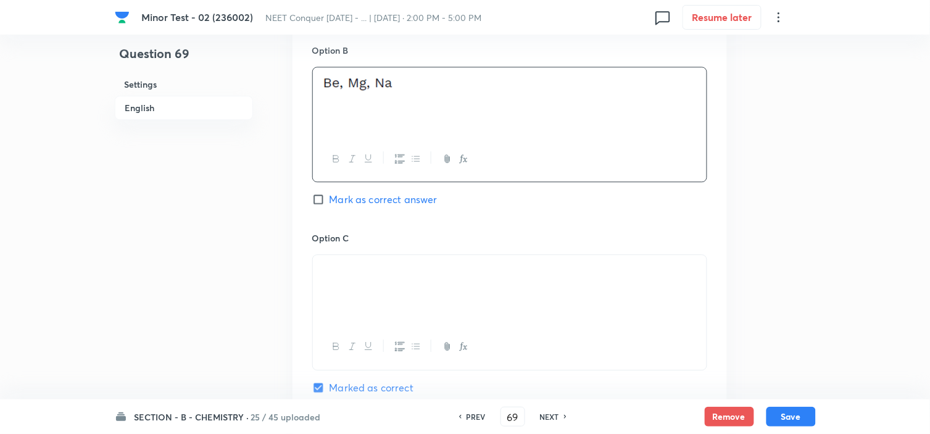
click at [417, 266] on p at bounding box center [509, 269] width 375 height 14
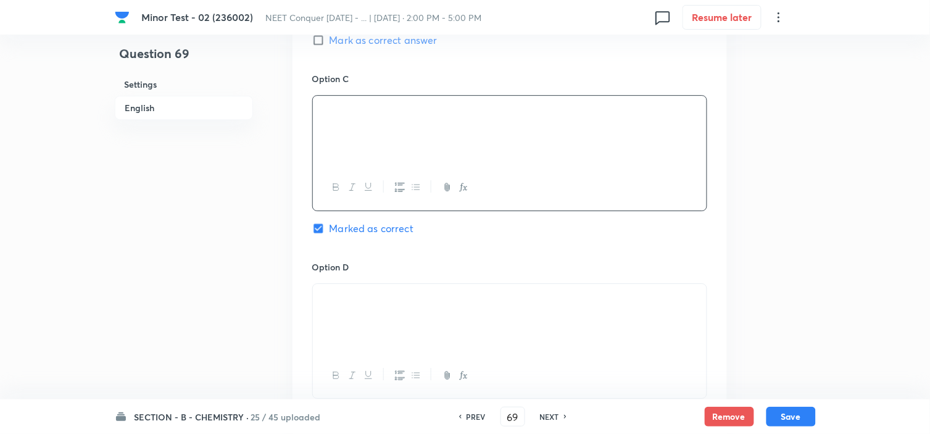
scroll to position [923, 0]
click at [472, 319] on div at bounding box center [510, 317] width 394 height 69
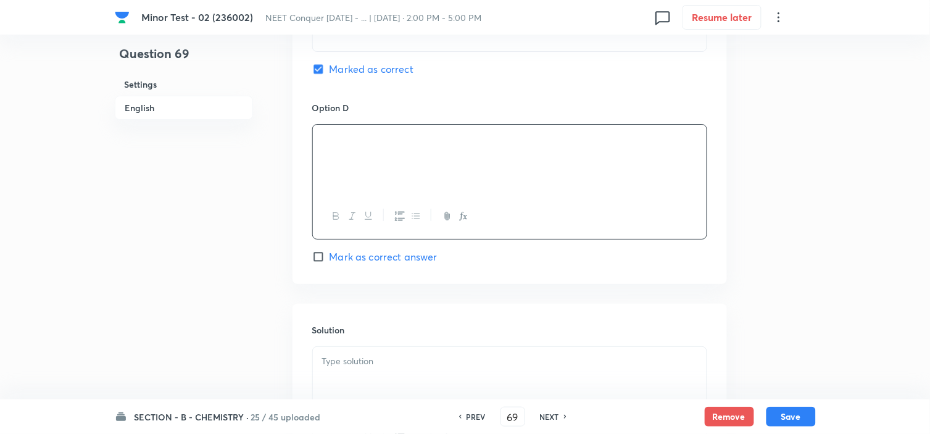
scroll to position [1082, 0]
click at [473, 355] on p at bounding box center [509, 361] width 375 height 14
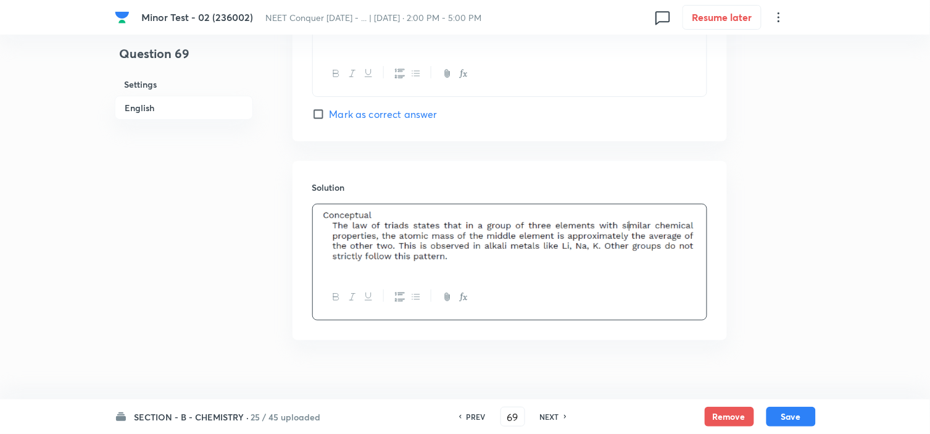
scroll to position [1225, 0]
click at [776, 412] on button "Save" at bounding box center [791, 416] width 49 height 20
type input "70"
checkbox input "false"
checkbox input "true"
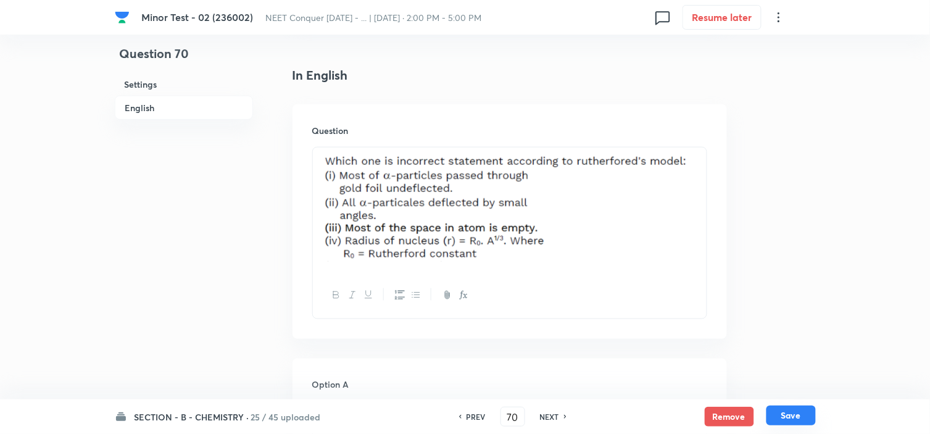
scroll to position [296, 0]
click at [677, 235] on img at bounding box center [509, 209] width 375 height 107
click at [700, 163] on div at bounding box center [510, 210] width 394 height 125
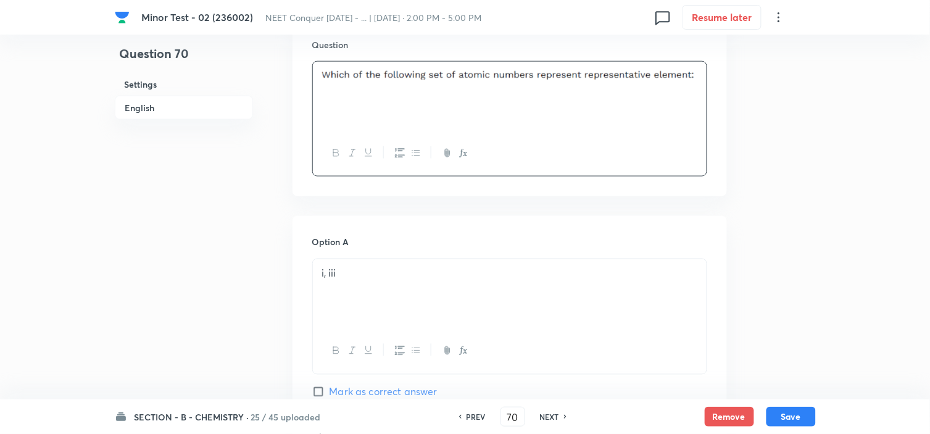
scroll to position [407, 0]
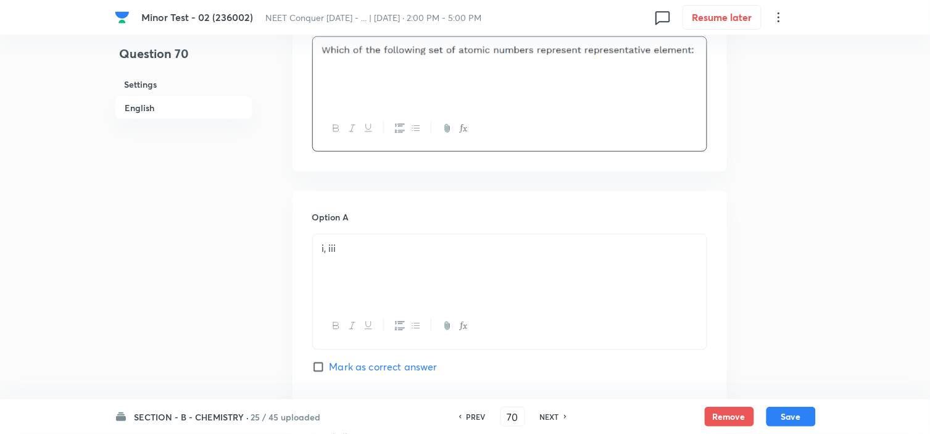
click at [357, 248] on p "i, iii" at bounding box center [509, 249] width 375 height 14
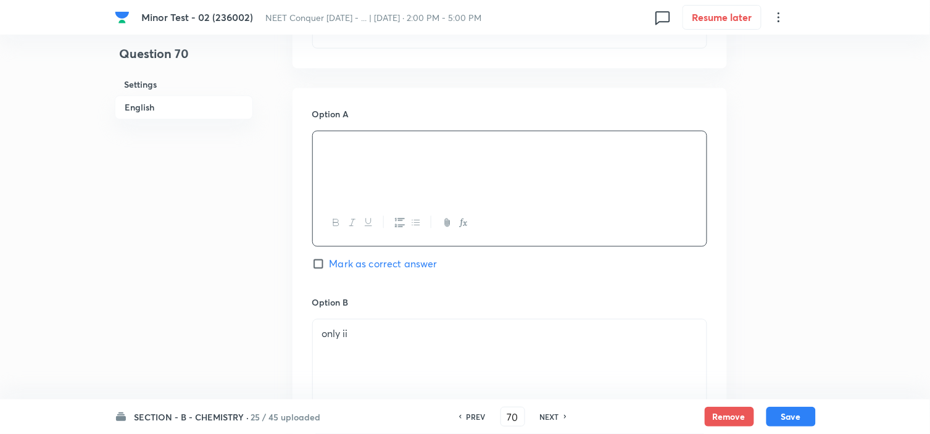
scroll to position [511, 0]
click at [380, 344] on div "only ii" at bounding box center [510, 353] width 394 height 69
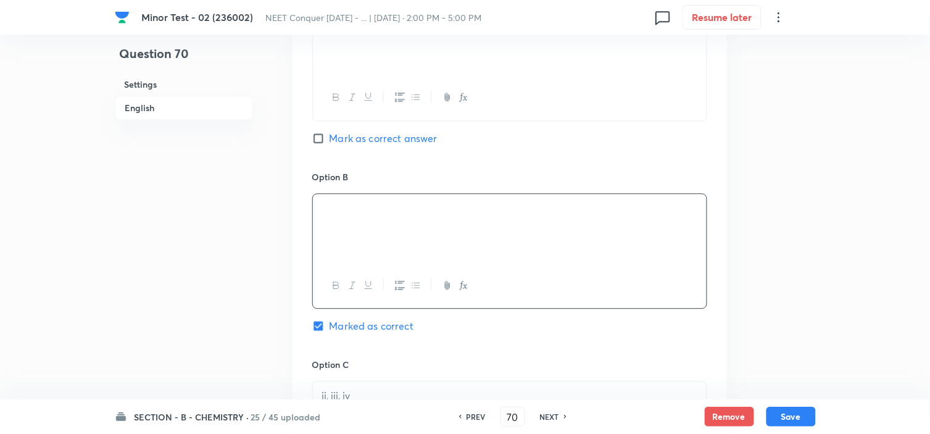
scroll to position [717, 0]
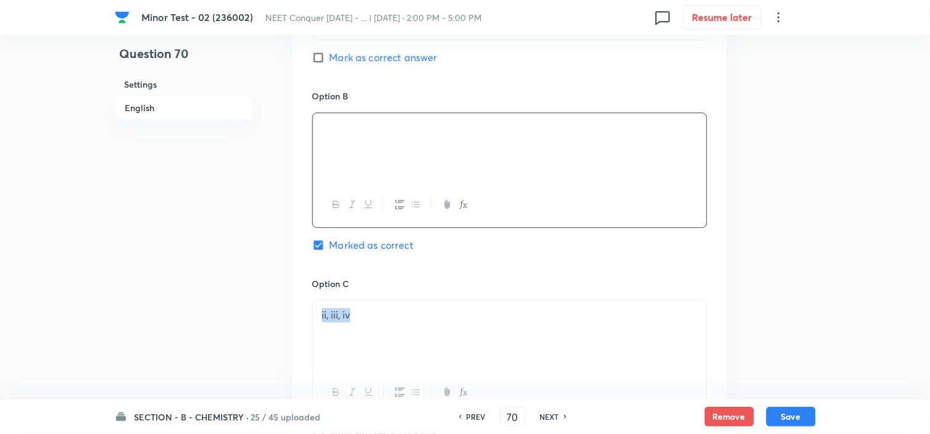
click at [372, 309] on p "ii, iii, iv" at bounding box center [509, 315] width 375 height 14
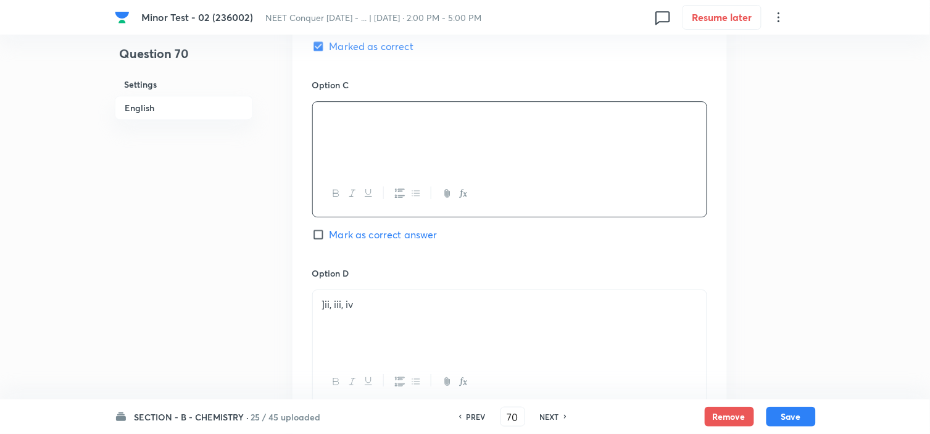
scroll to position [917, 0]
click at [403, 317] on div "]ii, iii, iv" at bounding box center [510, 324] width 394 height 69
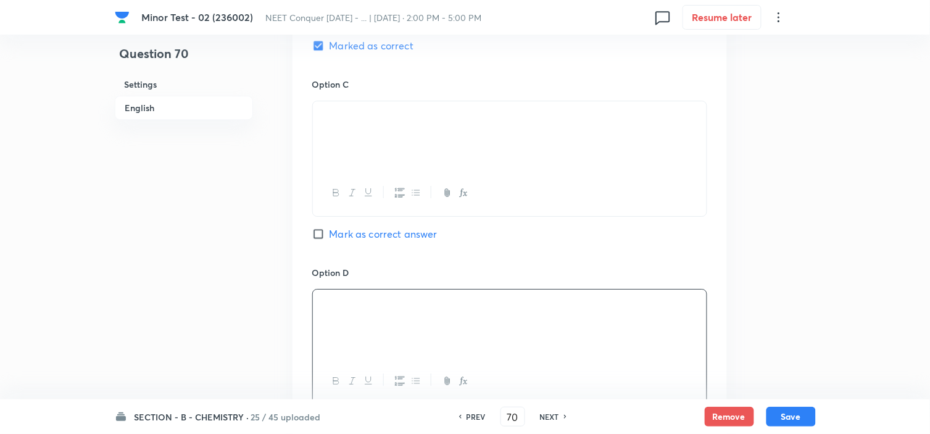
click at [315, 239] on input "Mark as correct answer" at bounding box center [320, 234] width 17 height 12
checkbox input "true"
checkbox input "false"
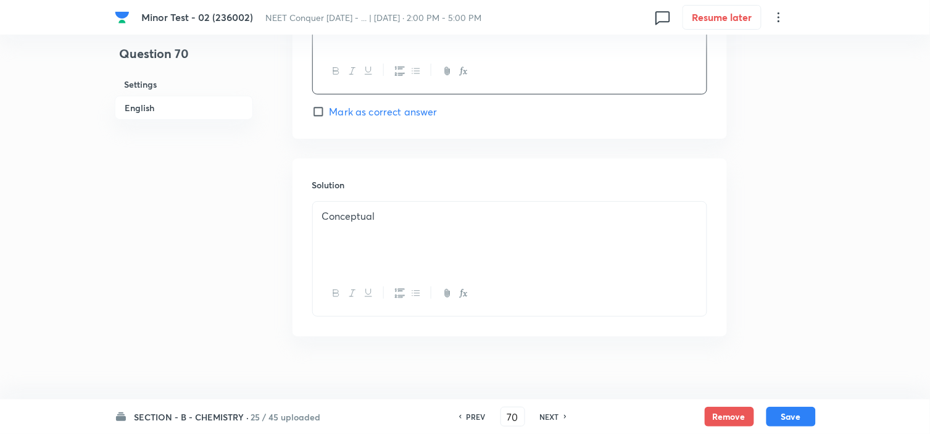
scroll to position [1240, 0]
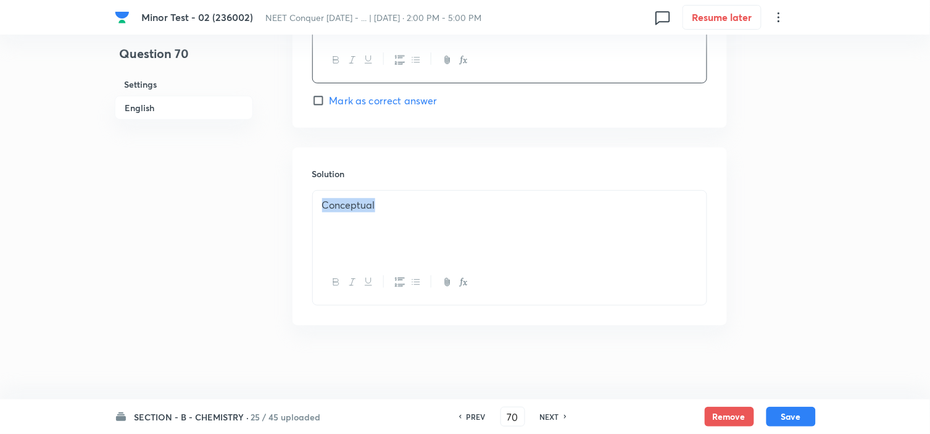
click at [418, 206] on p "Conceptual" at bounding box center [509, 205] width 375 height 14
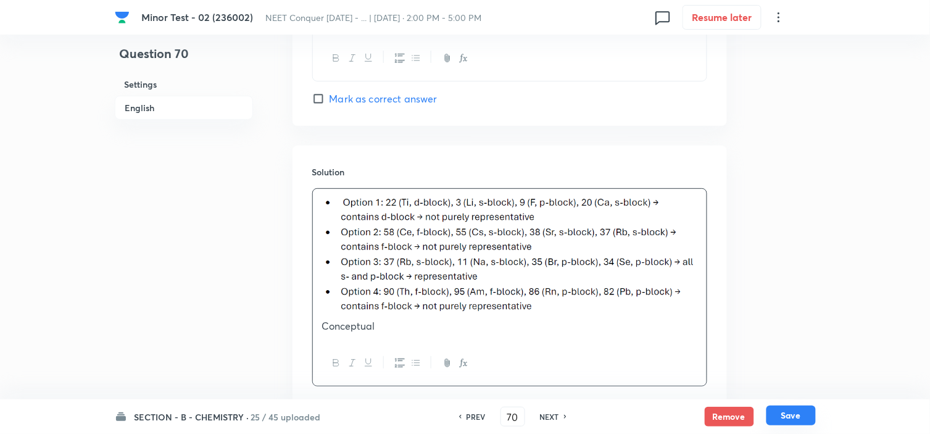
click at [792, 411] on button "Save" at bounding box center [791, 416] width 49 height 20
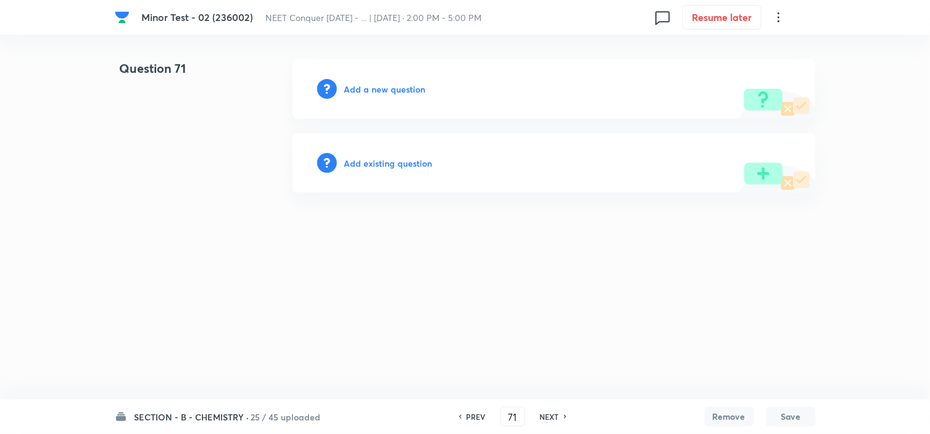
scroll to position [0, 0]
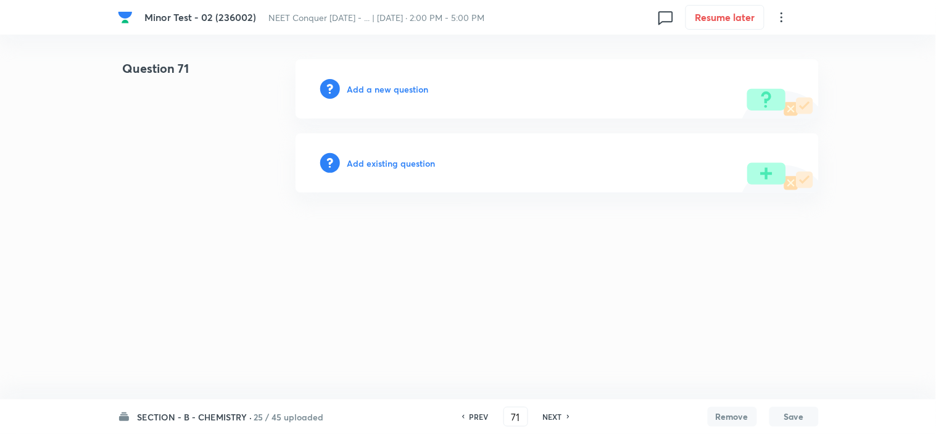
click at [479, 412] on h6 "PREV" at bounding box center [479, 416] width 19 height 11
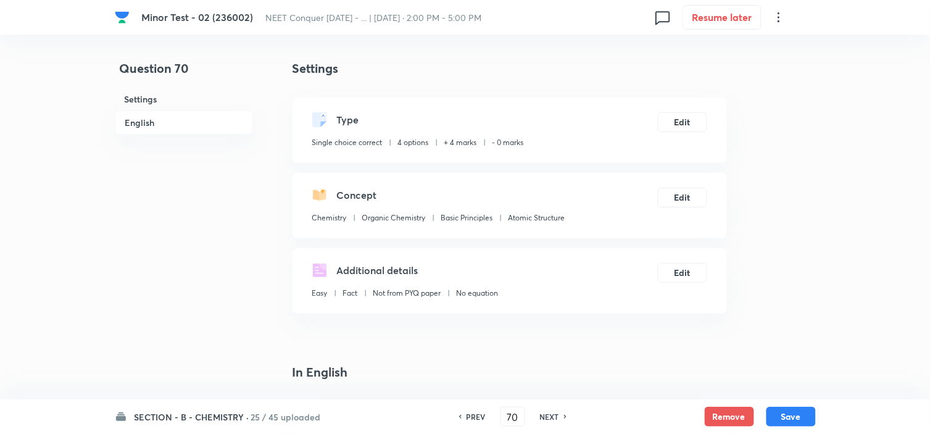
click at [479, 412] on h6 "PREV" at bounding box center [476, 416] width 19 height 11
type input "69"
checkbox input "true"
click at [479, 412] on h6 "PREV" at bounding box center [476, 416] width 19 height 11
type input "68"
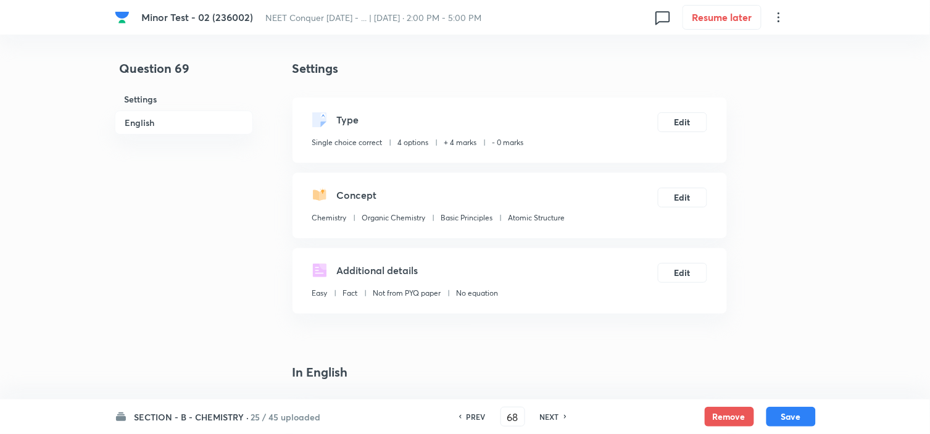
checkbox input "false"
checkbox input "true"
click at [479, 412] on h6 "PREV" at bounding box center [476, 416] width 19 height 11
type input "67"
checkbox input "false"
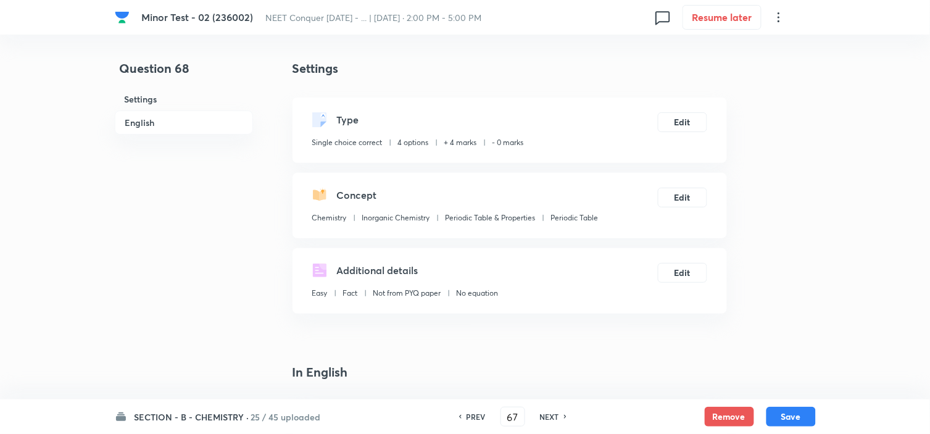
checkbox input "true"
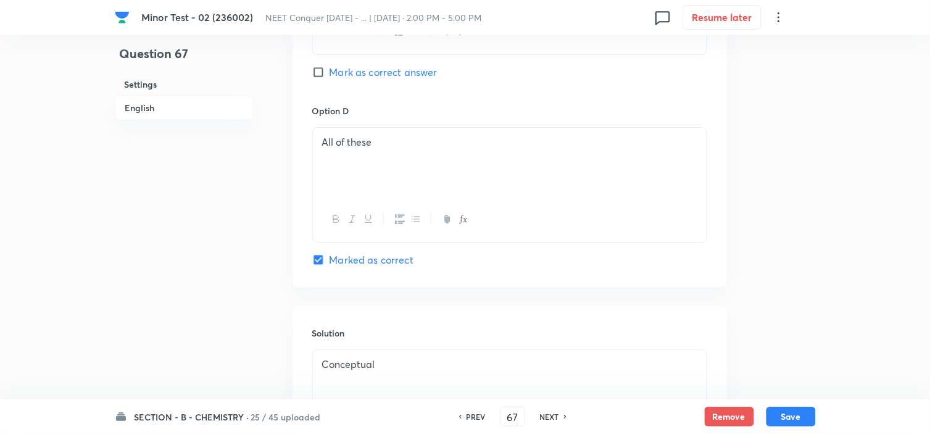
scroll to position [1080, 0]
click at [806, 416] on button "Save" at bounding box center [791, 416] width 49 height 20
type input "68"
checkbox input "false"
checkbox input "true"
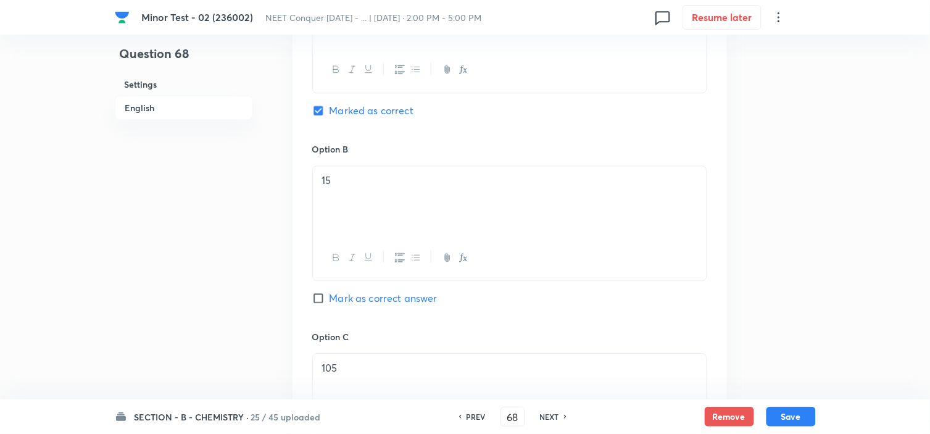
scroll to position [570, 0]
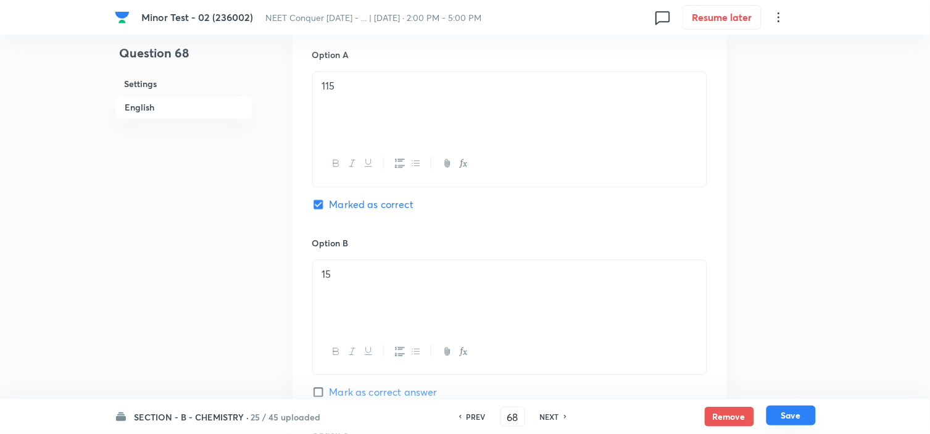
drag, startPoint x: 785, startPoint y: 403, endPoint x: 785, endPoint y: 412, distance: 9.3
click at [785, 412] on div "SECTION - B - CHEMISTRY · 25 / 45 uploaded PREV 68 ​ NEXT Remove Save" at bounding box center [465, 416] width 701 height 35
click at [785, 412] on button "Save" at bounding box center [791, 416] width 49 height 20
type input "69"
checkbox input "false"
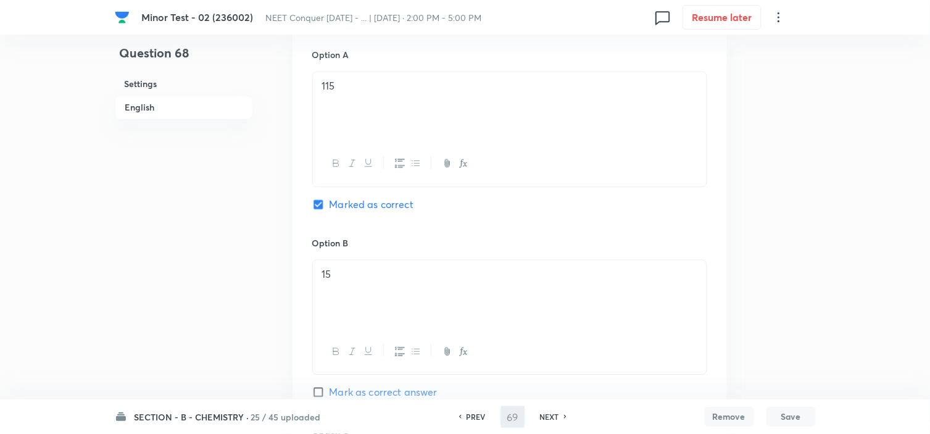
checkbox input "true"
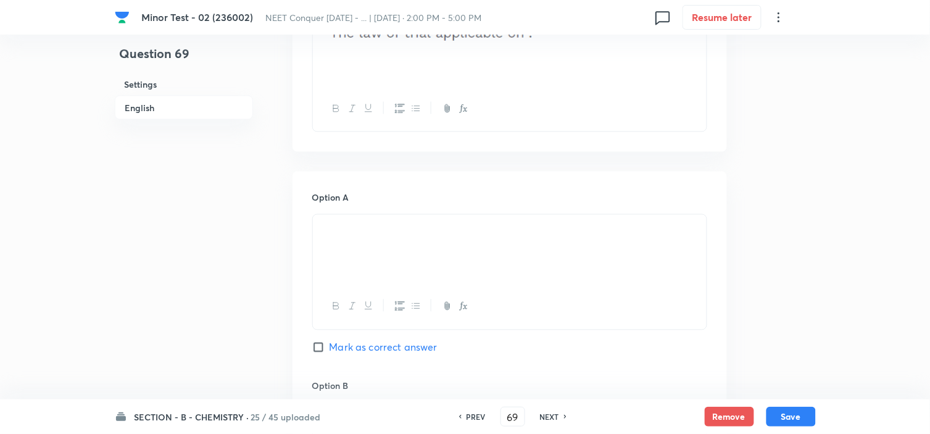
scroll to position [428, 0]
click at [323, 346] on input "Mark as correct answer" at bounding box center [320, 346] width 17 height 12
checkbox input "true"
checkbox input "false"
click at [785, 417] on button "Save" at bounding box center [791, 416] width 49 height 20
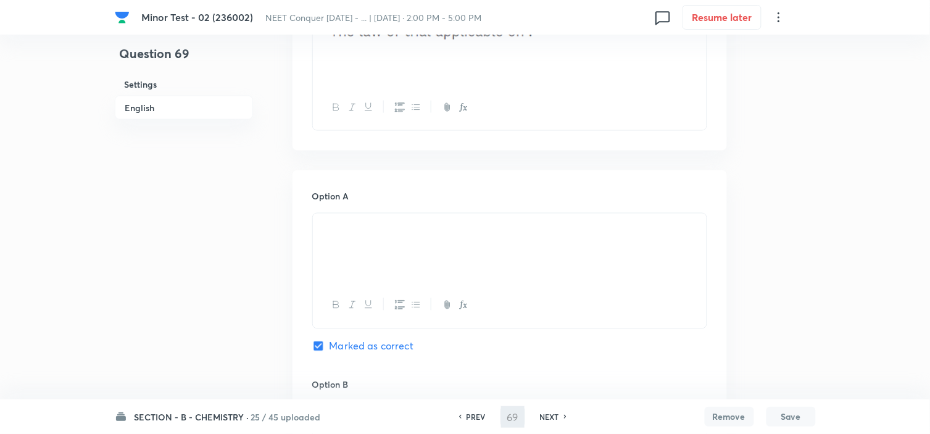
type input "70"
checkbox input "false"
checkbox input "true"
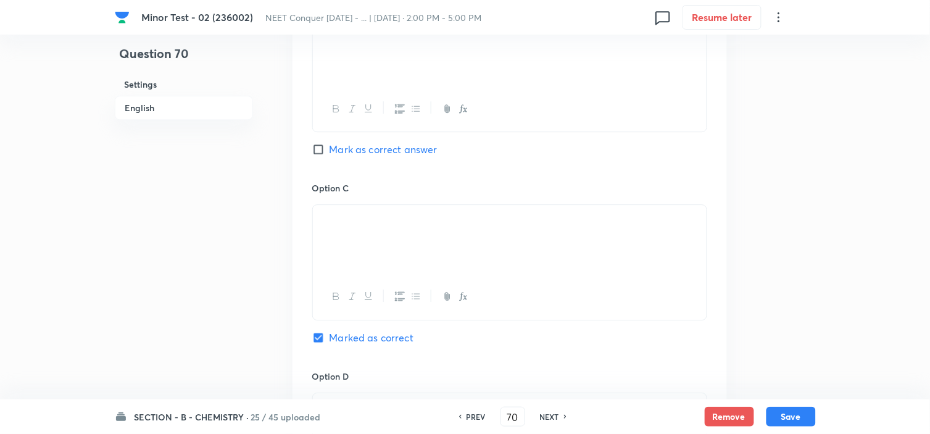
scroll to position [821, 0]
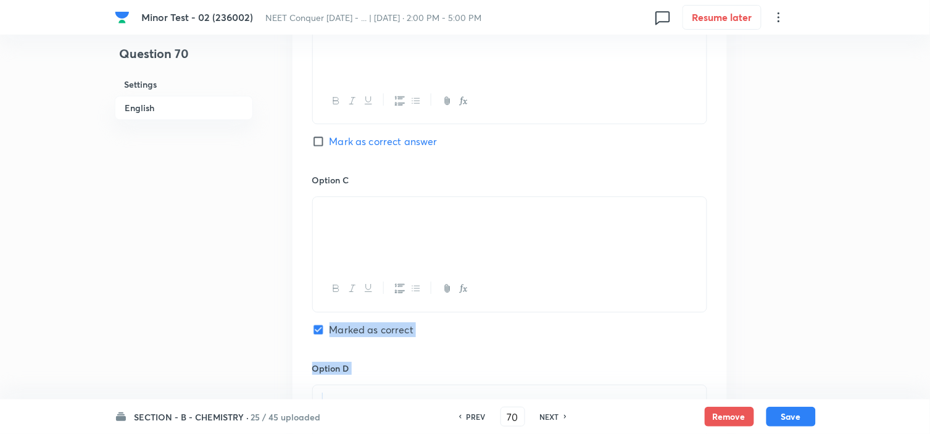
drag, startPoint x: 447, startPoint y: 311, endPoint x: 711, endPoint y: 377, distance: 272.3
click at [711, 377] on div "Option A [PERSON_NAME] as correct answer Option B Mark as correct answer Option…" at bounding box center [510, 161] width 435 height 767
click at [791, 414] on button "Save" at bounding box center [791, 416] width 49 height 20
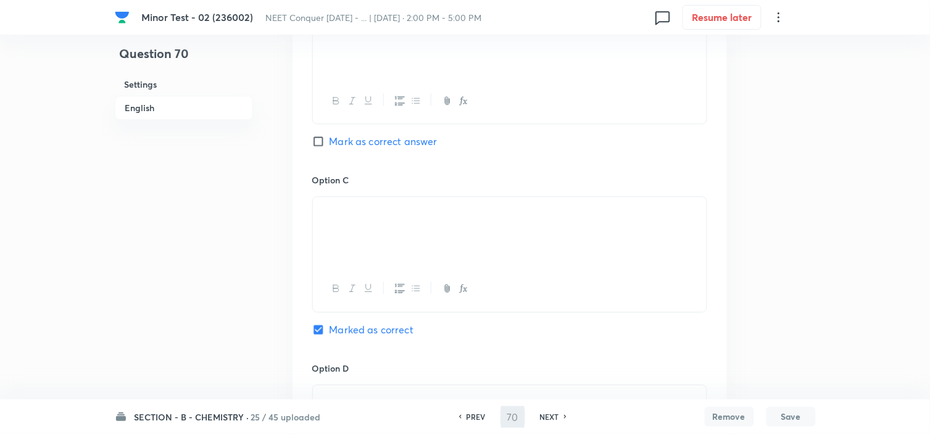
type input "71"
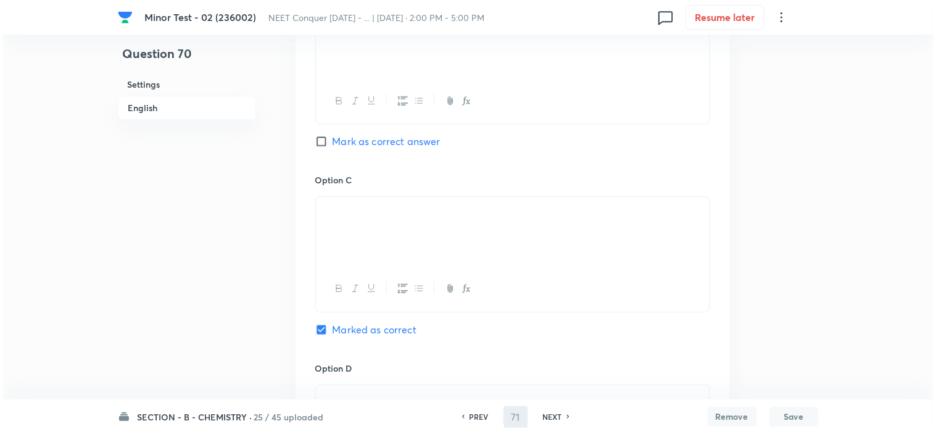
scroll to position [0, 0]
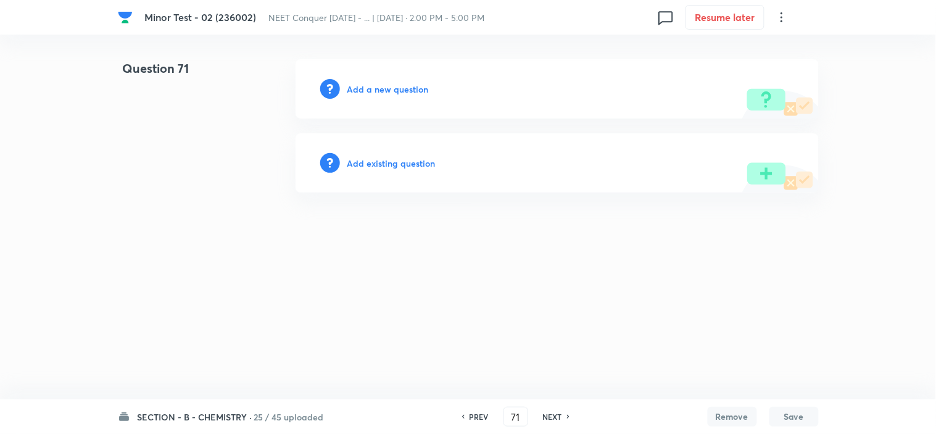
click at [404, 94] on h6 "Add a new question" at bounding box center [388, 89] width 81 height 13
click at [404, 94] on h6 "Choose a question type" at bounding box center [395, 89] width 95 height 13
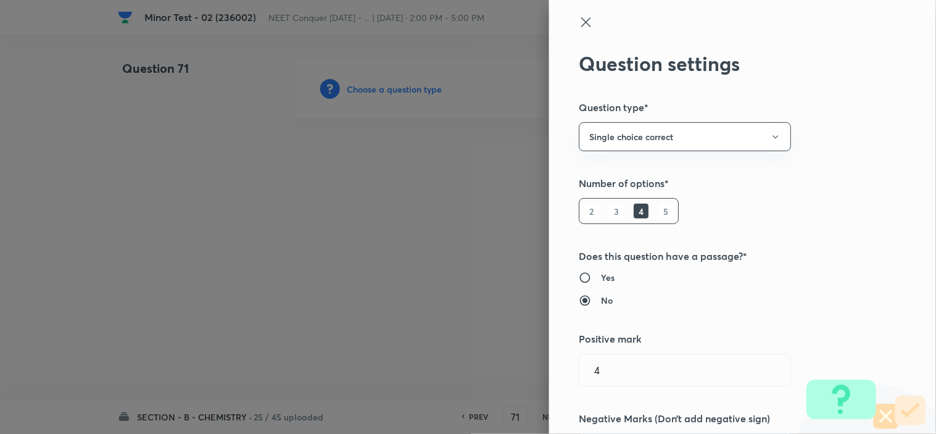
click at [671, 213] on div "Question settings Question type* Single choice correct Number of options* 2 3 4…" at bounding box center [742, 217] width 387 height 434
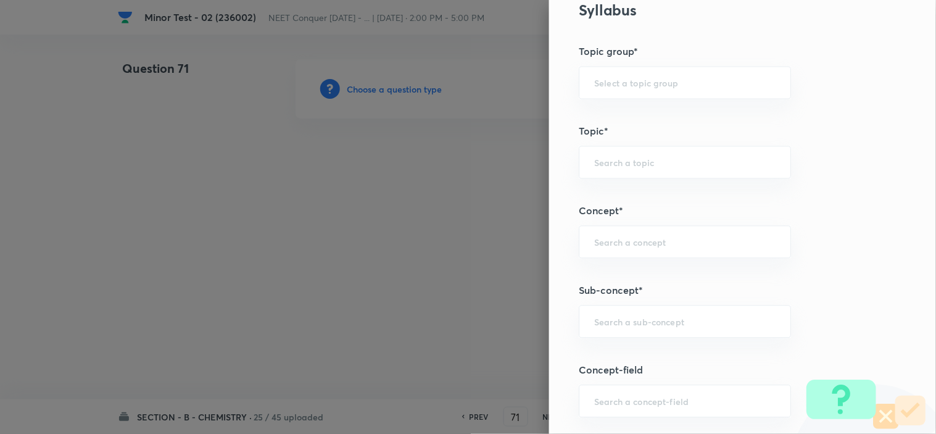
scroll to position [598, 0]
click at [665, 321] on input "text" at bounding box center [684, 321] width 181 height 12
paste input "atomic structure"
drag, startPoint x: 665, startPoint y: 321, endPoint x: 643, endPoint y: 352, distance: 38.4
click at [643, 119] on body "Minor Test - 02 (236002) NEET Conquer [DATE] - ... | [DATE] · 2:00 PM - 5:00 PM…" at bounding box center [468, 88] width 936 height 59
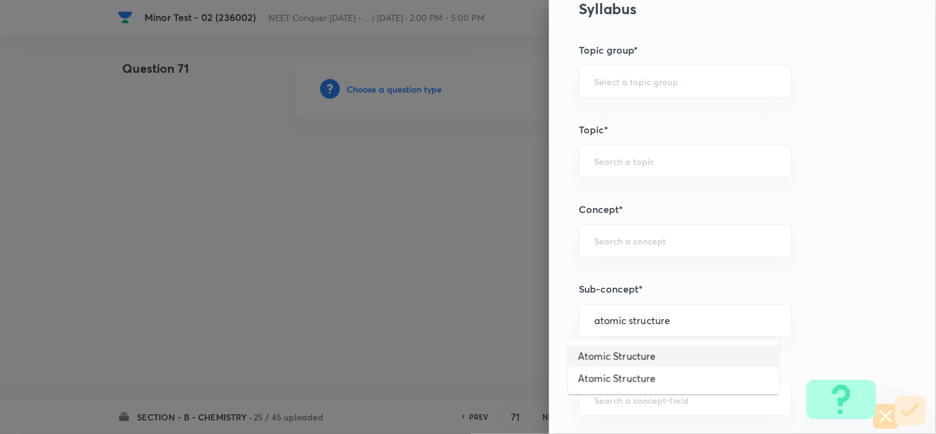
click at [643, 352] on li "Atomic Structure" at bounding box center [674, 356] width 211 height 22
type input "Atomic Structure"
type input "Chemistry"
type input "Organic Chemistry"
type input "Basic Principles"
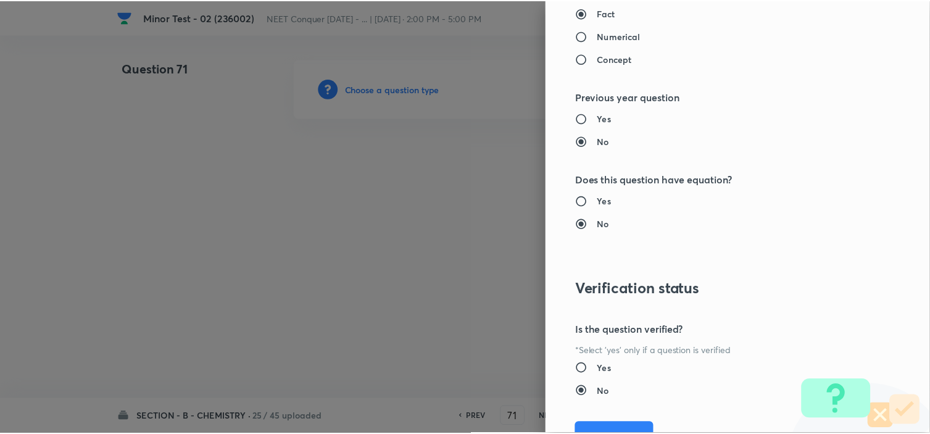
scroll to position [1298, 0]
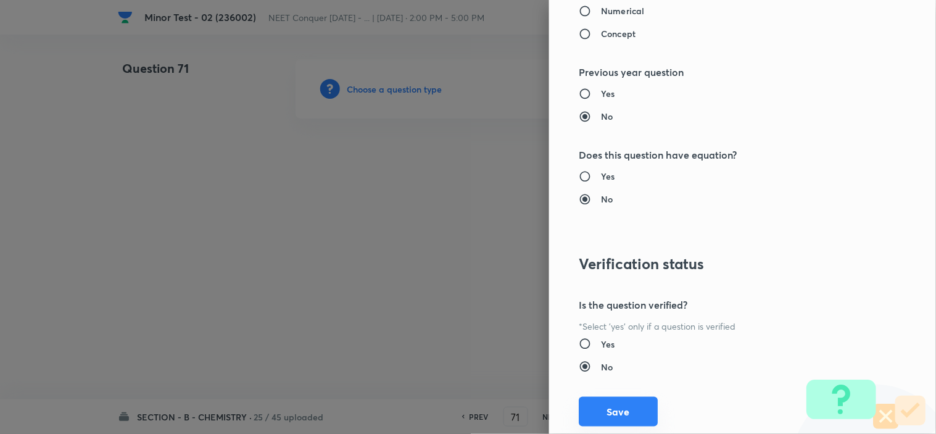
click at [599, 411] on button "Save" at bounding box center [618, 412] width 79 height 30
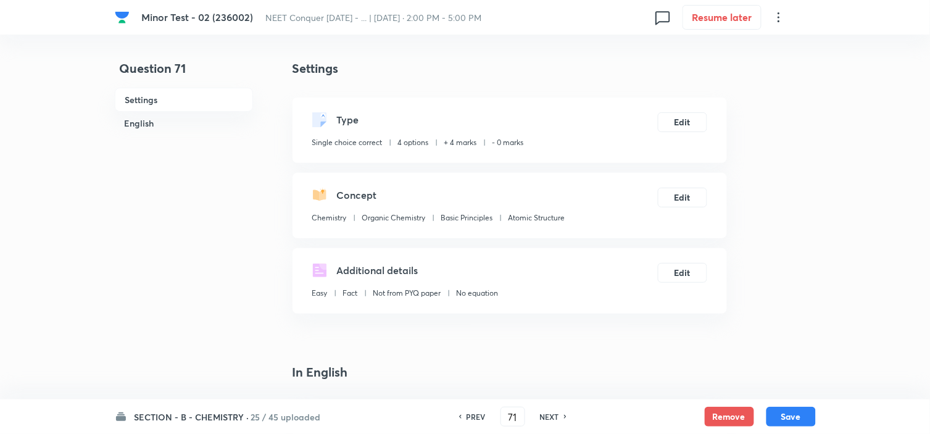
scroll to position [134, 0]
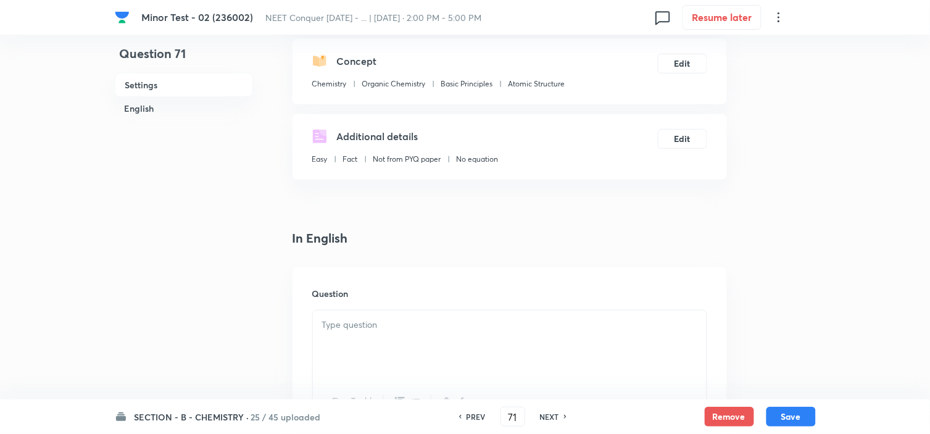
click at [454, 333] on div at bounding box center [510, 345] width 394 height 69
click at [494, 349] on div at bounding box center [510, 345] width 394 height 69
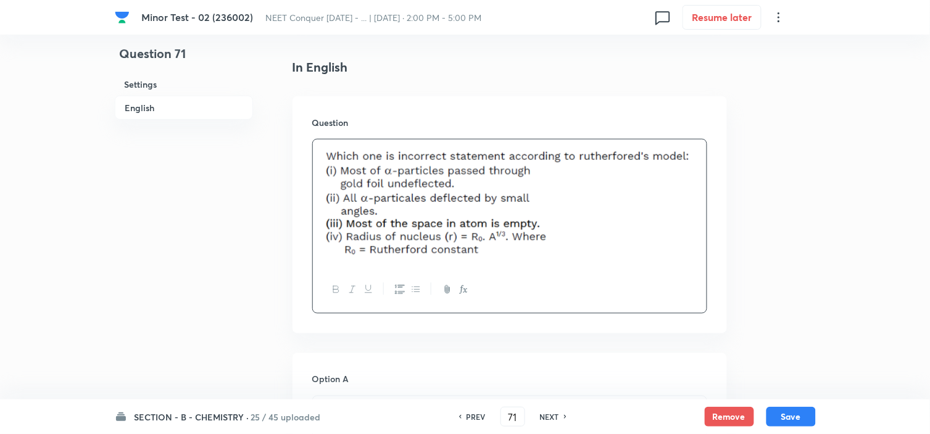
scroll to position [417, 0]
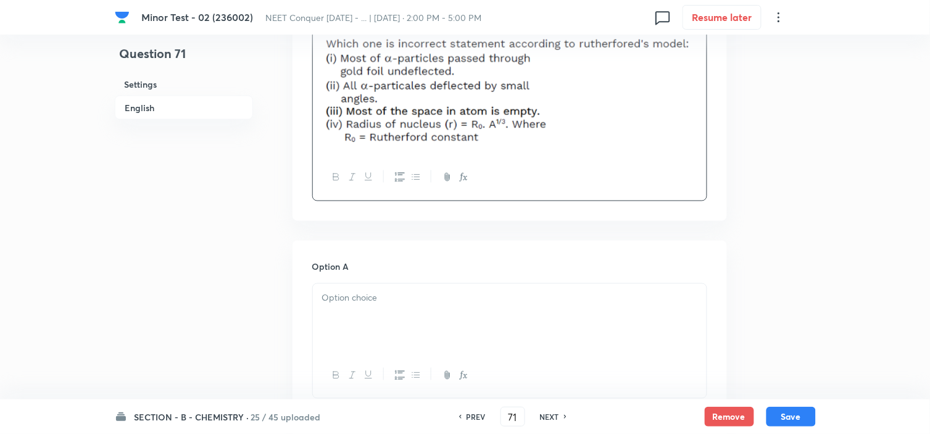
click at [434, 313] on div at bounding box center [510, 318] width 394 height 69
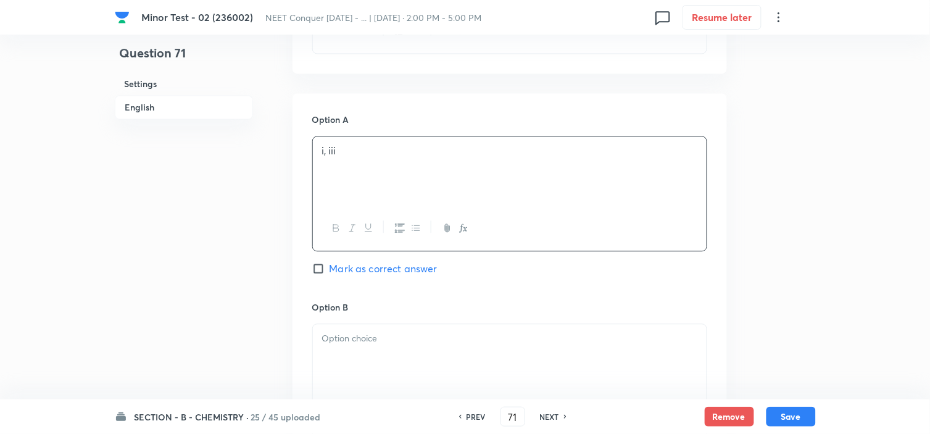
scroll to position [572, 0]
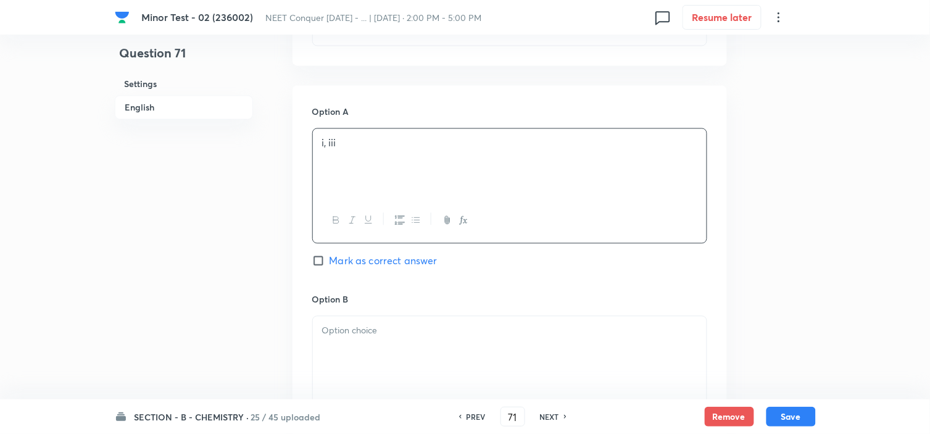
click at [404, 335] on p at bounding box center [509, 331] width 375 height 14
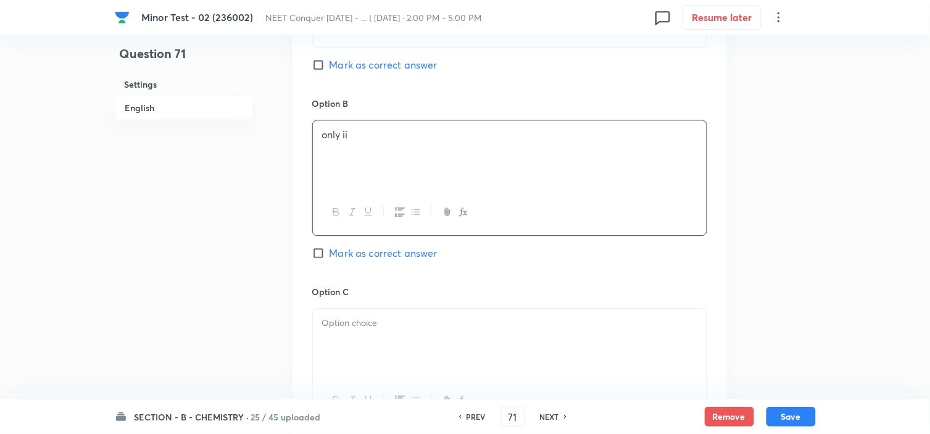
scroll to position [769, 0]
click at [404, 335] on div at bounding box center [510, 342] width 394 height 69
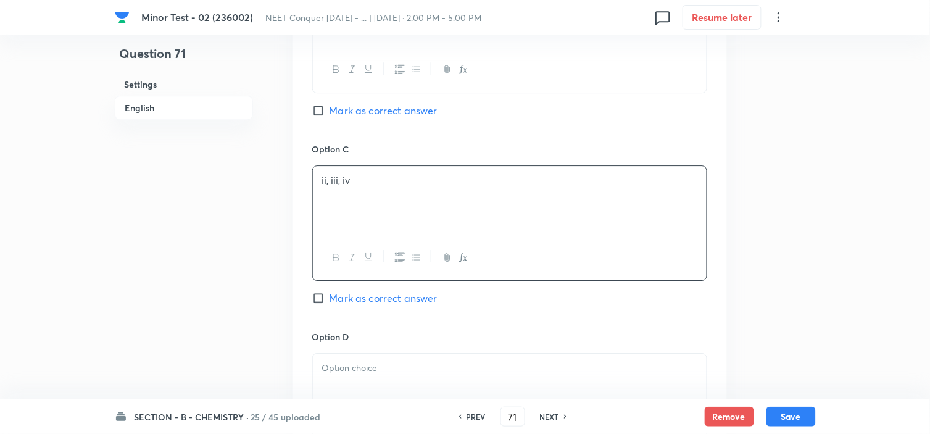
scroll to position [917, 0]
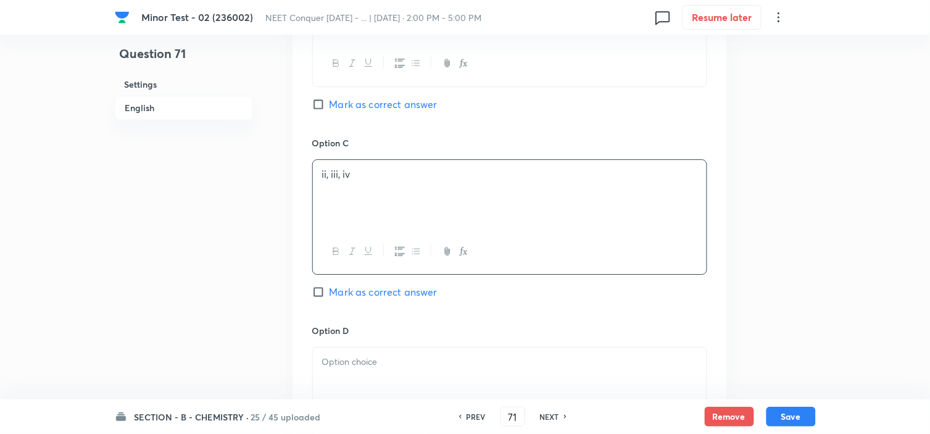
click at [404, 335] on h6 "Option D" at bounding box center [509, 330] width 395 height 13
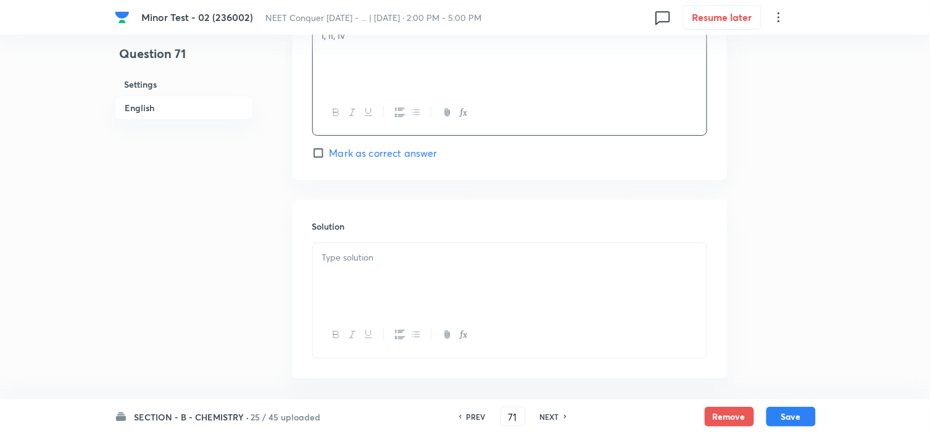
scroll to position [1247, 0]
click at [362, 256] on p at bounding box center [509, 255] width 375 height 14
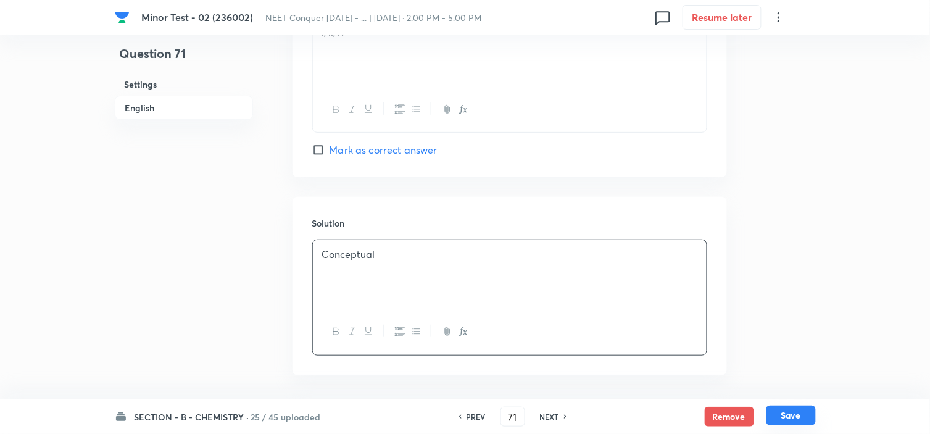
click at [806, 415] on button "Save" at bounding box center [791, 416] width 49 height 20
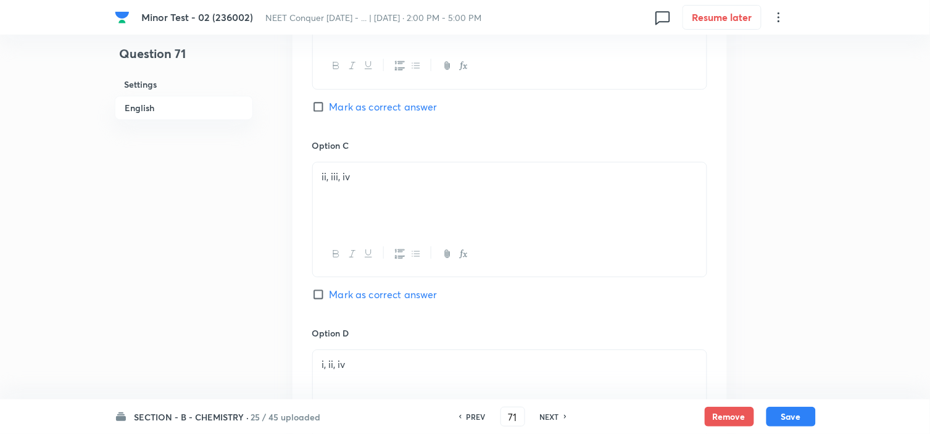
scroll to position [906, 0]
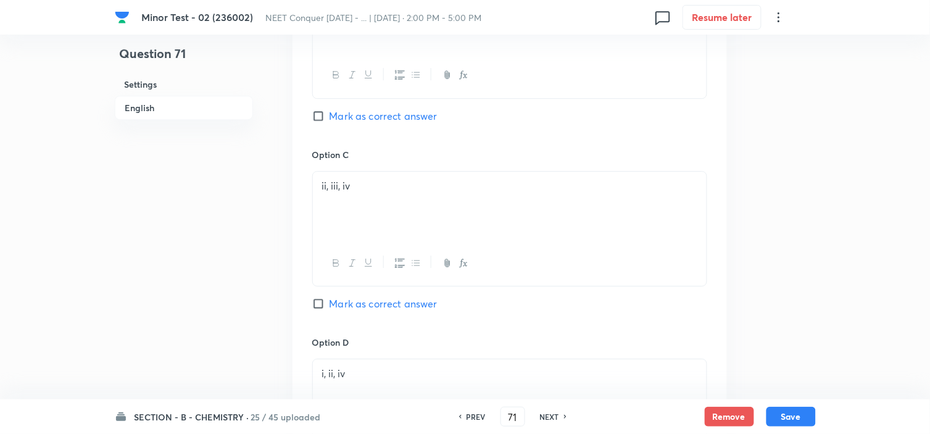
click at [326, 127] on div "Option B only ii Mark as correct answer" at bounding box center [509, 54] width 395 height 188
click at [321, 115] on input "Mark as correct answer" at bounding box center [320, 116] width 17 height 12
checkbox input "true"
click at [798, 411] on button "Save" at bounding box center [791, 416] width 49 height 20
type input "72"
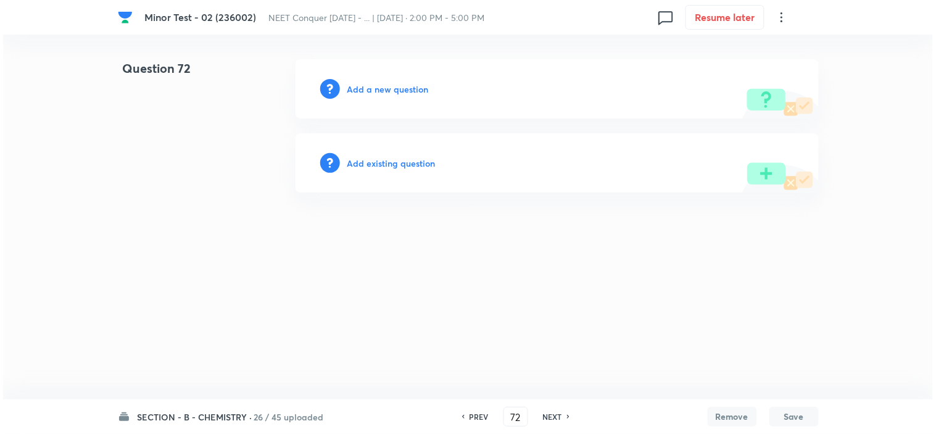
scroll to position [0, 0]
click at [380, 83] on h6 "Add a new question" at bounding box center [388, 89] width 81 height 13
click at [380, 83] on h6 "Choose a question type" at bounding box center [395, 89] width 95 height 13
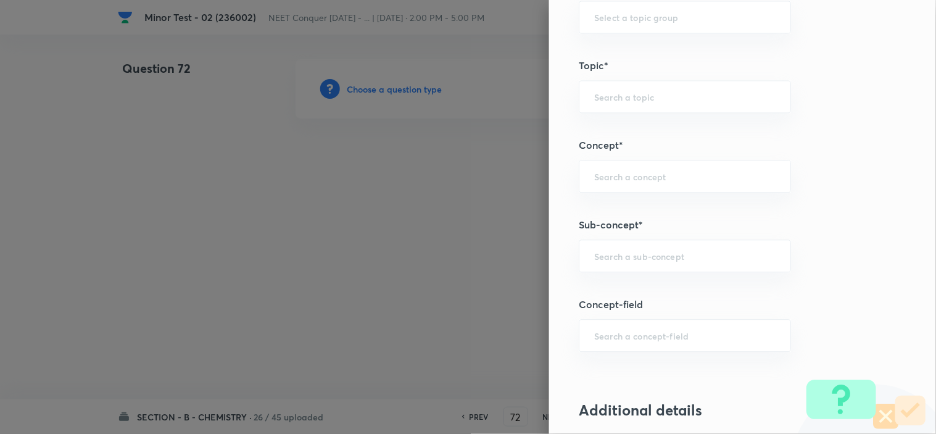
scroll to position [663, 0]
click at [635, 254] on input "text" at bounding box center [684, 255] width 181 height 12
paste input "atomic structure"
click at [632, 293] on li "Atomic Structure" at bounding box center [674, 291] width 211 height 22
type input "Atomic Structure"
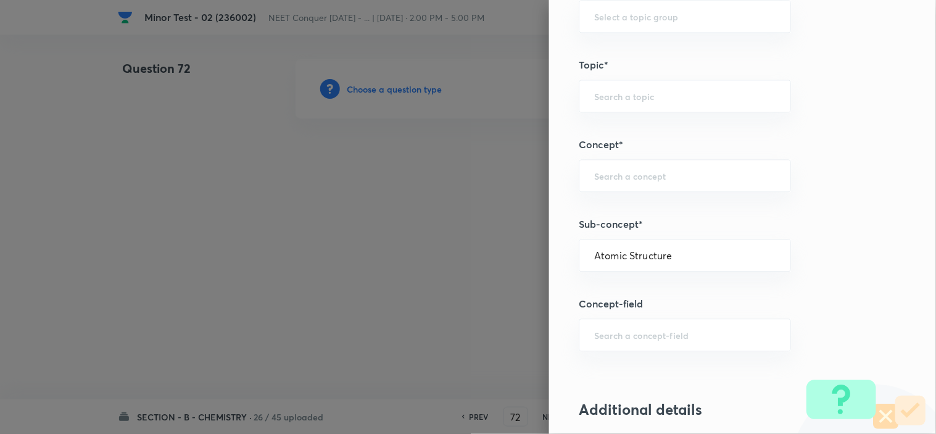
type input "Chemistry"
type input "Organic Chemistry"
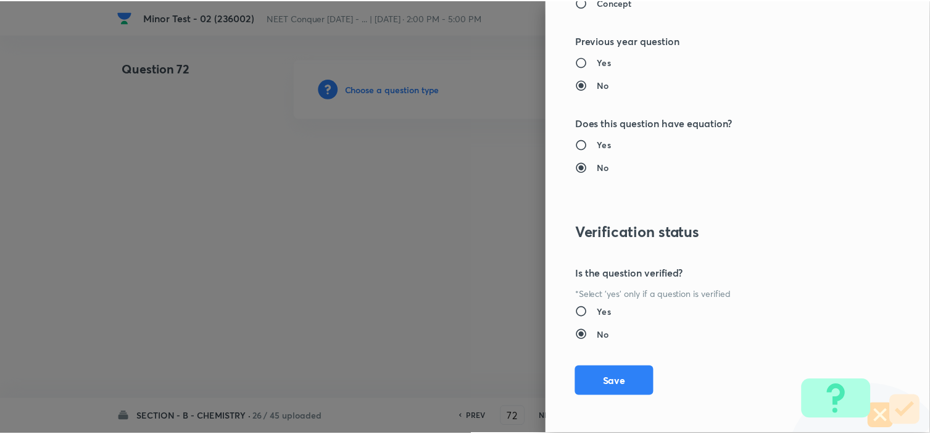
scroll to position [1332, 0]
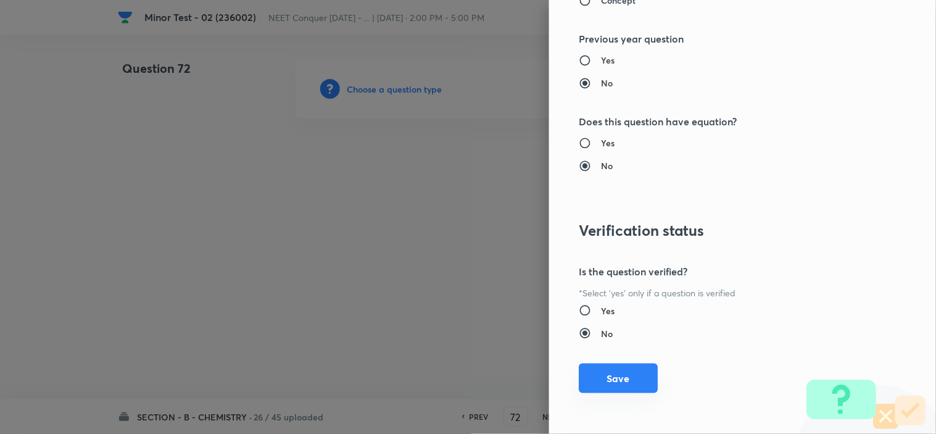
click at [615, 377] on button "Save" at bounding box center [618, 379] width 79 height 30
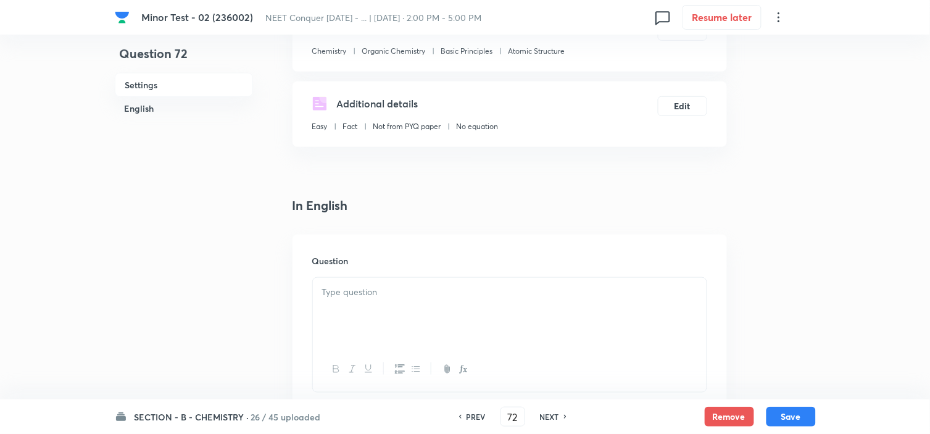
scroll to position [168, 0]
click at [449, 320] on div at bounding box center [510, 311] width 394 height 69
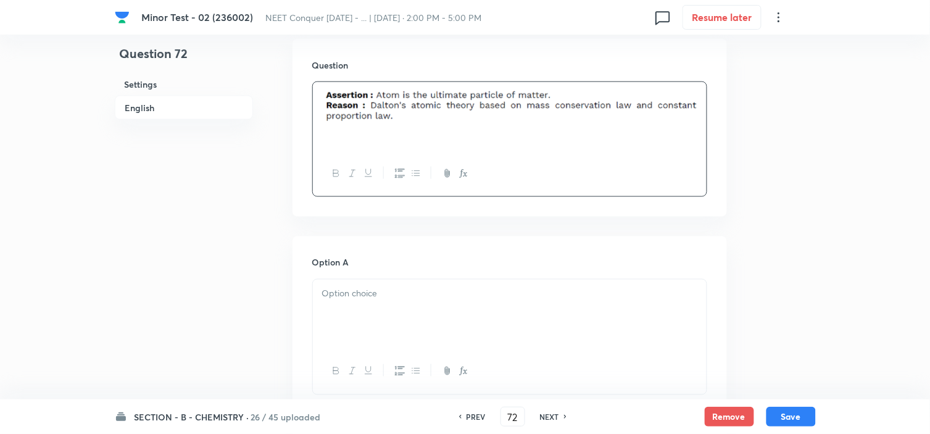
scroll to position [363, 0]
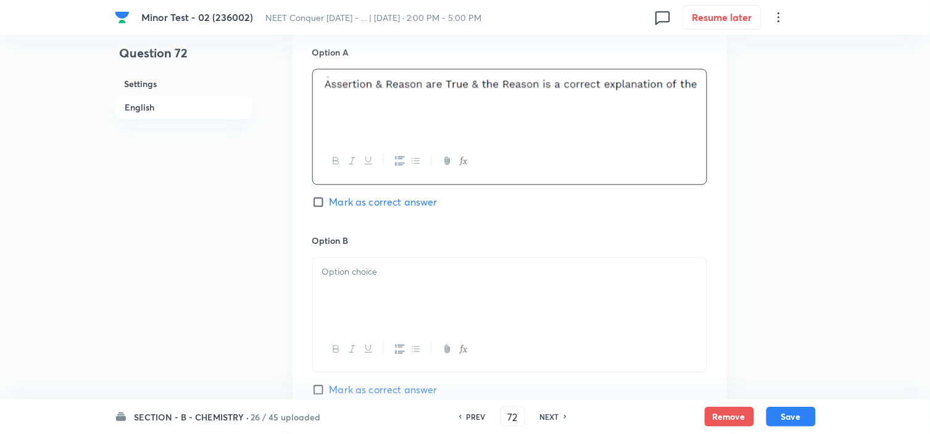
scroll to position [575, 0]
click at [433, 283] on div at bounding box center [510, 290] width 394 height 69
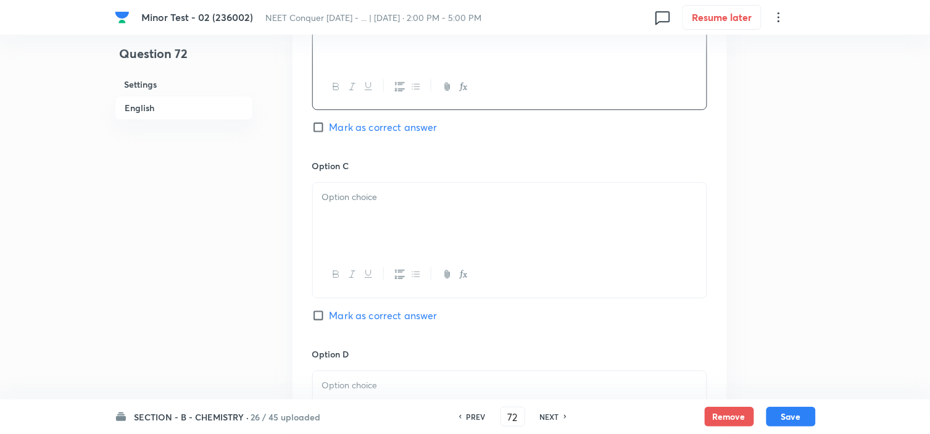
scroll to position [836, 0]
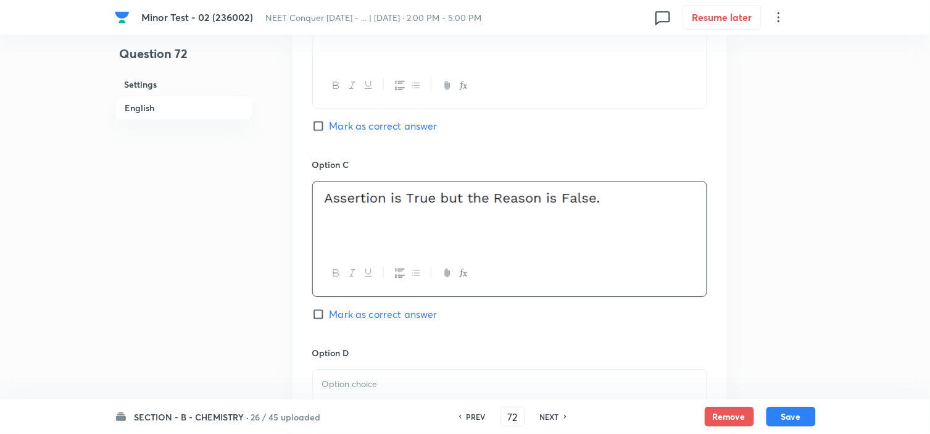
click at [325, 123] on input "Mark as correct answer" at bounding box center [320, 126] width 17 height 12
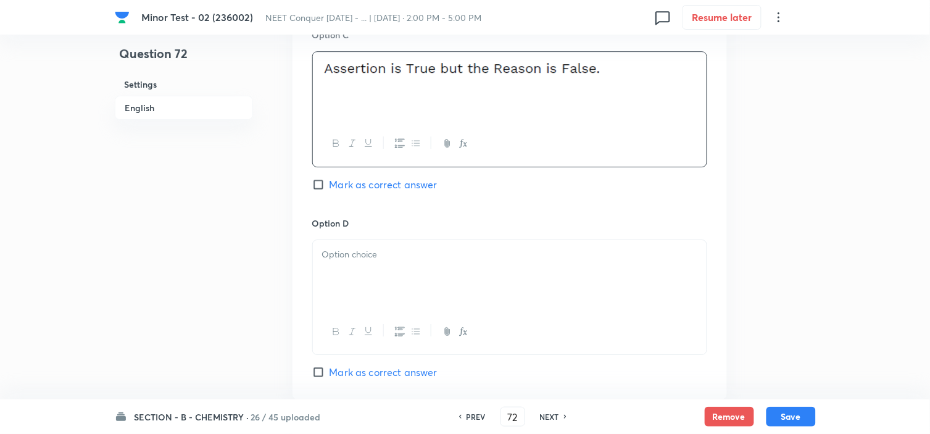
scroll to position [967, 0]
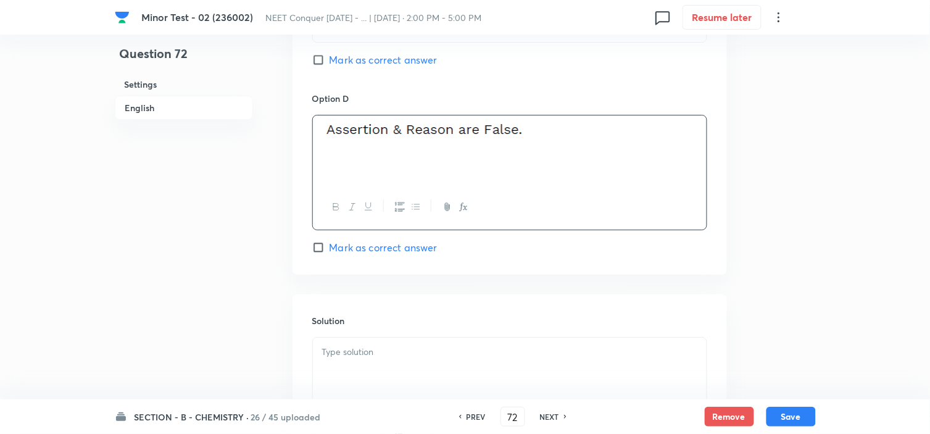
scroll to position [1112, 0]
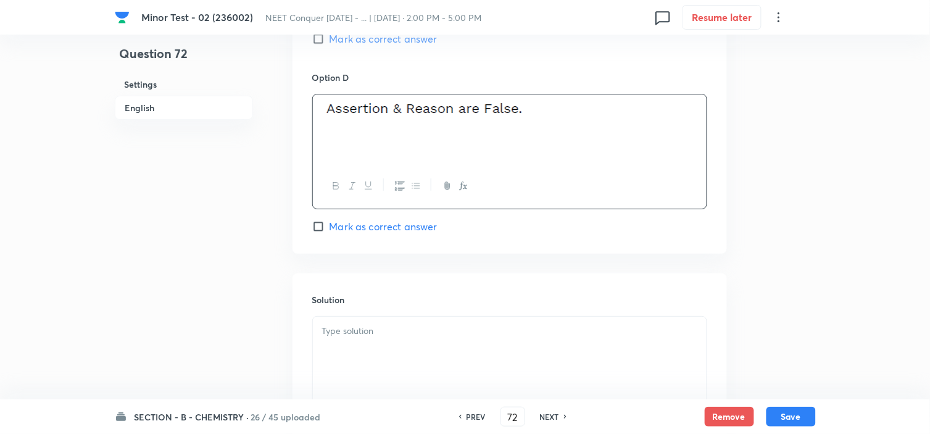
click at [349, 369] on div at bounding box center [510, 351] width 394 height 69
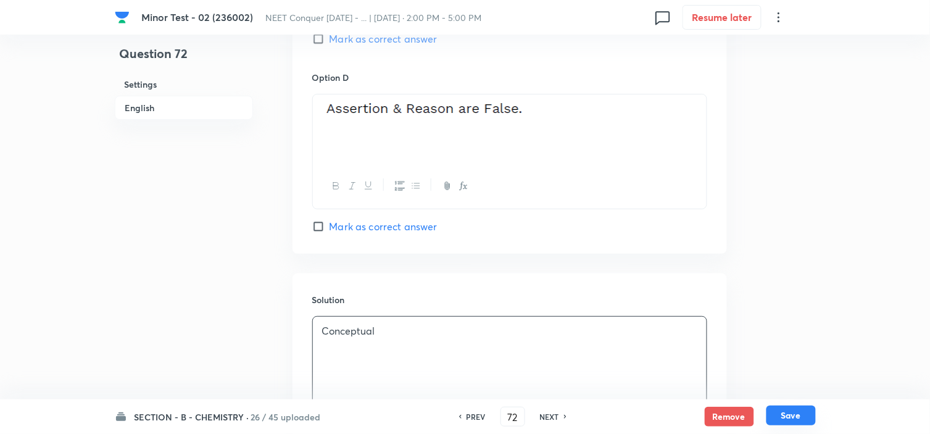
click at [793, 418] on button "Save" at bounding box center [791, 416] width 49 height 20
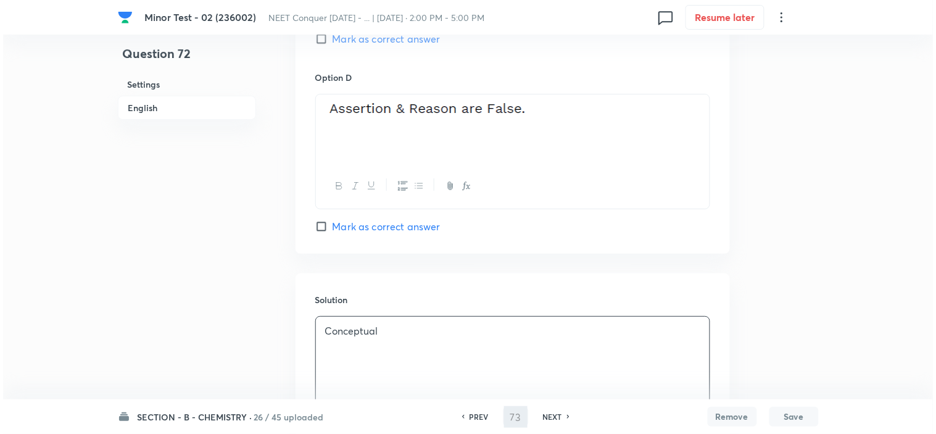
scroll to position [0, 0]
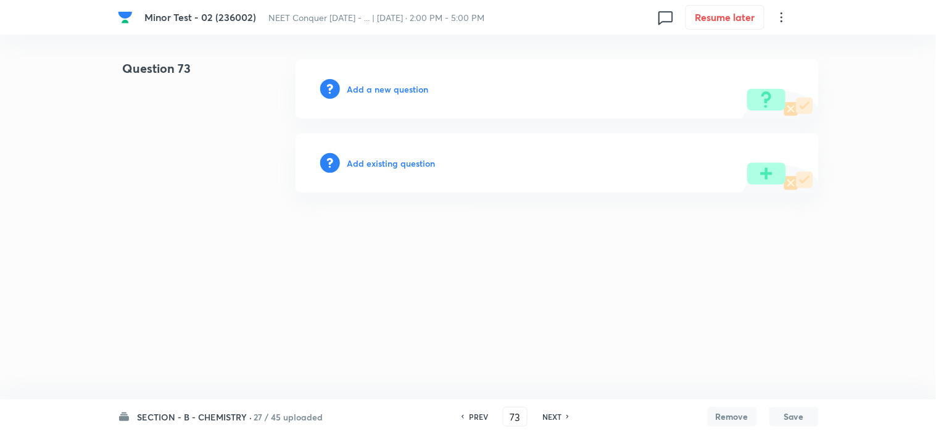
click at [396, 80] on div "Add a new question" at bounding box center [557, 88] width 523 height 59
click at [388, 88] on h6 "Add a new question" at bounding box center [388, 89] width 81 height 13
click at [388, 88] on h6 "Choose a question type" at bounding box center [395, 89] width 95 height 13
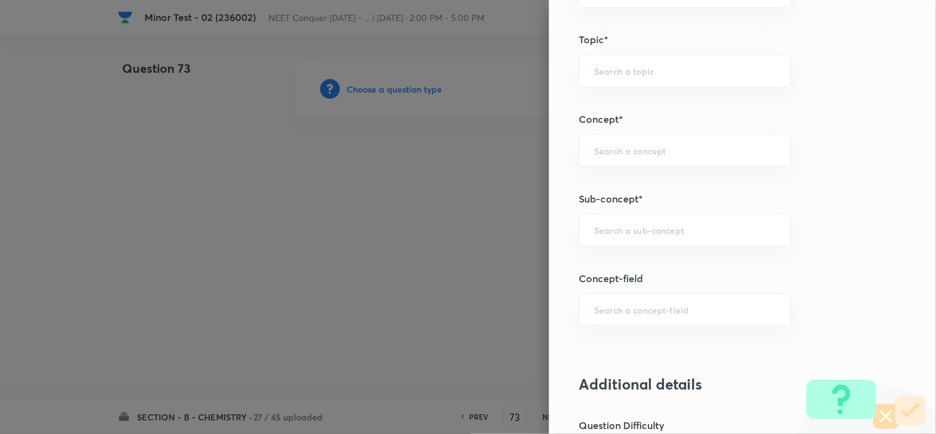
scroll to position [691, 0]
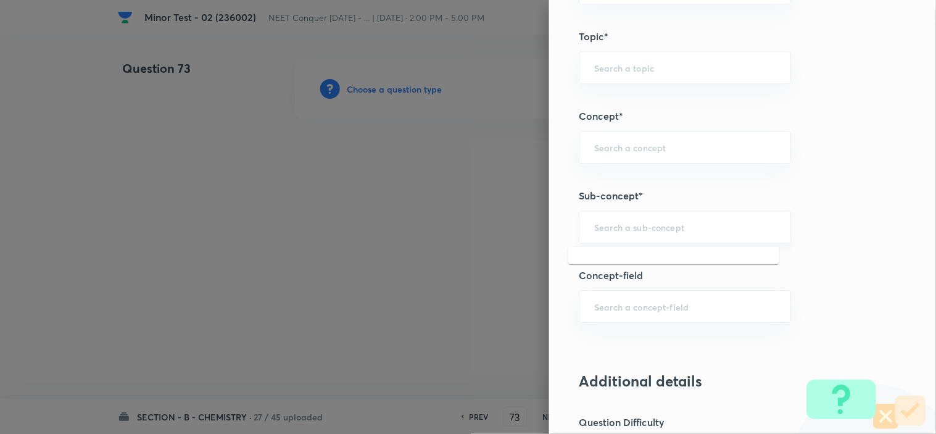
click at [632, 225] on input "text" at bounding box center [684, 227] width 181 height 12
paste input "atomic structure"
click at [648, 249] on ul "Atomic Structure Atomic Structure" at bounding box center [674, 274] width 211 height 54
click at [633, 260] on li "Atomic Structure" at bounding box center [674, 263] width 211 height 22
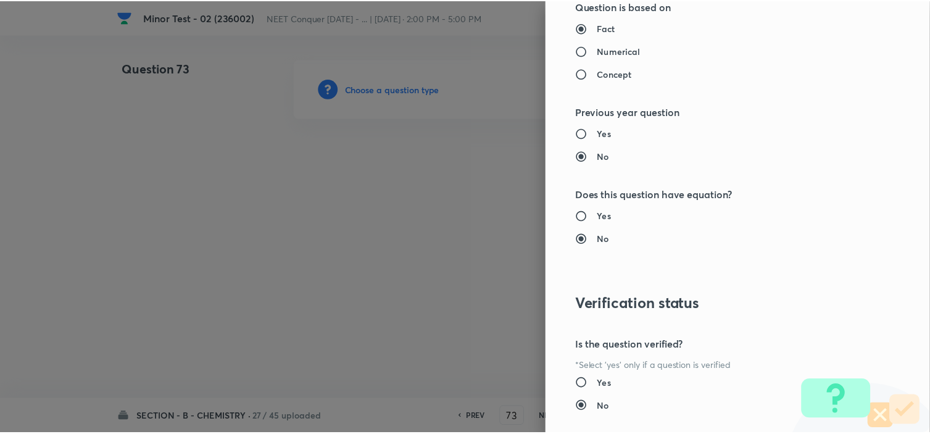
scroll to position [1332, 0]
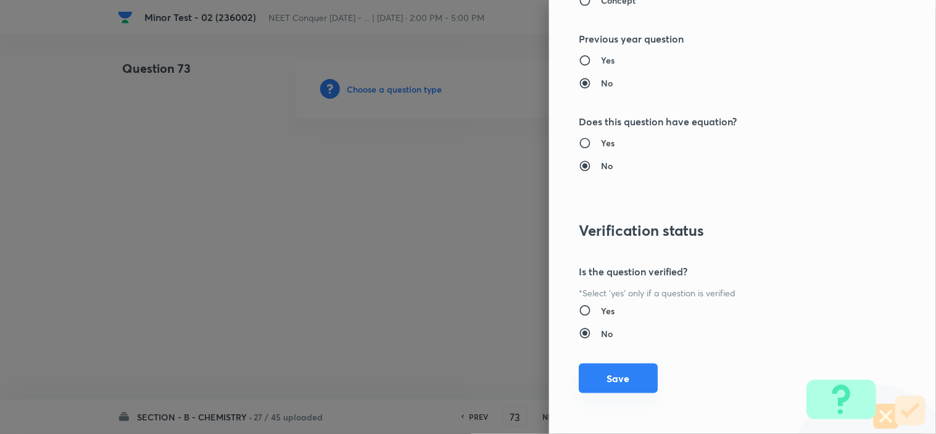
click at [619, 388] on button "Save" at bounding box center [618, 379] width 79 height 30
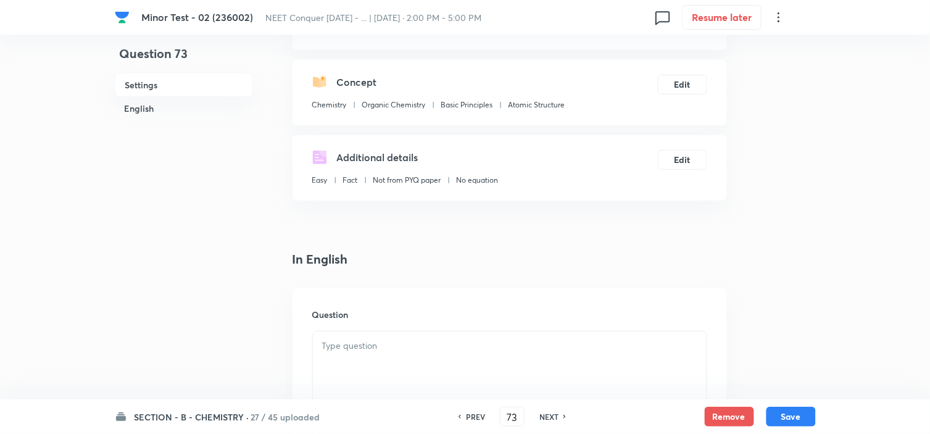
scroll to position [114, 0]
click at [495, 356] on div at bounding box center [510, 365] width 394 height 69
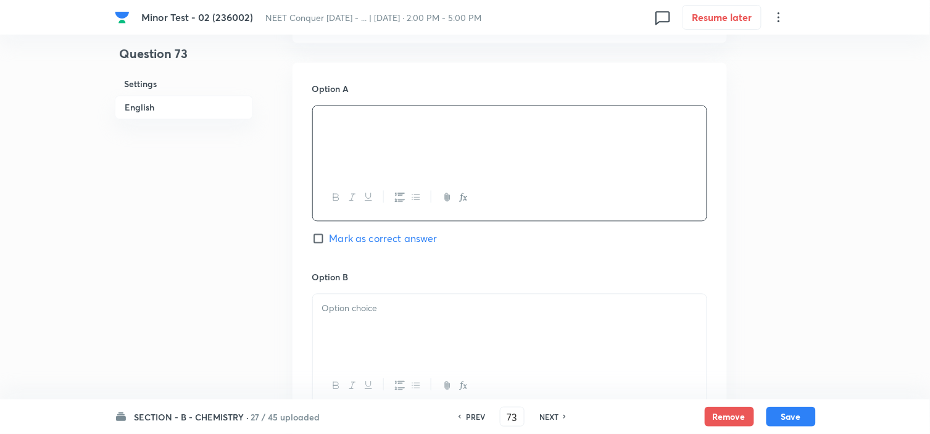
scroll to position [539, 0]
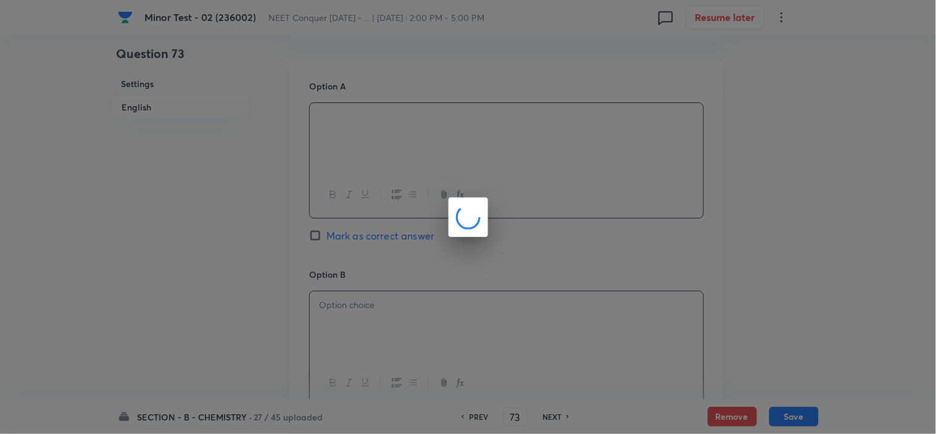
click at [346, 323] on body "Minor Test - 02 (236002) NEET Conquer [DATE] - ... | [DATE] · 2:00 PM - 5:00 PM…" at bounding box center [468, 296] width 936 height 1553
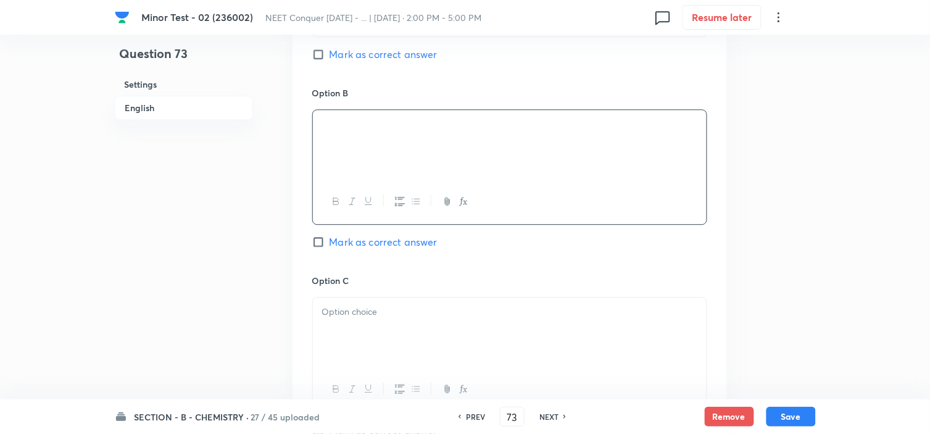
scroll to position [722, 0]
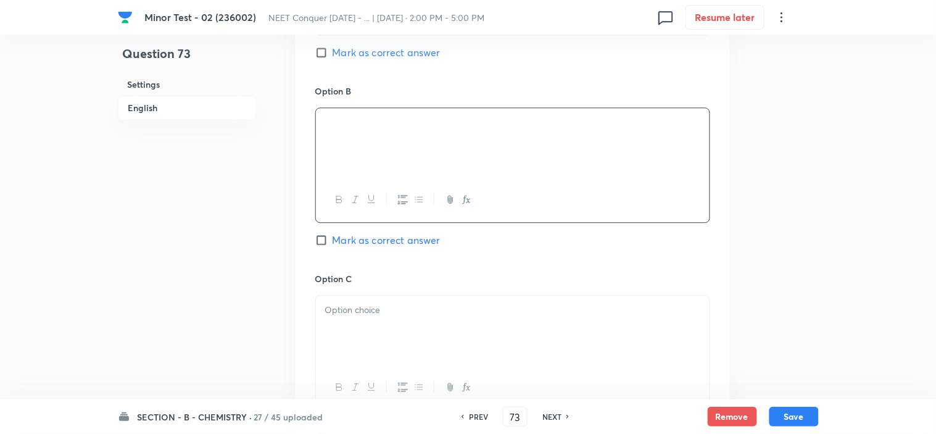
click at [348, 335] on body "Minor Test - 02 (236002) NEET Conquer [DATE] - ... | [DATE] · 2:00 PM - 5:00 PM…" at bounding box center [468, 113] width 936 height 1553
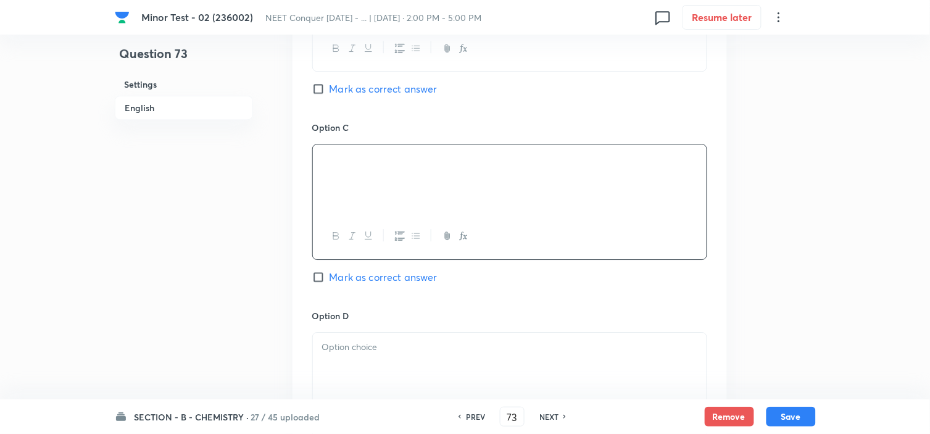
scroll to position [874, 0]
click at [313, 268] on div "Option C Mark as correct answer" at bounding box center [509, 214] width 395 height 188
click at [318, 276] on input "Mark as correct answer" at bounding box center [320, 276] width 17 height 12
click at [436, 353] on p at bounding box center [509, 347] width 375 height 14
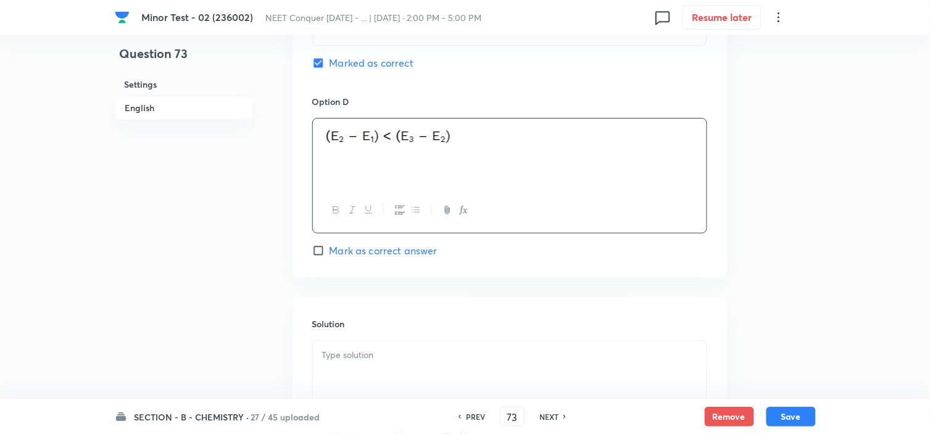
scroll to position [1089, 0]
click at [578, 386] on div at bounding box center [510, 374] width 394 height 69
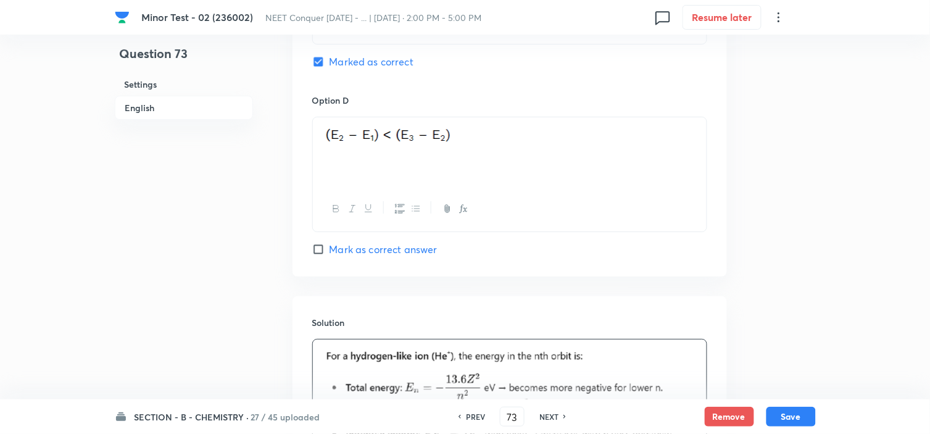
scroll to position [1319, 0]
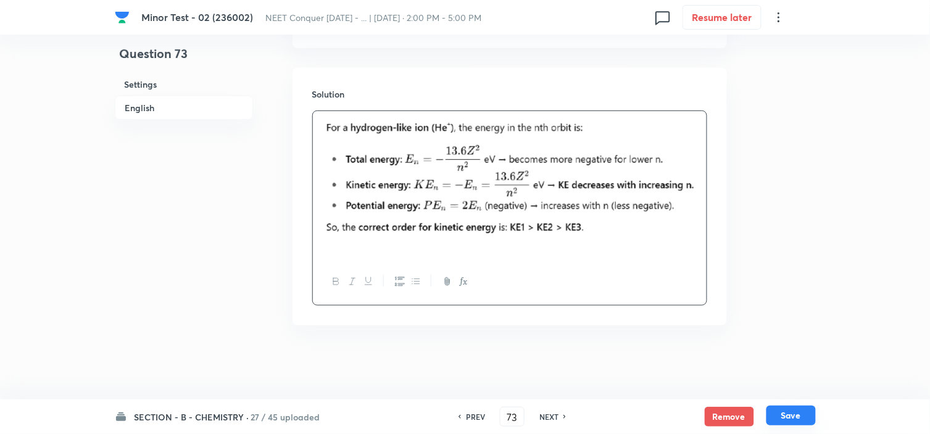
click at [791, 414] on button "Save" at bounding box center [791, 416] width 49 height 20
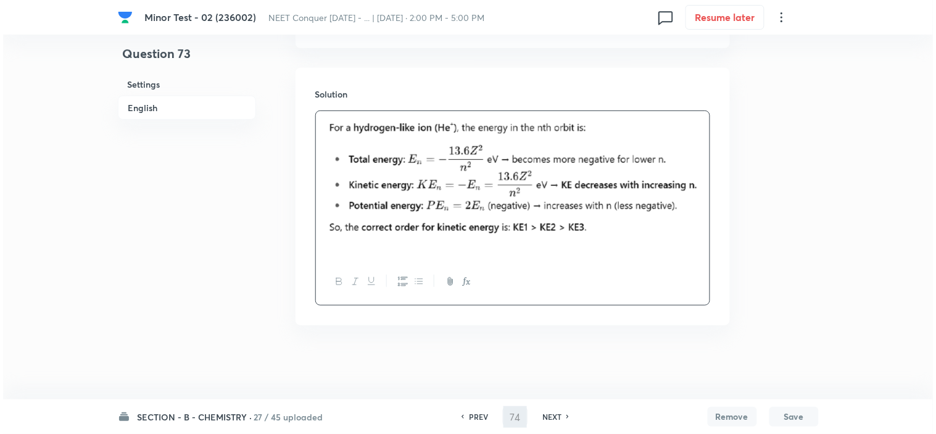
scroll to position [0, 0]
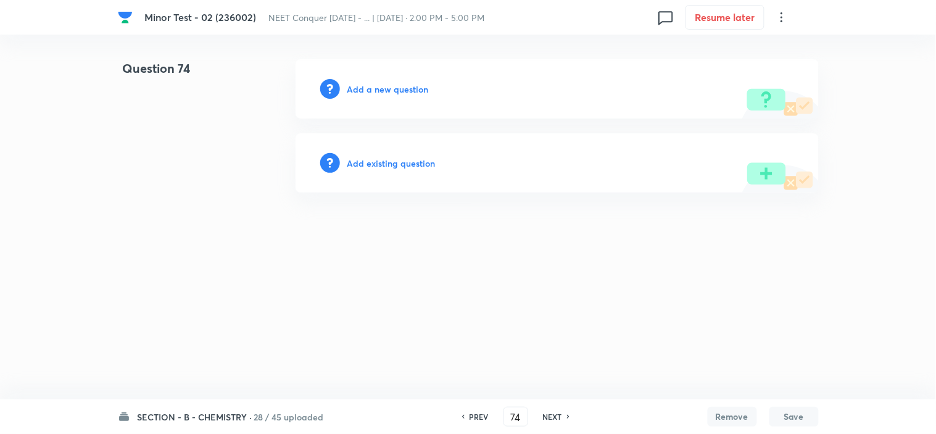
click at [400, 83] on h6 "Add a new question" at bounding box center [388, 89] width 81 height 13
click at [417, 90] on h6 "Choose a question type" at bounding box center [395, 89] width 95 height 13
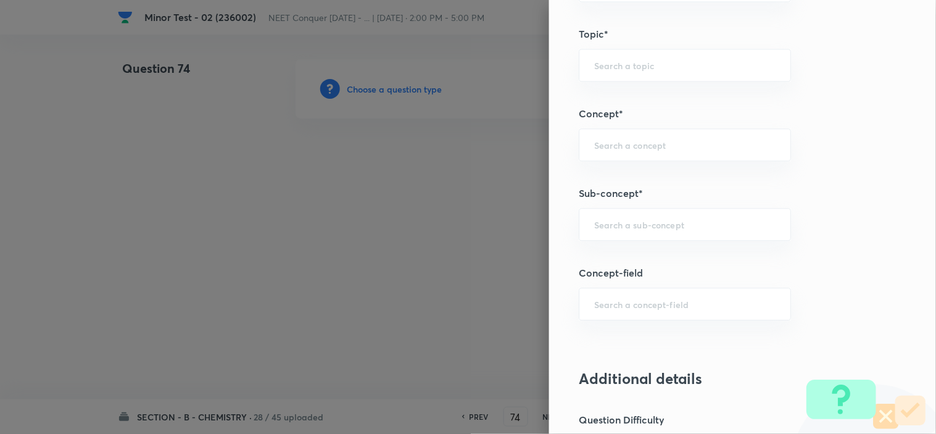
scroll to position [694, 0]
click at [619, 212] on div "​" at bounding box center [685, 223] width 212 height 33
click at [616, 260] on li "Atomic Structure" at bounding box center [674, 259] width 211 height 22
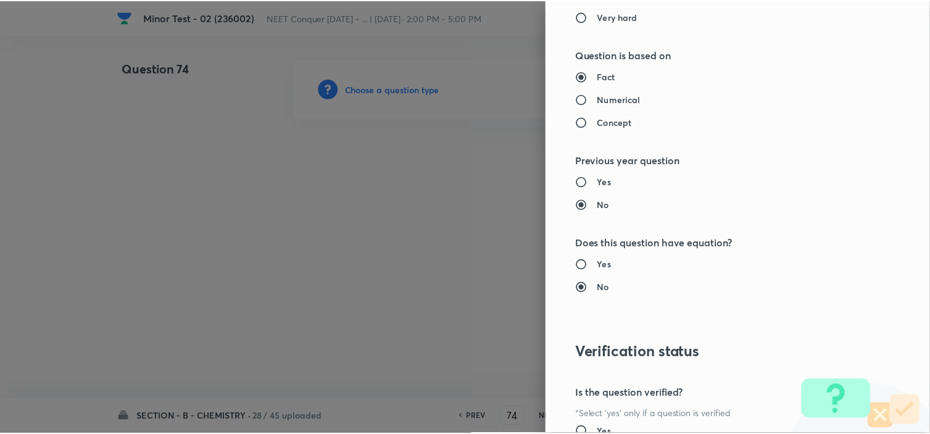
scroll to position [1332, 0]
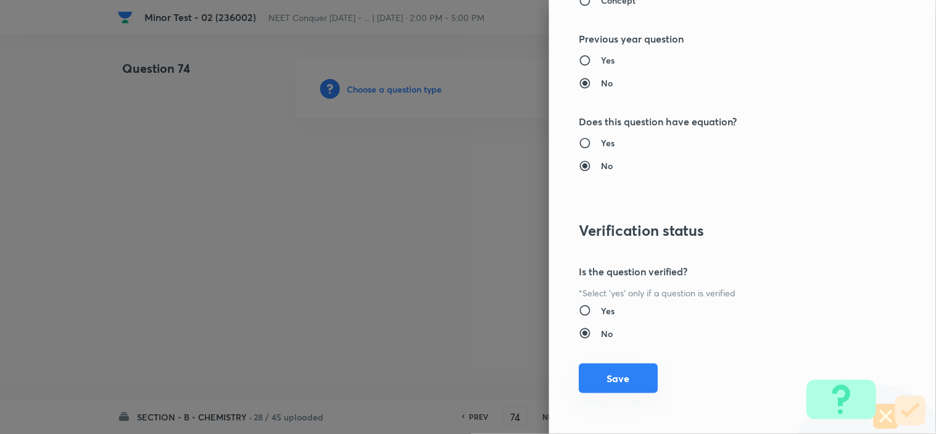
click at [598, 367] on button "Save" at bounding box center [618, 379] width 79 height 30
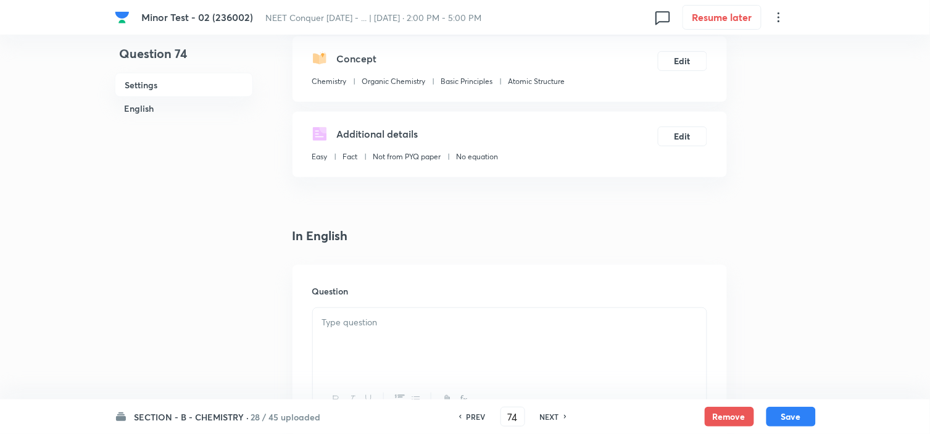
scroll to position [137, 0]
drag, startPoint x: 469, startPoint y: 293, endPoint x: 443, endPoint y: 332, distance: 46.6
click at [443, 332] on div "Question" at bounding box center [510, 353] width 435 height 178
click at [443, 332] on div at bounding box center [510, 341] width 394 height 69
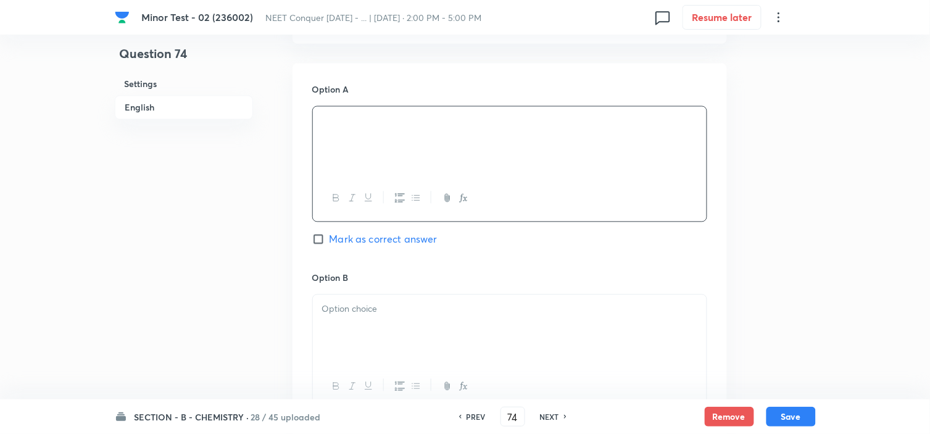
scroll to position [536, 0]
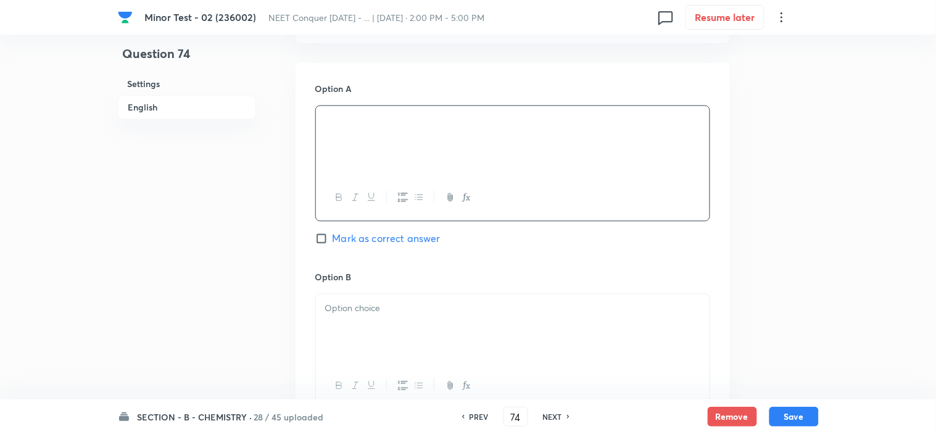
click at [356, 325] on body "Minor Test - 02 (236002) NEET Conquer [DATE] - ... | [DATE] · 2:00 PM - 5:00 PM…" at bounding box center [468, 299] width 936 height 1553
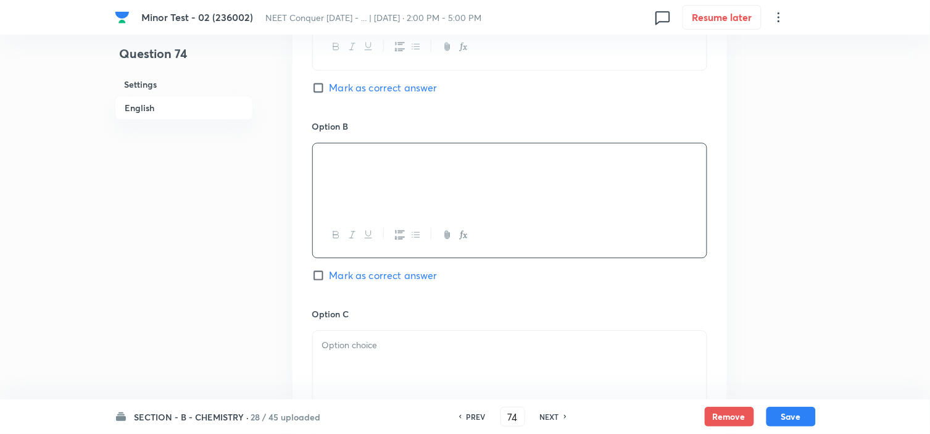
scroll to position [688, 0]
drag, startPoint x: 313, startPoint y: 265, endPoint x: 316, endPoint y: 273, distance: 8.6
click at [316, 273] on div "Option B [PERSON_NAME] as correct answer" at bounding box center [509, 213] width 395 height 188
click at [316, 273] on input "Mark as correct answer" at bounding box center [320, 274] width 17 height 12
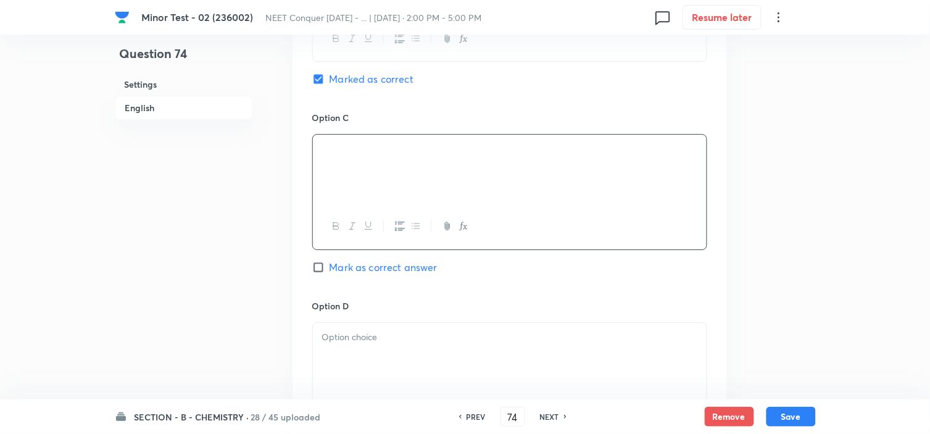
scroll to position [914, 0]
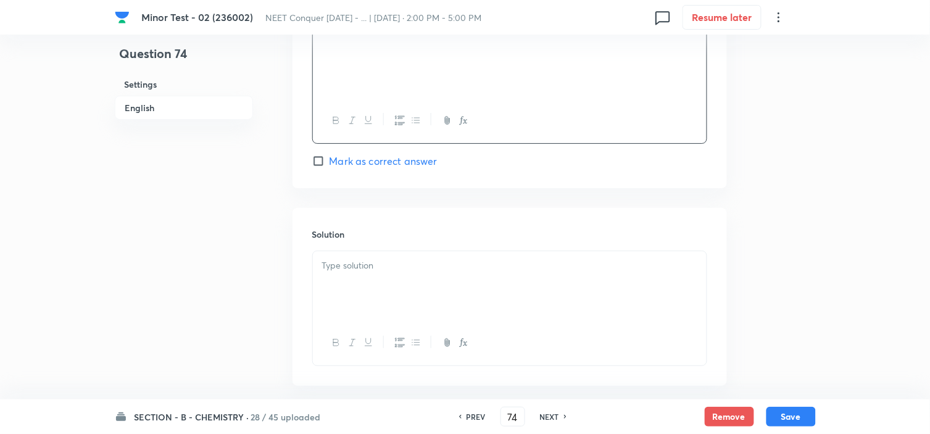
scroll to position [1178, 0]
click at [494, 259] on p at bounding box center [509, 265] width 375 height 14
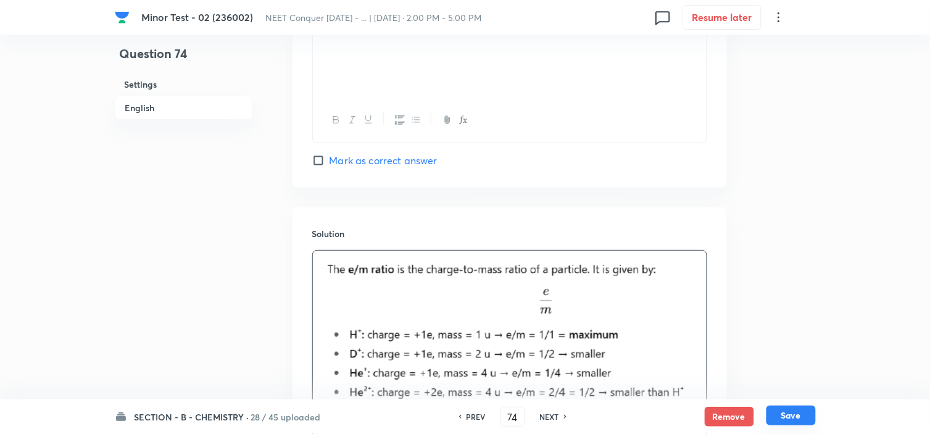
click at [789, 417] on button "Save" at bounding box center [791, 416] width 49 height 20
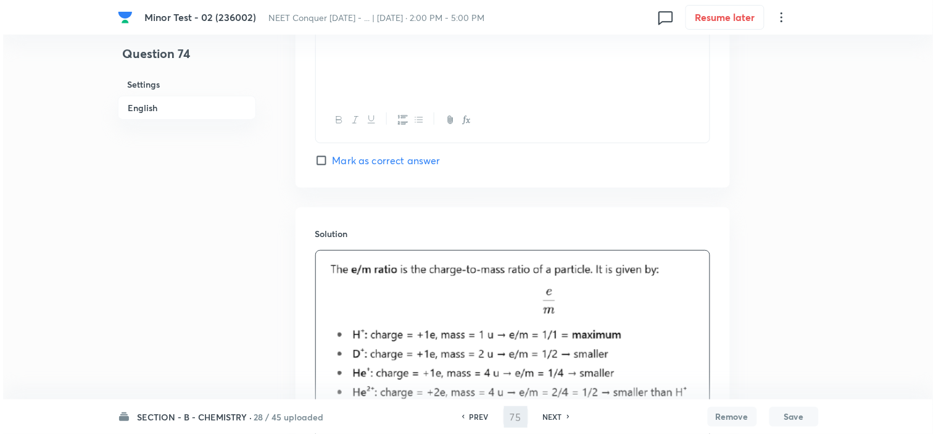
scroll to position [0, 0]
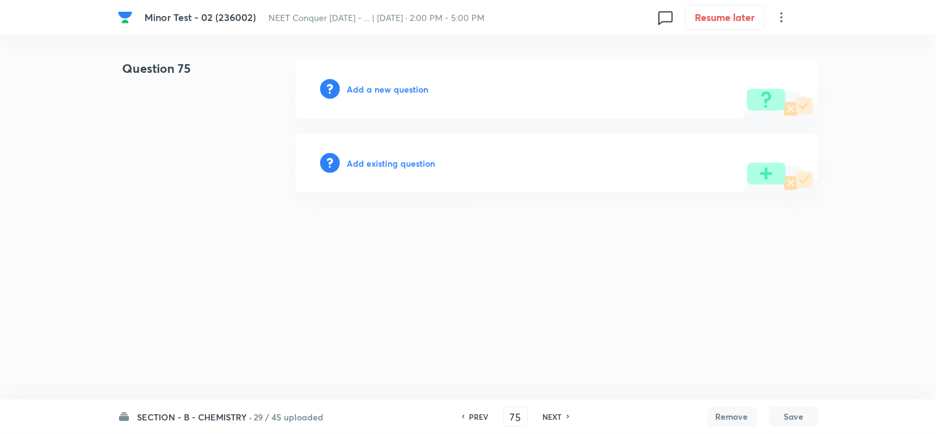
click at [412, 84] on h6 "Add a new question" at bounding box center [388, 89] width 81 height 13
click at [412, 84] on h6 "Choose a question type" at bounding box center [395, 89] width 95 height 13
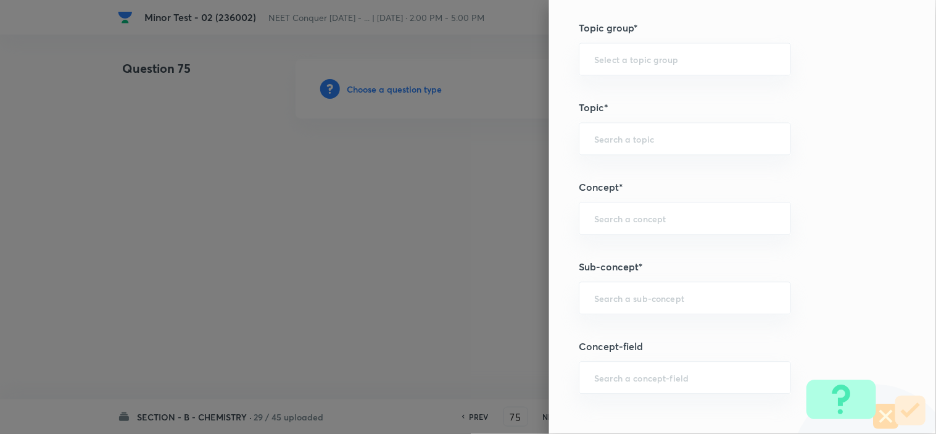
scroll to position [631, 0]
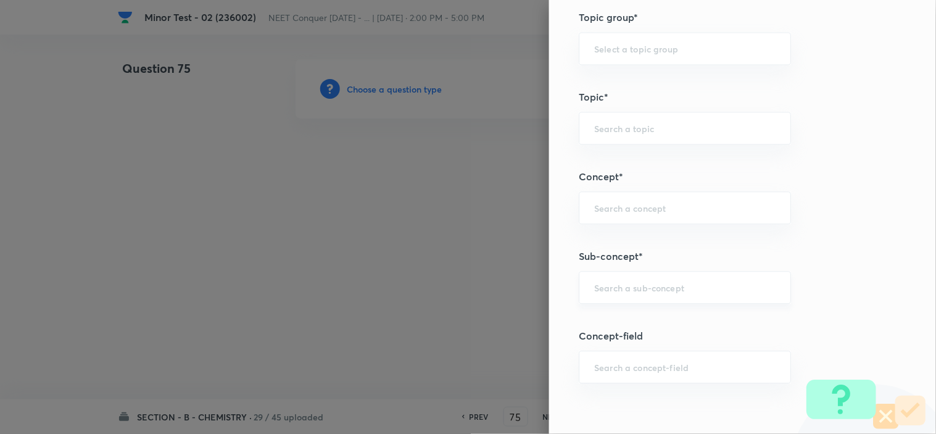
click at [622, 297] on div "​" at bounding box center [685, 287] width 212 height 33
paste input "atomic structure"
click at [614, 324] on li "Atomic Structure" at bounding box center [674, 323] width 211 height 22
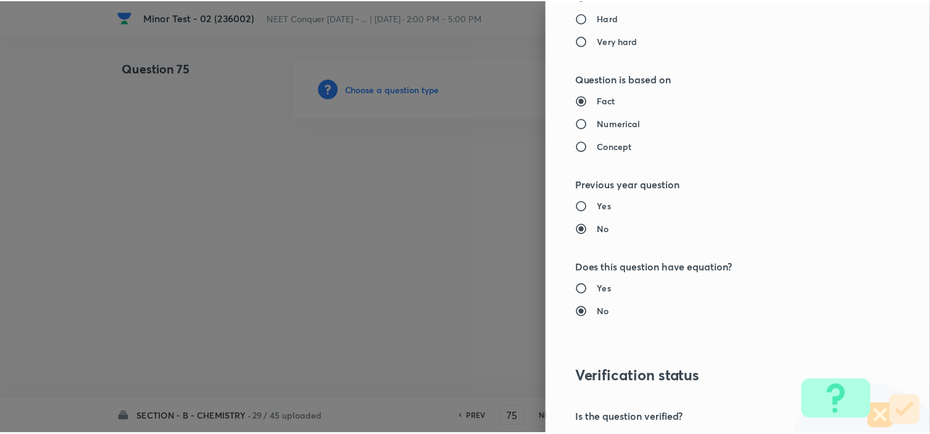
scroll to position [1332, 0]
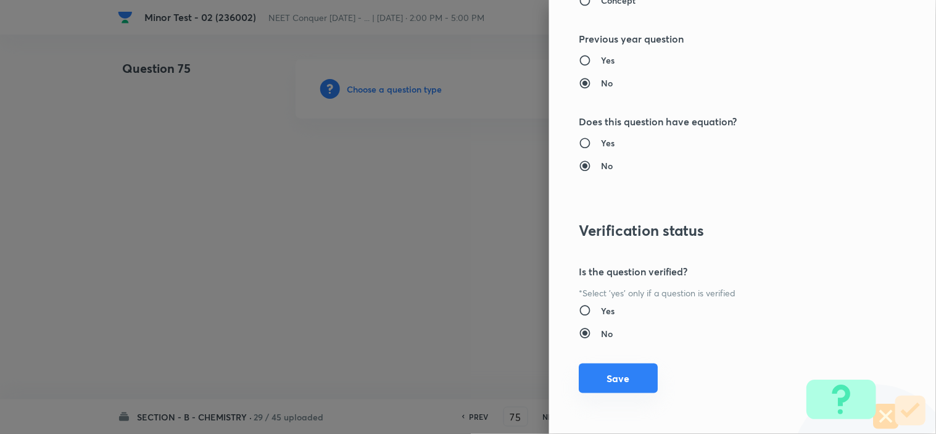
click at [591, 378] on button "Save" at bounding box center [618, 379] width 79 height 30
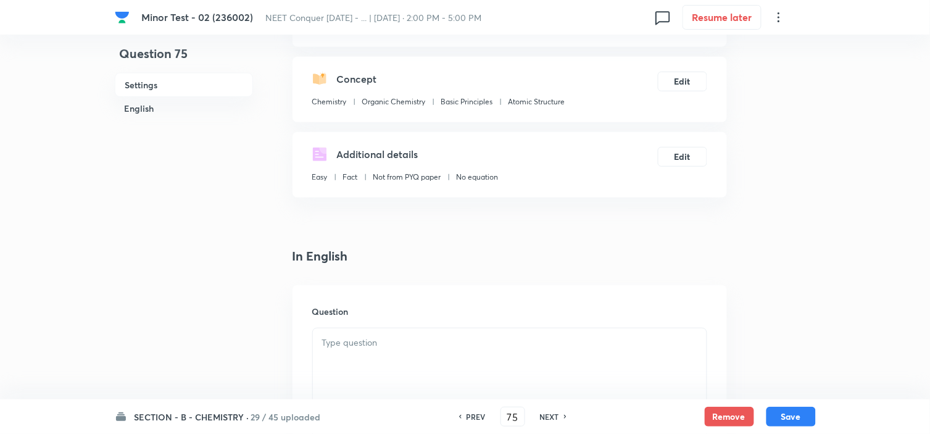
scroll to position [119, 0]
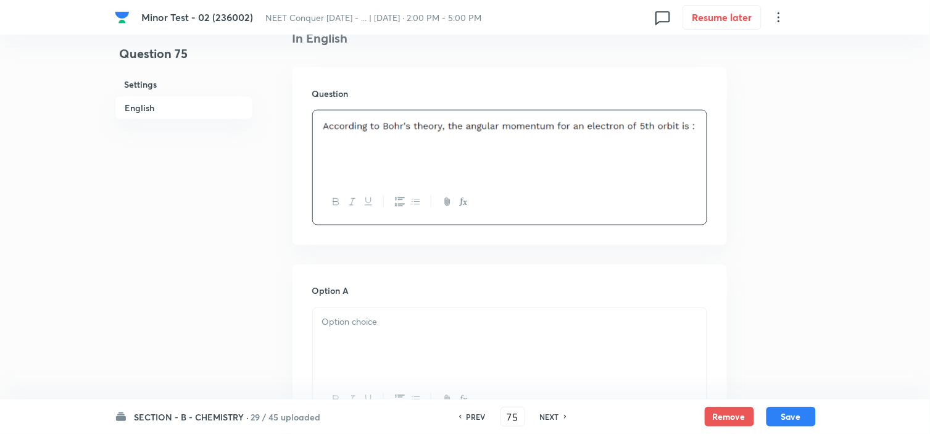
scroll to position [335, 0]
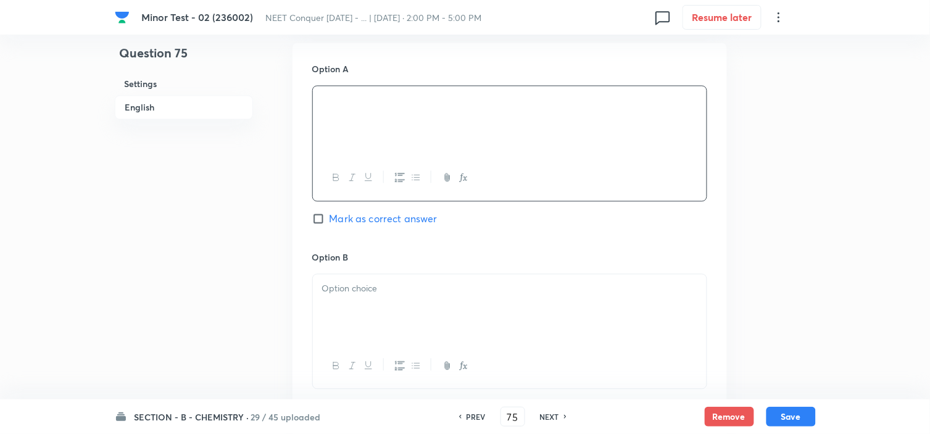
scroll to position [589, 0]
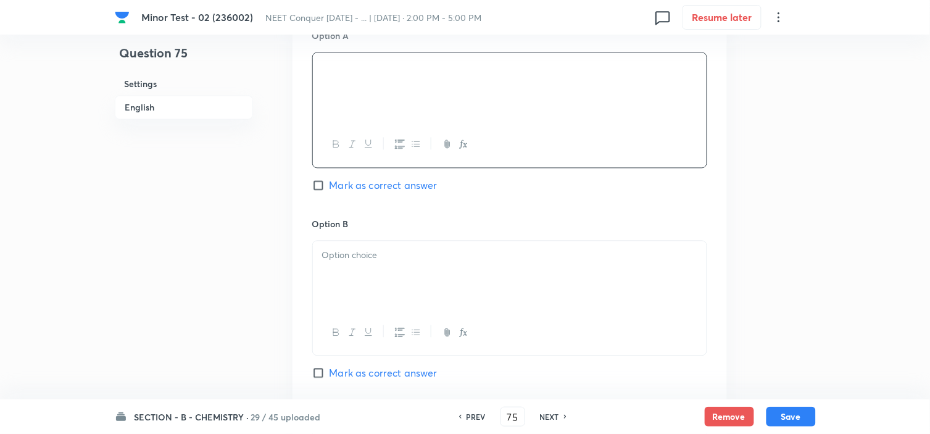
click at [378, 253] on p at bounding box center [509, 256] width 375 height 14
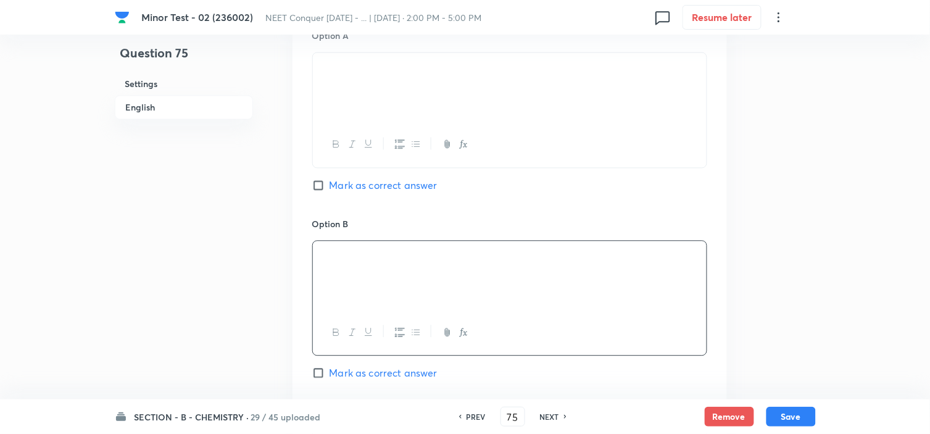
click at [312, 378] on input "Mark as correct answer" at bounding box center [320, 373] width 17 height 12
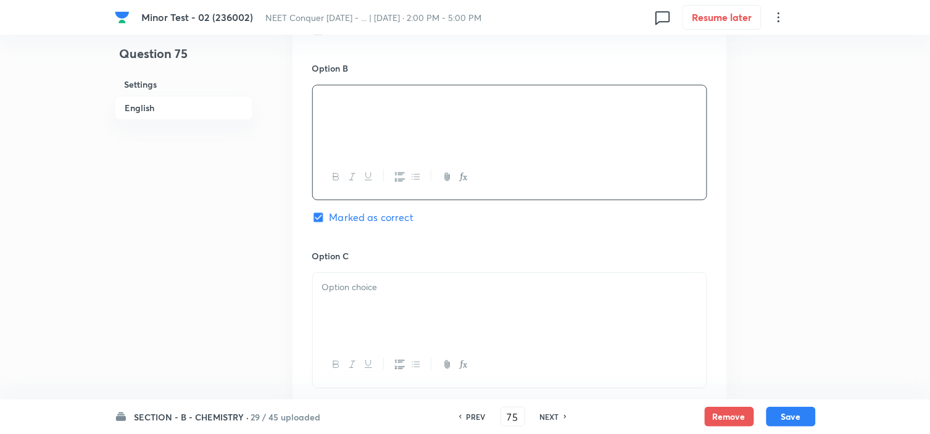
scroll to position [747, 0]
click at [396, 316] on div at bounding box center [510, 305] width 394 height 69
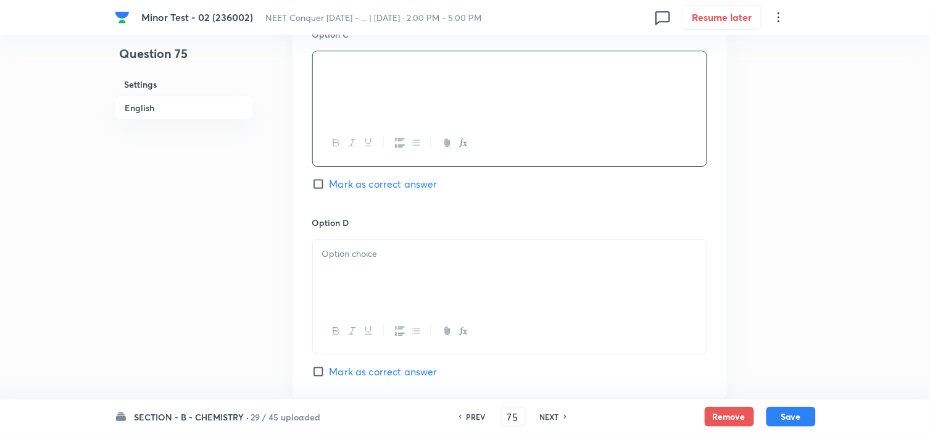
scroll to position [967, 0]
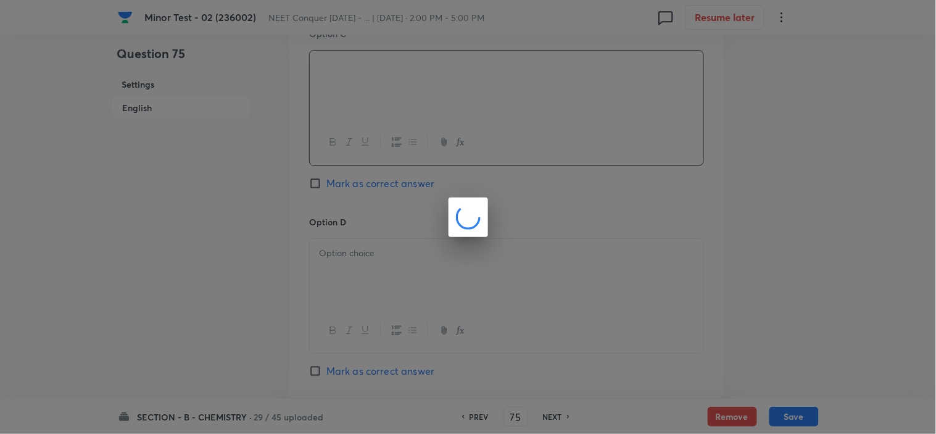
click at [349, 256] on div at bounding box center [468, 217] width 936 height 434
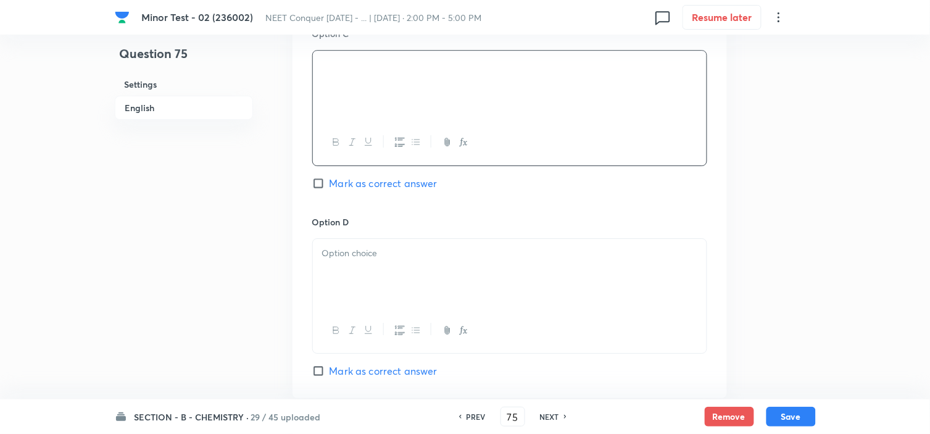
click at [661, 365] on div "Option D [PERSON_NAME] as correct answer" at bounding box center [509, 296] width 395 height 163
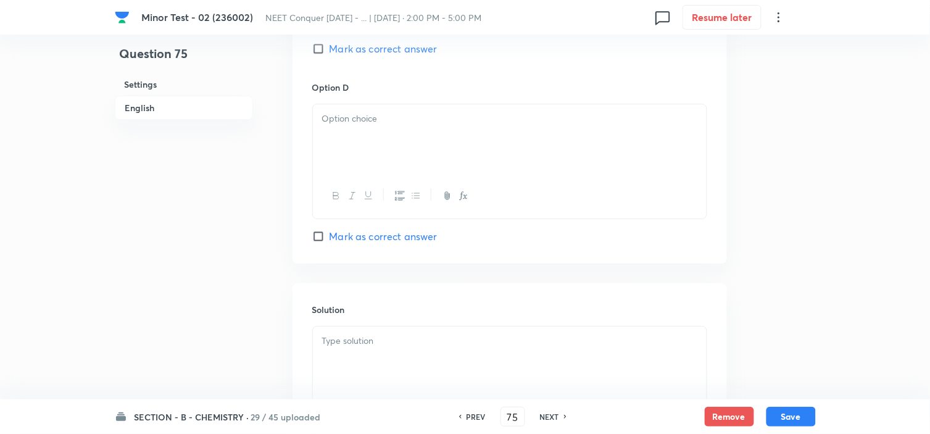
scroll to position [1103, 0]
click at [433, 346] on p at bounding box center [509, 340] width 375 height 14
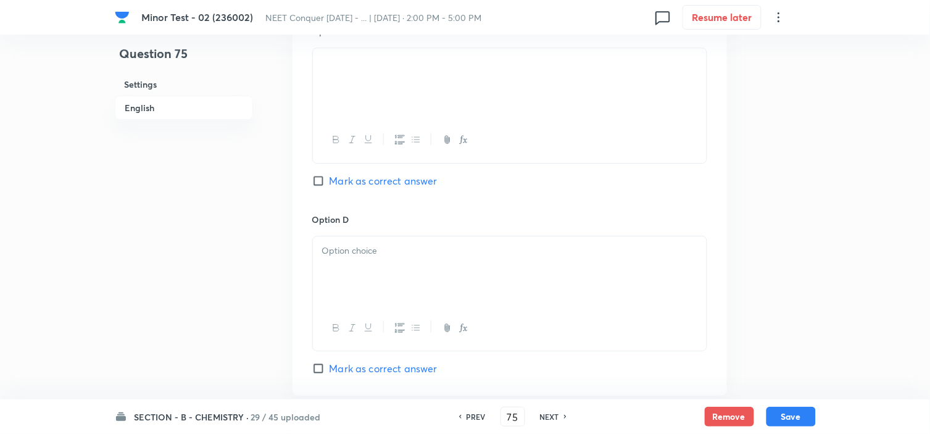
scroll to position [968, 0]
click at [443, 72] on p at bounding box center [509, 64] width 375 height 14
click at [415, 265] on div at bounding box center [510, 272] width 394 height 69
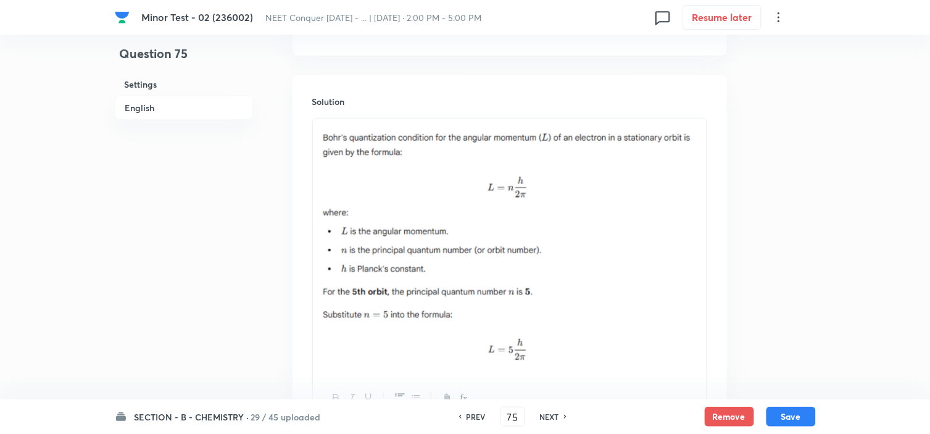
scroll to position [1317, 0]
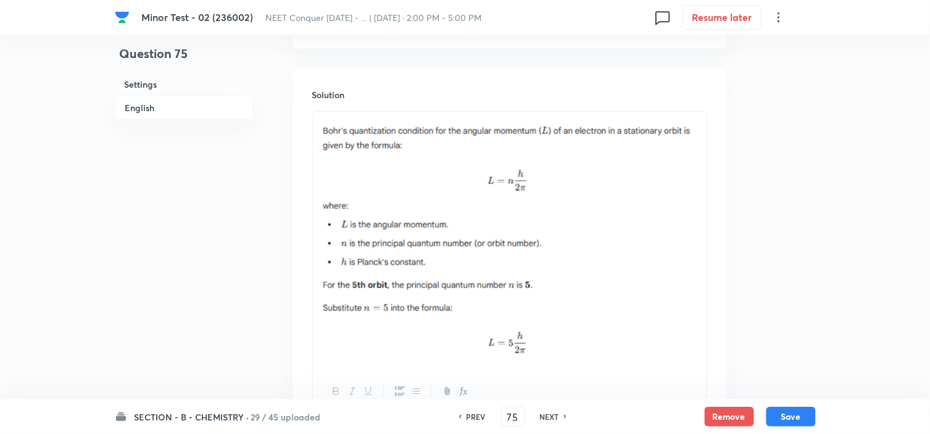
click at [680, 238] on img at bounding box center [509, 238] width 375 height 239
click at [698, 241] on div at bounding box center [510, 240] width 394 height 257
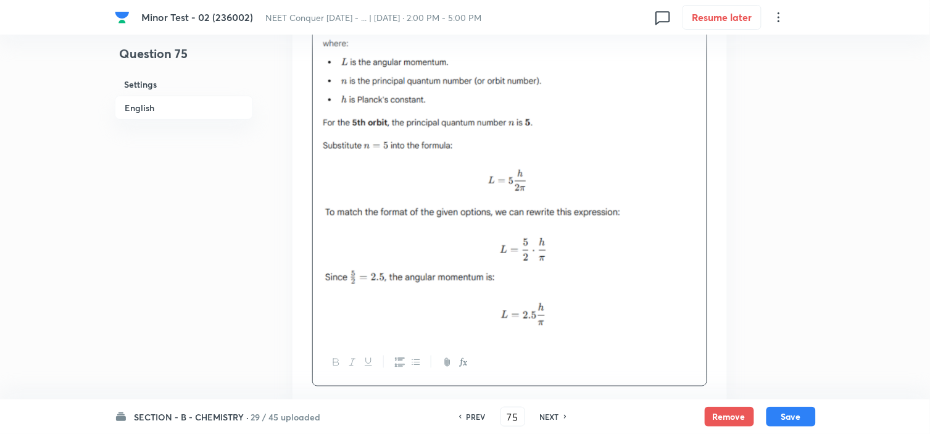
scroll to position [1562, 0]
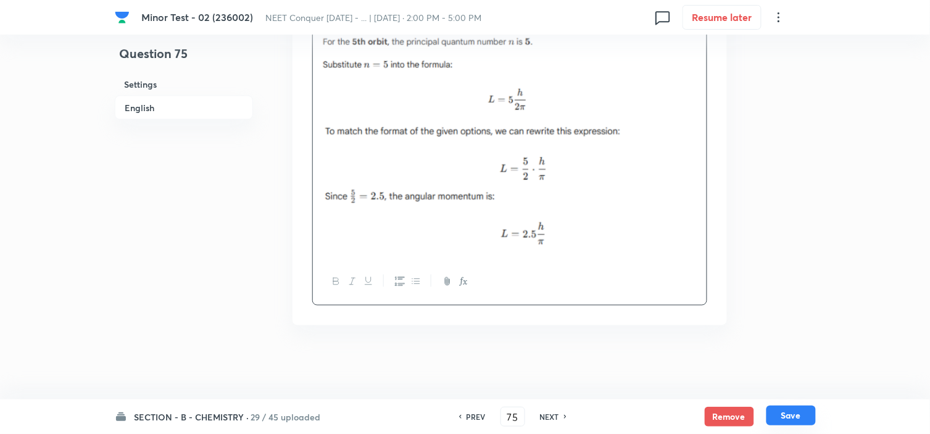
click at [797, 422] on button "Save" at bounding box center [791, 416] width 49 height 20
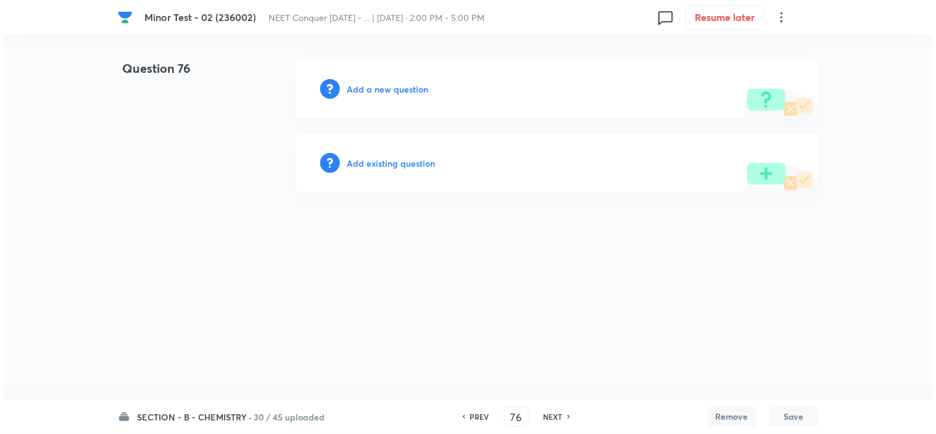
scroll to position [0, 0]
click at [372, 94] on h6 "Add a new question" at bounding box center [388, 89] width 81 height 13
click at [372, 94] on h6 "Choose a question type" at bounding box center [395, 89] width 95 height 13
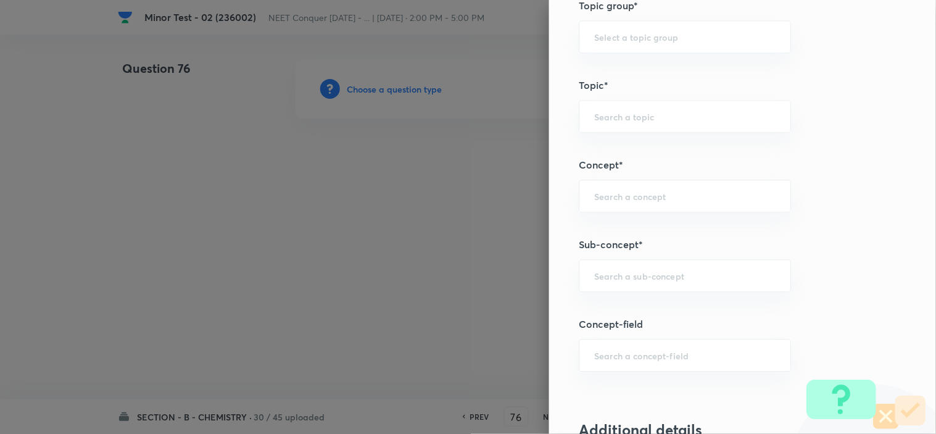
scroll to position [643, 0]
click at [705, 282] on div "​" at bounding box center [685, 275] width 212 height 33
paste input "atomic structure"
click at [674, 312] on li "Atomic Structure" at bounding box center [674, 310] width 211 height 22
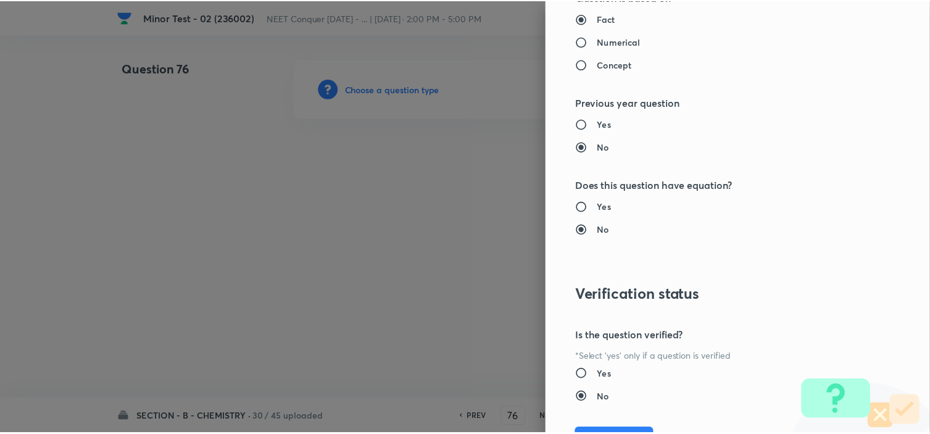
scroll to position [1332, 0]
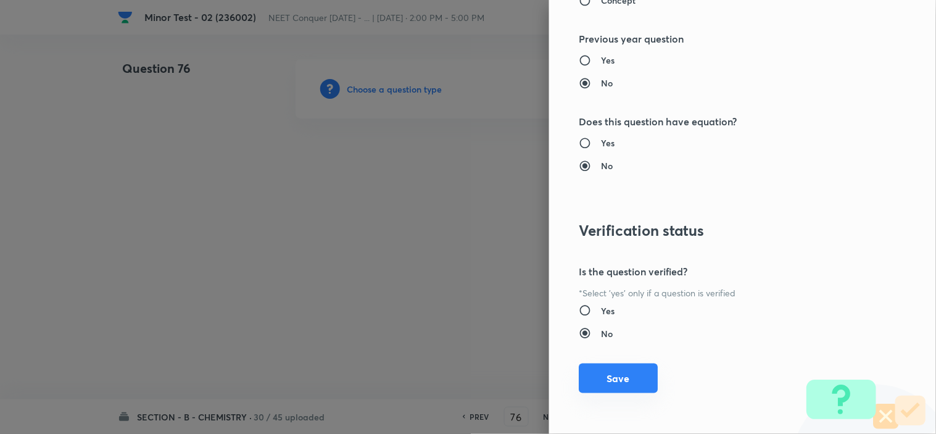
click at [622, 371] on button "Save" at bounding box center [618, 379] width 79 height 30
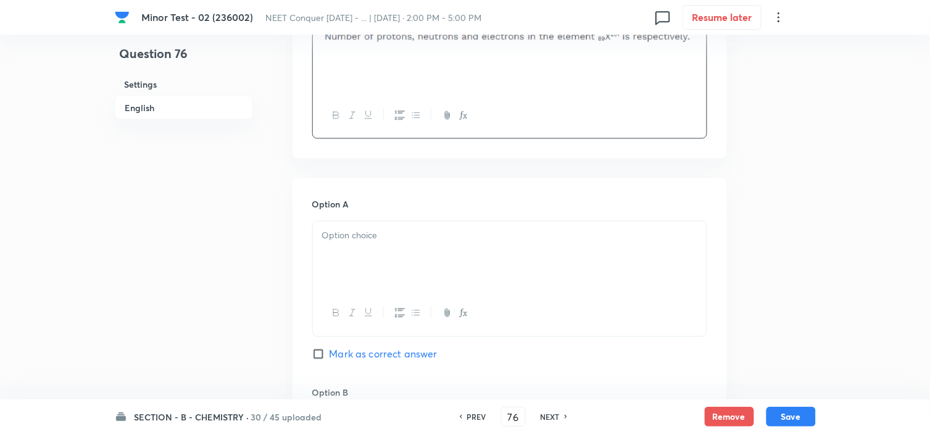
scroll to position [421, 0]
click at [389, 232] on p at bounding box center [509, 235] width 375 height 14
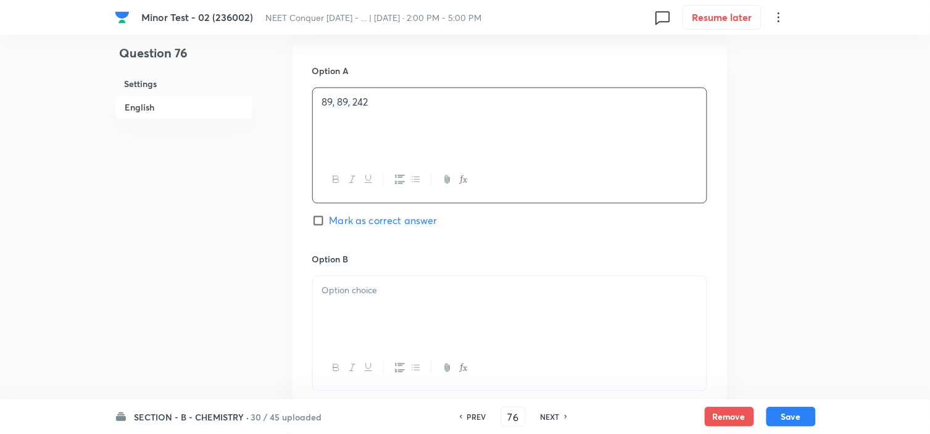
scroll to position [567, 0]
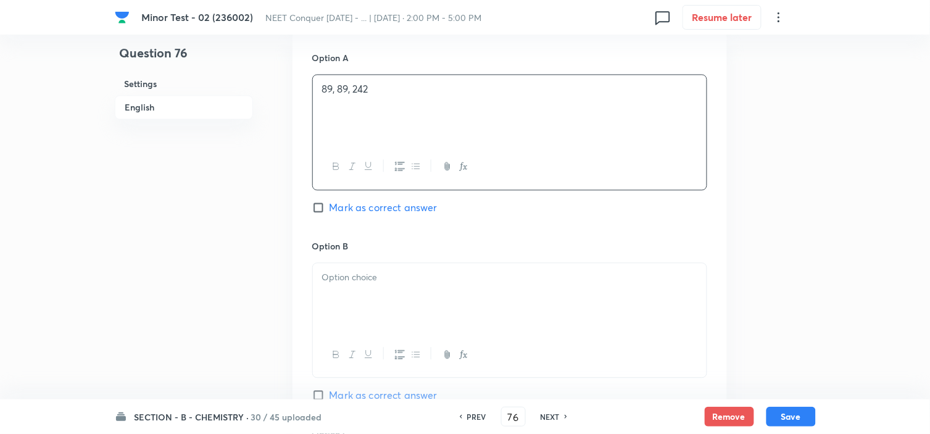
click at [346, 315] on div at bounding box center [510, 298] width 394 height 69
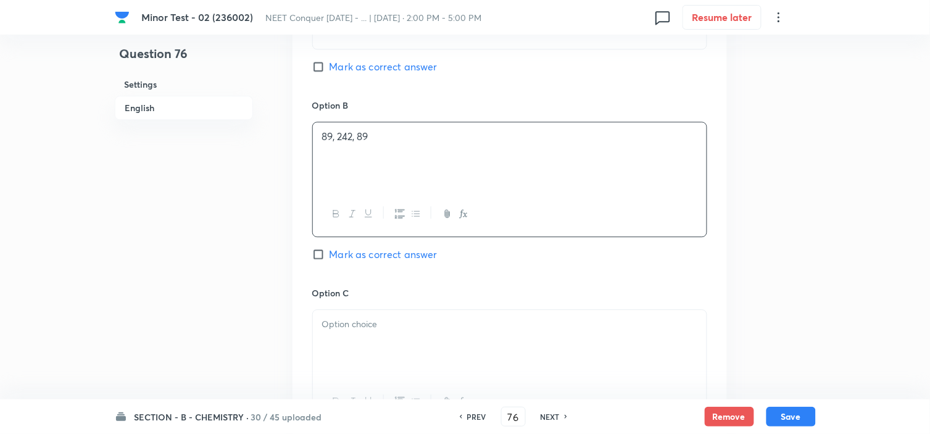
scroll to position [709, 0]
click at [346, 315] on div at bounding box center [510, 343] width 394 height 69
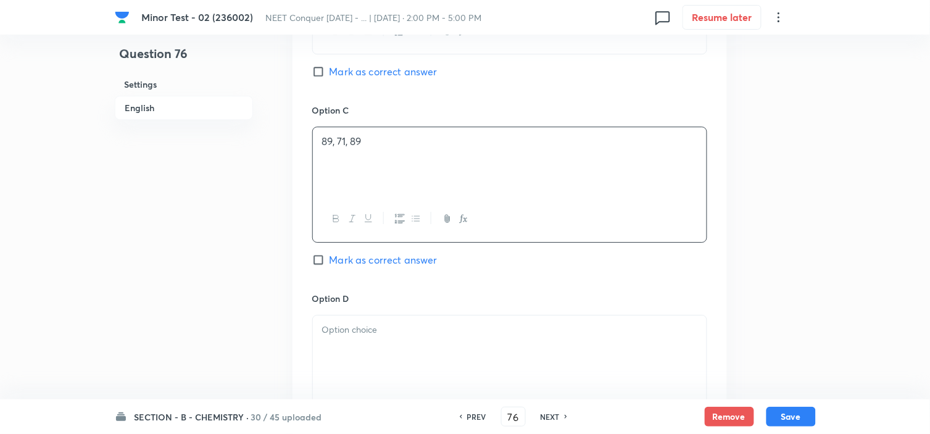
scroll to position [891, 0]
click at [313, 77] on input "Mark as correct answer" at bounding box center [320, 71] width 17 height 12
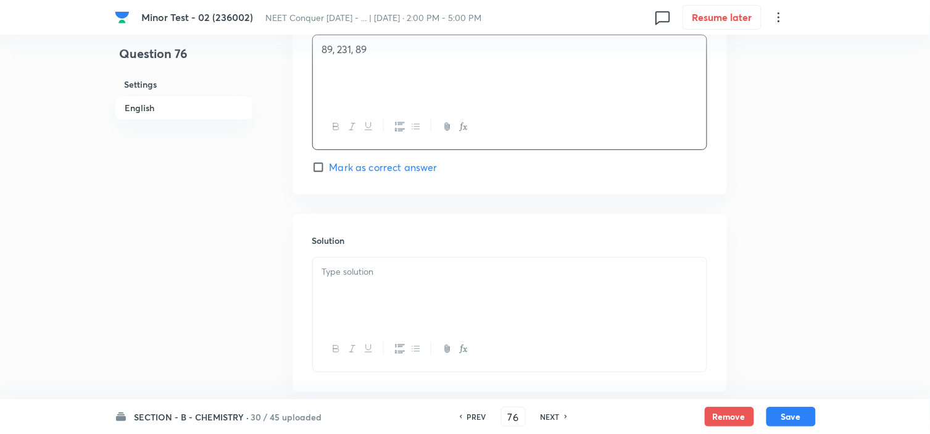
scroll to position [1172, 0]
click at [367, 284] on div at bounding box center [510, 291] width 394 height 69
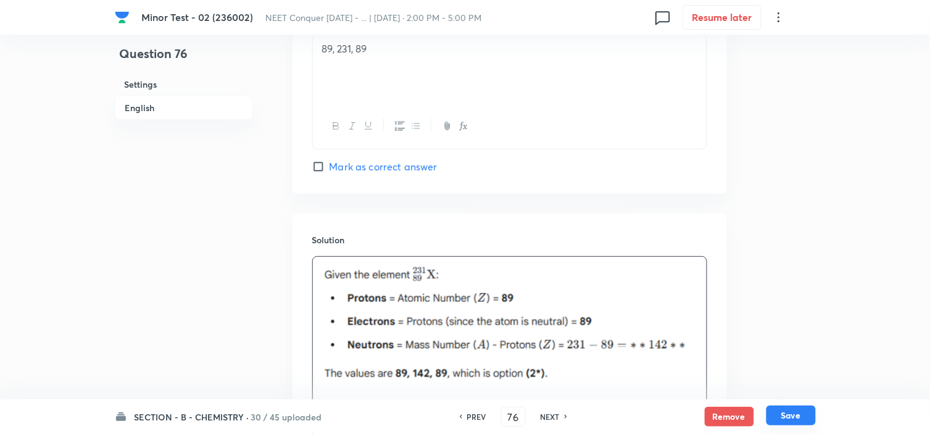
click at [790, 416] on button "Save" at bounding box center [791, 416] width 49 height 20
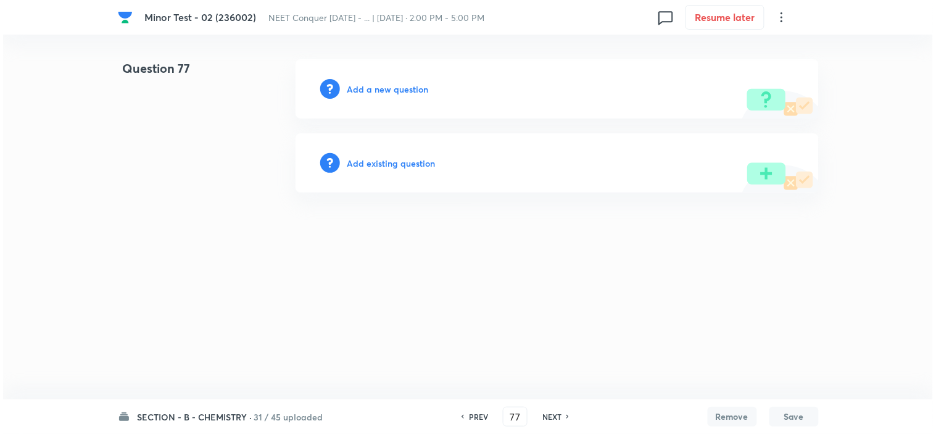
scroll to position [0, 0]
click at [399, 88] on h6 "Add a new question" at bounding box center [388, 89] width 81 height 13
click at [399, 88] on h6 "Choose a question type" at bounding box center [395, 89] width 95 height 13
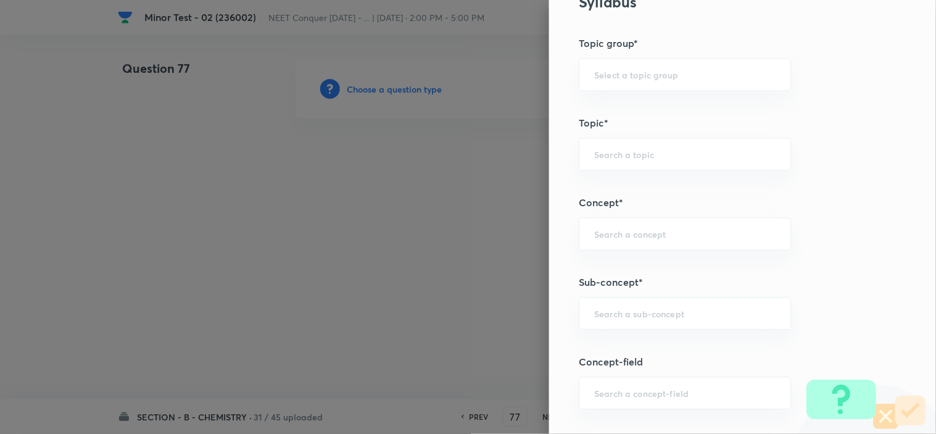
scroll to position [607, 0]
click at [613, 311] on input "text" at bounding box center [684, 312] width 181 height 12
paste input "atomic structure"
click at [612, 347] on li "Atomic Structure" at bounding box center [674, 347] width 211 height 22
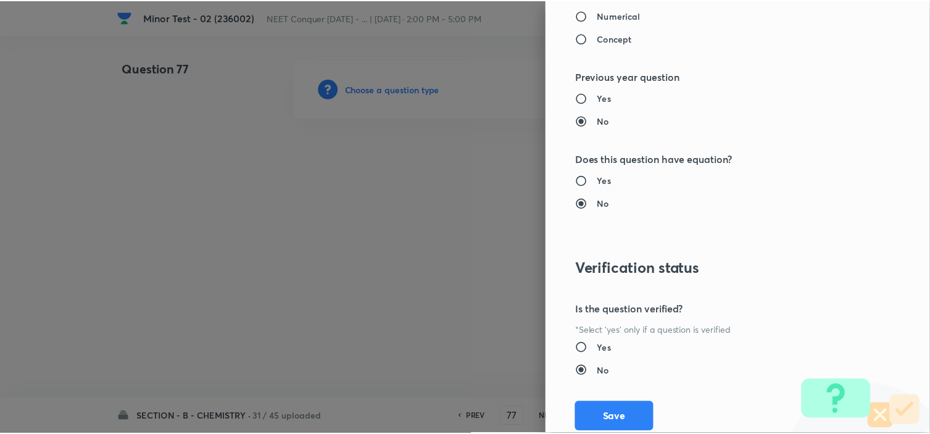
scroll to position [1332, 0]
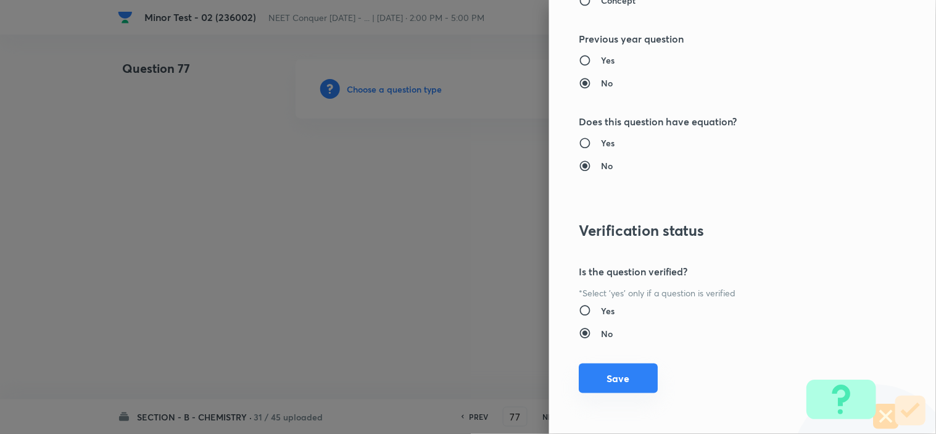
click at [606, 379] on button "Save" at bounding box center [618, 379] width 79 height 30
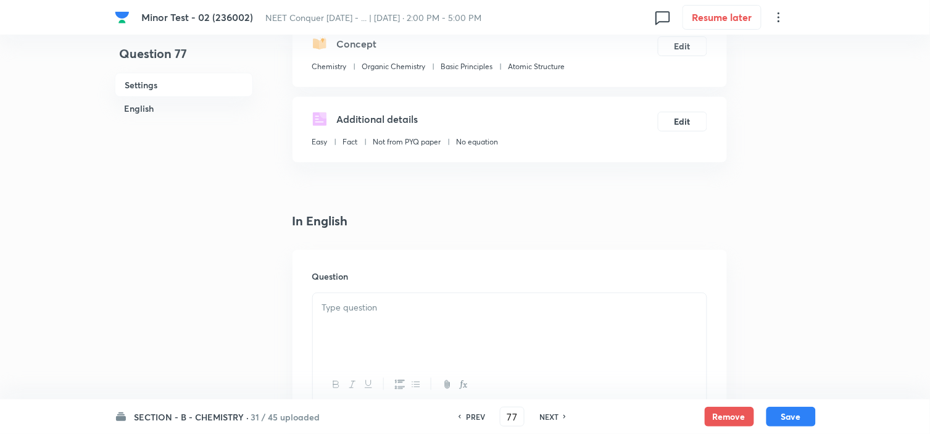
scroll to position [155, 0]
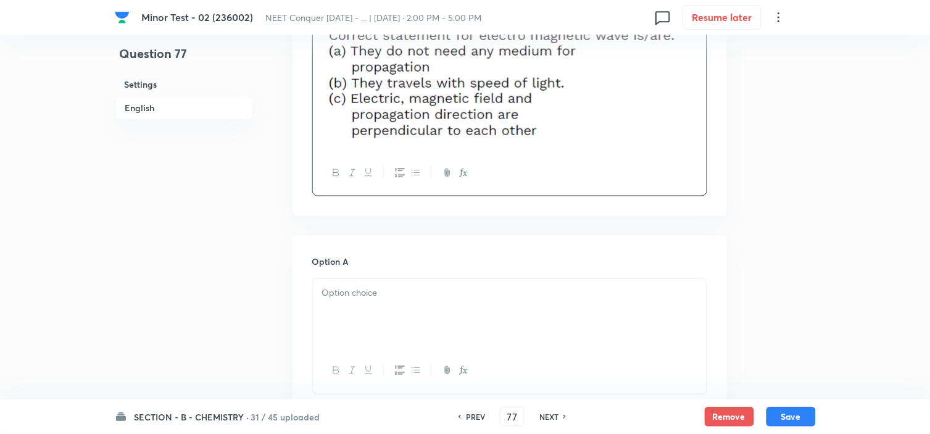
scroll to position [432, 0]
click at [406, 296] on p at bounding box center [509, 292] width 375 height 14
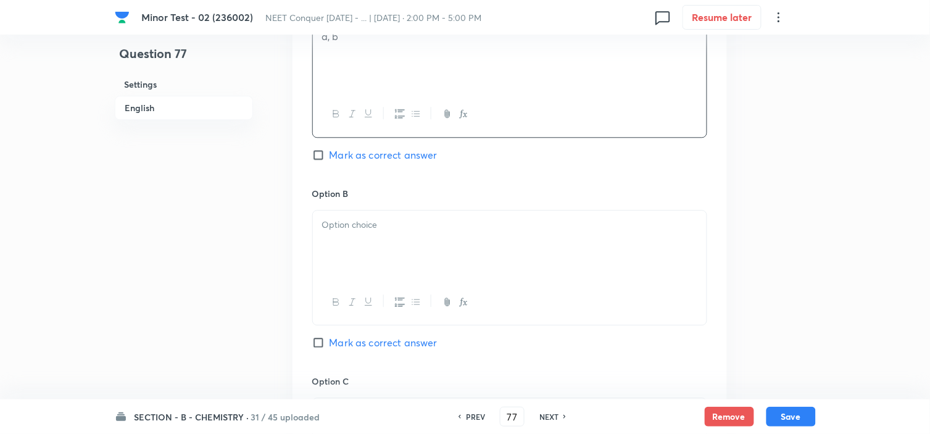
scroll to position [688, 0]
click at [397, 229] on p at bounding box center [509, 224] width 375 height 14
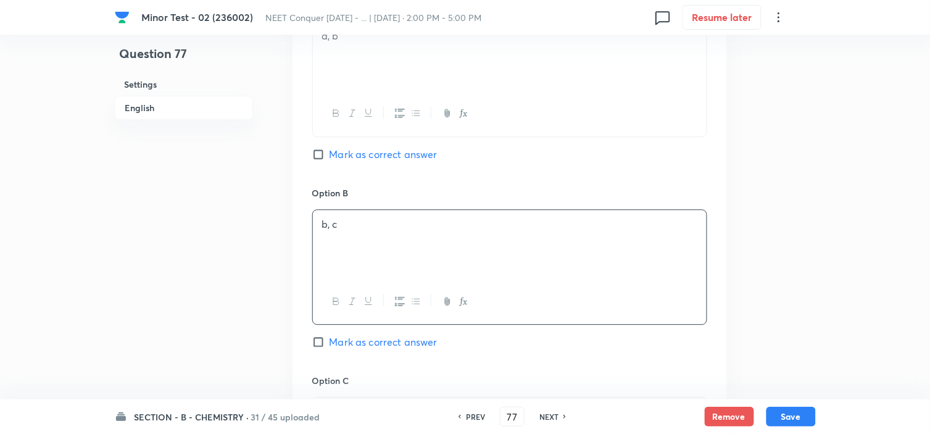
click at [318, 346] on input "Mark as correct answer" at bounding box center [320, 342] width 17 height 12
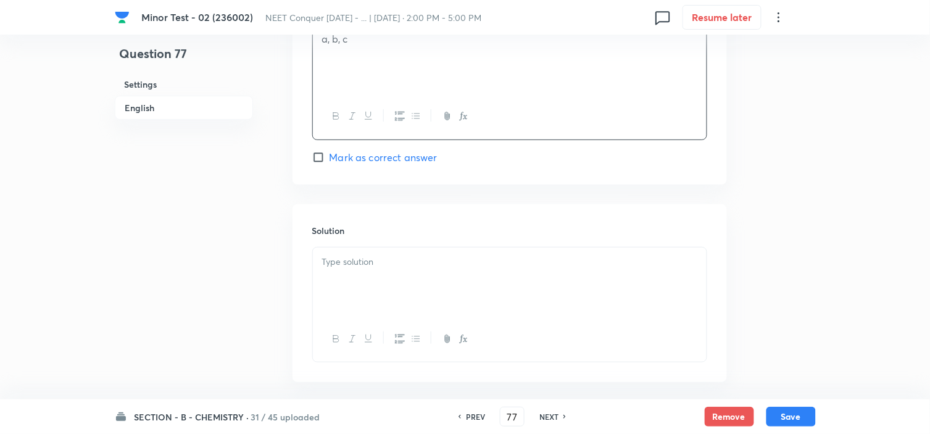
scroll to position [1249, 0]
click at [456, 282] on div at bounding box center [510, 281] width 394 height 69
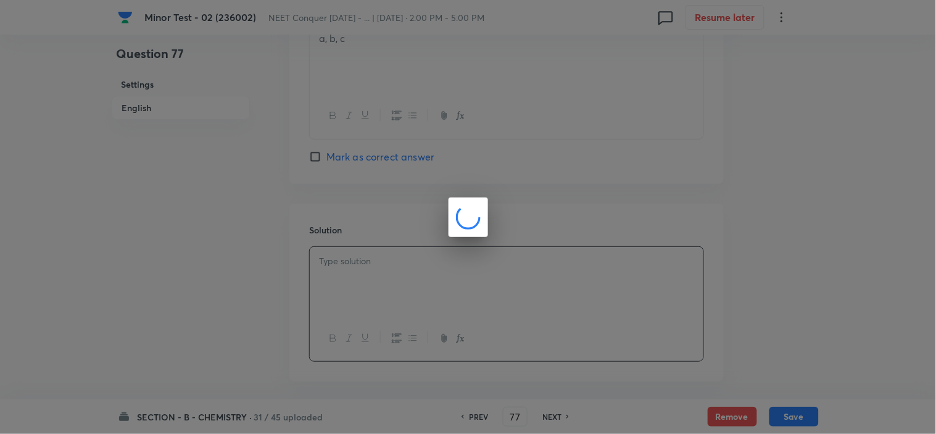
click at [456, 282] on div at bounding box center [468, 217] width 936 height 434
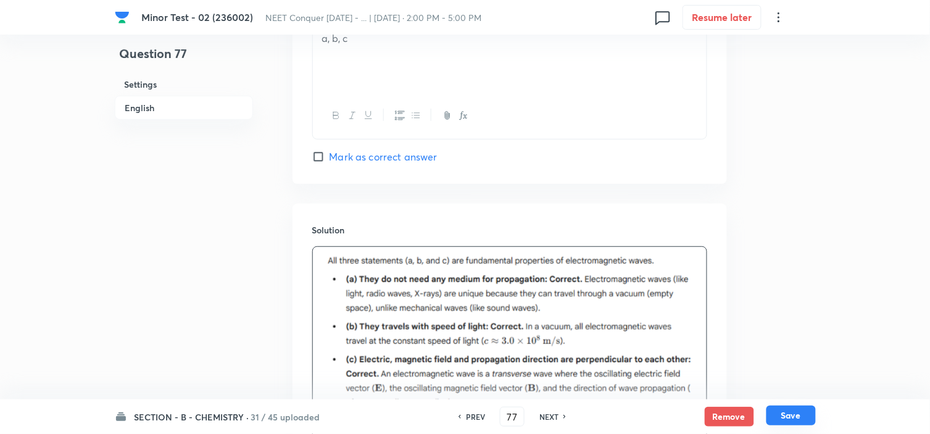
click at [782, 419] on button "Save" at bounding box center [791, 416] width 49 height 20
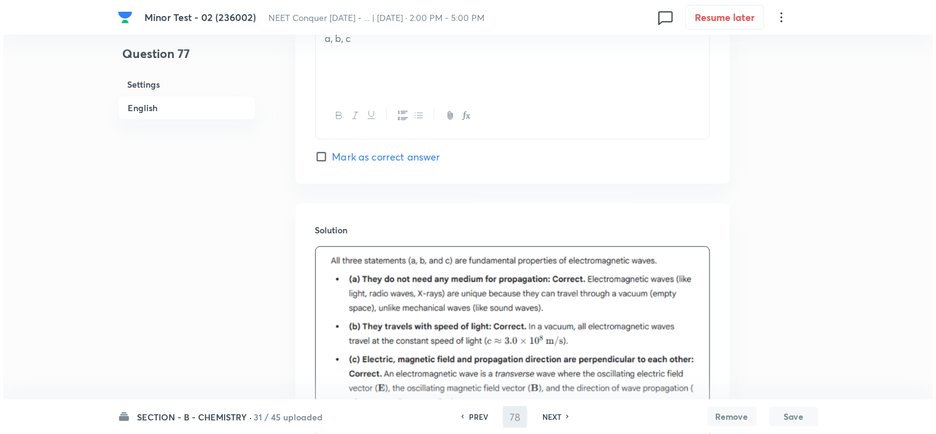
scroll to position [0, 0]
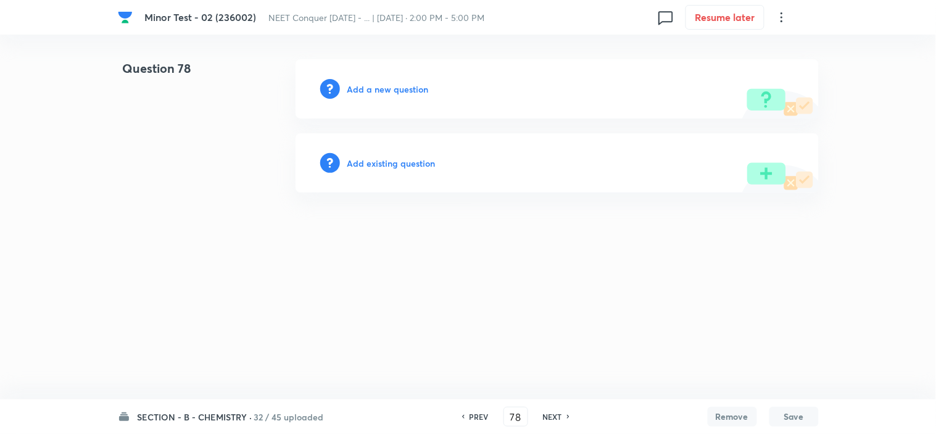
click at [369, 91] on h6 "Add a new question" at bounding box center [388, 89] width 81 height 13
click at [369, 91] on h6 "Choose a question type" at bounding box center [395, 89] width 95 height 13
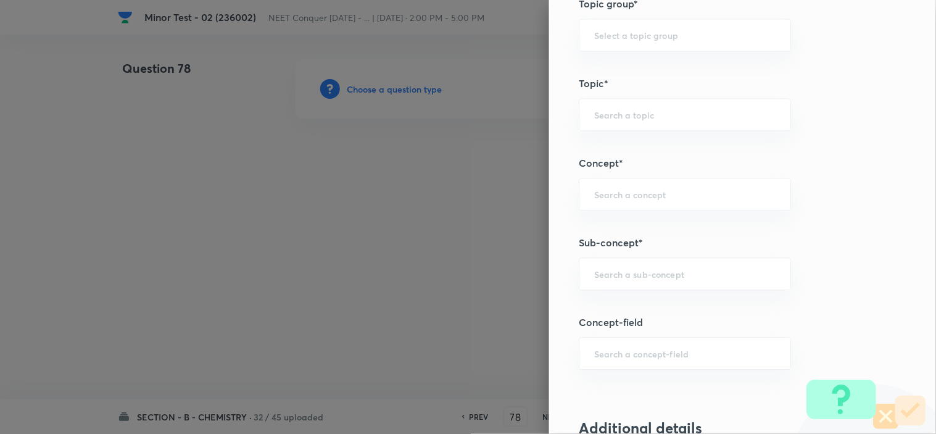
scroll to position [649, 0]
click at [631, 270] on input "text" at bounding box center [684, 270] width 181 height 12
paste input "Periodic Table"
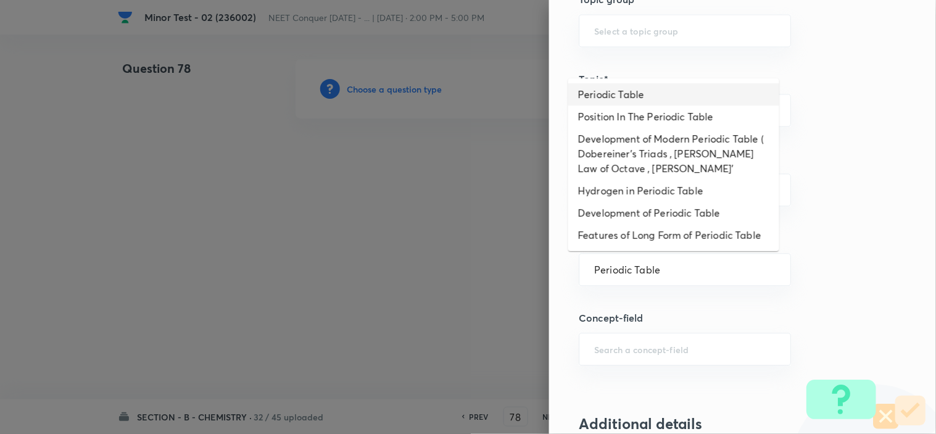
click at [618, 94] on li "Periodic Table" at bounding box center [674, 94] width 211 height 22
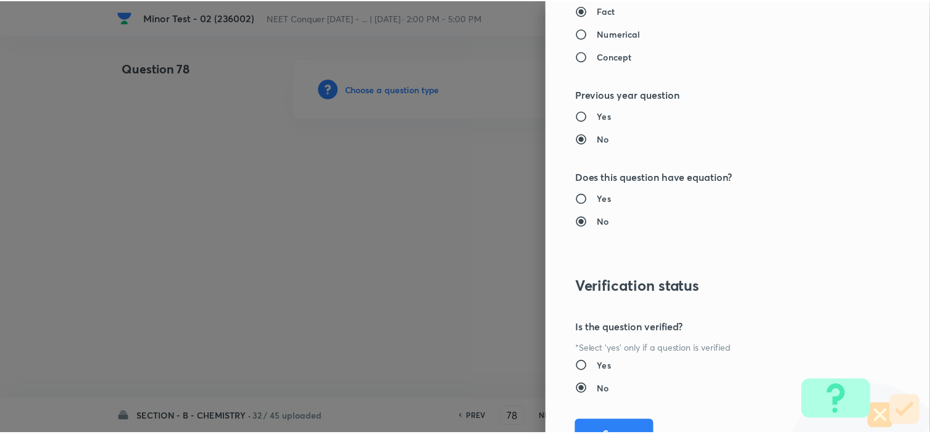
scroll to position [1332, 0]
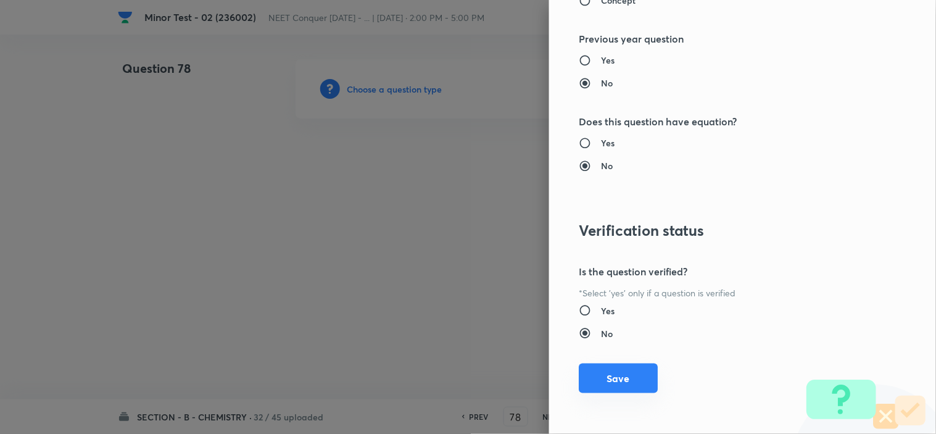
click at [615, 375] on button "Save" at bounding box center [618, 379] width 79 height 30
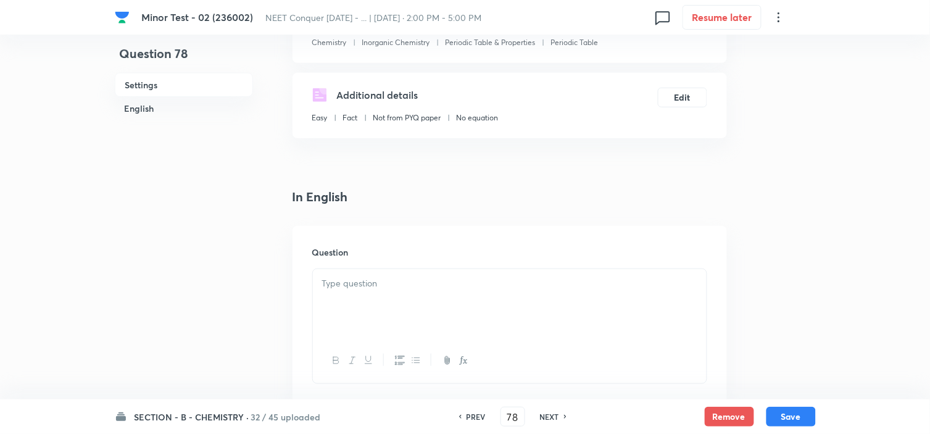
scroll to position [181, 0]
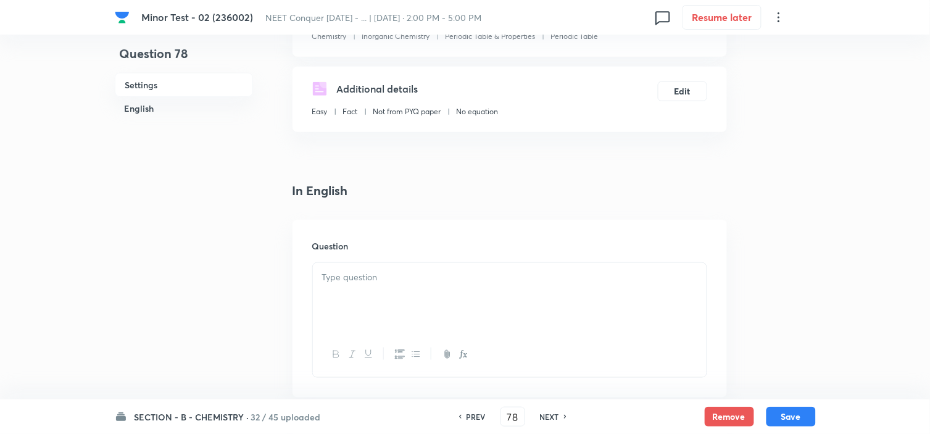
click at [419, 326] on div at bounding box center [510, 297] width 394 height 69
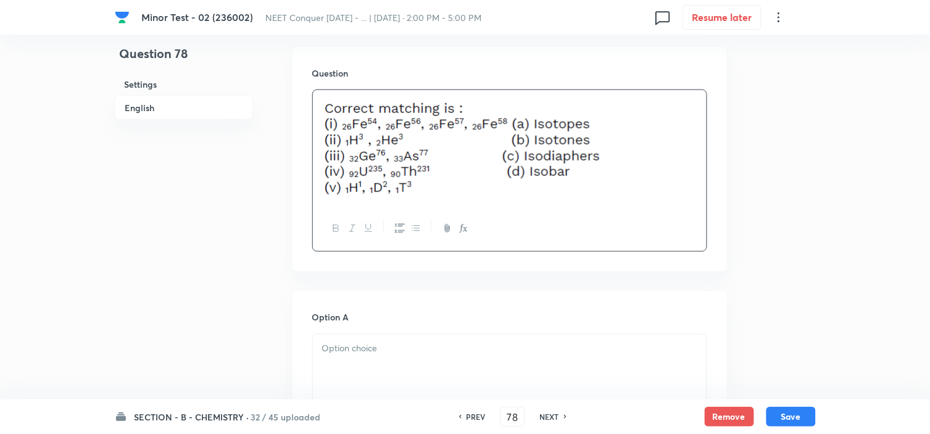
scroll to position [355, 0]
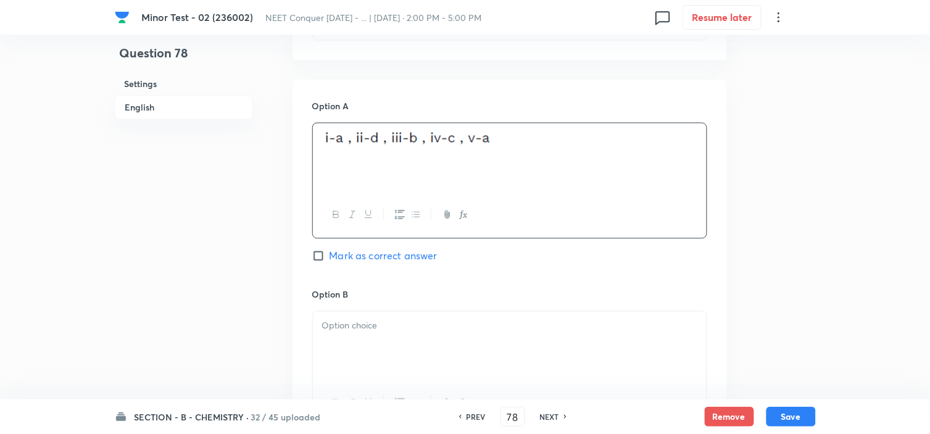
scroll to position [569, 0]
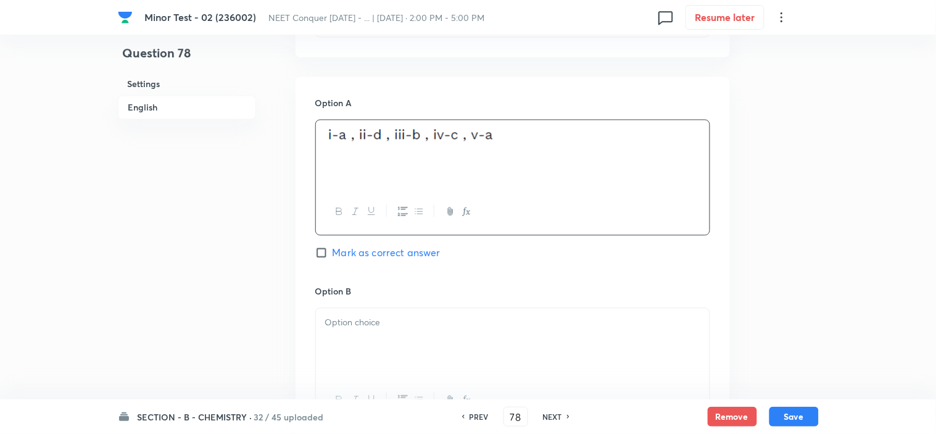
click at [354, 332] on body "Minor Test - 02 (236002) NEET Conquer [DATE] - ... | [DATE] · 2:00 PM - 5:00 PM…" at bounding box center [468, 291] width 936 height 1600
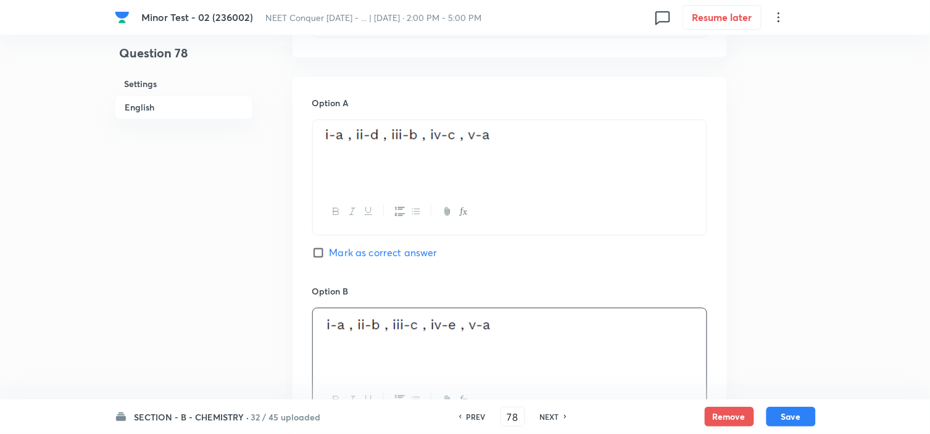
drag, startPoint x: 322, startPoint y: 244, endPoint x: 317, endPoint y: 252, distance: 9.3
click at [317, 252] on div "Option A Mark as correct answer" at bounding box center [509, 191] width 395 height 188
click at [317, 252] on input "Mark as correct answer" at bounding box center [320, 253] width 17 height 12
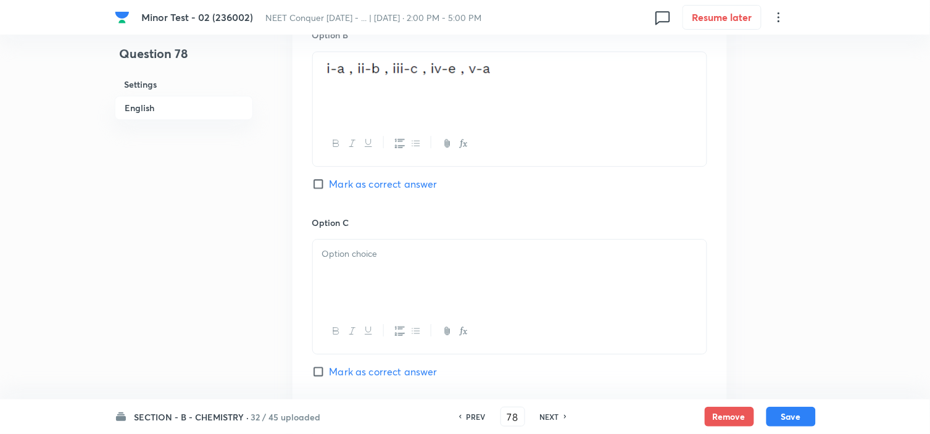
scroll to position [826, 0]
click at [338, 275] on div at bounding box center [510, 273] width 394 height 69
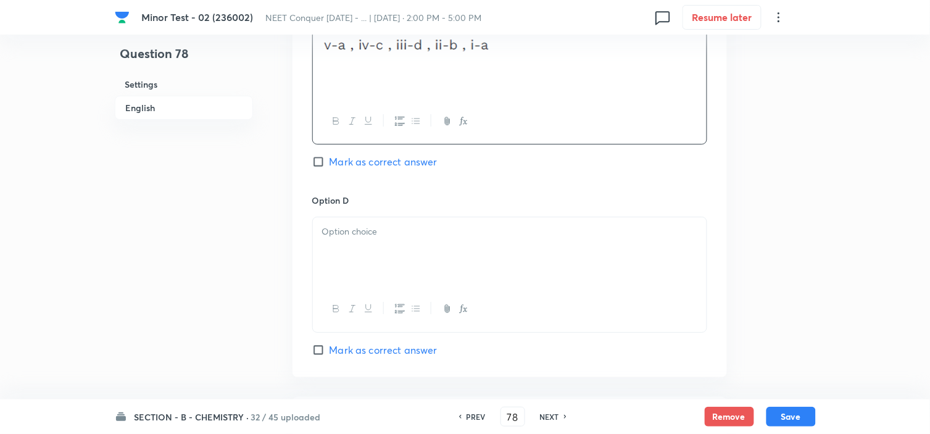
scroll to position [1034, 0]
click at [403, 252] on div at bounding box center [510, 253] width 394 height 69
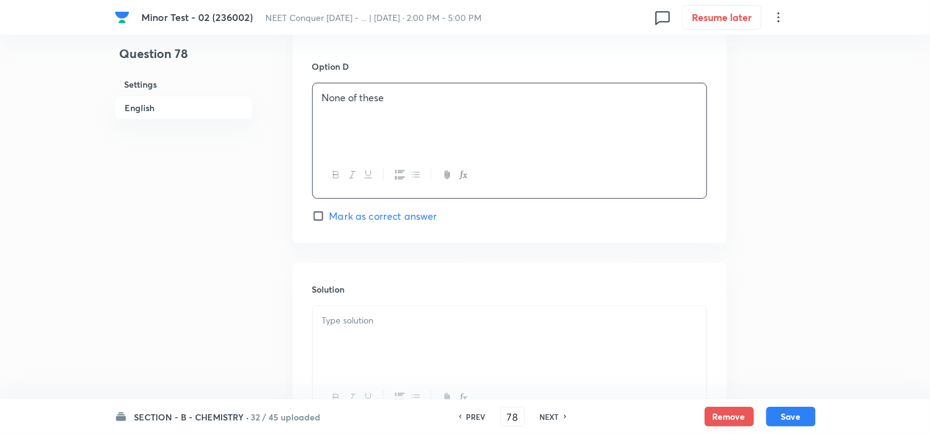
scroll to position [1175, 0]
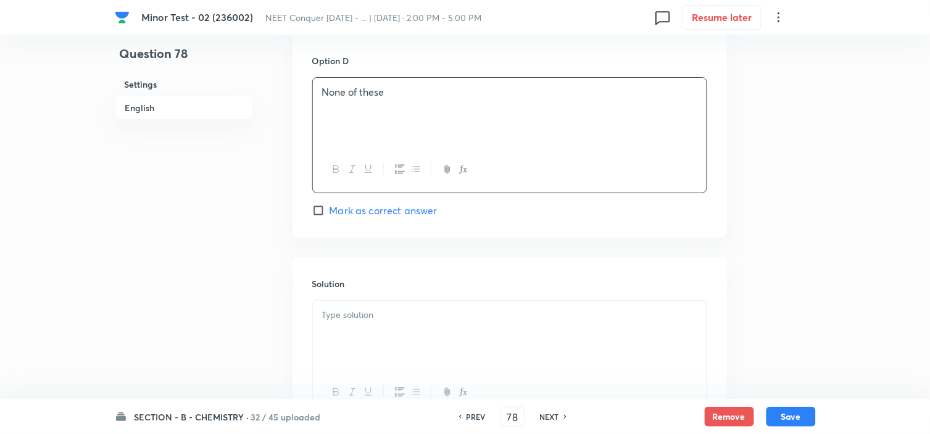
click at [367, 318] on p at bounding box center [509, 315] width 375 height 14
click at [809, 412] on button "Save" at bounding box center [791, 416] width 49 height 20
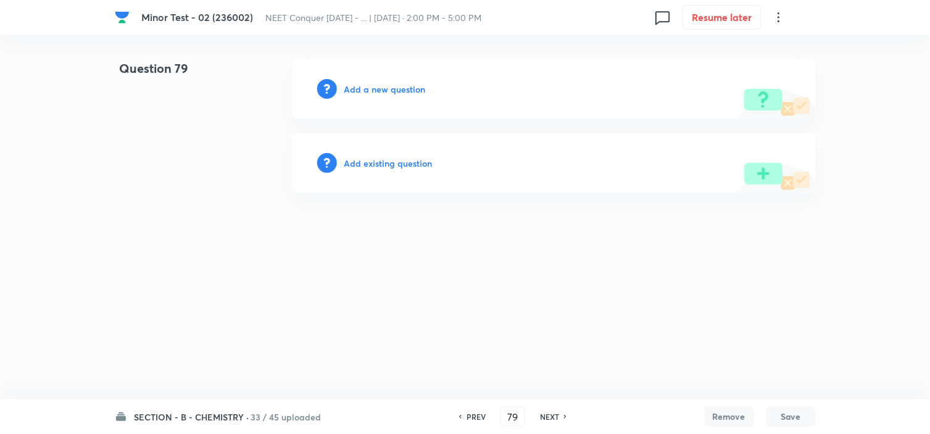
scroll to position [0, 0]
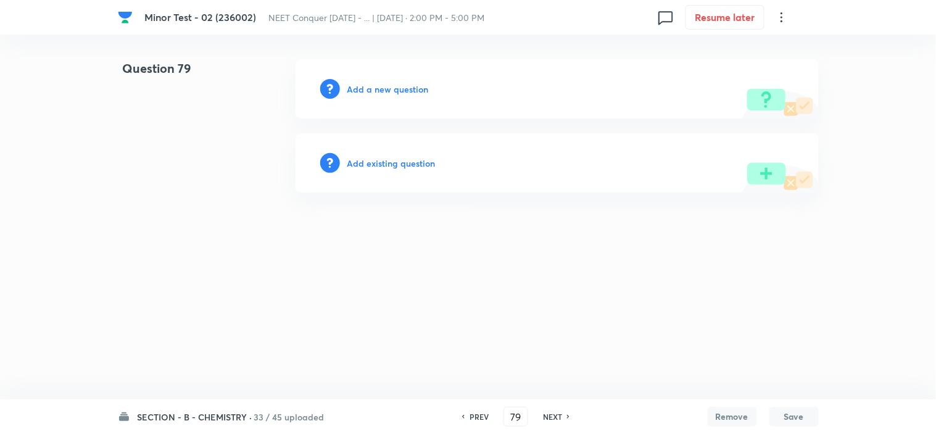
click at [390, 94] on div "Add a new question" at bounding box center [557, 88] width 523 height 59
click at [390, 94] on h6 "Add a new question" at bounding box center [388, 89] width 81 height 13
click at [478, 423] on div "PREV 79 ​ NEXT" at bounding box center [515, 417] width 159 height 20
drag, startPoint x: 478, startPoint y: 423, endPoint x: 473, endPoint y: 418, distance: 7.0
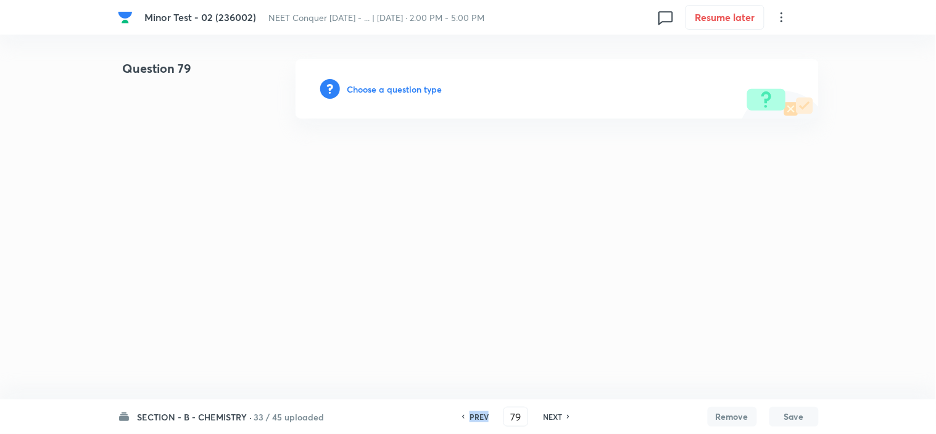
click at [473, 418] on div "PREV 79 ​ NEXT" at bounding box center [515, 417] width 159 height 20
click at [473, 418] on h6 "PREV" at bounding box center [479, 416] width 19 height 11
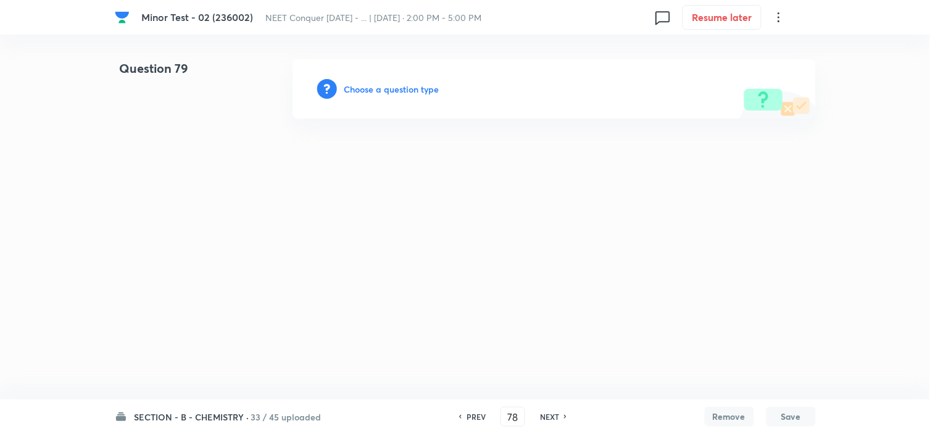
click at [473, 418] on h6 "PREV" at bounding box center [476, 416] width 19 height 11
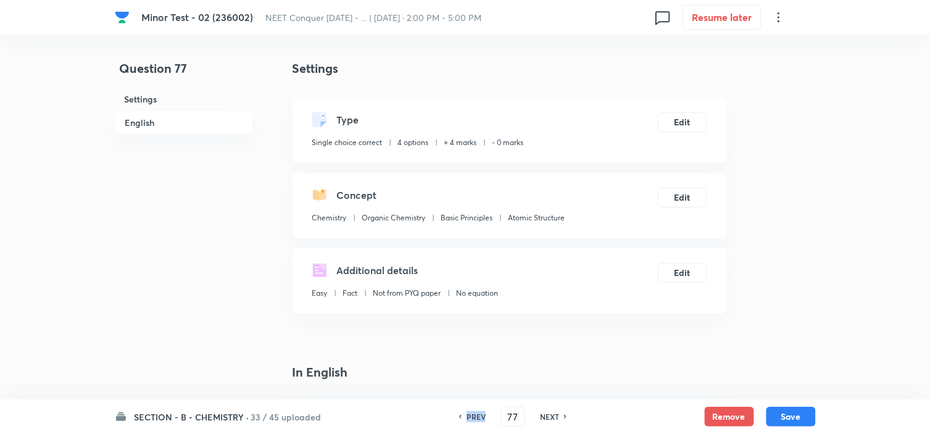
click at [473, 418] on h6 "PREV" at bounding box center [476, 416] width 19 height 11
click at [541, 412] on h6 "NEXT" at bounding box center [549, 416] width 19 height 11
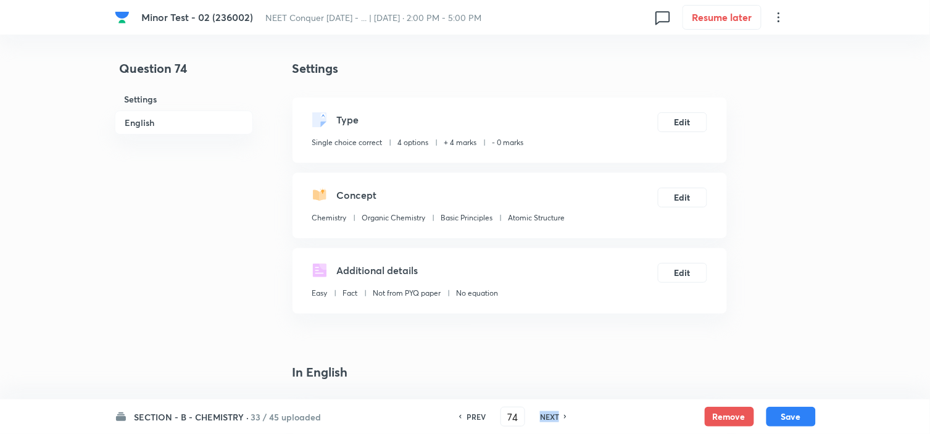
click at [541, 412] on h6 "NEXT" at bounding box center [549, 416] width 19 height 11
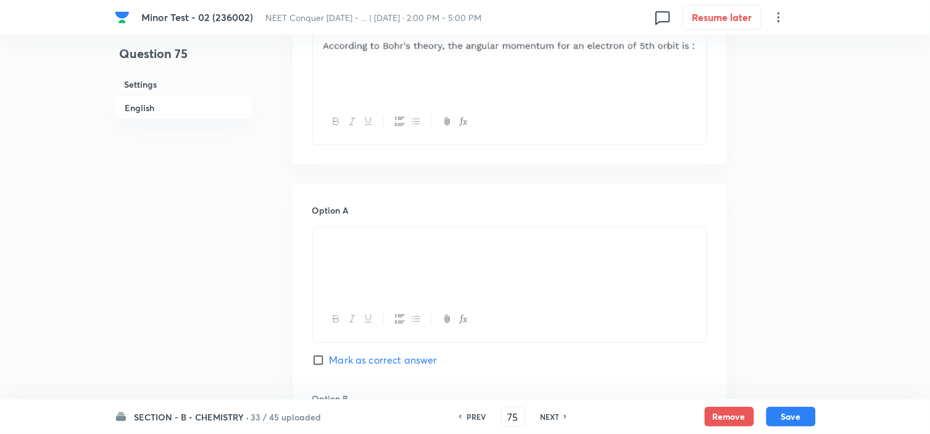
scroll to position [436, 0]
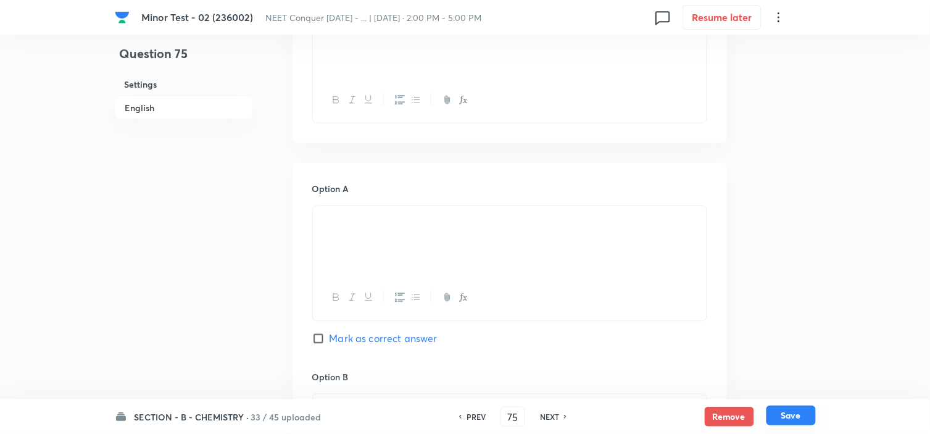
click at [794, 417] on button "Save" at bounding box center [791, 416] width 49 height 20
click at [786, 415] on button "Save" at bounding box center [791, 416] width 49 height 20
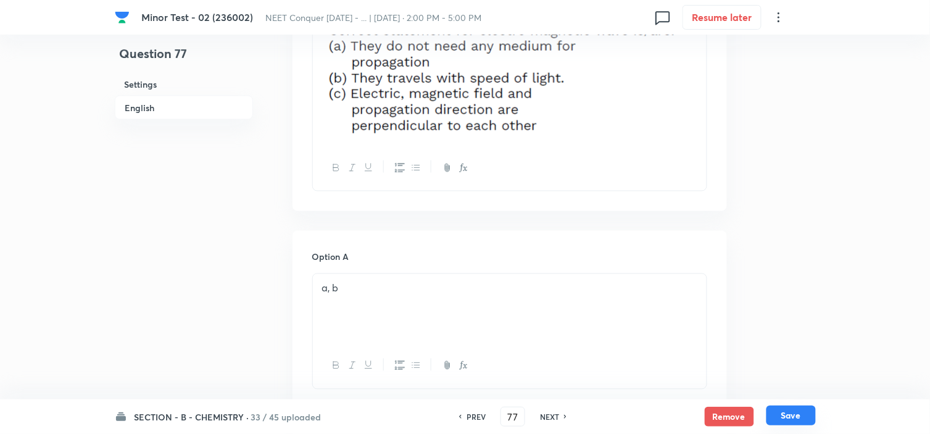
click at [793, 418] on button "Save" at bounding box center [791, 416] width 49 height 20
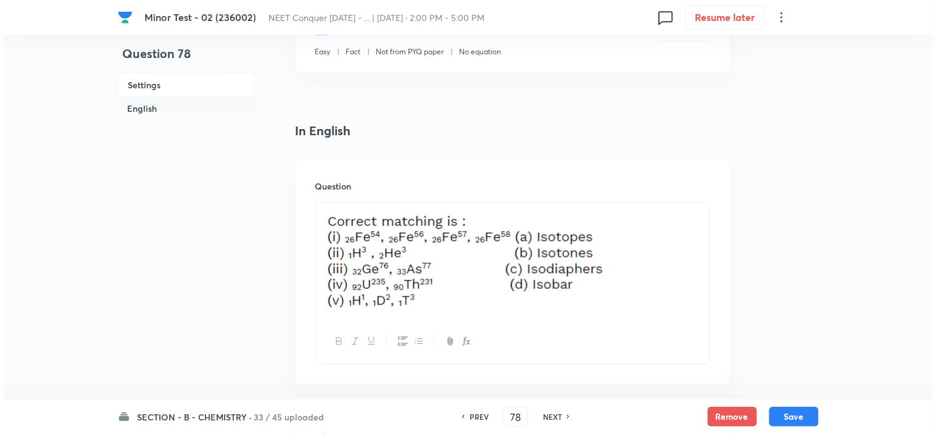
scroll to position [0, 0]
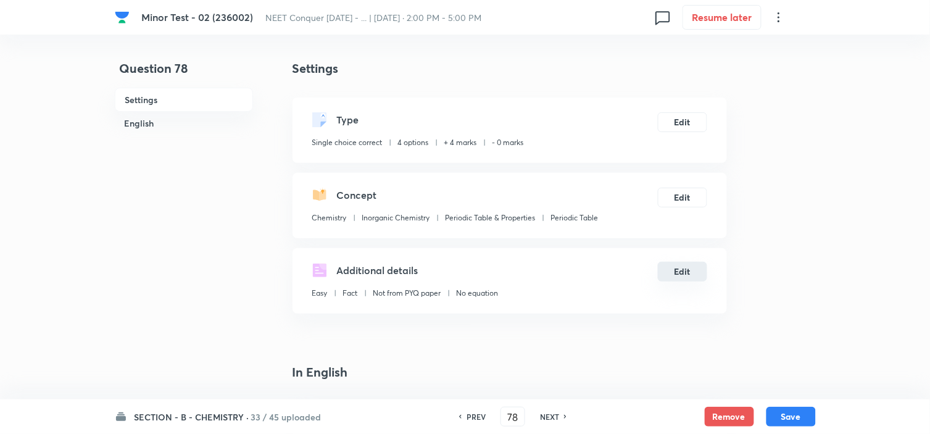
click at [682, 278] on button "Edit" at bounding box center [682, 272] width 49 height 20
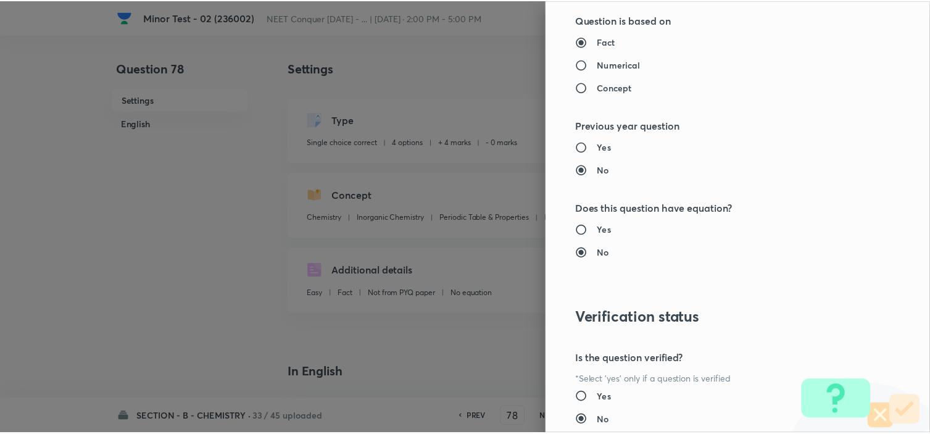
scroll to position [1332, 0]
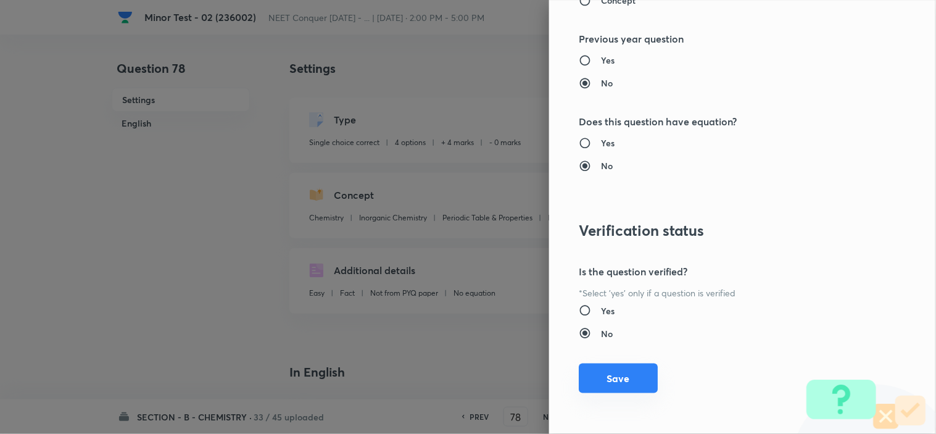
click at [619, 369] on button "Save" at bounding box center [618, 379] width 79 height 30
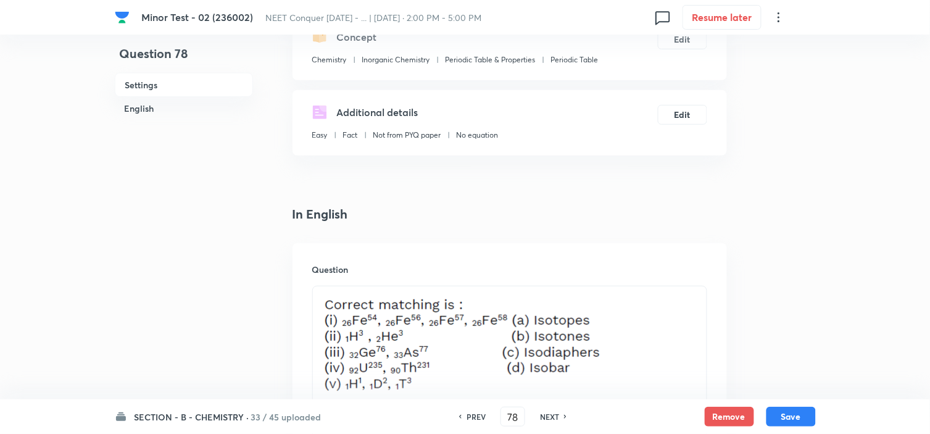
scroll to position [159, 0]
click at [603, 306] on img at bounding box center [464, 342] width 284 height 98
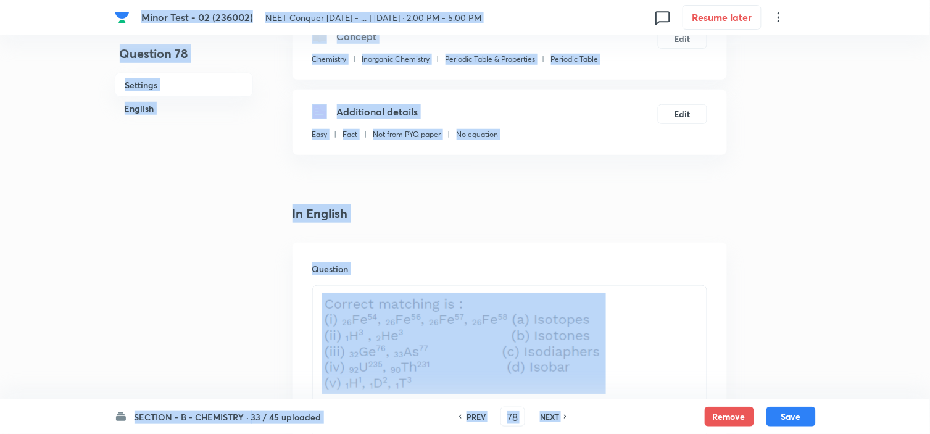
click at [603, 306] on img at bounding box center [464, 342] width 284 height 98
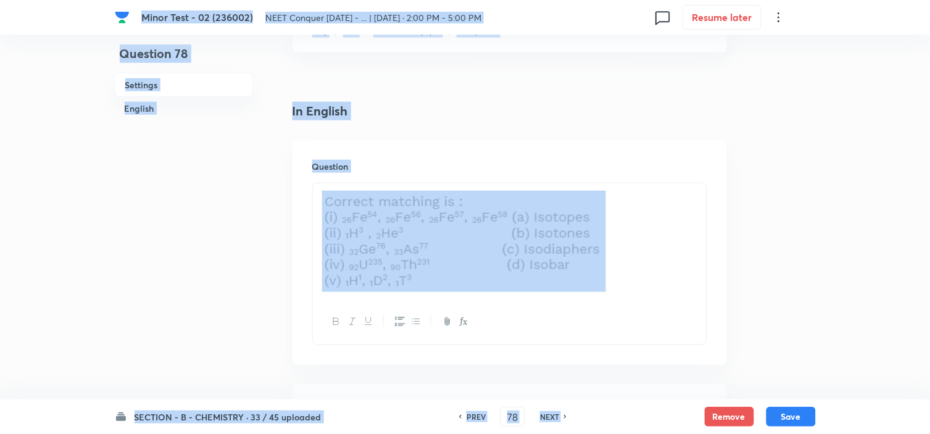
scroll to position [270, 0]
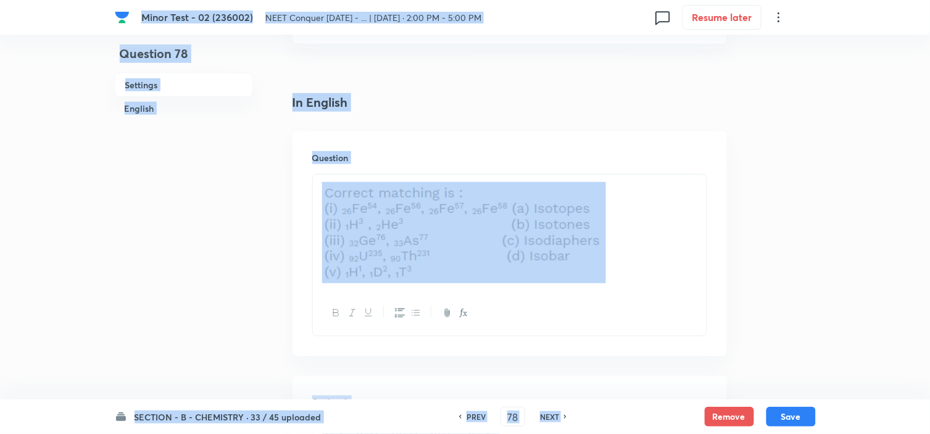
click at [653, 270] on p at bounding box center [509, 232] width 375 height 101
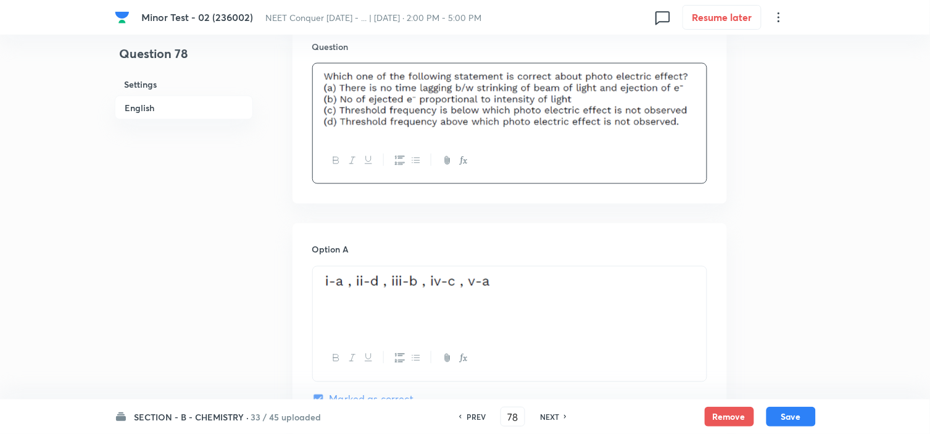
scroll to position [382, 0]
click at [554, 285] on p at bounding box center [509, 282] width 375 height 18
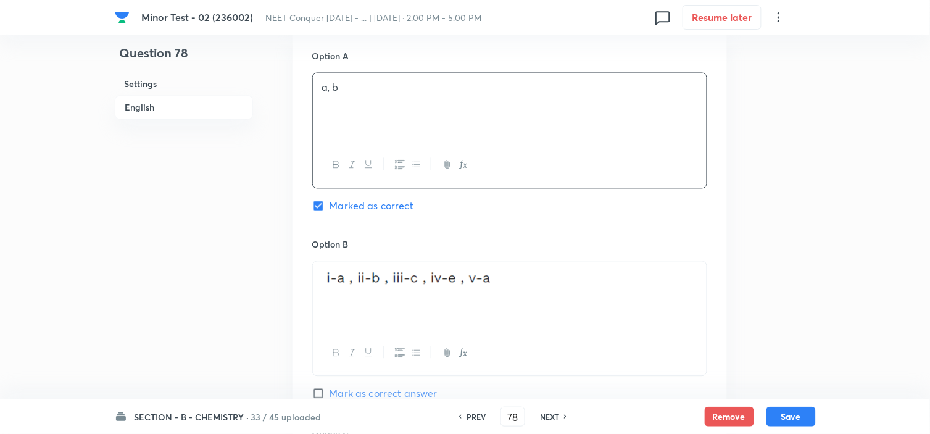
scroll to position [575, 0]
click at [527, 291] on div at bounding box center [510, 295] width 394 height 69
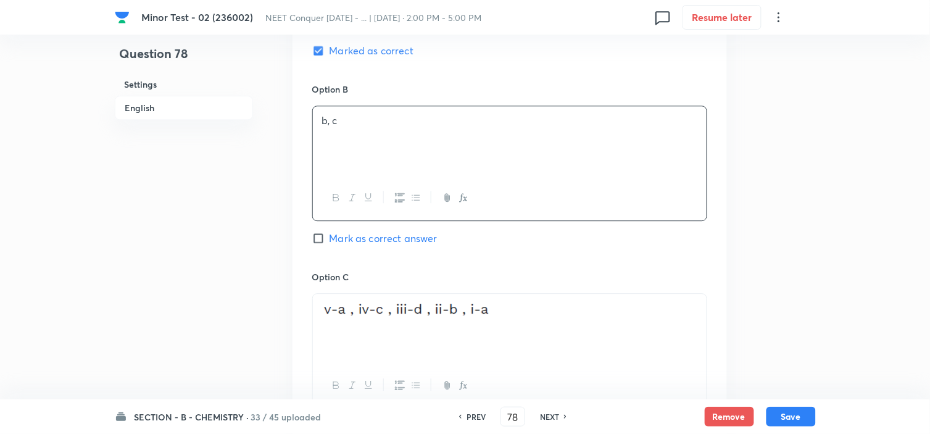
scroll to position [736, 0]
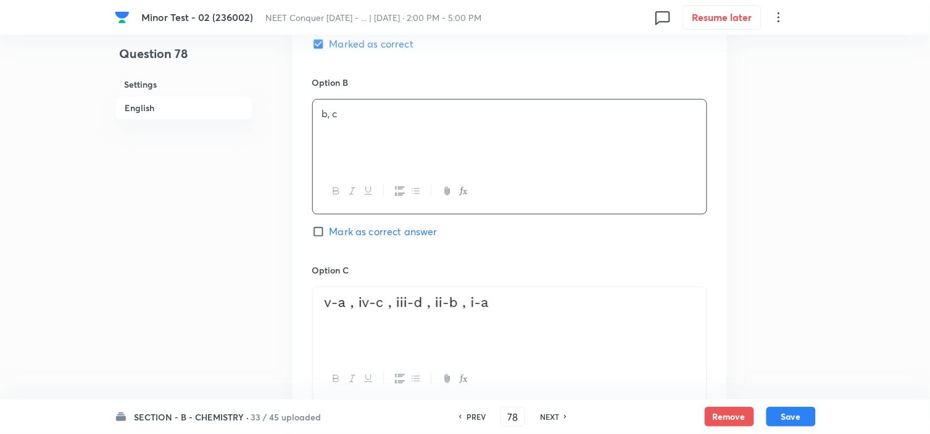
click at [519, 312] on p at bounding box center [509, 303] width 375 height 18
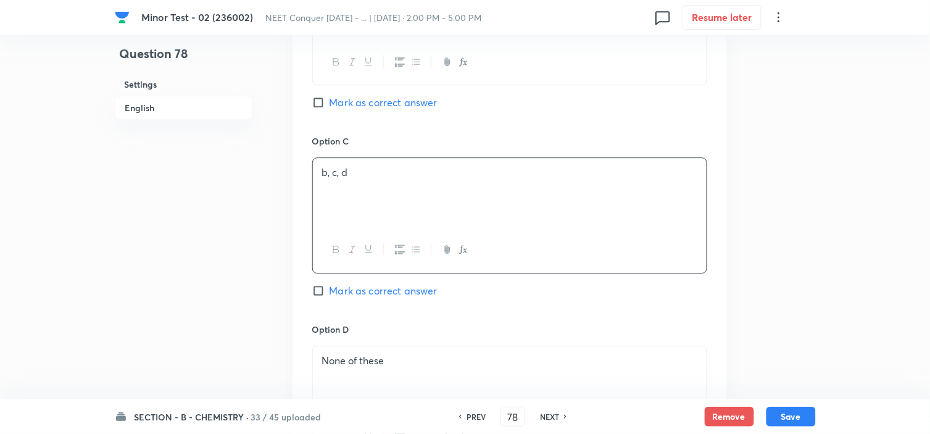
scroll to position [866, 0]
click at [360, 361] on p "None of these" at bounding box center [509, 360] width 375 height 14
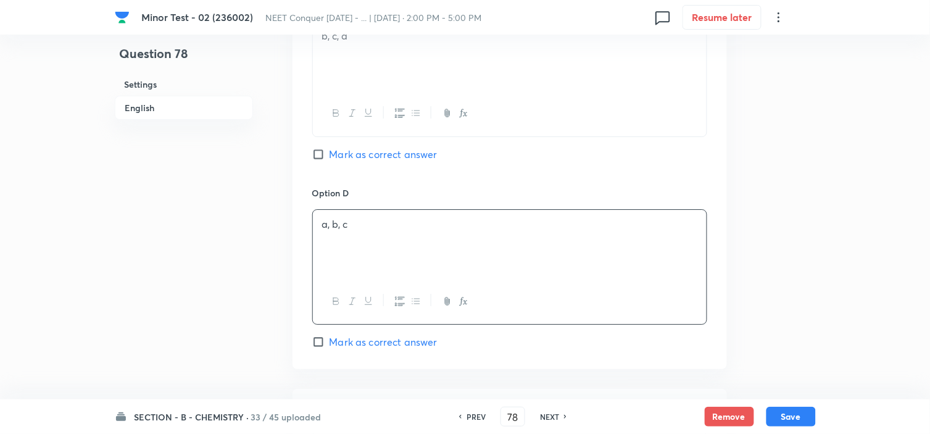
scroll to position [1029, 0]
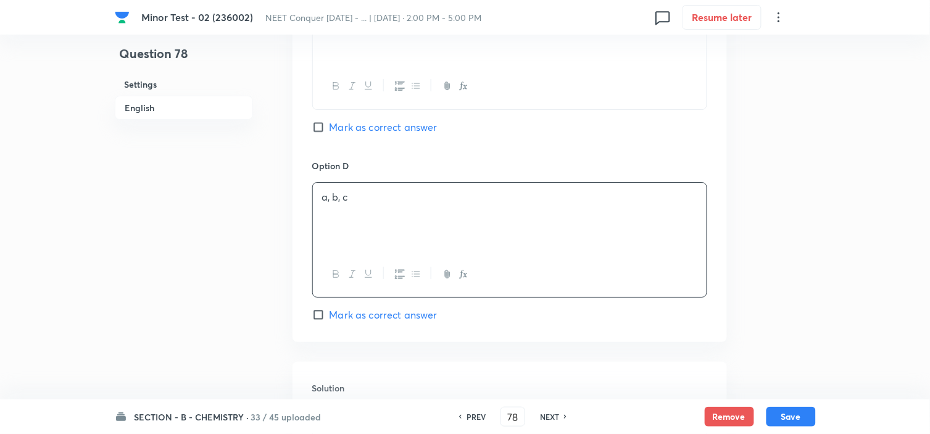
click at [319, 315] on input "Mark as correct answer" at bounding box center [320, 315] width 17 height 12
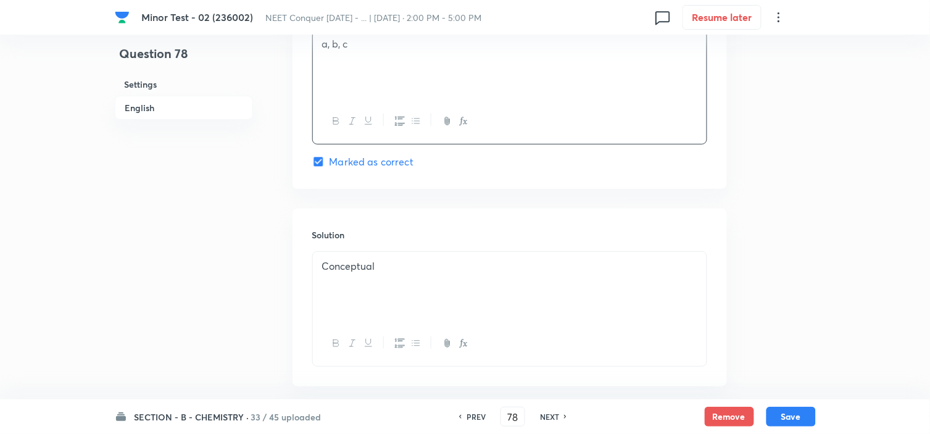
scroll to position [1183, 0]
click at [792, 415] on button "Save" at bounding box center [791, 416] width 49 height 20
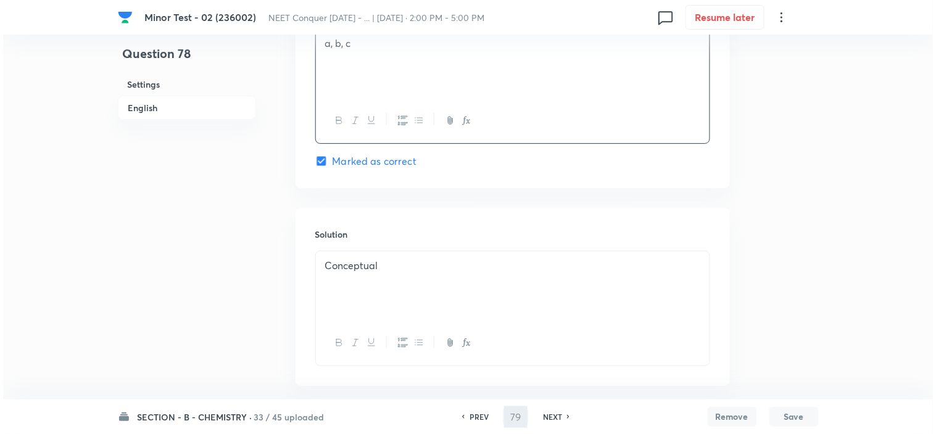
scroll to position [0, 0]
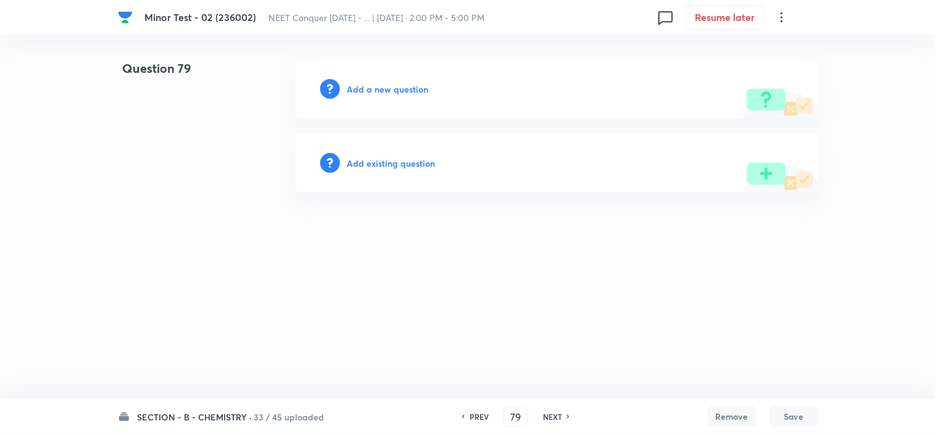
click at [399, 93] on h6 "Add a new question" at bounding box center [388, 89] width 81 height 13
click at [399, 93] on h6 "Choose a question type" at bounding box center [395, 89] width 95 height 13
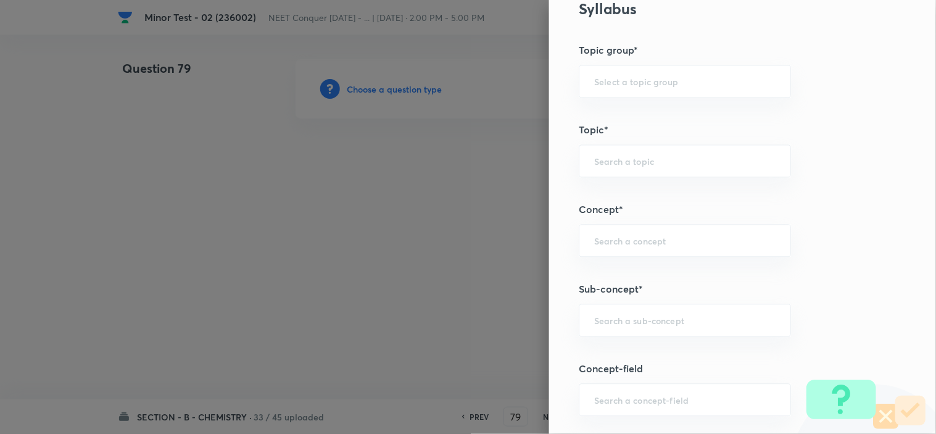
scroll to position [599, 0]
click at [721, 261] on div "Question settings Question type* Single choice correct Number of options* 2 3 4…" at bounding box center [742, 217] width 387 height 434
click at [694, 243] on input "text" at bounding box center [684, 240] width 181 height 12
paste input "Periodic Table"
click at [818, 343] on div "Question settings Question type* Single choice correct Number of options* 2 3 4…" at bounding box center [742, 217] width 387 height 434
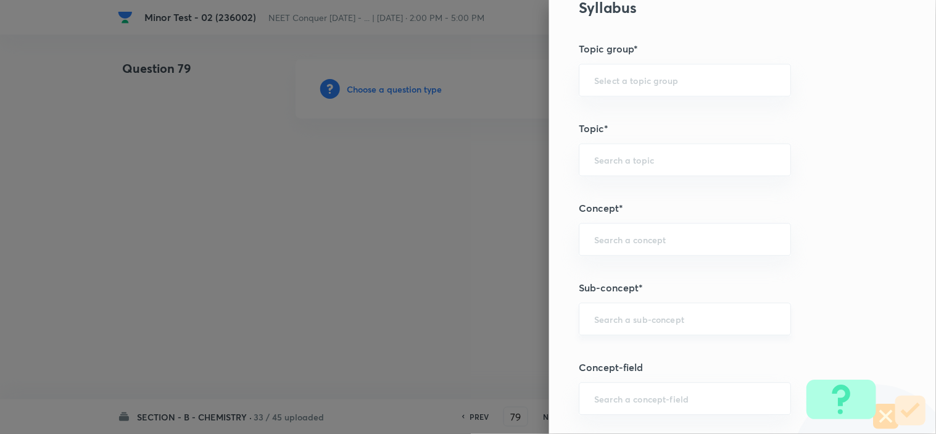
click at [695, 309] on div "​" at bounding box center [685, 319] width 212 height 33
click at [670, 324] on input "text" at bounding box center [684, 320] width 181 height 12
paste input "Periodic Table"
click at [670, 324] on input "Periodic Table" at bounding box center [684, 320] width 181 height 12
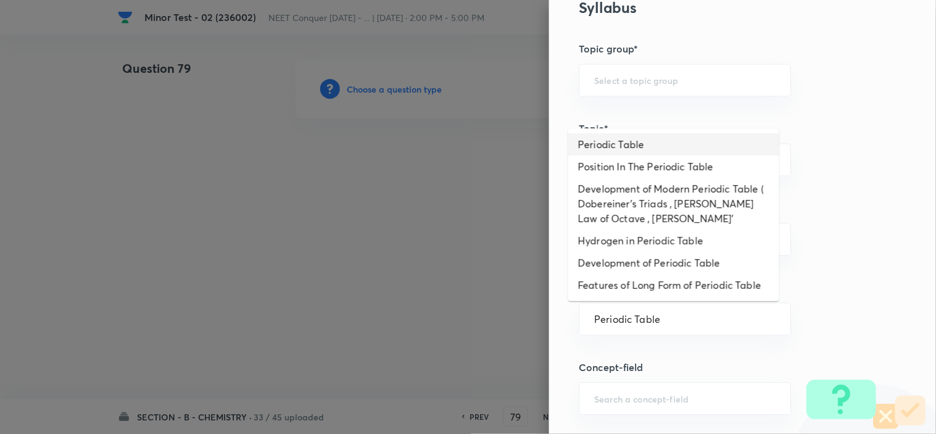
click at [644, 142] on li "Periodic Table" at bounding box center [674, 144] width 211 height 22
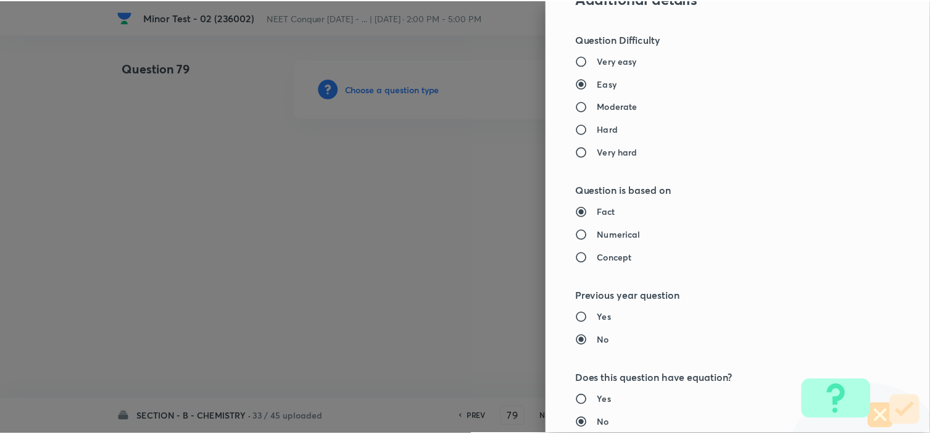
scroll to position [1332, 0]
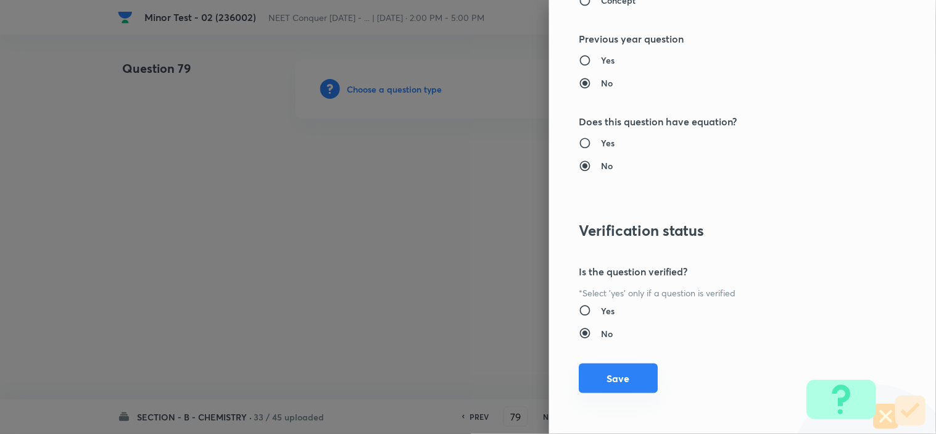
click at [595, 383] on button "Save" at bounding box center [618, 379] width 79 height 30
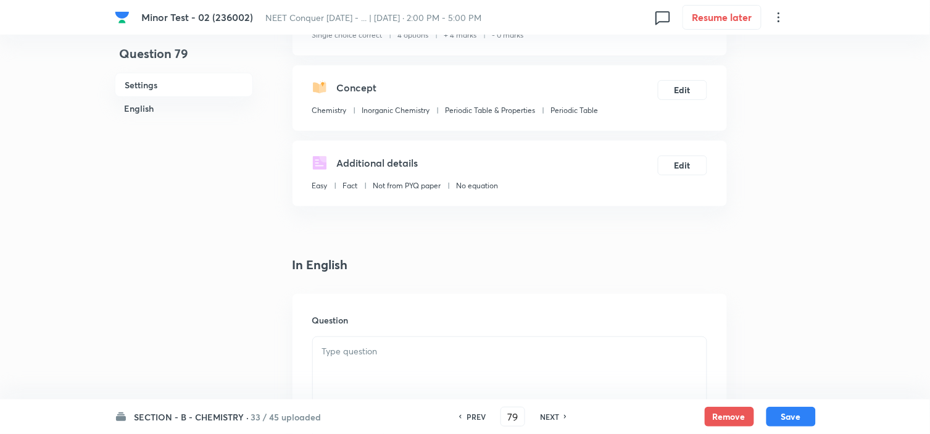
scroll to position [109, 0]
click at [470, 200] on div "Additional details Easy Fact Not from PYQ paper No equation Edit" at bounding box center [510, 172] width 435 height 65
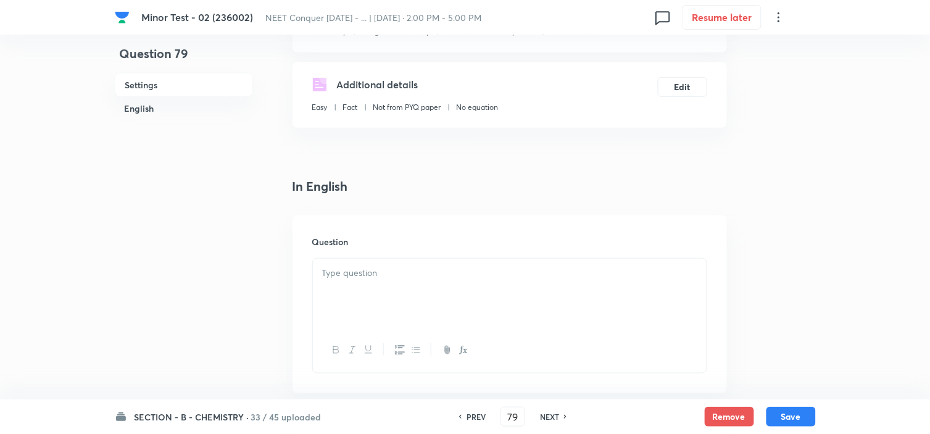
scroll to position [186, 0]
click at [439, 281] on div at bounding box center [510, 292] width 394 height 69
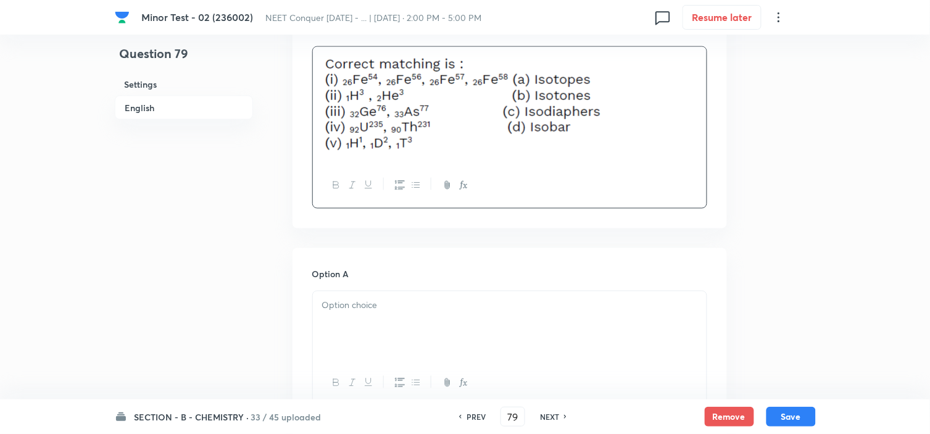
scroll to position [398, 0]
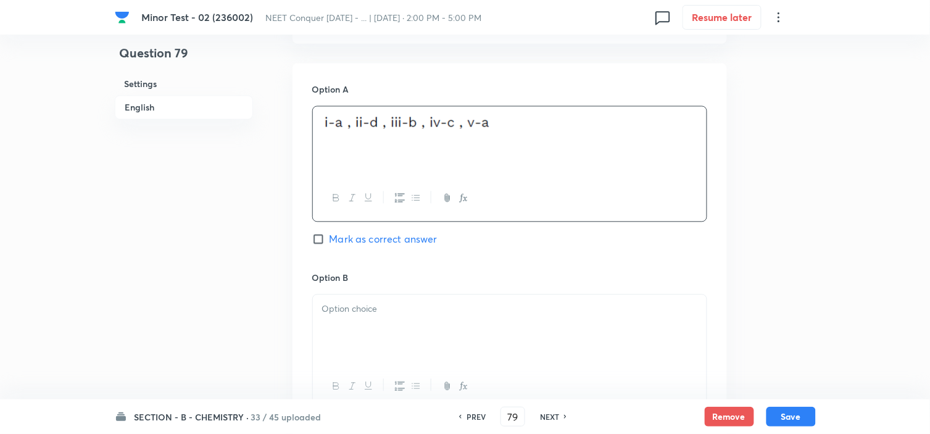
scroll to position [583, 0]
click at [415, 322] on body "Minor Test - 02 (236002) NEET Conquer [DATE] - ... | [DATE] · 2:00 PM - 5:00 PM…" at bounding box center [465, 276] width 930 height 1600
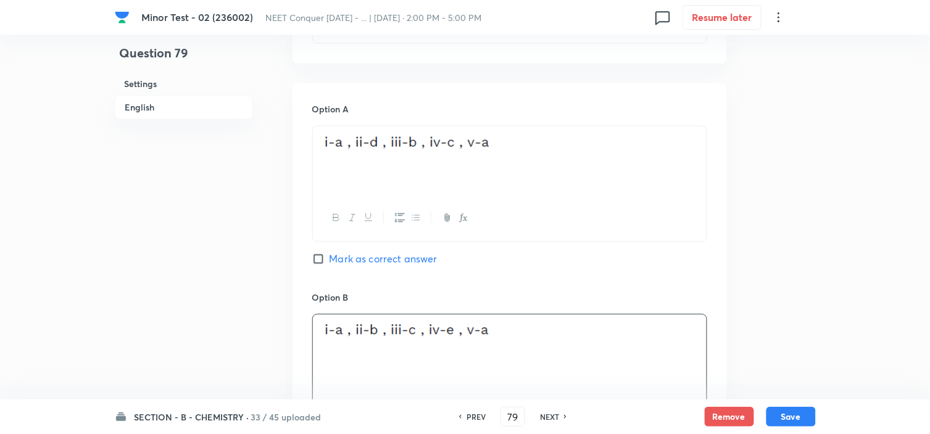
scroll to position [563, 0]
click at [319, 257] on input "Mark as correct answer" at bounding box center [320, 258] width 17 height 12
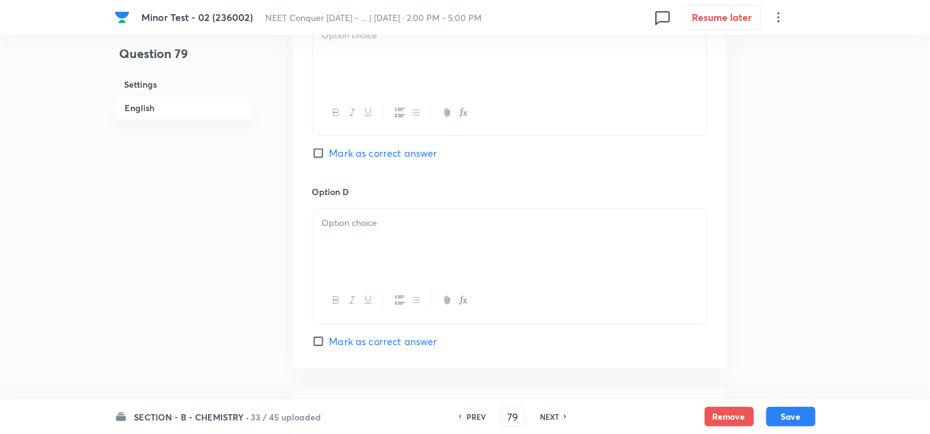
scroll to position [1045, 0]
click at [319, 257] on div at bounding box center [510, 242] width 394 height 69
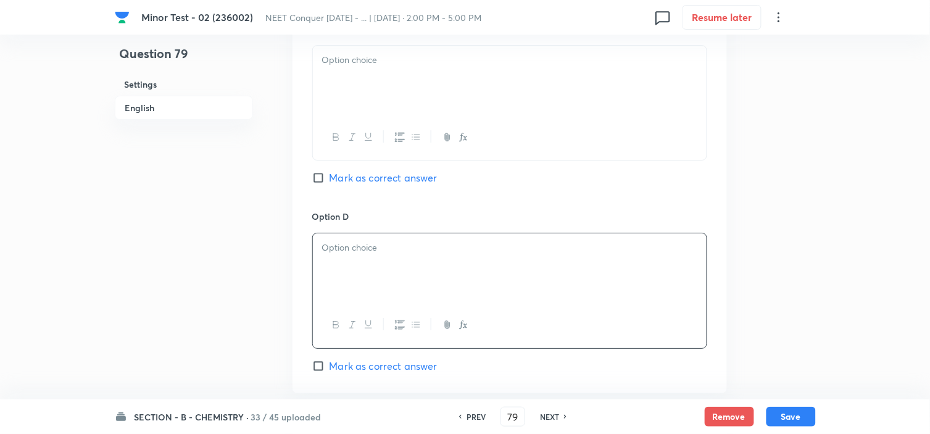
scroll to position [1019, 0]
click at [398, 248] on p at bounding box center [509, 248] width 375 height 14
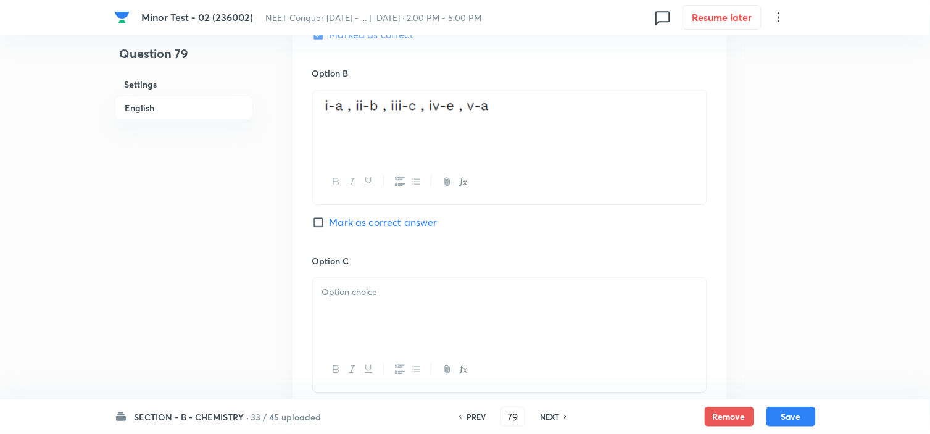
scroll to position [788, 0]
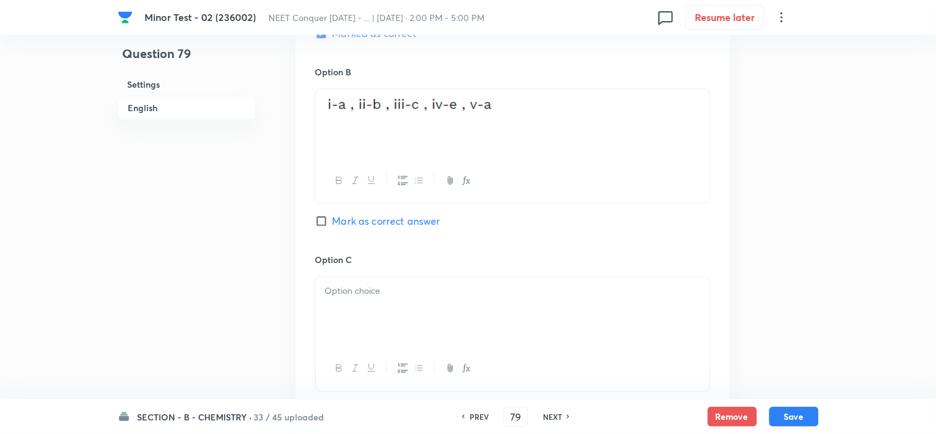
click at [387, 294] on body "Minor Test - 02 (236002) NEET Conquer [DATE] - ... | [DATE] · 2:00 PM - 5:00 PM…" at bounding box center [468, 71] width 936 height 1600
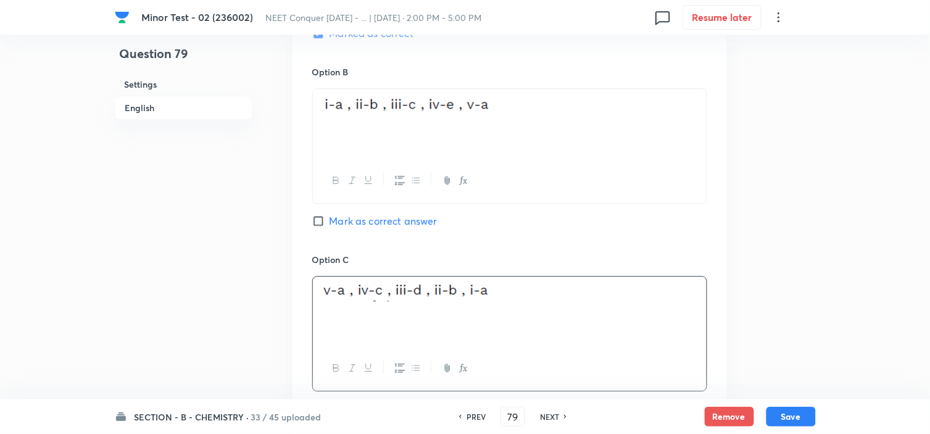
drag, startPoint x: 387, startPoint y: 294, endPoint x: 367, endPoint y: 305, distance: 23.2
click at [367, 305] on p at bounding box center [509, 294] width 375 height 21
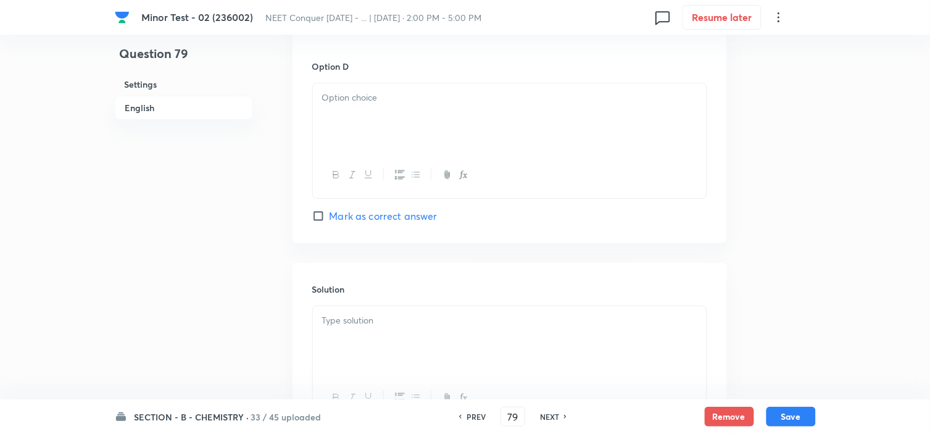
scroll to position [1170, 0]
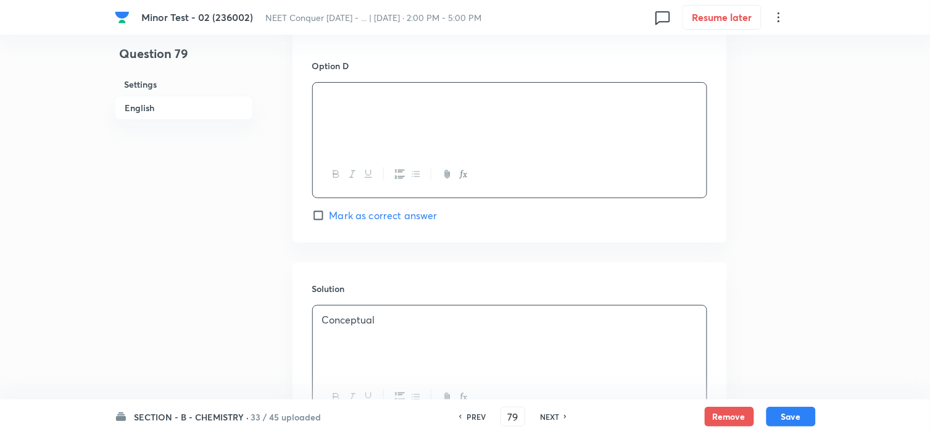
click at [801, 428] on div "SECTION - B - CHEMISTRY · 33 / 45 uploaded PREV 79 ​ NEXT Remove Save" at bounding box center [465, 416] width 701 height 35
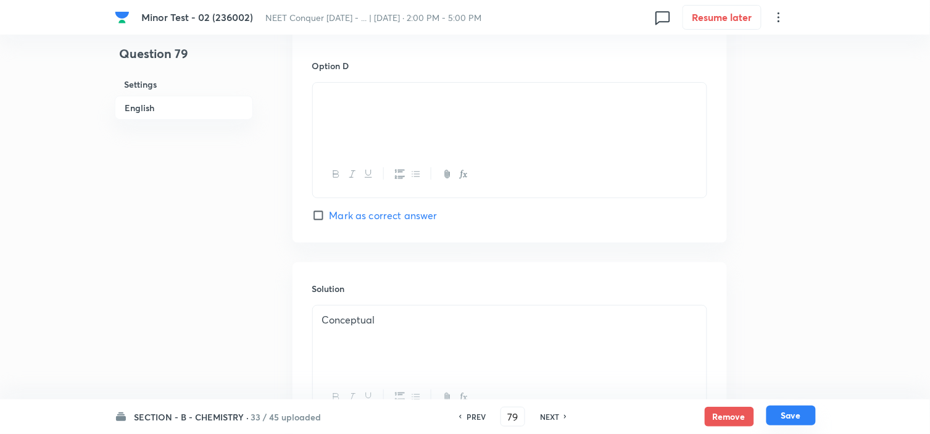
click at [783, 417] on button "Save" at bounding box center [791, 416] width 49 height 20
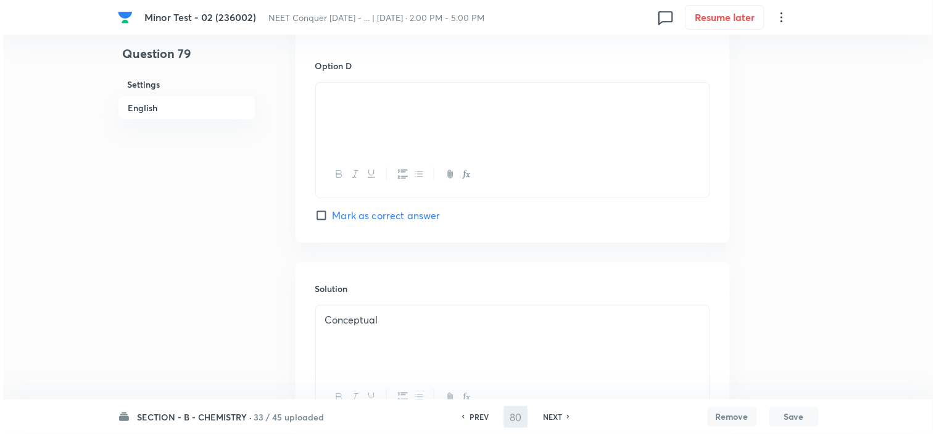
scroll to position [0, 0]
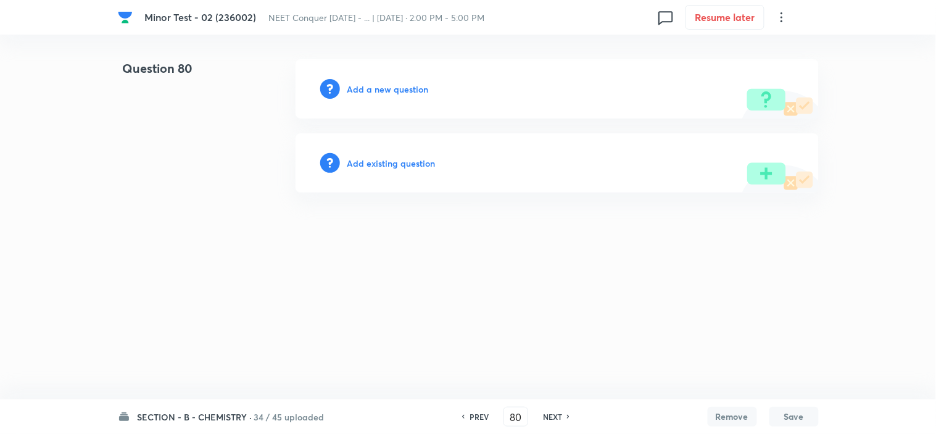
click at [397, 90] on h6 "Add a new question" at bounding box center [388, 89] width 81 height 13
click at [397, 90] on h6 "Choose a question type" at bounding box center [395, 89] width 95 height 13
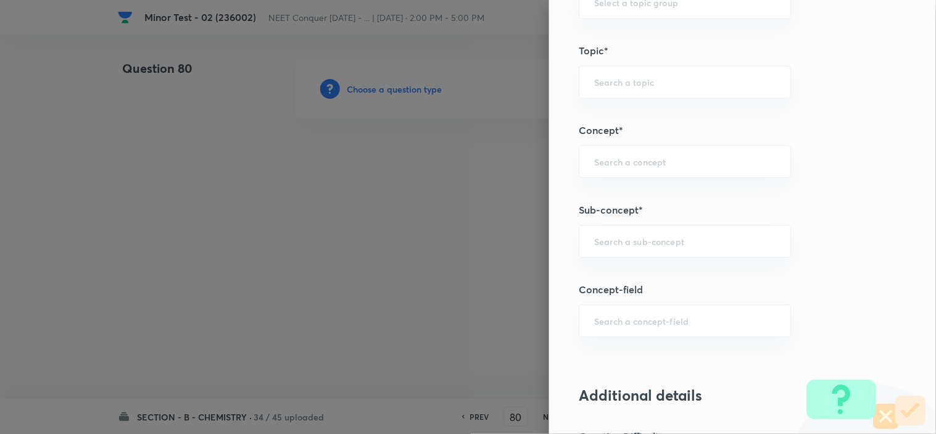
scroll to position [685, 0]
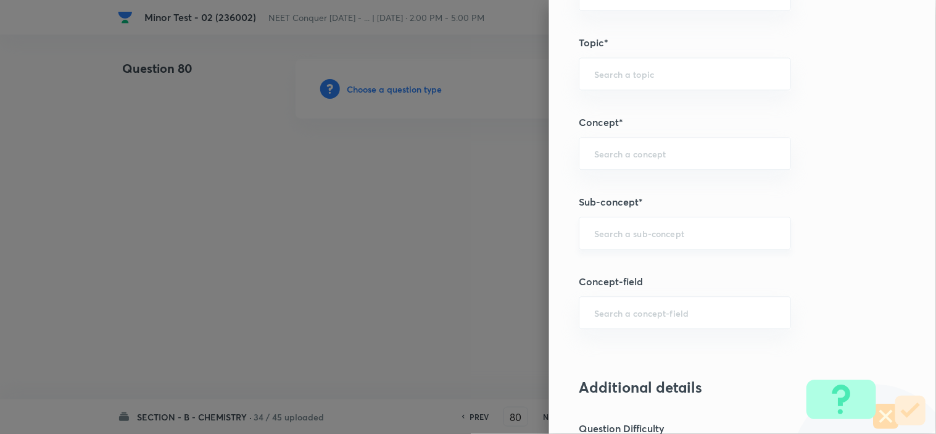
click at [636, 241] on div "​" at bounding box center [685, 233] width 212 height 33
paste input "atomic structure"
click at [628, 270] on li "Atomic Structure" at bounding box center [674, 269] width 211 height 22
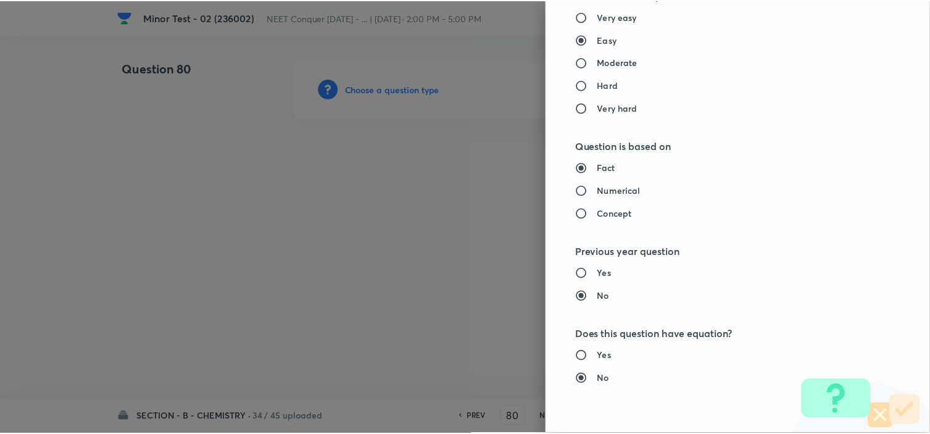
scroll to position [1332, 0]
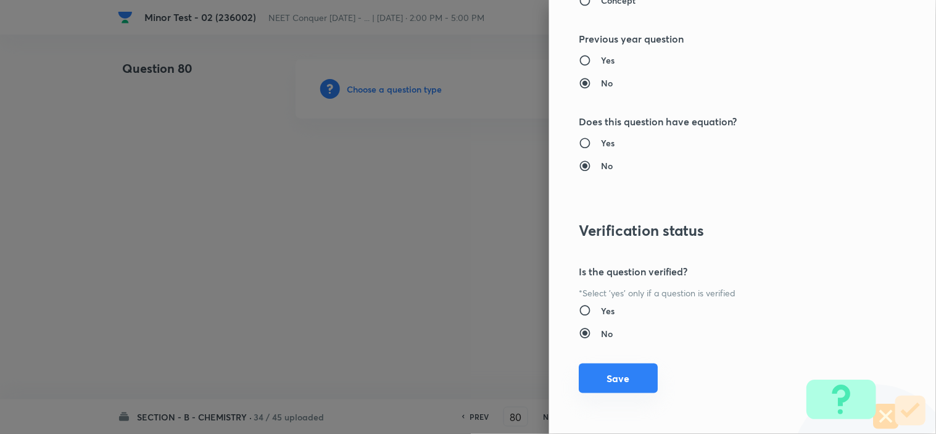
click at [609, 378] on button "Save" at bounding box center [618, 379] width 79 height 30
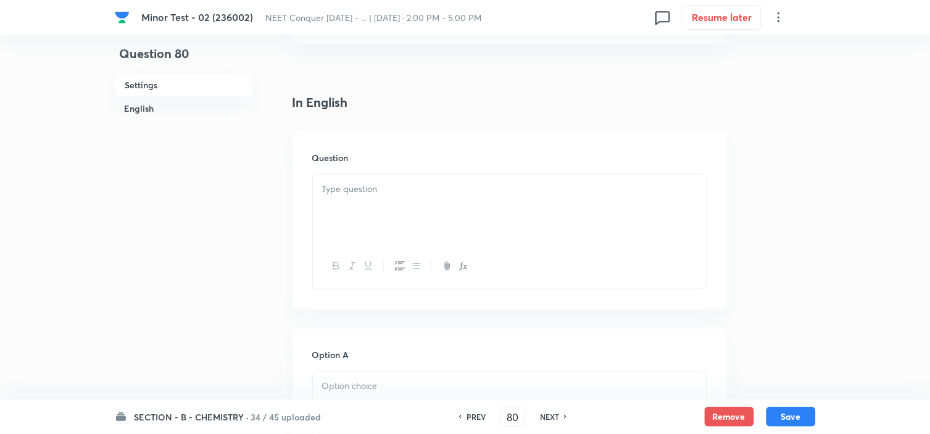
scroll to position [270, 0]
click at [482, 178] on div at bounding box center [510, 208] width 394 height 69
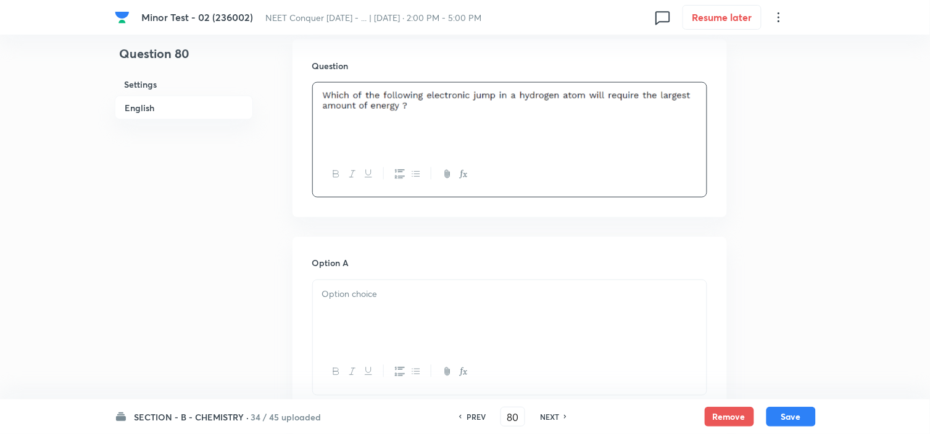
scroll to position [363, 0]
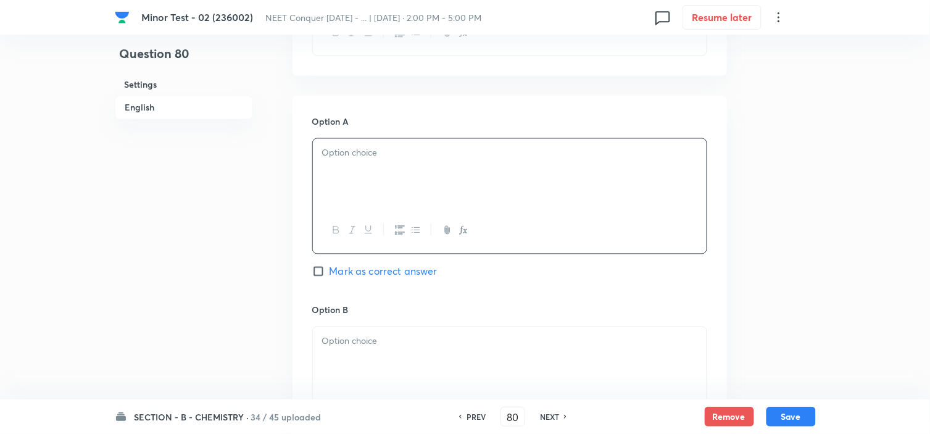
scroll to position [509, 0]
click at [353, 366] on div at bounding box center [510, 356] width 394 height 69
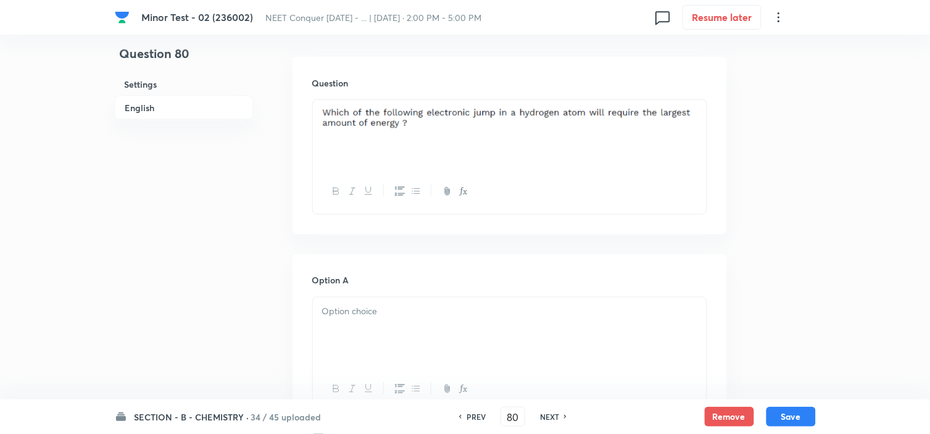
scroll to position [341, 0]
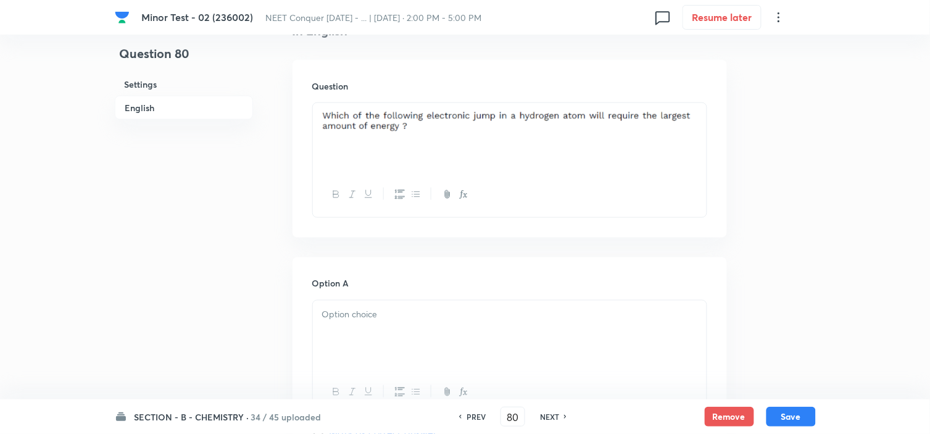
click at [505, 140] on p at bounding box center [509, 130] width 375 height 38
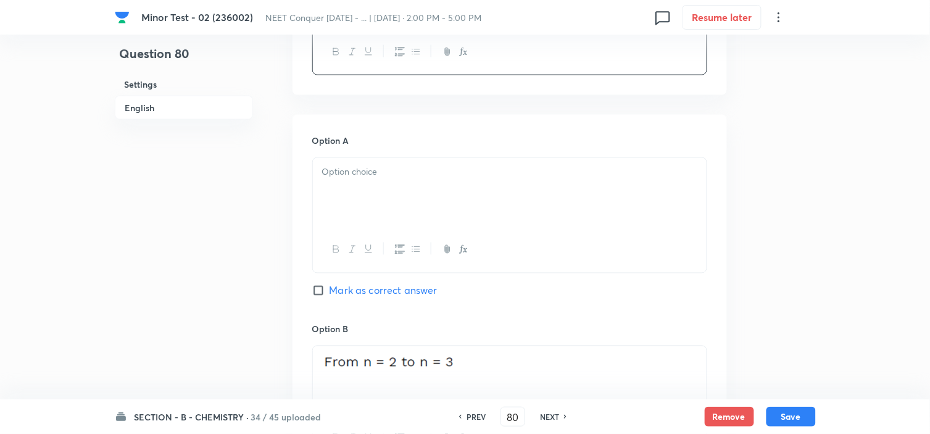
scroll to position [486, 0]
click at [505, 140] on h6 "Option A" at bounding box center [509, 139] width 395 height 13
click at [457, 188] on div at bounding box center [510, 190] width 394 height 69
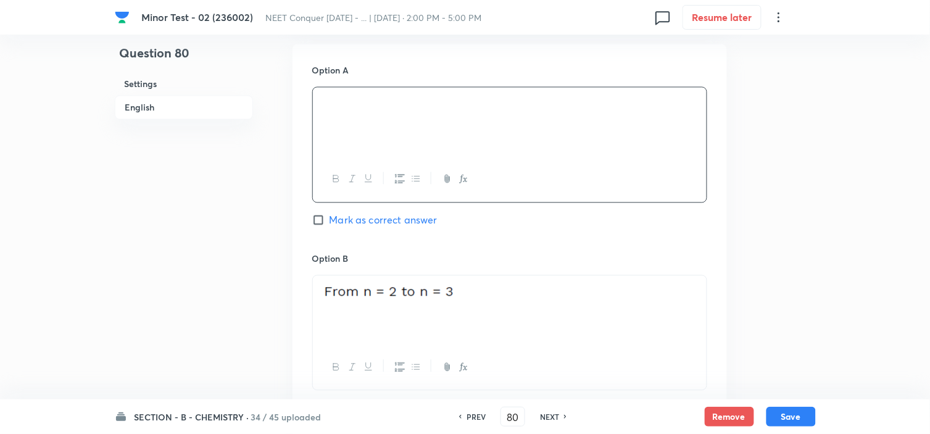
scroll to position [556, 0]
click at [317, 218] on input "Mark as correct answer" at bounding box center [320, 219] width 17 height 12
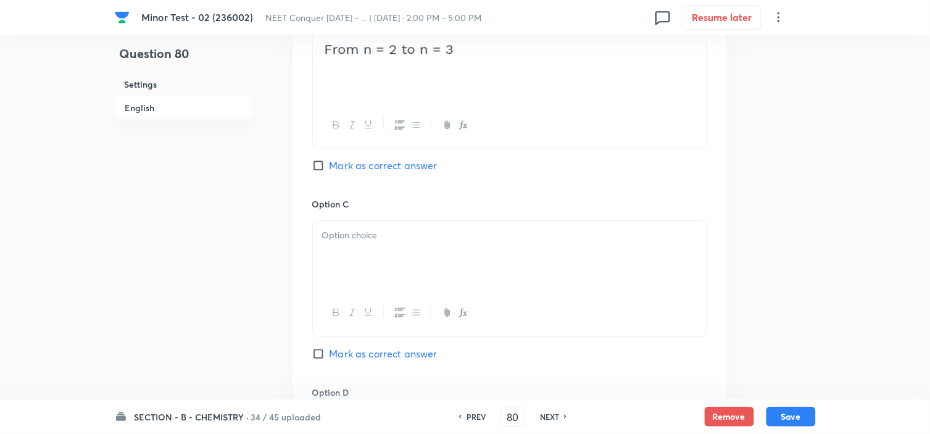
scroll to position [798, 0]
click at [352, 244] on div at bounding box center [510, 254] width 394 height 69
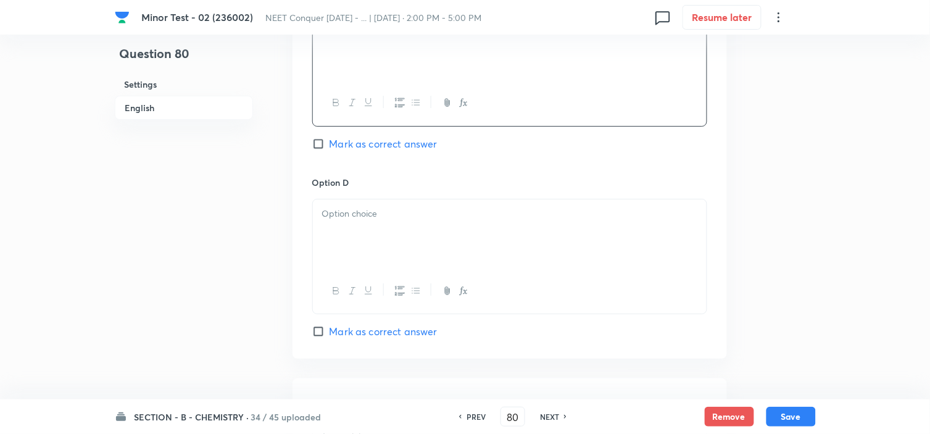
scroll to position [1008, 0]
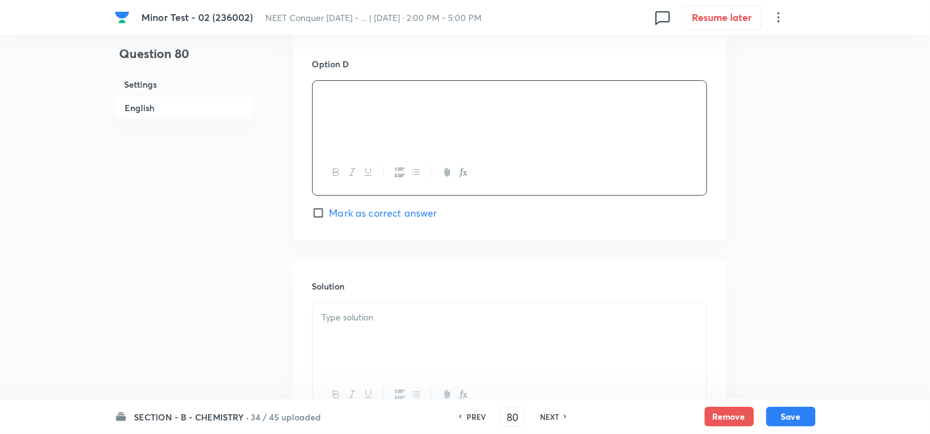
scroll to position [1240, 0]
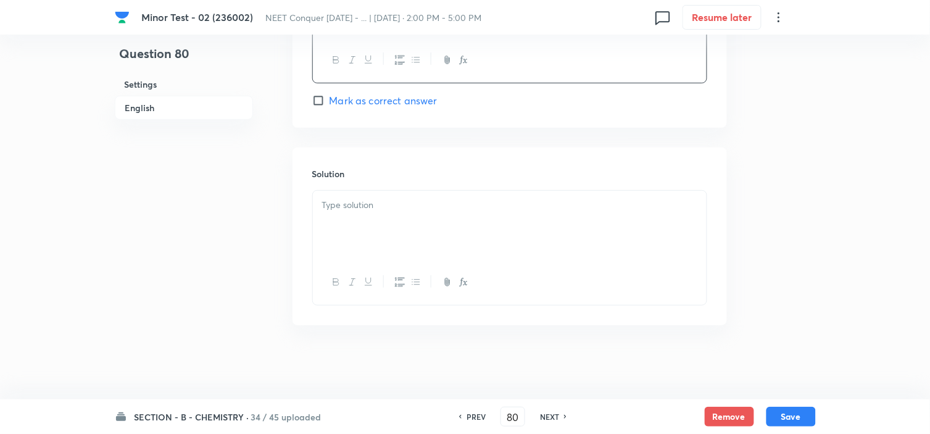
click at [470, 216] on div at bounding box center [510, 225] width 394 height 69
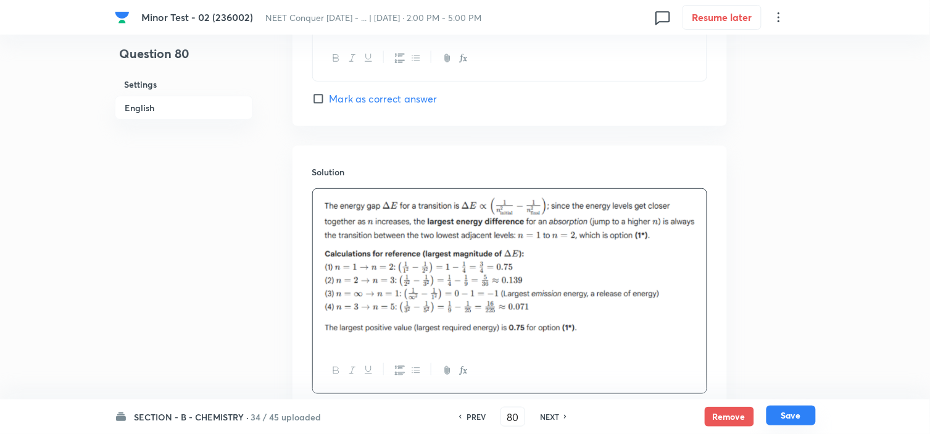
click at [810, 414] on button "Save" at bounding box center [791, 416] width 49 height 20
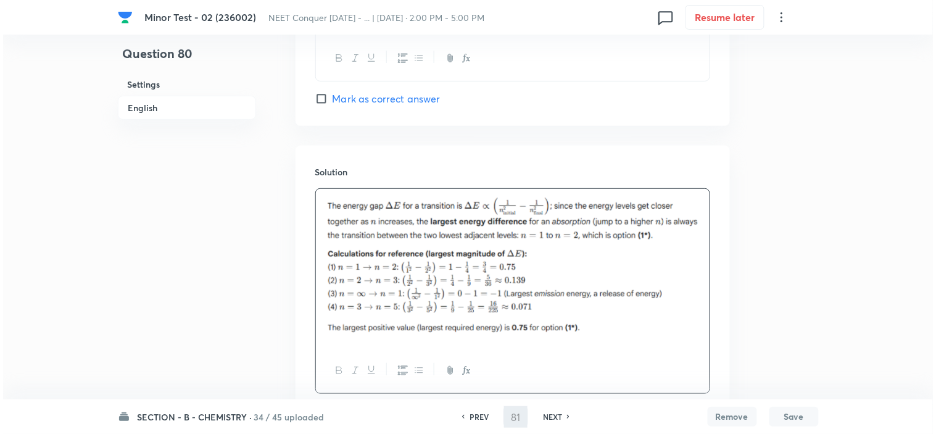
scroll to position [0, 0]
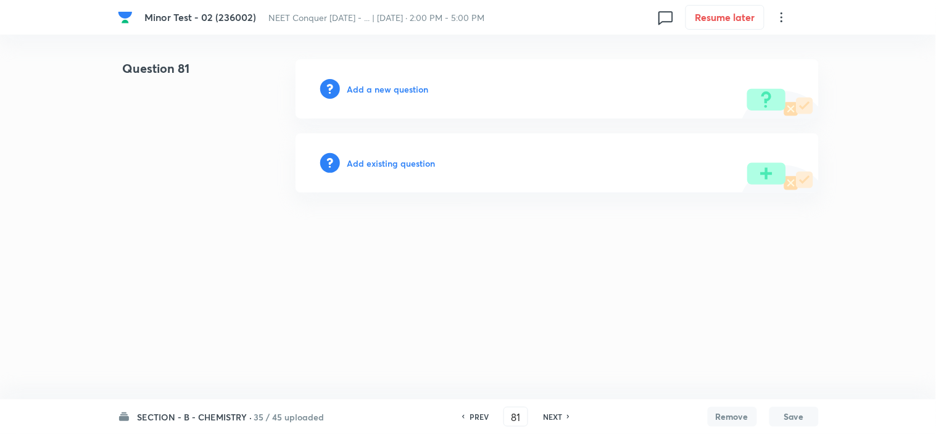
click at [401, 86] on h6 "Add a new question" at bounding box center [388, 89] width 81 height 13
click at [401, 86] on h6 "Choose a question type" at bounding box center [395, 89] width 95 height 13
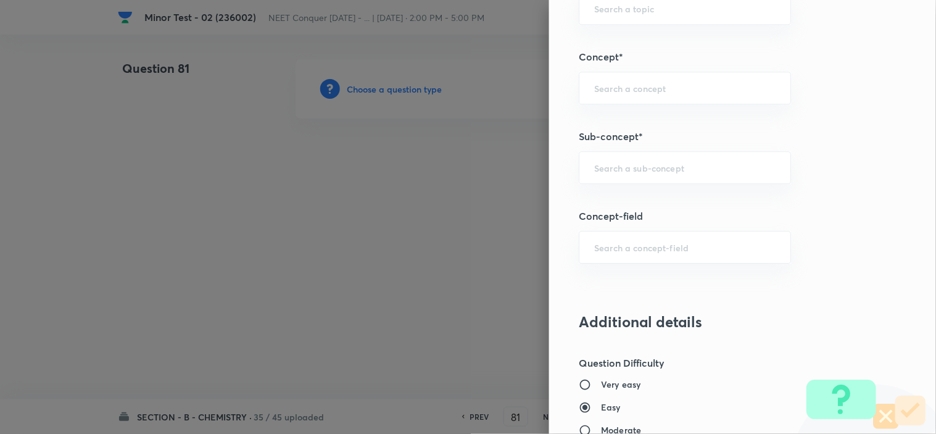
scroll to position [754, 0]
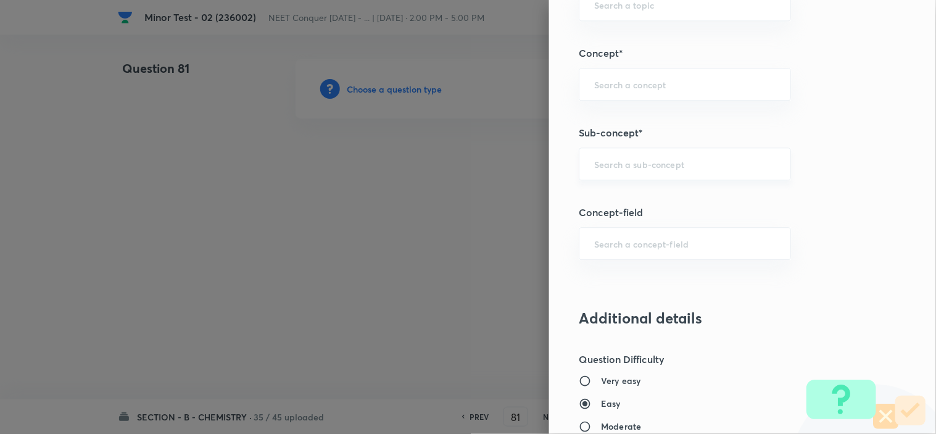
click at [612, 173] on div "​" at bounding box center [685, 164] width 212 height 33
paste input "atomic structure"
click at [619, 200] on li "Atomic Structure" at bounding box center [674, 199] width 211 height 22
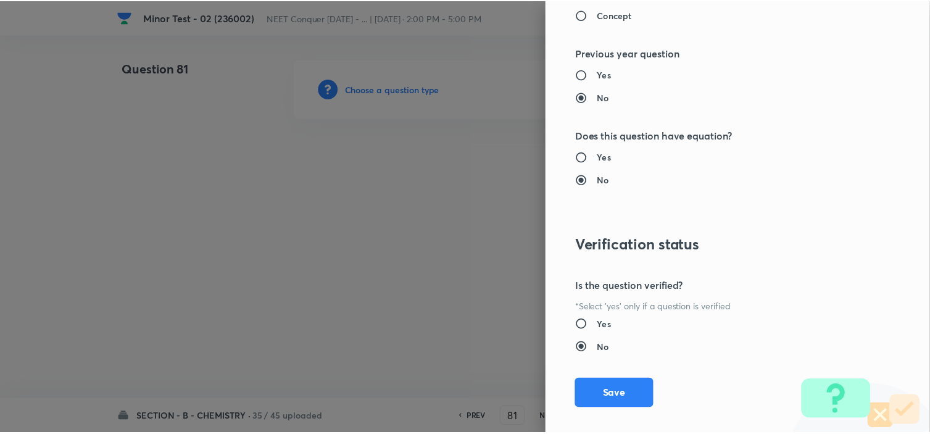
scroll to position [1332, 0]
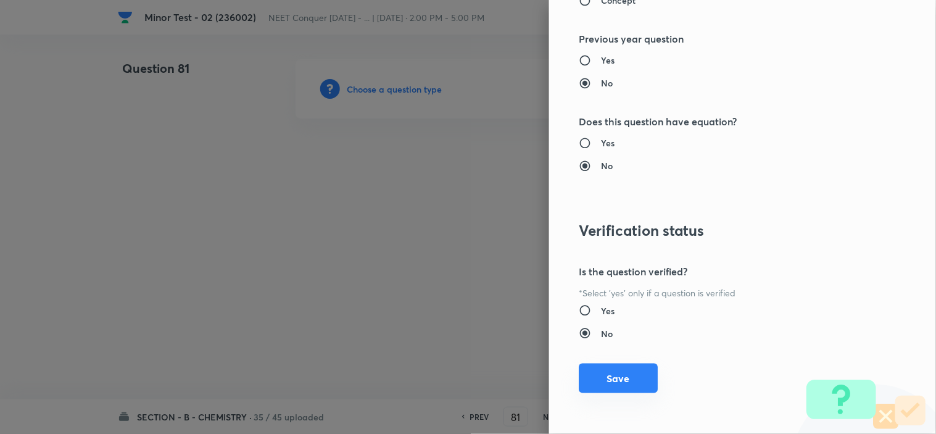
click at [607, 381] on button "Save" at bounding box center [618, 379] width 79 height 30
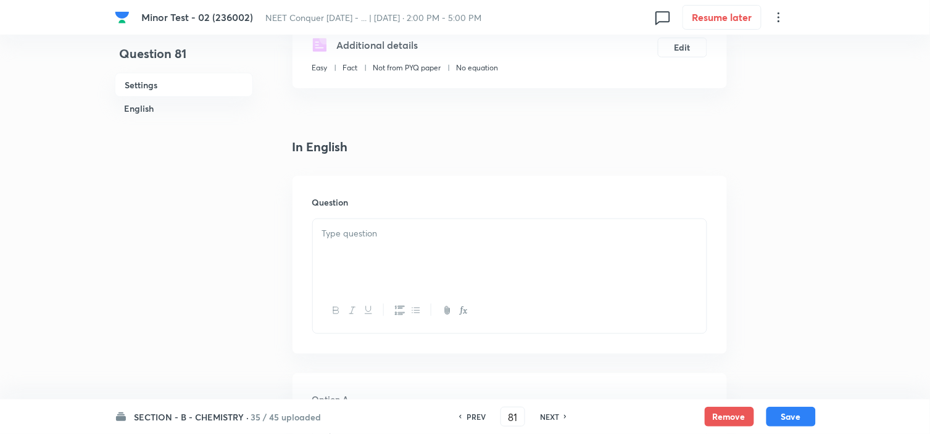
scroll to position [227, 0]
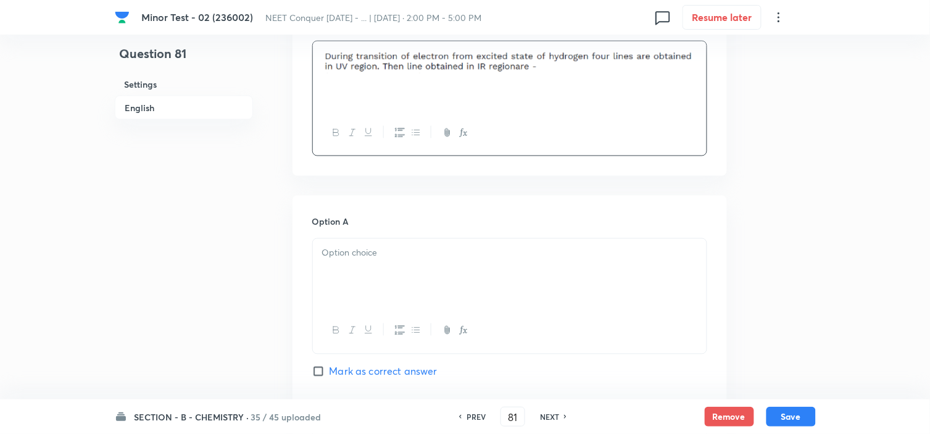
scroll to position [419, 0]
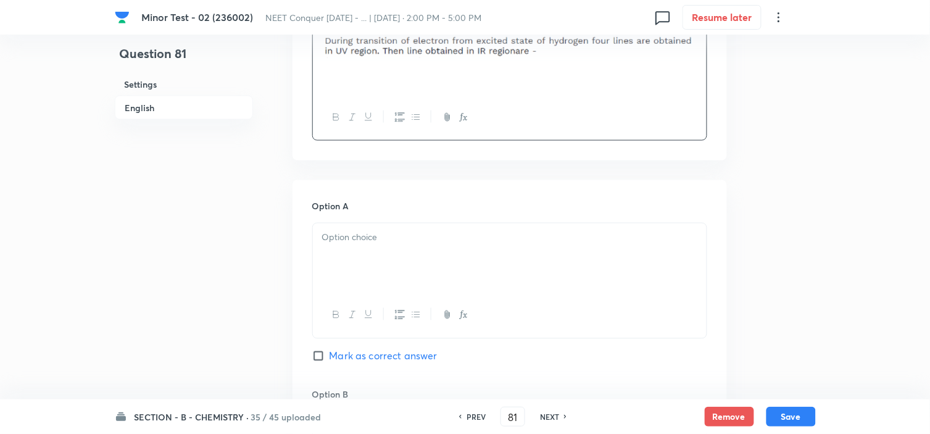
click at [478, 254] on div at bounding box center [510, 257] width 394 height 69
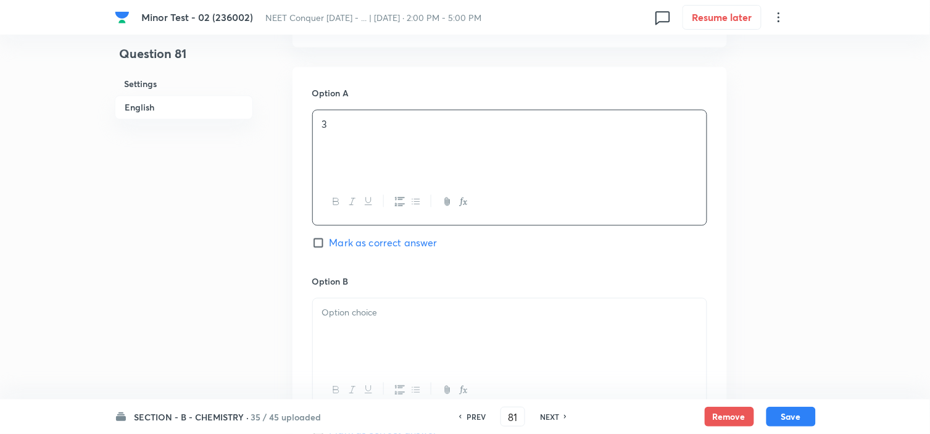
scroll to position [532, 0]
click at [430, 302] on div at bounding box center [510, 332] width 394 height 69
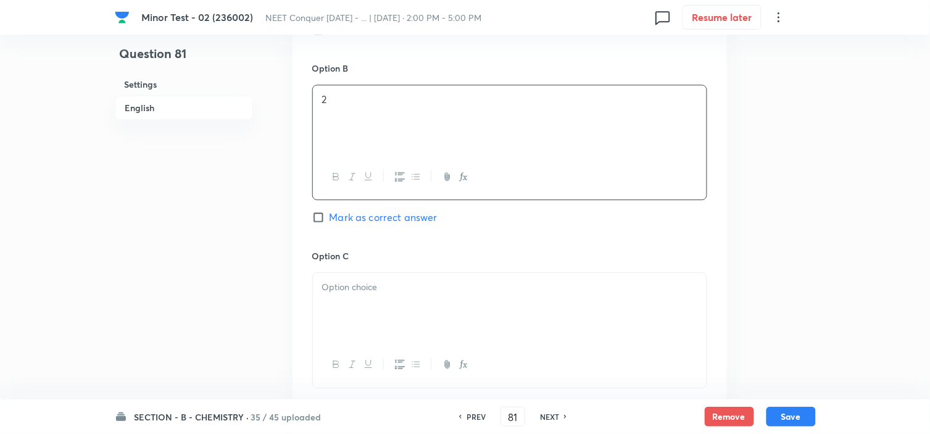
scroll to position [746, 0]
click at [430, 302] on div at bounding box center [510, 306] width 394 height 69
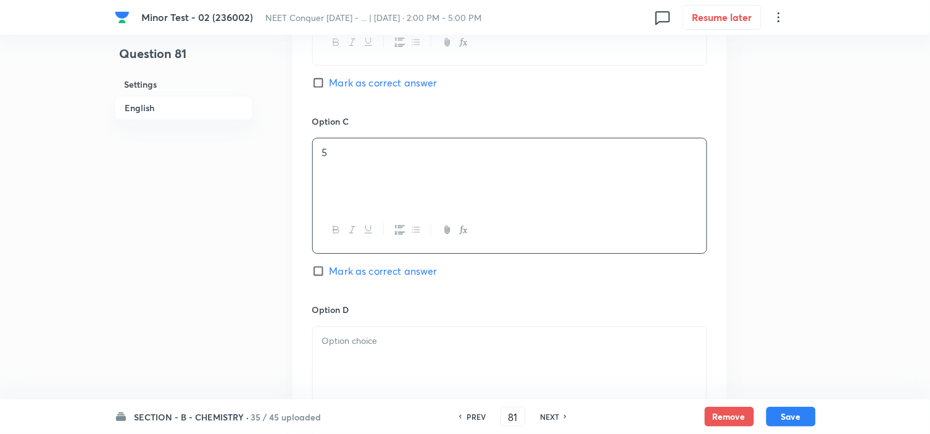
scroll to position [880, 0]
click at [399, 343] on p at bounding box center [509, 340] width 375 height 14
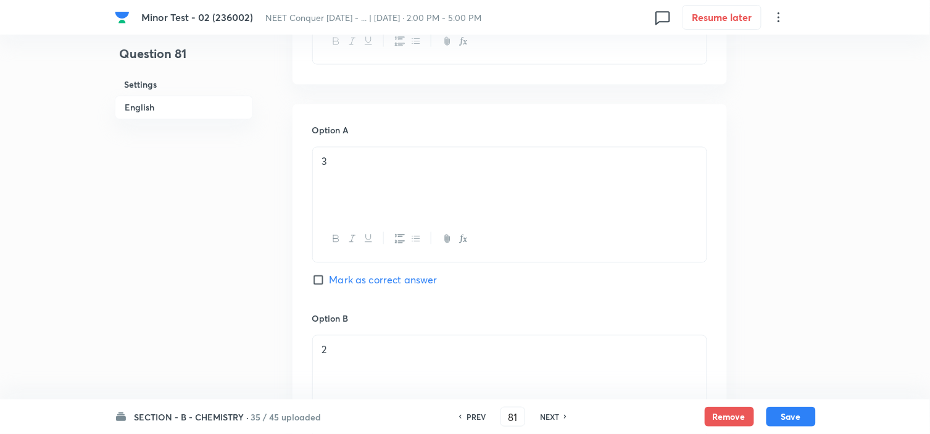
scroll to position [498, 0]
click at [319, 273] on input "Mark as correct answer" at bounding box center [320, 276] width 17 height 12
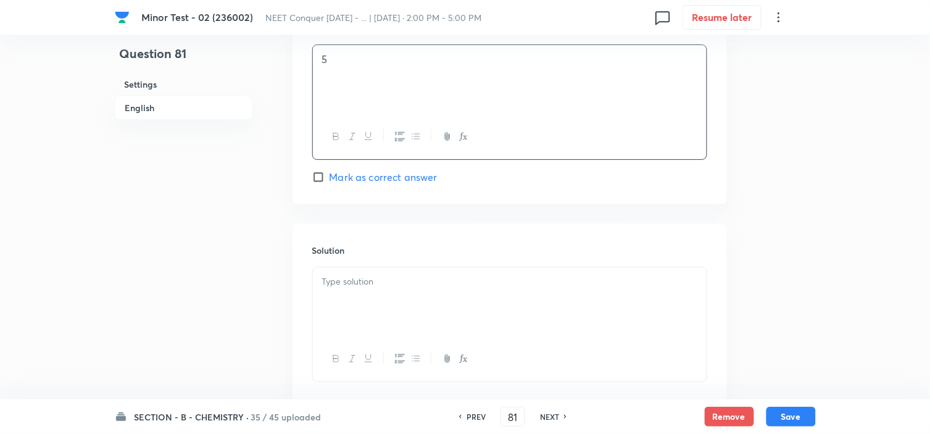
scroll to position [1151, 0]
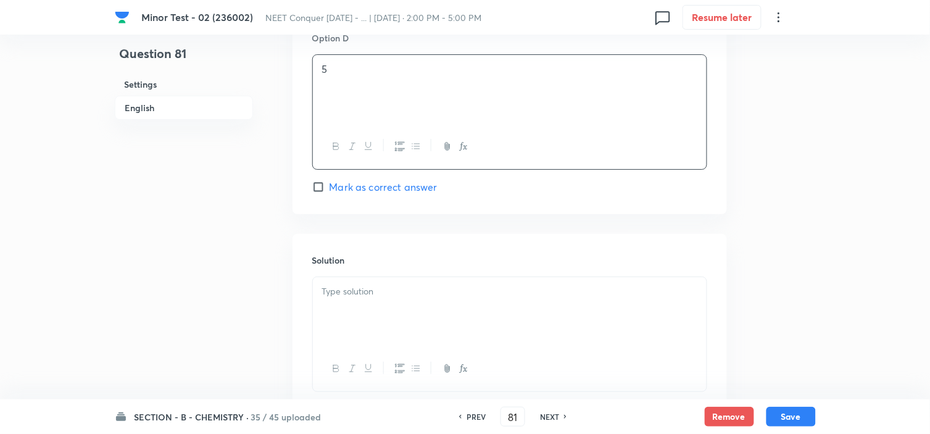
click at [367, 291] on p at bounding box center [509, 292] width 375 height 14
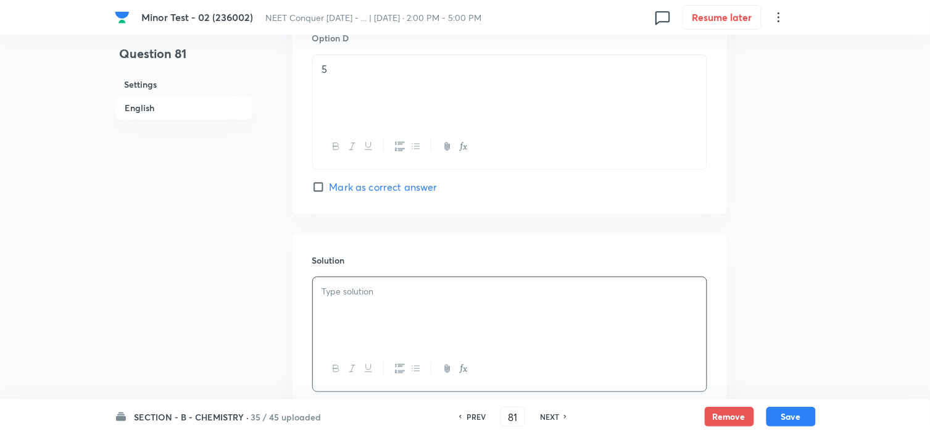
click at [454, 317] on div at bounding box center [510, 311] width 394 height 69
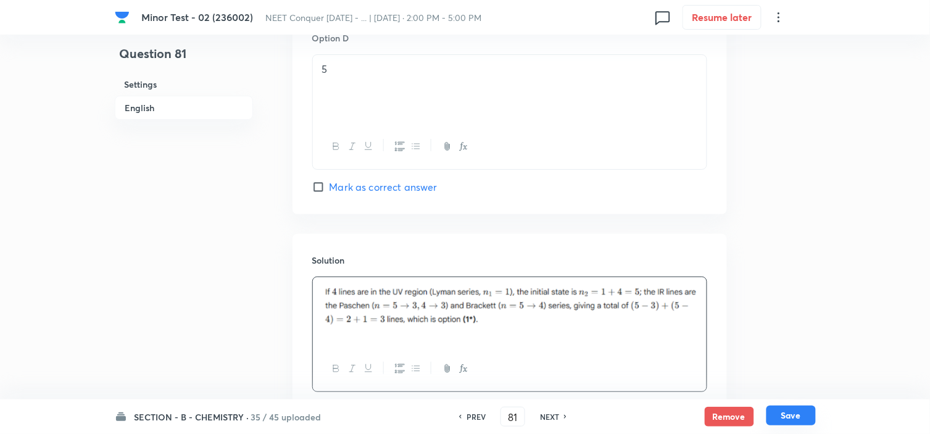
click at [779, 419] on button "Save" at bounding box center [791, 416] width 49 height 20
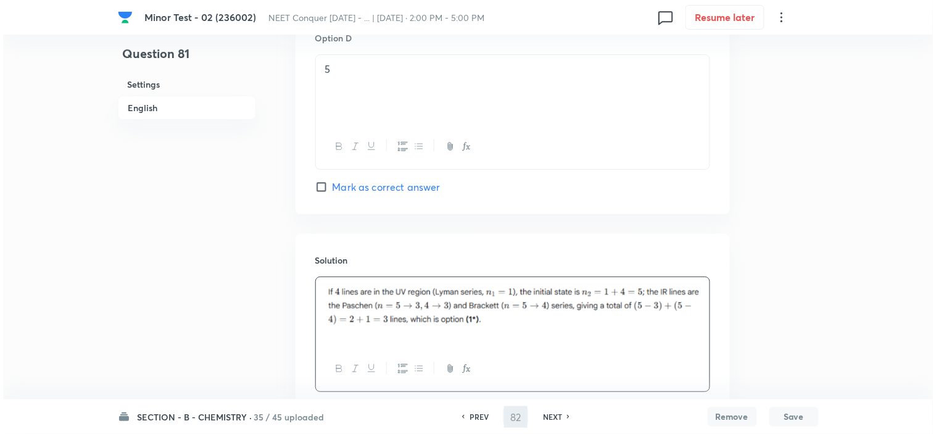
scroll to position [0, 0]
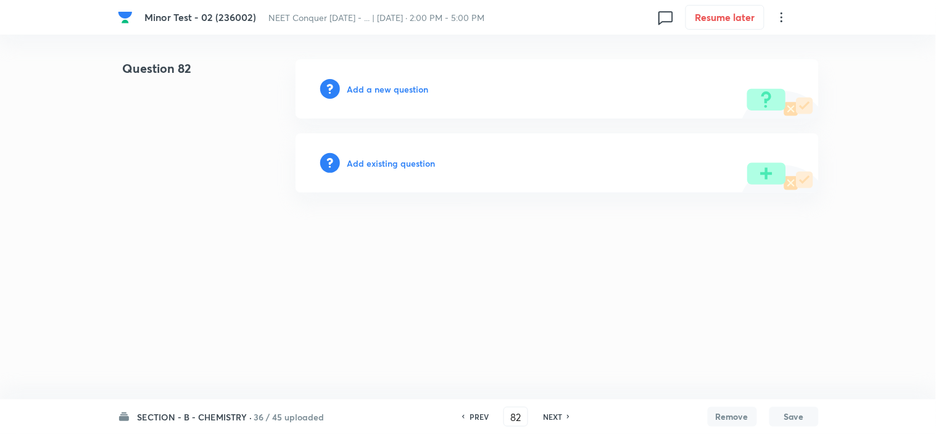
click at [367, 78] on div "Add a new question" at bounding box center [557, 88] width 523 height 59
click at [367, 86] on h6 "Add a new question" at bounding box center [388, 89] width 81 height 13
click at [367, 86] on h6 "Choose a question type" at bounding box center [395, 89] width 95 height 13
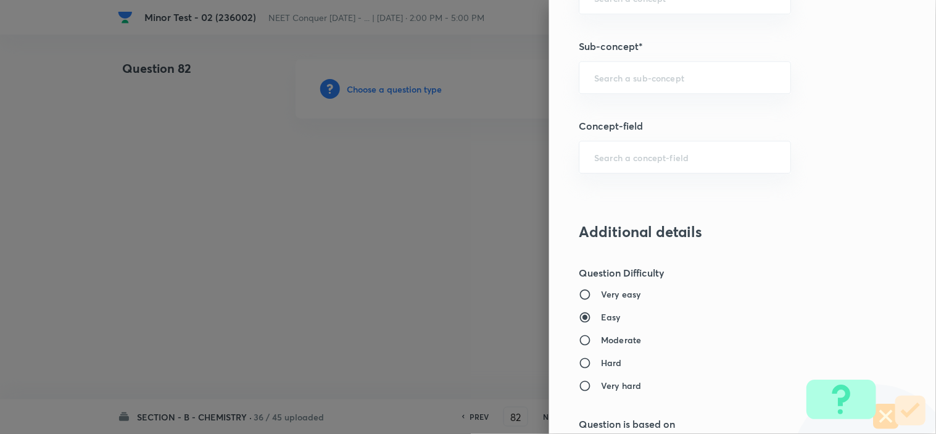
scroll to position [840, 0]
click at [617, 83] on input "text" at bounding box center [684, 78] width 181 height 12
paste input "atomic structure"
click at [606, 109] on li "Atomic Structure" at bounding box center [674, 113] width 211 height 22
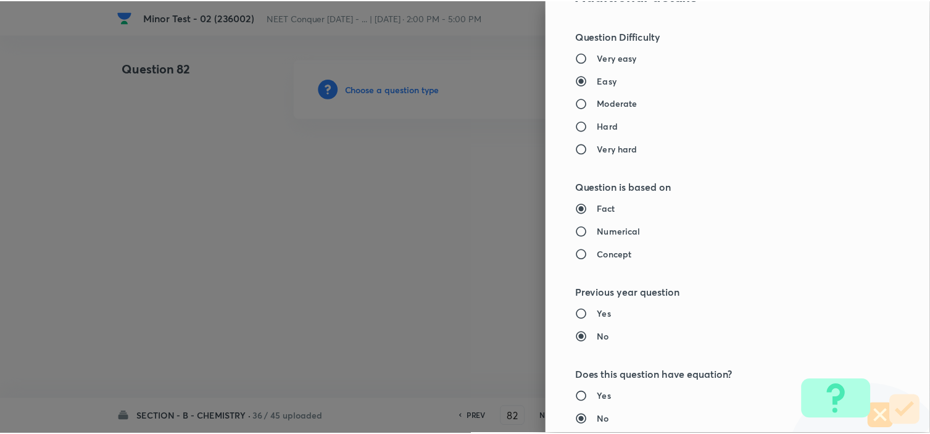
scroll to position [1332, 0]
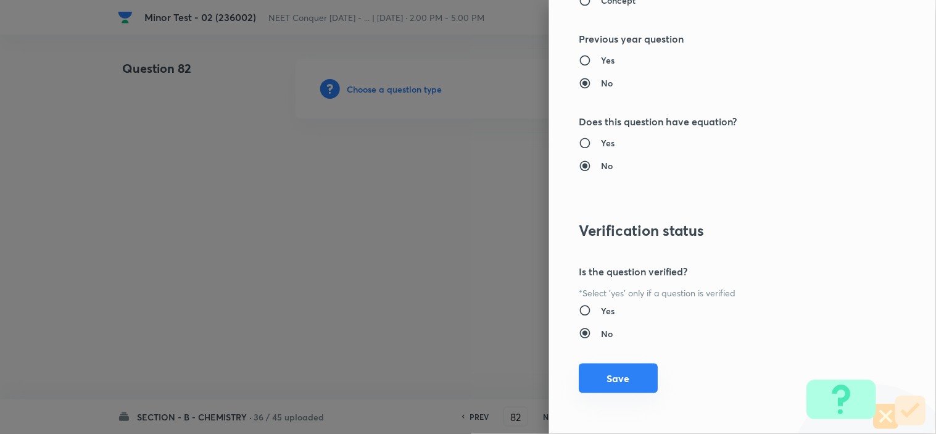
click at [610, 382] on button "Save" at bounding box center [618, 379] width 79 height 30
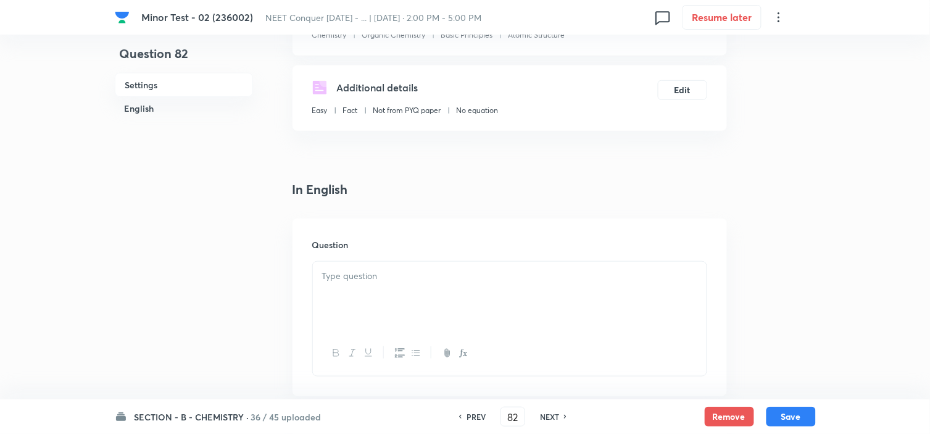
scroll to position [183, 0]
click at [430, 298] on div at bounding box center [510, 295] width 394 height 69
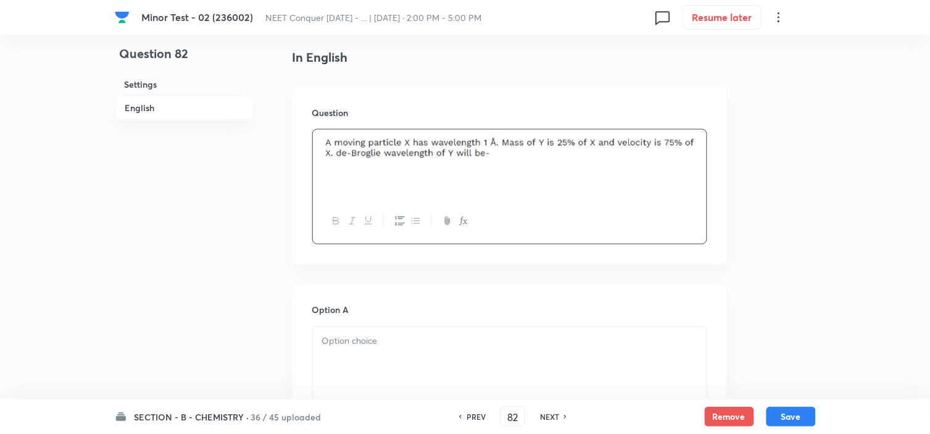
scroll to position [316, 0]
click at [396, 340] on p at bounding box center [509, 340] width 375 height 14
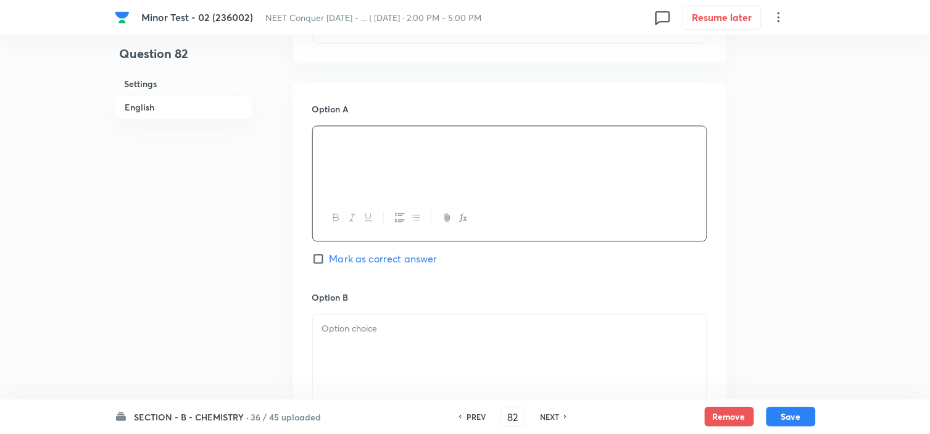
scroll to position [560, 0]
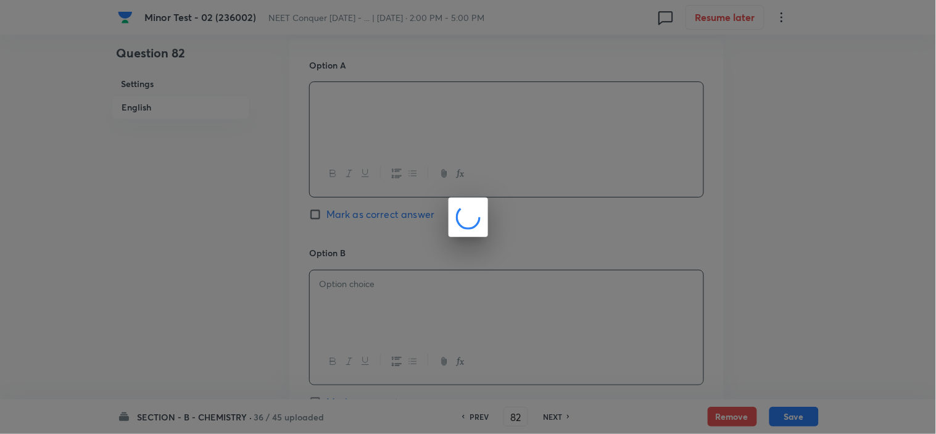
click at [349, 297] on body "Minor Test - 02 (236002) NEET Conquer [DATE] - ... | [DATE] · 2:00 PM - 5:00 PM…" at bounding box center [468, 275] width 936 height 1553
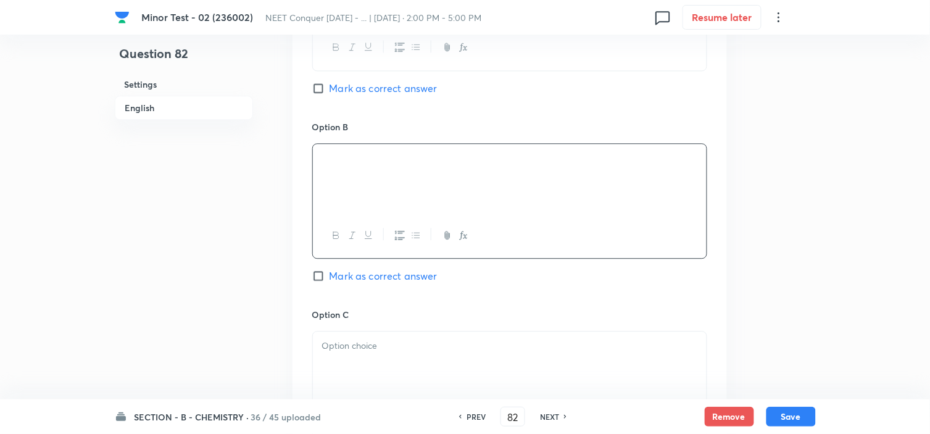
scroll to position [687, 0]
click at [312, 275] on input "Mark as correct answer" at bounding box center [320, 275] width 17 height 12
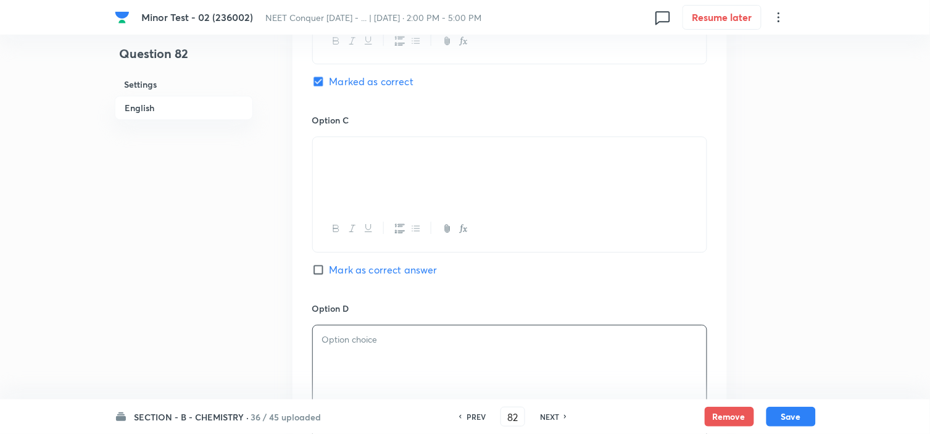
click at [389, 344] on p at bounding box center [509, 340] width 375 height 14
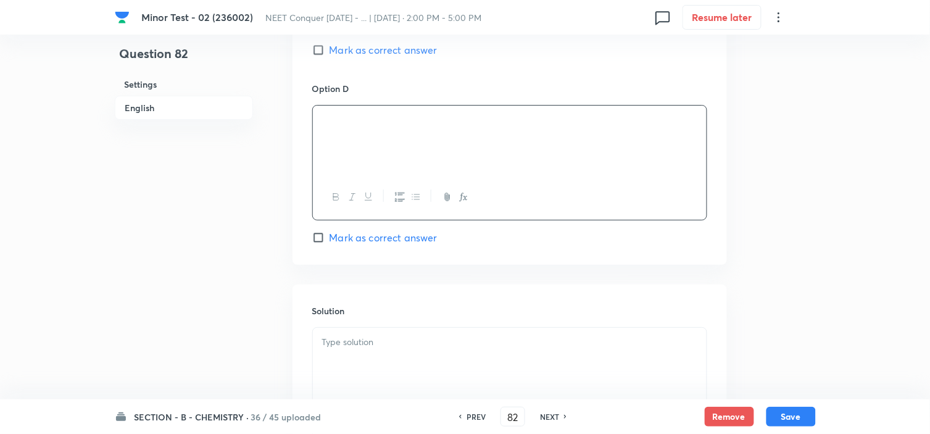
scroll to position [1101, 0]
click at [459, 349] on p at bounding box center [509, 342] width 375 height 14
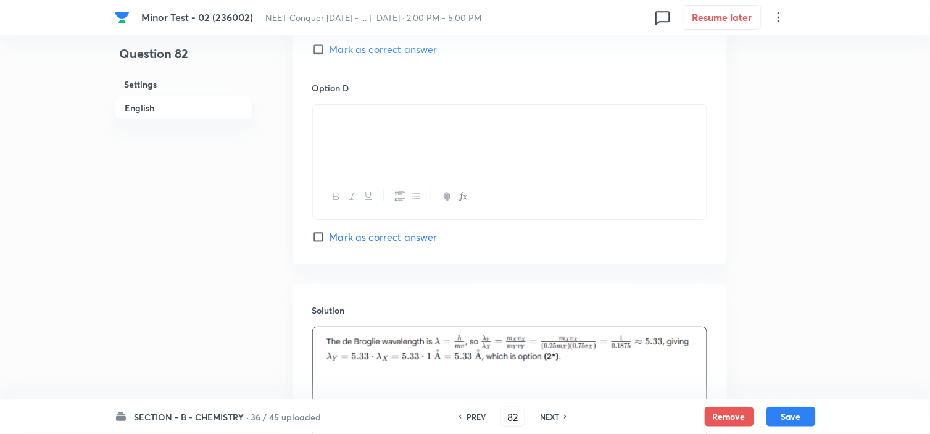
scroll to position [1240, 0]
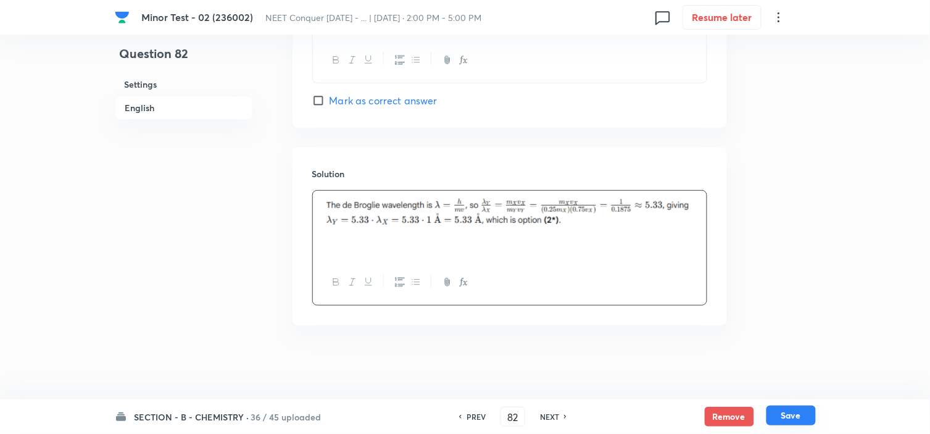
click at [793, 412] on button "Save" at bounding box center [791, 416] width 49 height 20
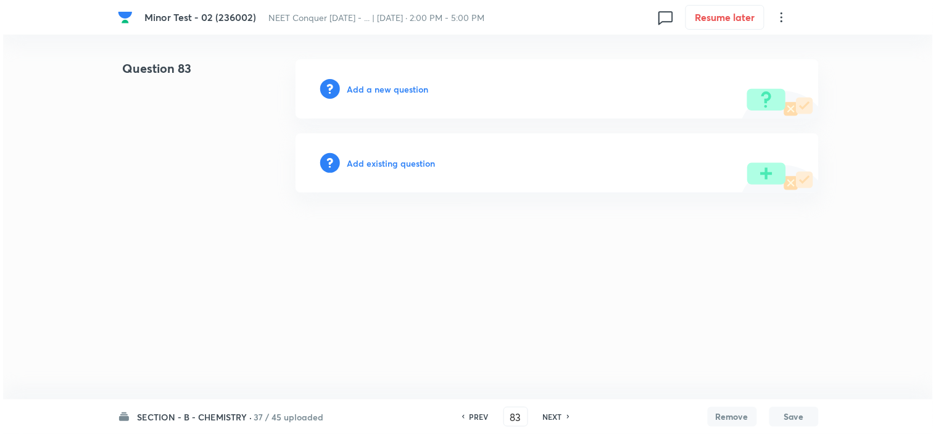
scroll to position [0, 0]
click at [793, 412] on button "Save" at bounding box center [794, 417] width 49 height 20
click at [406, 90] on h6 "Add a new question" at bounding box center [388, 89] width 81 height 13
click at [406, 90] on h6 "Choose a question type" at bounding box center [395, 89] width 95 height 13
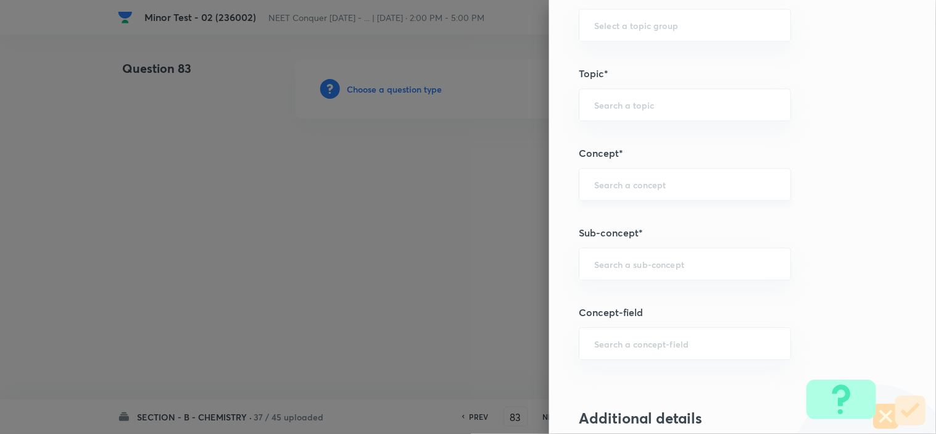
scroll to position [656, 0]
paste input "atomic structure"
click at [625, 267] on input "atomic structure" at bounding box center [684, 262] width 181 height 12
click at [612, 299] on li "Atomic Structure" at bounding box center [674, 297] width 211 height 22
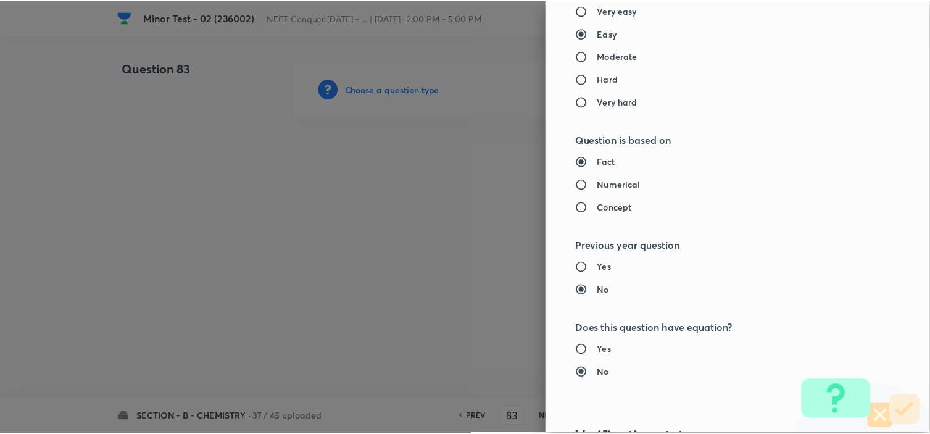
scroll to position [1332, 0]
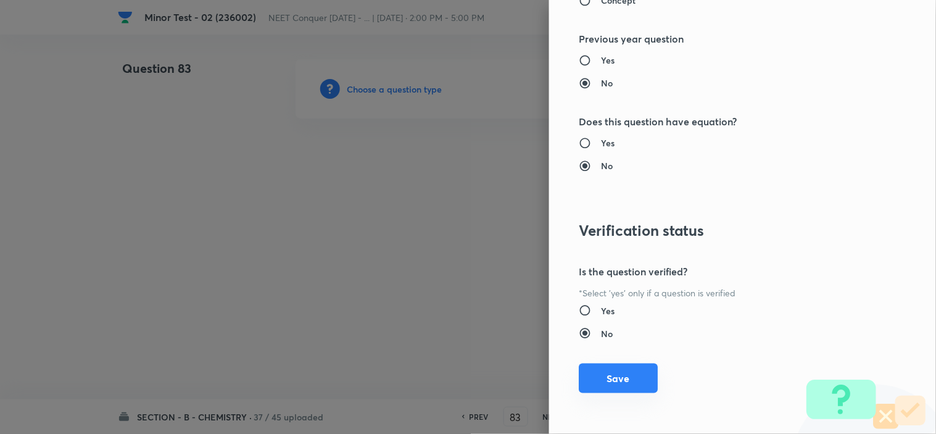
click at [618, 384] on button "Save" at bounding box center [618, 379] width 79 height 30
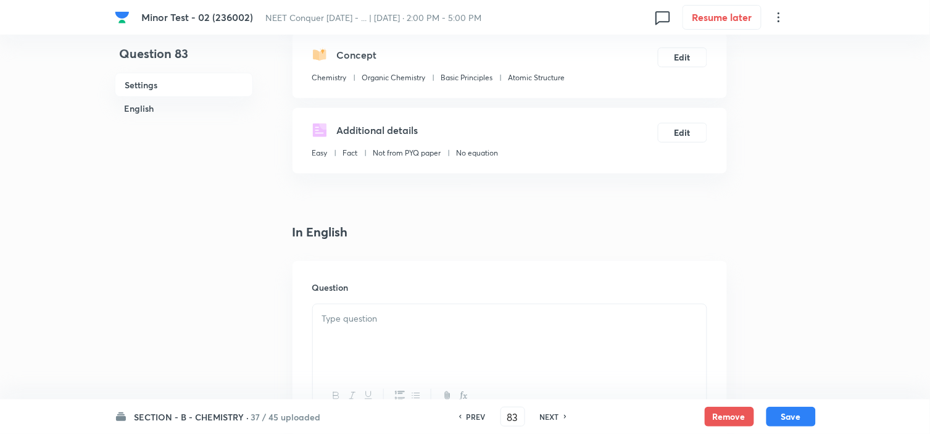
scroll to position [142, 0]
click at [449, 324] on div at bounding box center [510, 336] width 394 height 69
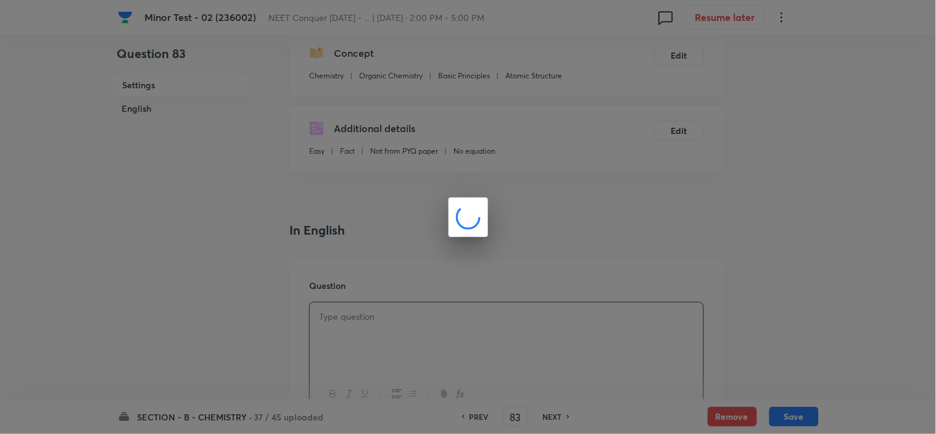
click at [449, 324] on div at bounding box center [468, 217] width 936 height 434
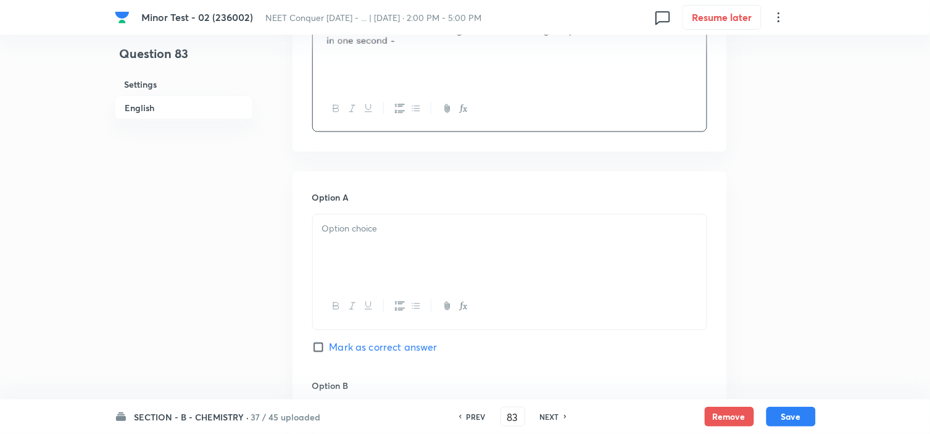
scroll to position [428, 0]
click at [384, 259] on div at bounding box center [510, 248] width 394 height 69
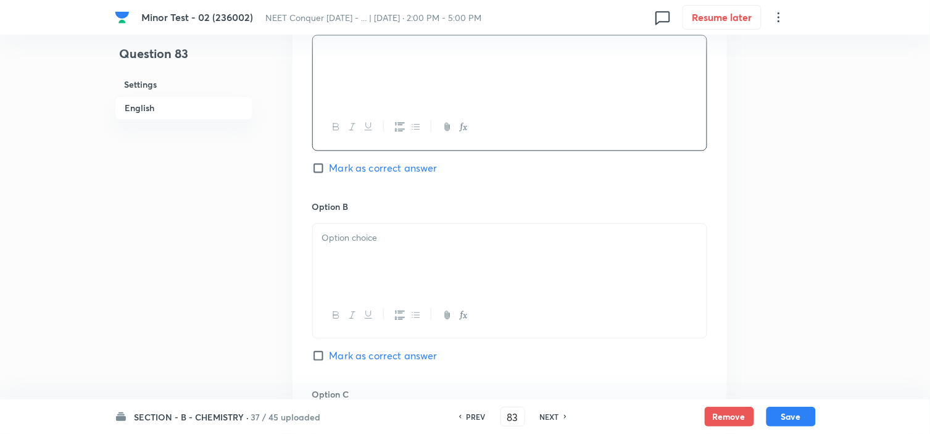
scroll to position [609, 0]
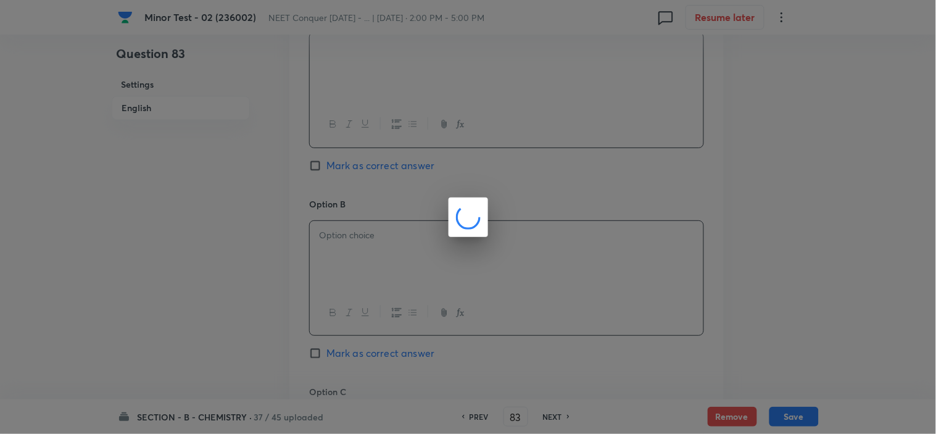
click at [341, 227] on body "Minor Test - 02 (236002) NEET Conquer [DATE] - ... | [DATE] · 2:00 PM - 5:00 PM…" at bounding box center [468, 226] width 936 height 1553
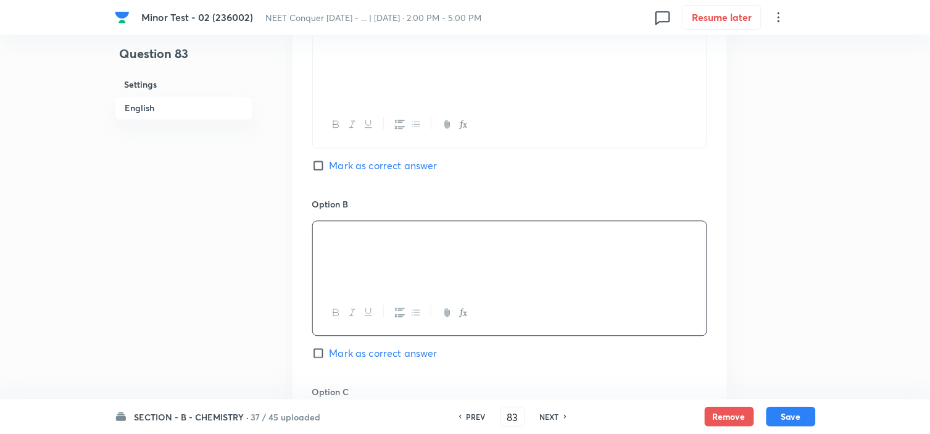
click at [314, 163] on input "Mark as correct answer" at bounding box center [320, 165] width 17 height 12
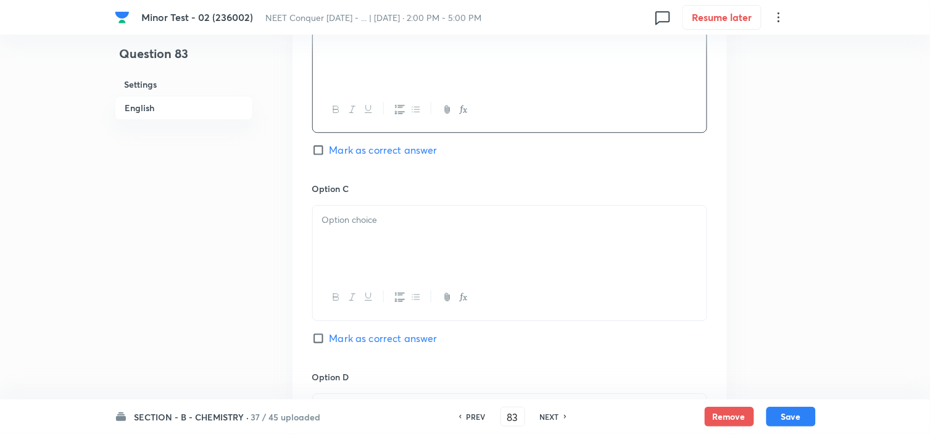
scroll to position [813, 0]
click at [362, 223] on p at bounding box center [509, 219] width 375 height 14
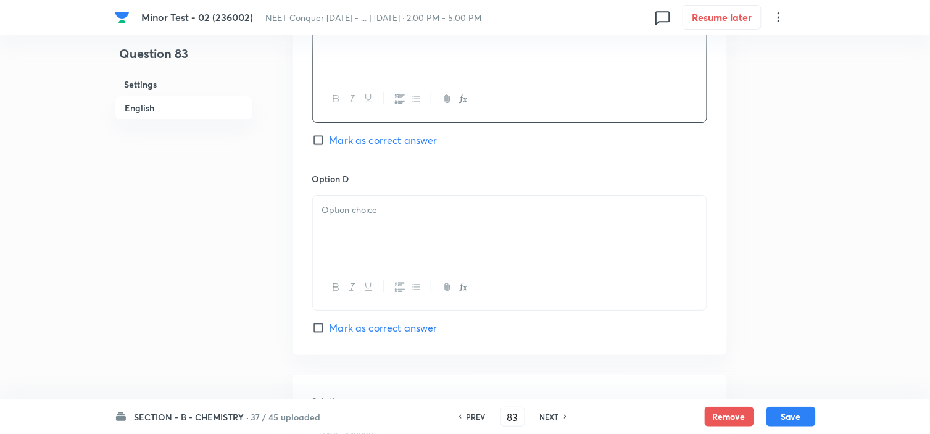
scroll to position [1011, 0]
click at [341, 239] on div at bounding box center [510, 229] width 394 height 69
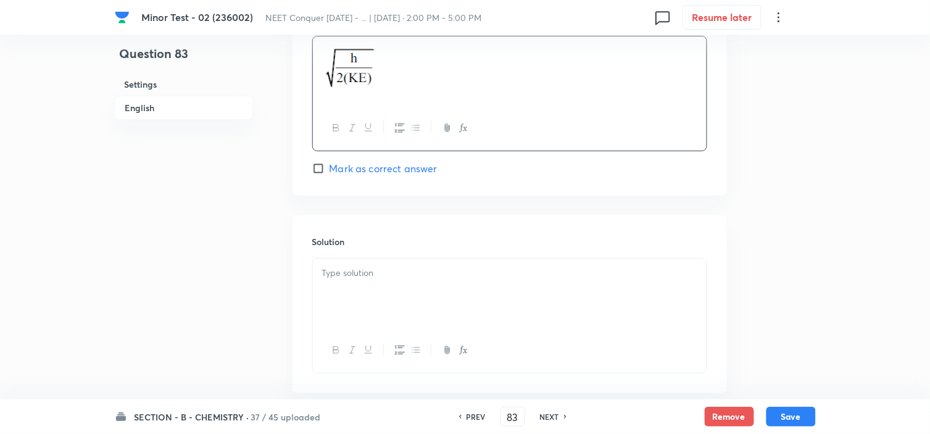
scroll to position [1171, 0]
click at [341, 274] on p at bounding box center [509, 272] width 375 height 14
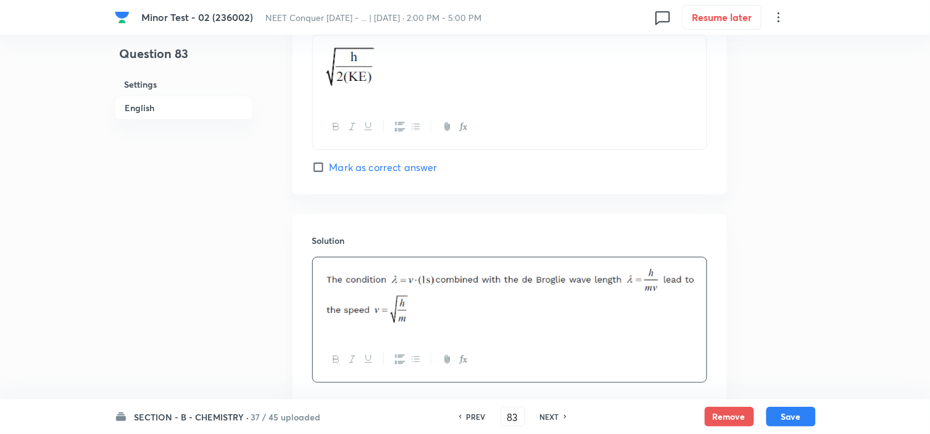
scroll to position [1251, 0]
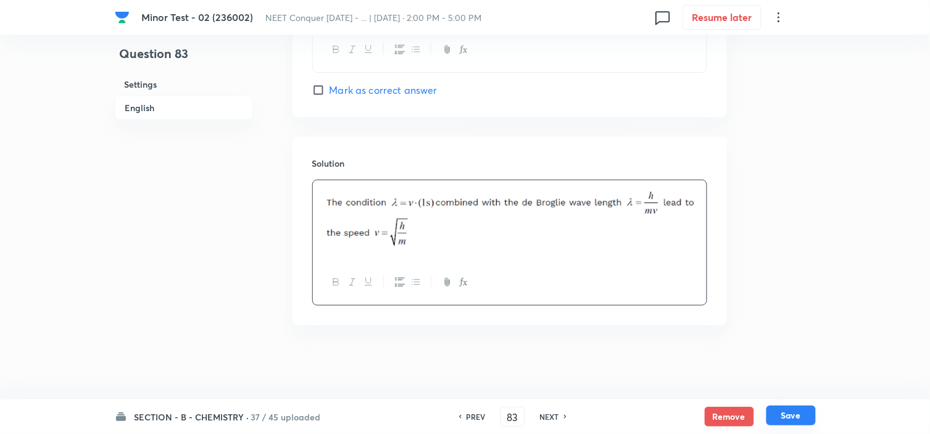
click at [784, 421] on button "Save" at bounding box center [791, 416] width 49 height 20
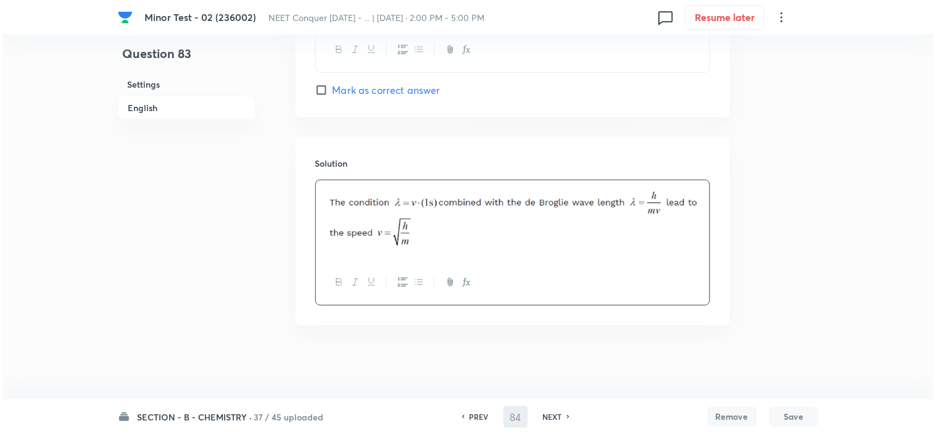
scroll to position [0, 0]
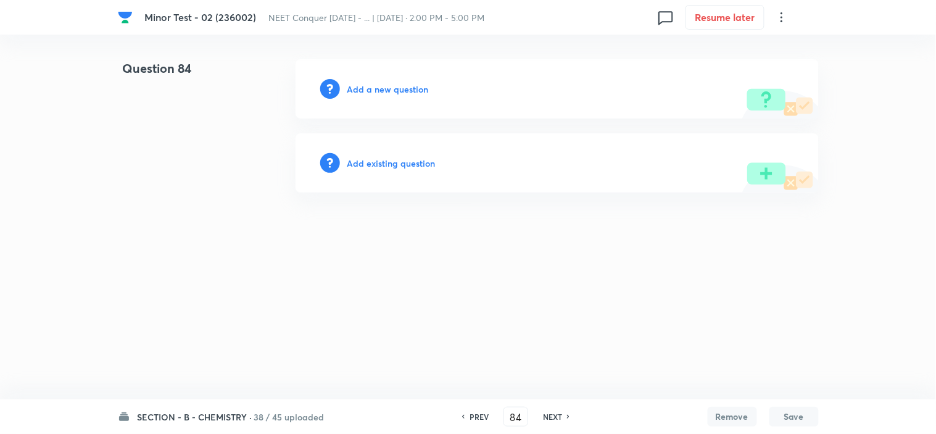
click at [382, 86] on h6 "Add a new question" at bounding box center [388, 89] width 81 height 13
click at [382, 86] on h6 "Choose a question type" at bounding box center [395, 89] width 95 height 13
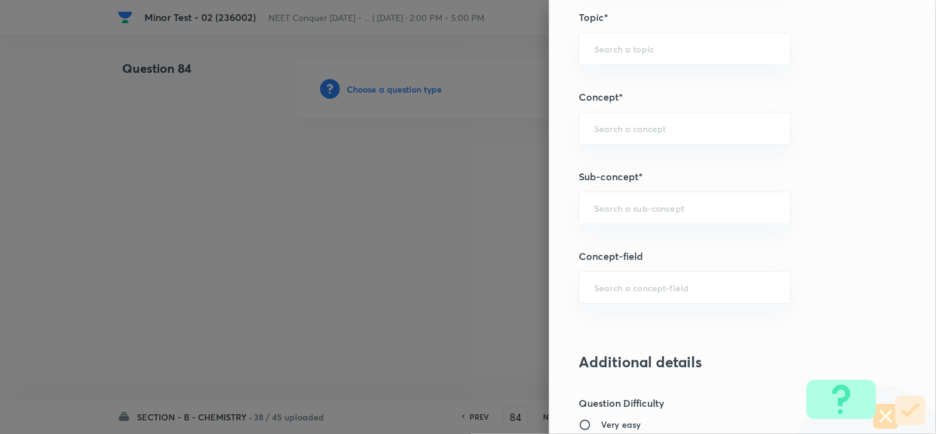
scroll to position [698, 0]
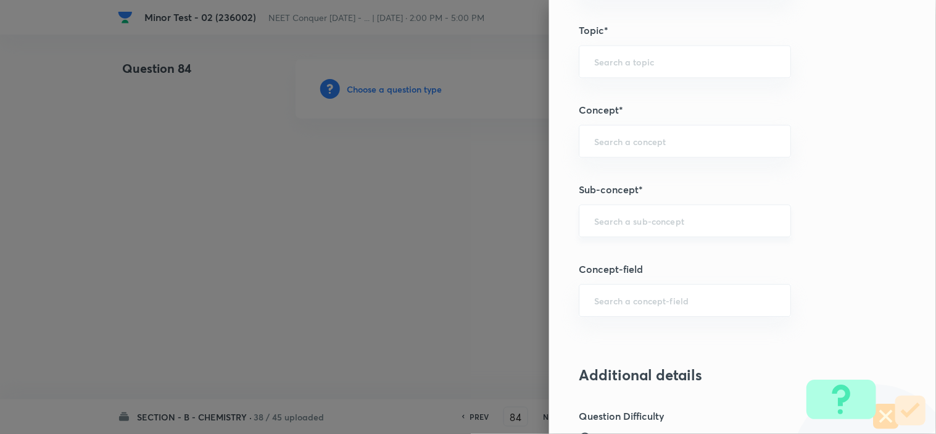
click at [614, 230] on div "​" at bounding box center [685, 220] width 212 height 33
paste input "atomic structure"
click at [626, 260] on li "Atomic Structure" at bounding box center [674, 257] width 211 height 22
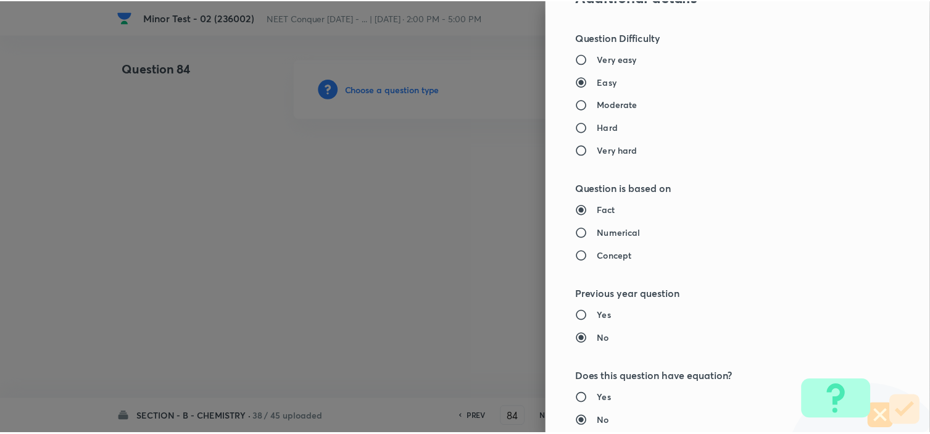
scroll to position [1332, 0]
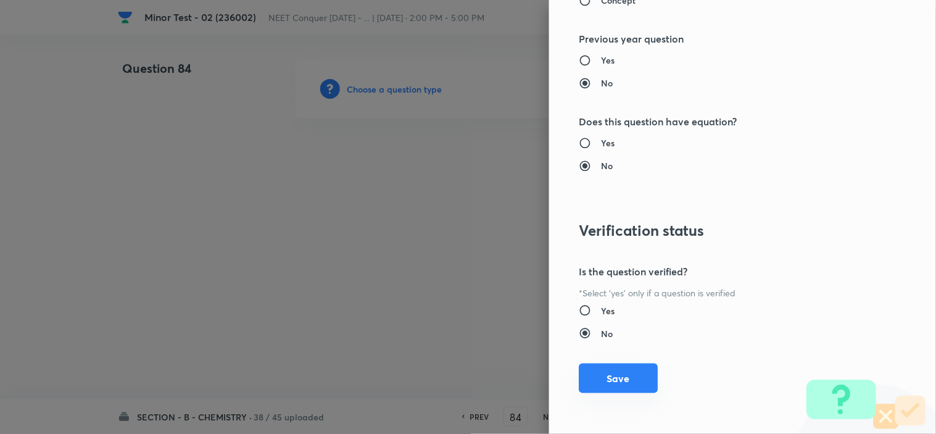
click at [609, 385] on button "Save" at bounding box center [618, 379] width 79 height 30
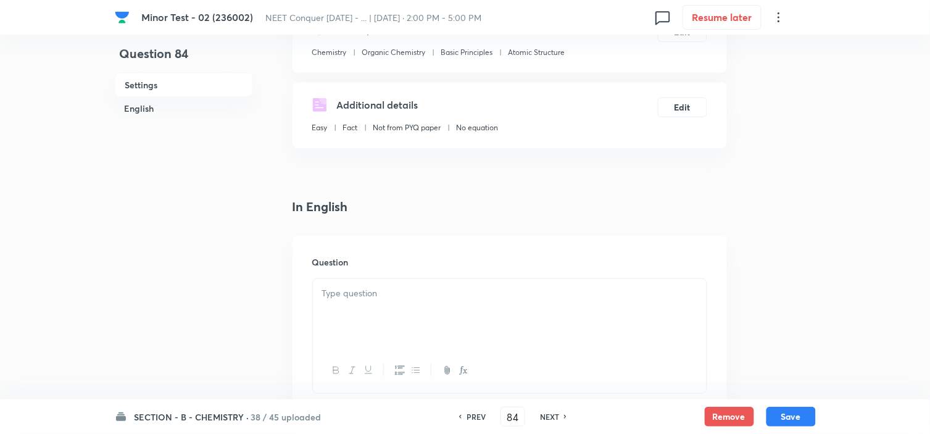
scroll to position [174, 0]
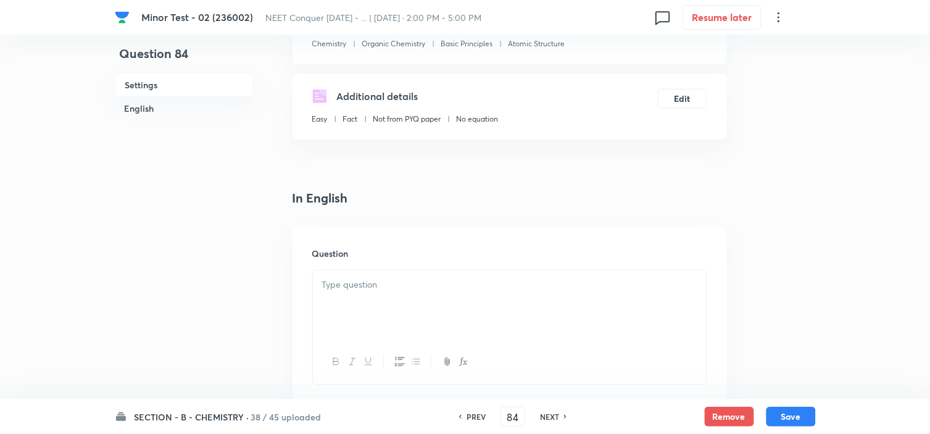
click at [446, 305] on div at bounding box center [510, 304] width 394 height 69
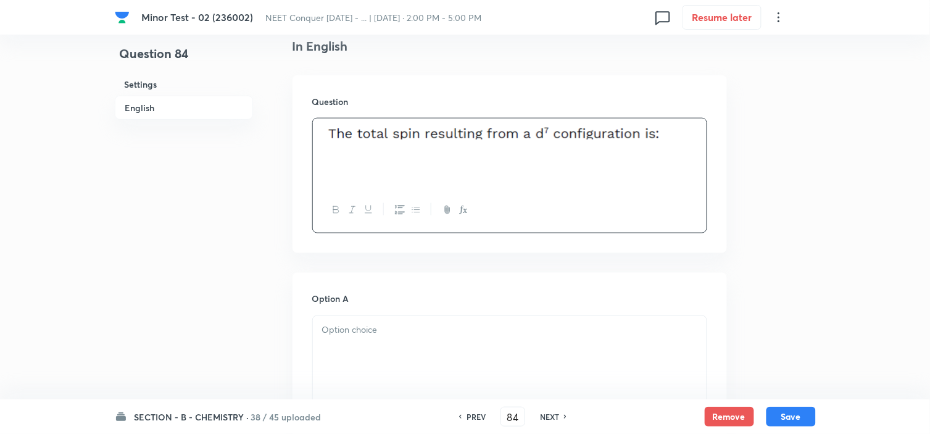
scroll to position [332, 0]
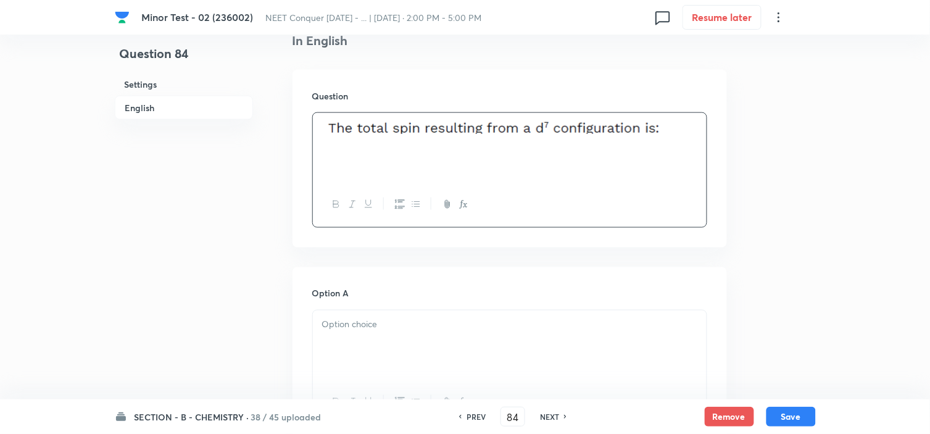
click at [430, 340] on div at bounding box center [510, 345] width 394 height 69
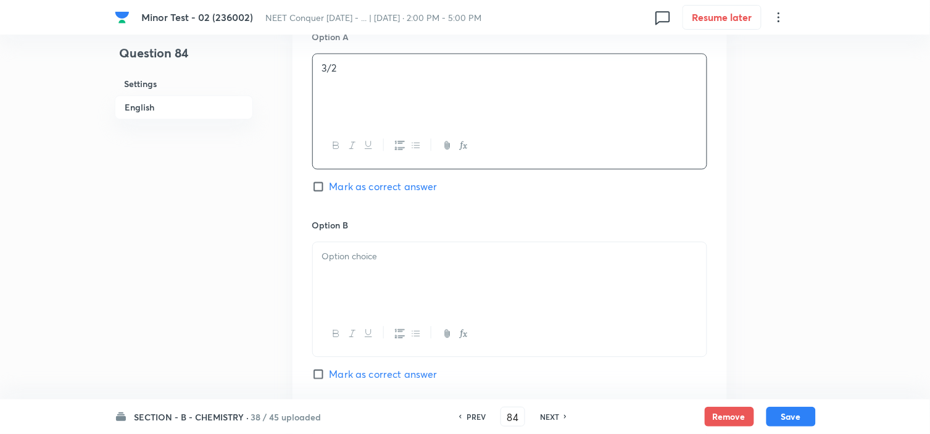
scroll to position [587, 0]
click at [393, 265] on div at bounding box center [510, 277] width 394 height 69
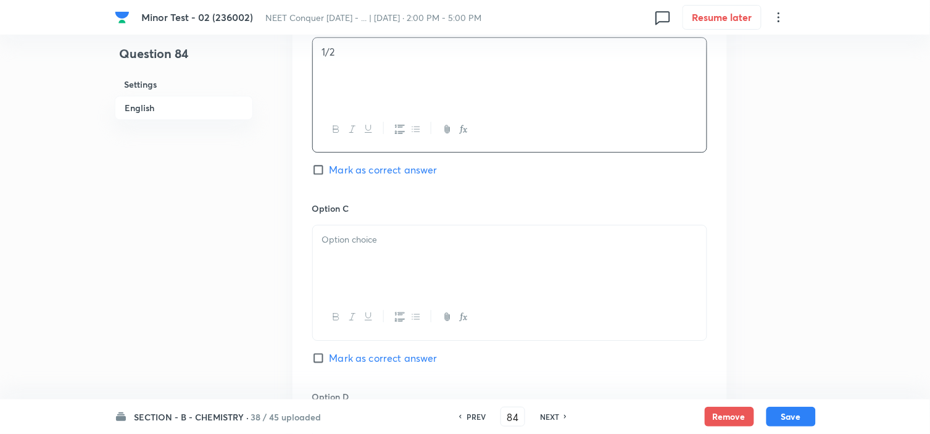
scroll to position [804, 0]
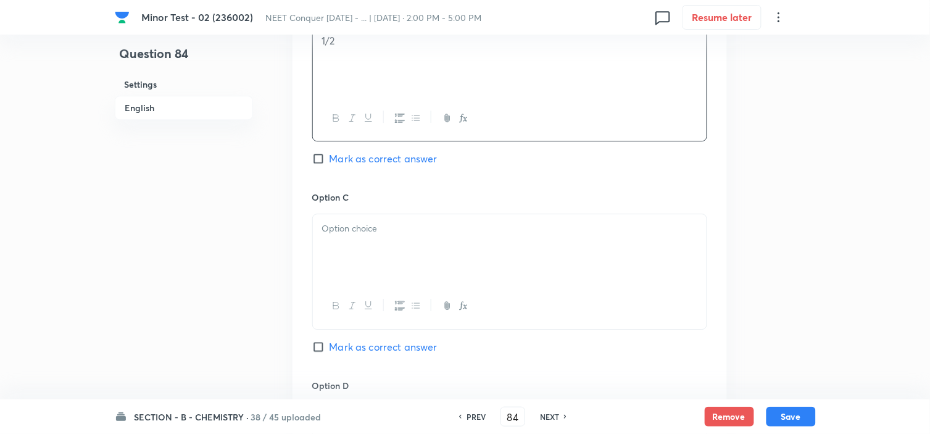
click at [350, 244] on div at bounding box center [510, 248] width 394 height 69
click at [350, 244] on div at bounding box center [510, 246] width 394 height 69
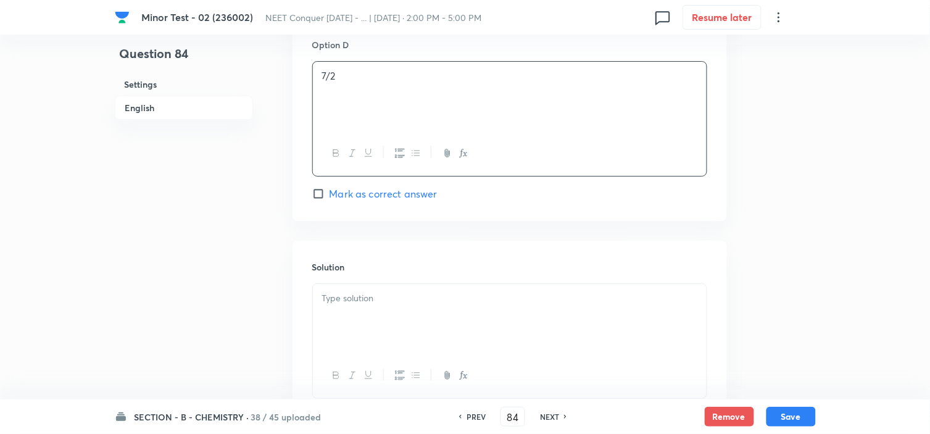
scroll to position [1146, 0]
click at [358, 311] on div at bounding box center [510, 317] width 394 height 69
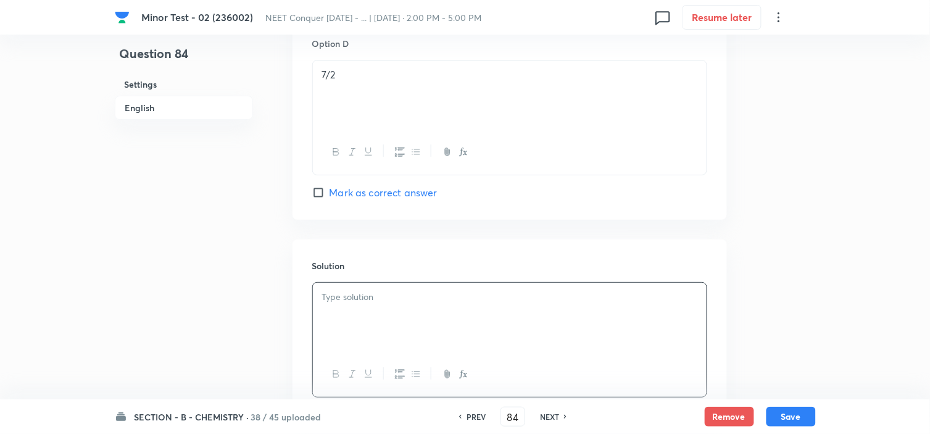
click at [554, 332] on div at bounding box center [510, 317] width 394 height 69
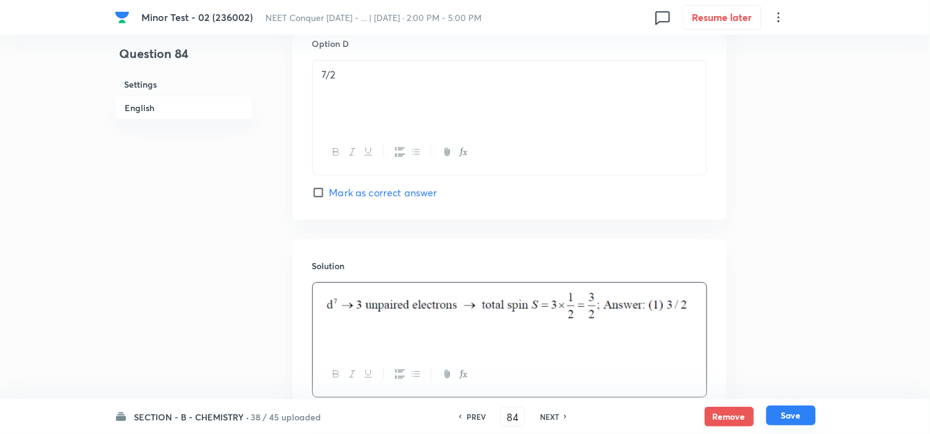
click at [800, 417] on button "Save" at bounding box center [791, 416] width 49 height 20
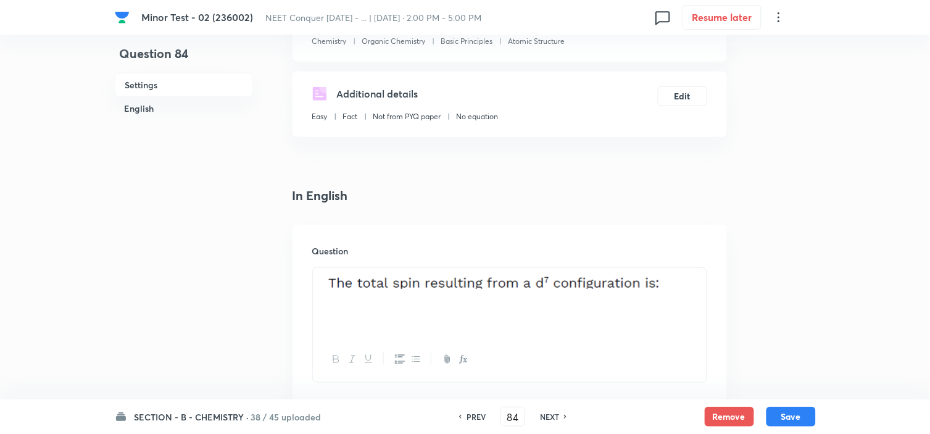
scroll to position [178, 0]
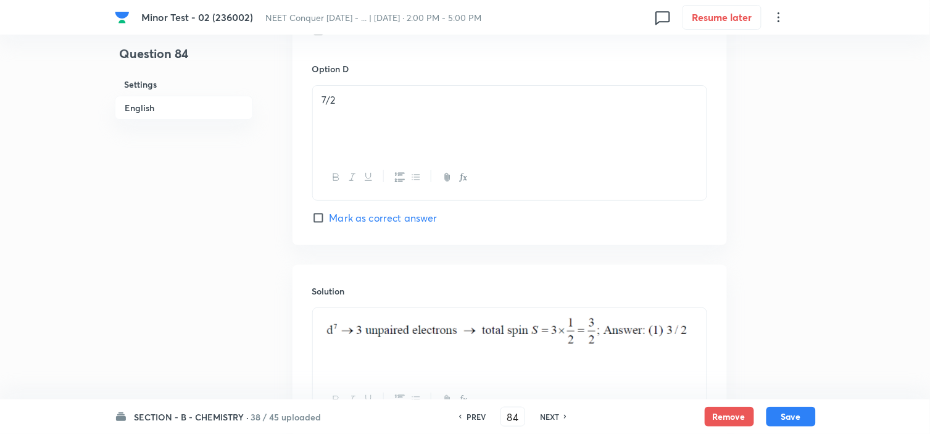
scroll to position [1121, 0]
click at [788, 421] on button "Save" at bounding box center [791, 416] width 49 height 20
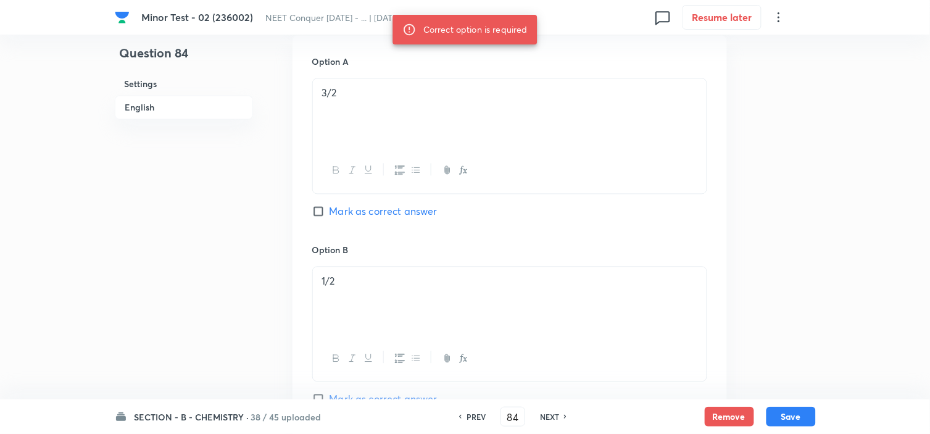
scroll to position [428, 0]
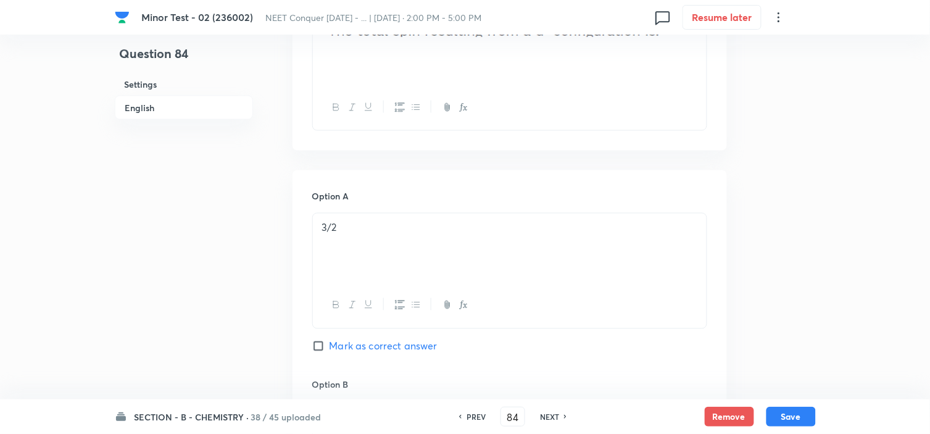
click at [324, 346] on input "Mark as correct answer" at bounding box center [320, 346] width 17 height 12
click at [791, 416] on button "Save" at bounding box center [791, 416] width 49 height 20
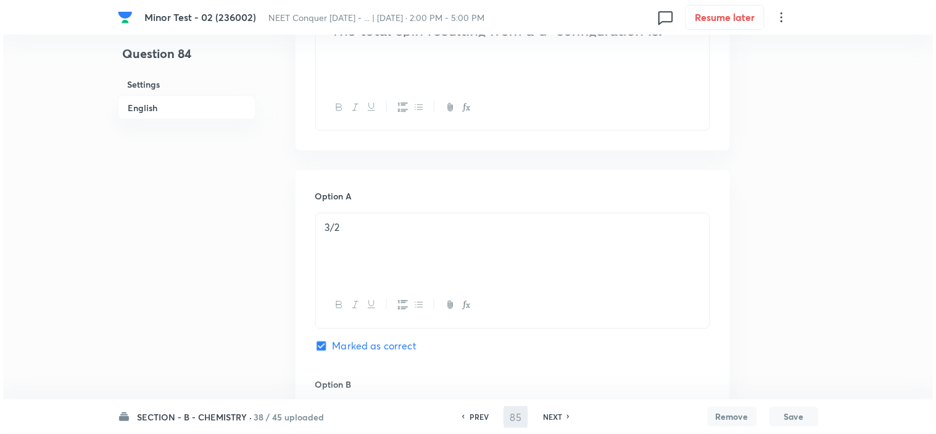
scroll to position [0, 0]
